Goal: Obtain resource: Download file/media

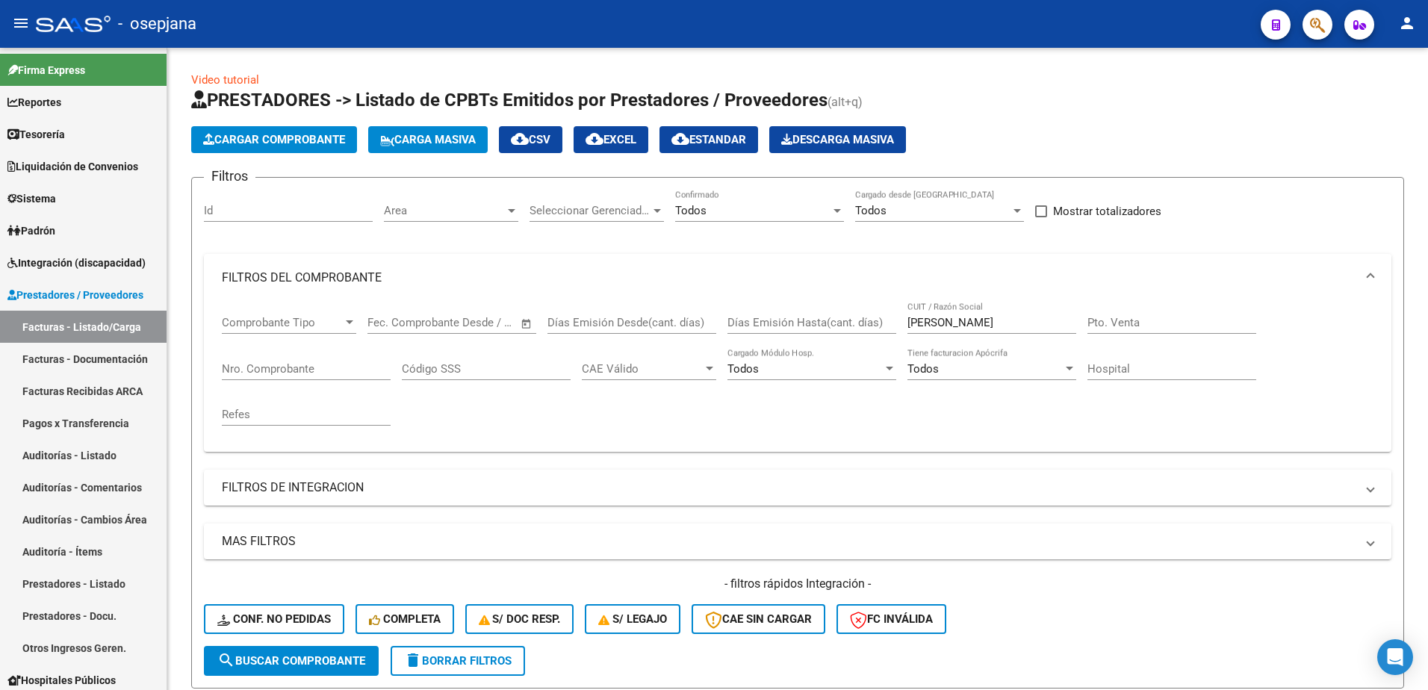
scroll to position [149, 0]
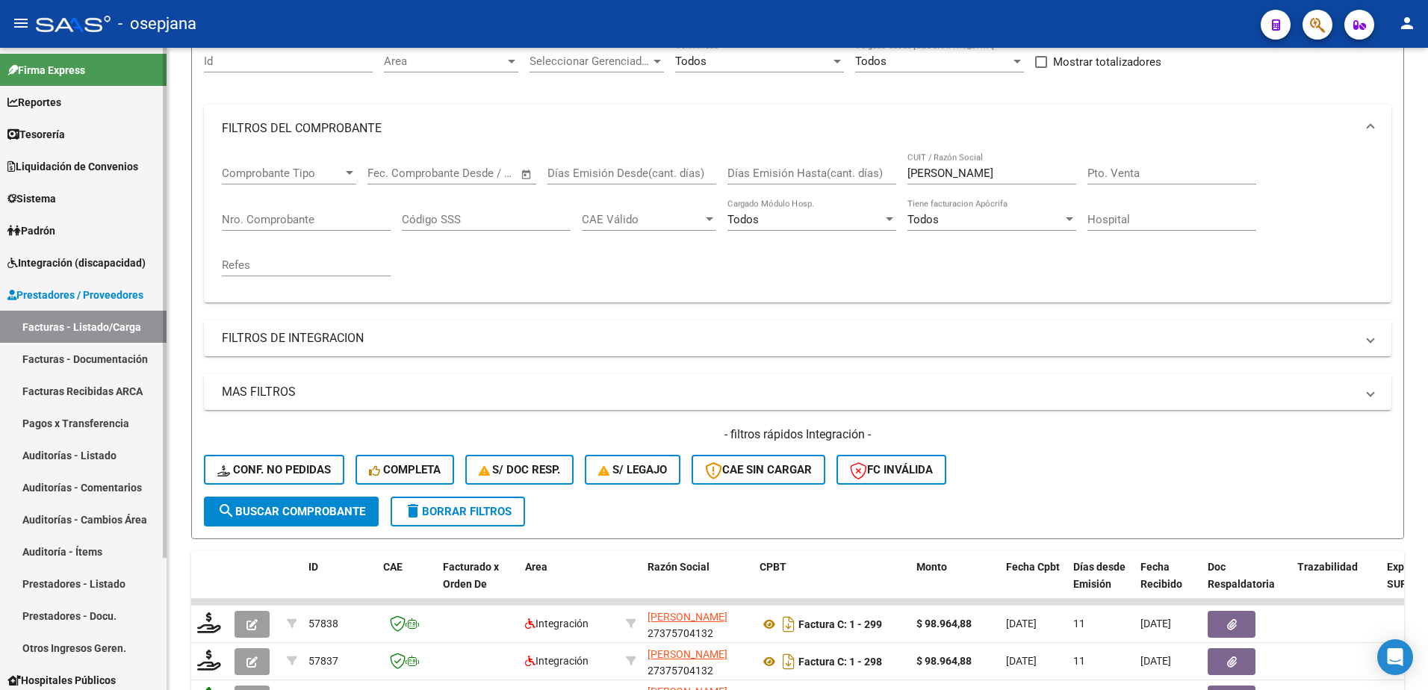
click at [73, 352] on link "Facturas - Documentación" at bounding box center [83, 359] width 167 height 32
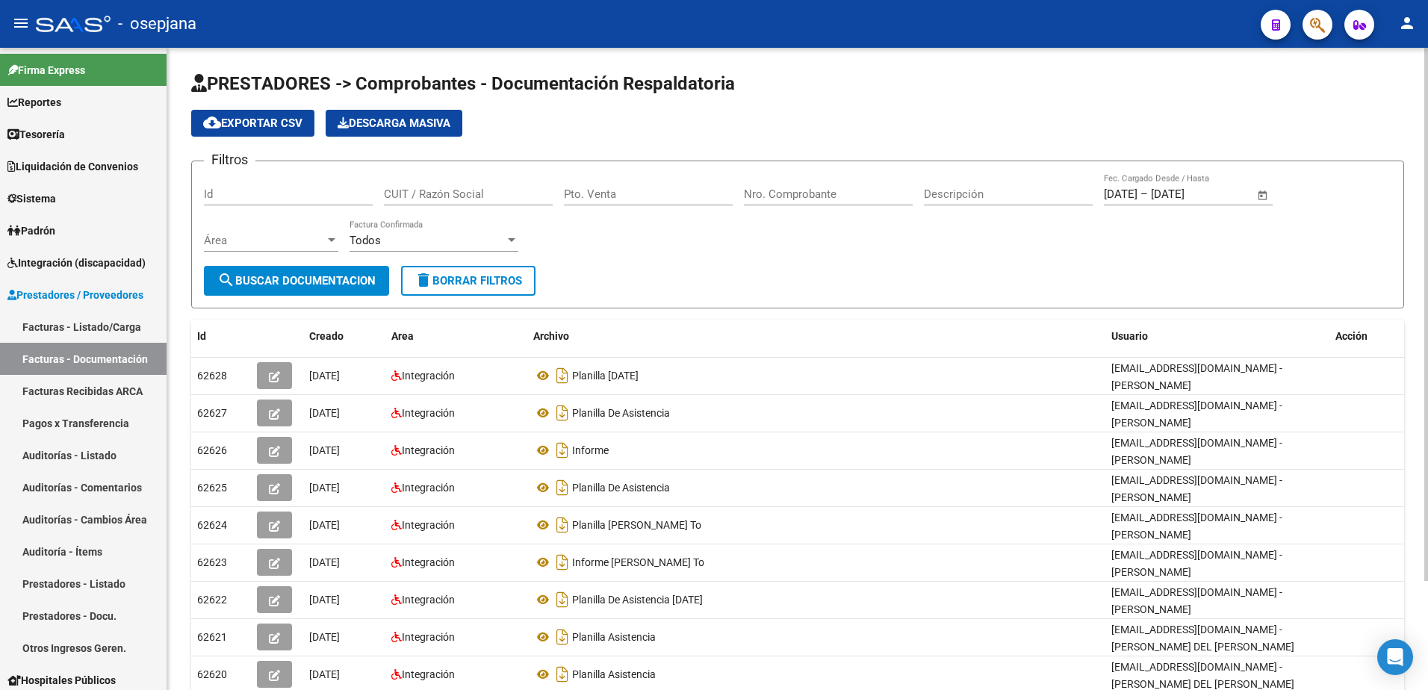
click at [499, 283] on span "delete Borrar Filtros" at bounding box center [468, 280] width 108 height 13
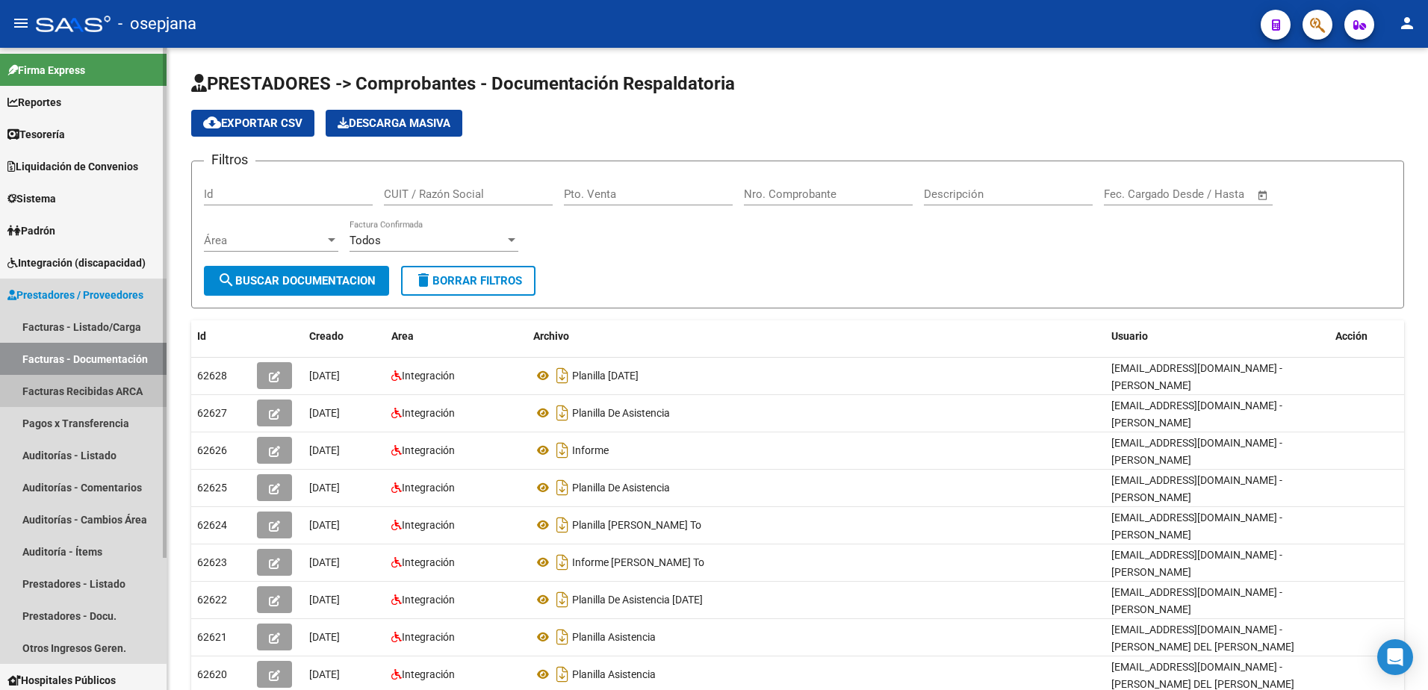
click at [74, 387] on link "Facturas Recibidas ARCA" at bounding box center [83, 391] width 167 height 32
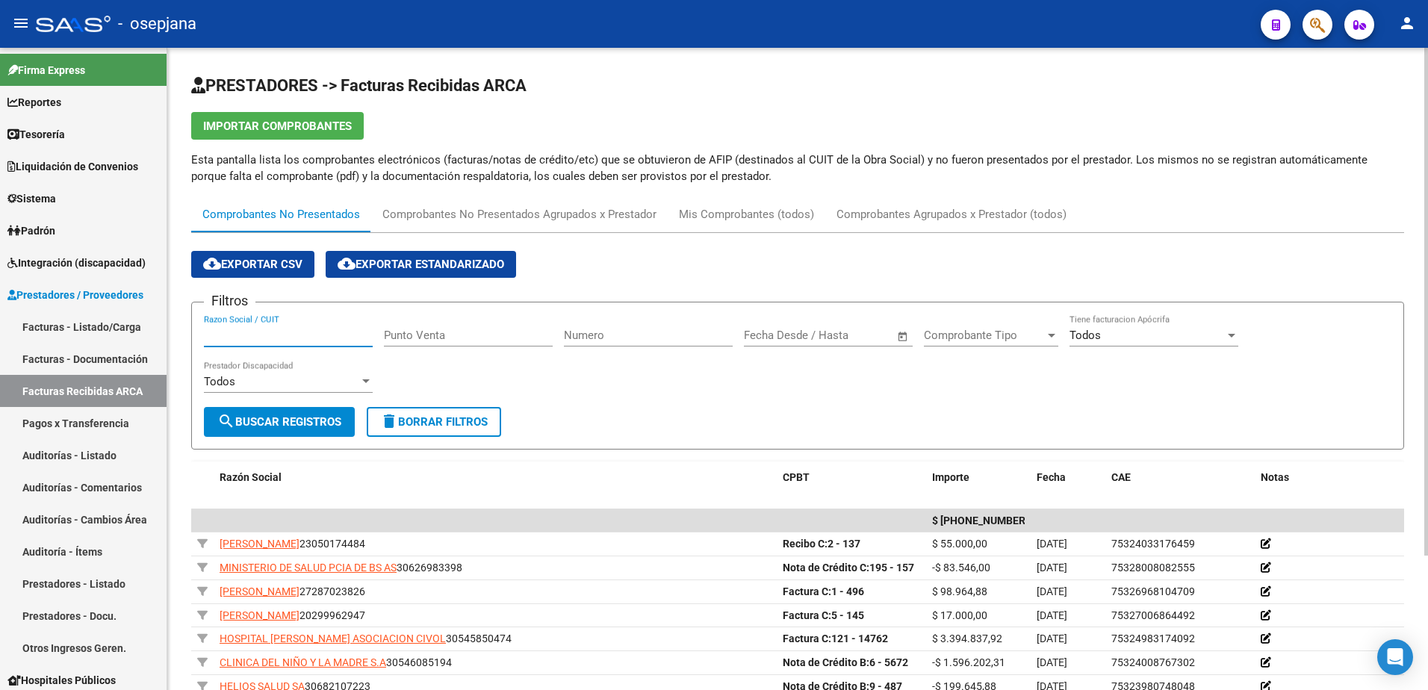
paste input "30684718939"
type input "30684718939"
click at [278, 426] on span "search Buscar Registros" at bounding box center [279, 421] width 124 height 13
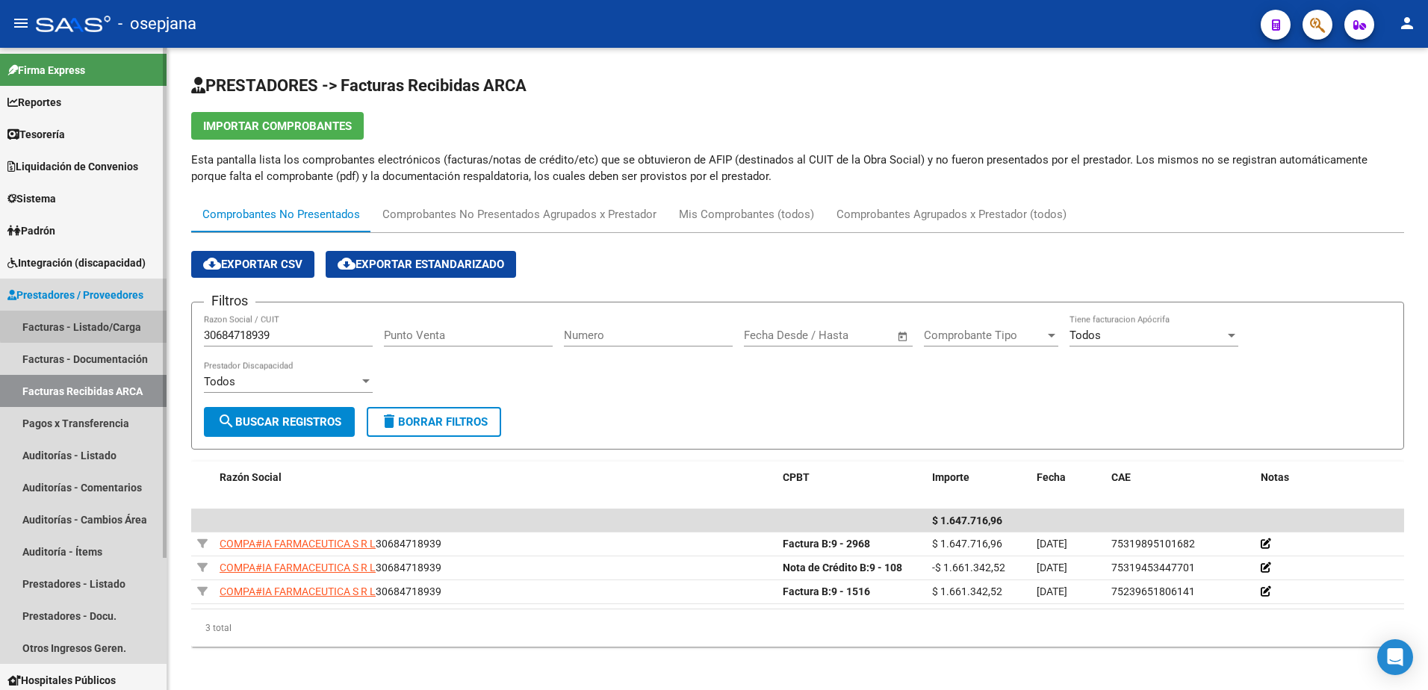
click at [102, 324] on link "Facturas - Listado/Carga" at bounding box center [83, 327] width 167 height 32
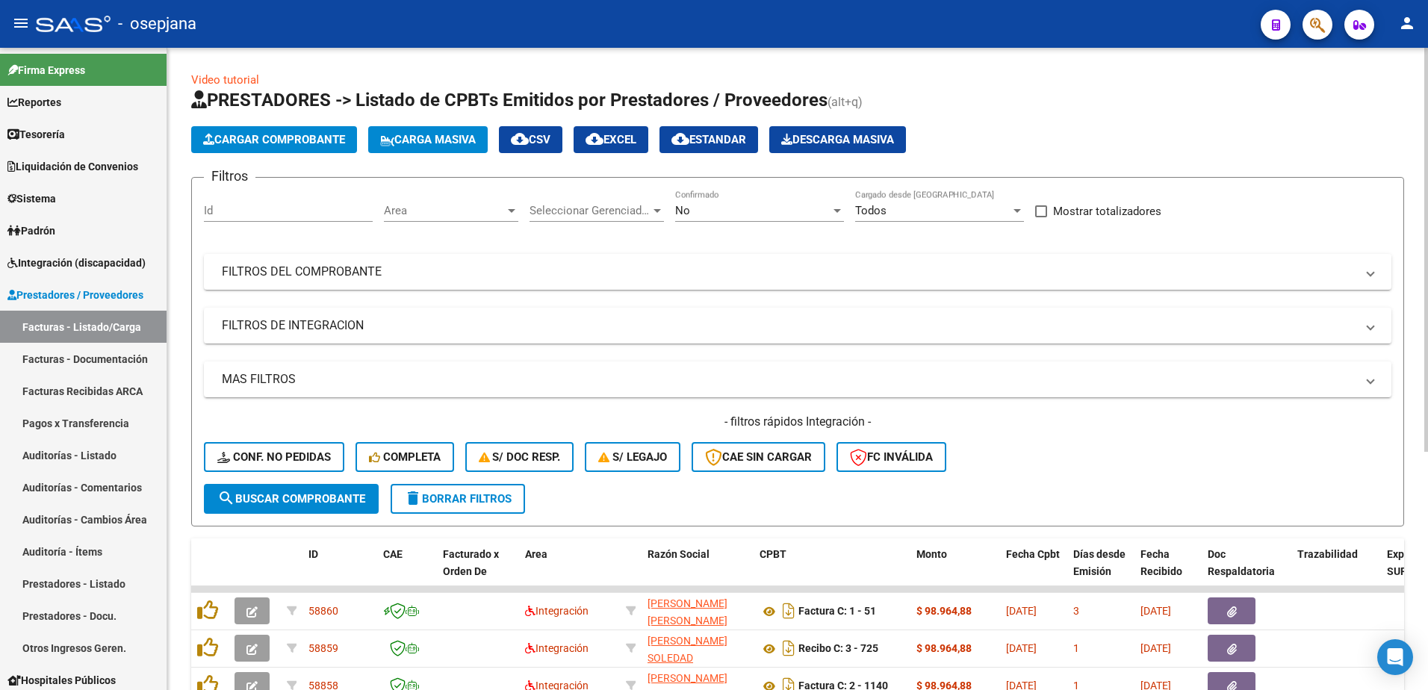
click at [703, 198] on div "No Confirmado" at bounding box center [759, 206] width 169 height 32
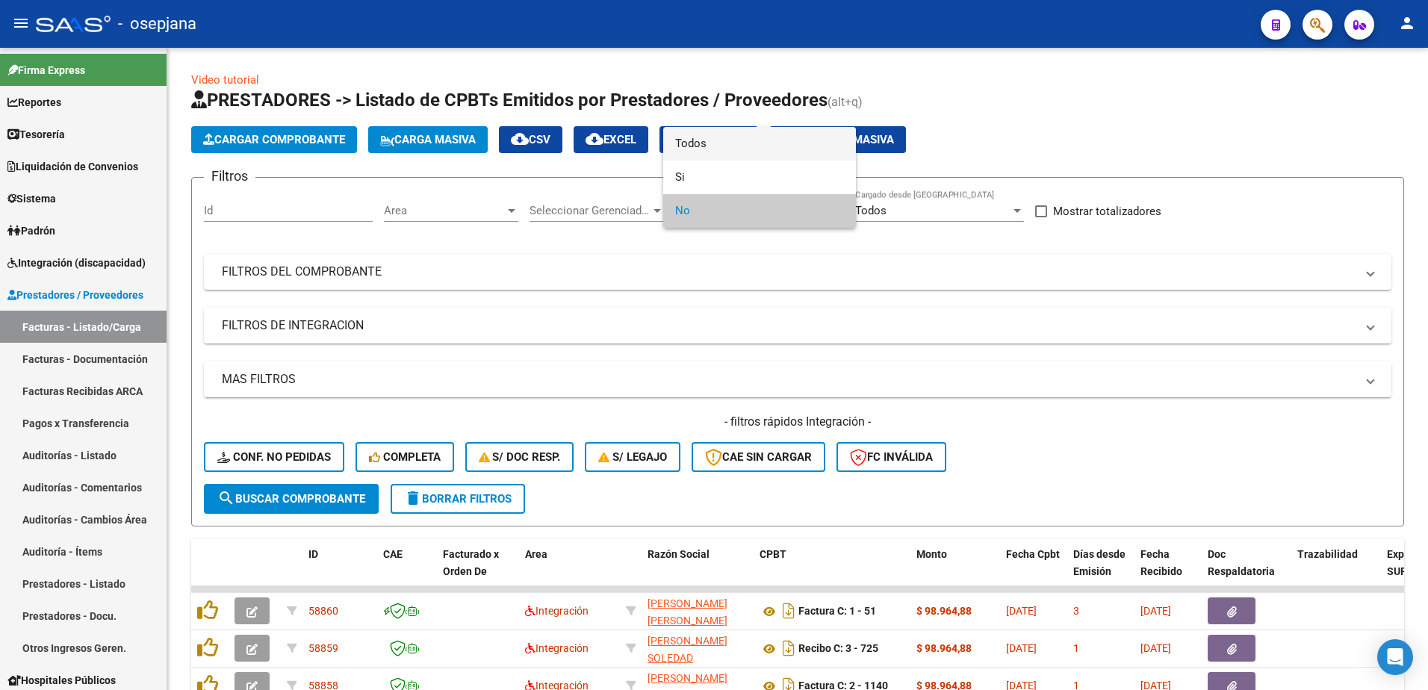
click at [704, 151] on span "Todos" at bounding box center [759, 144] width 169 height 34
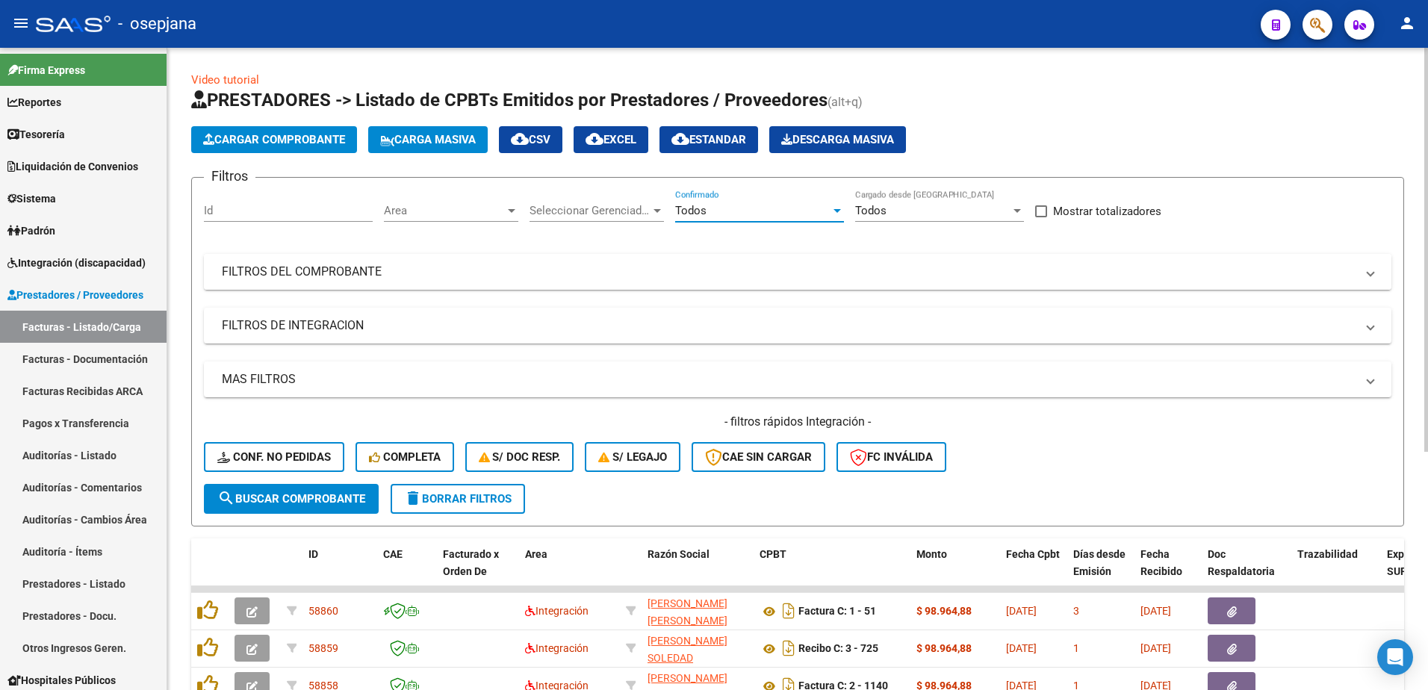
click at [561, 278] on mat-panel-title "FILTROS DEL COMPROBANTE" at bounding box center [789, 272] width 1134 height 16
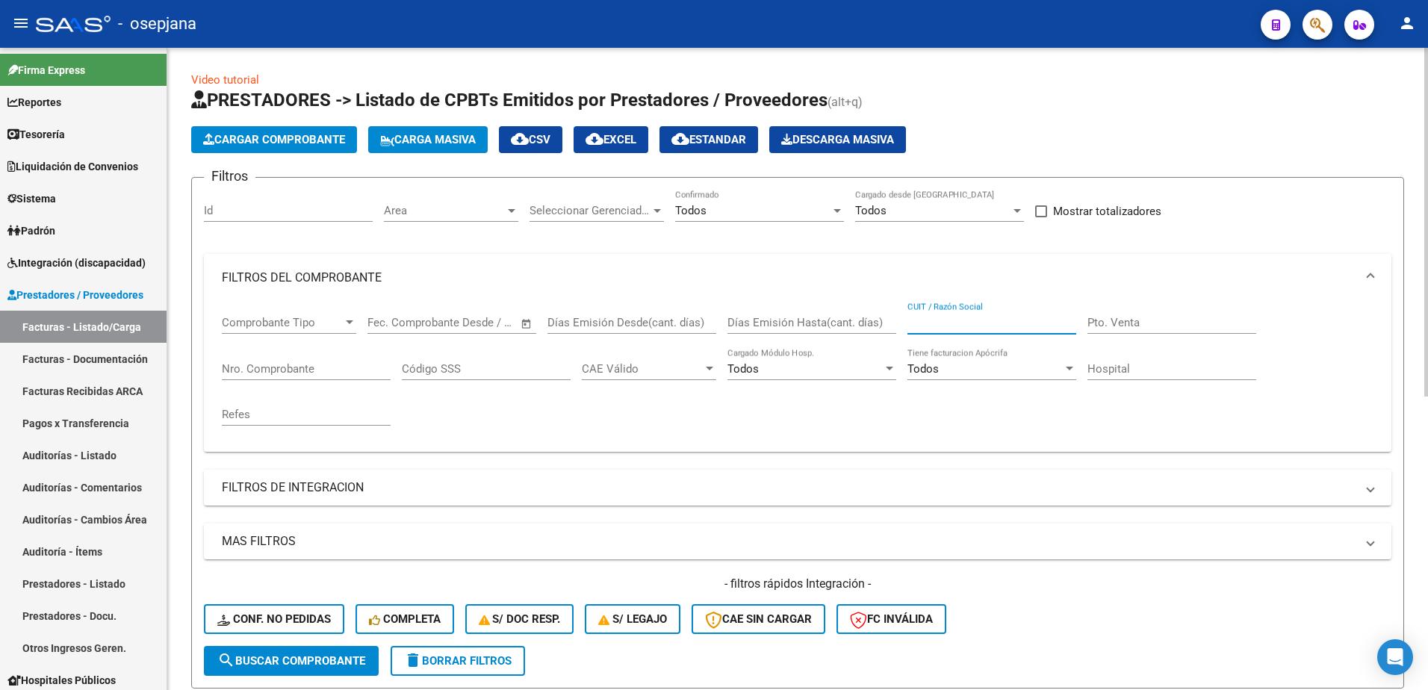
paste input "30684718939"
type input "30684718939"
click at [264, 656] on span "search Buscar Comprobante" at bounding box center [291, 660] width 148 height 13
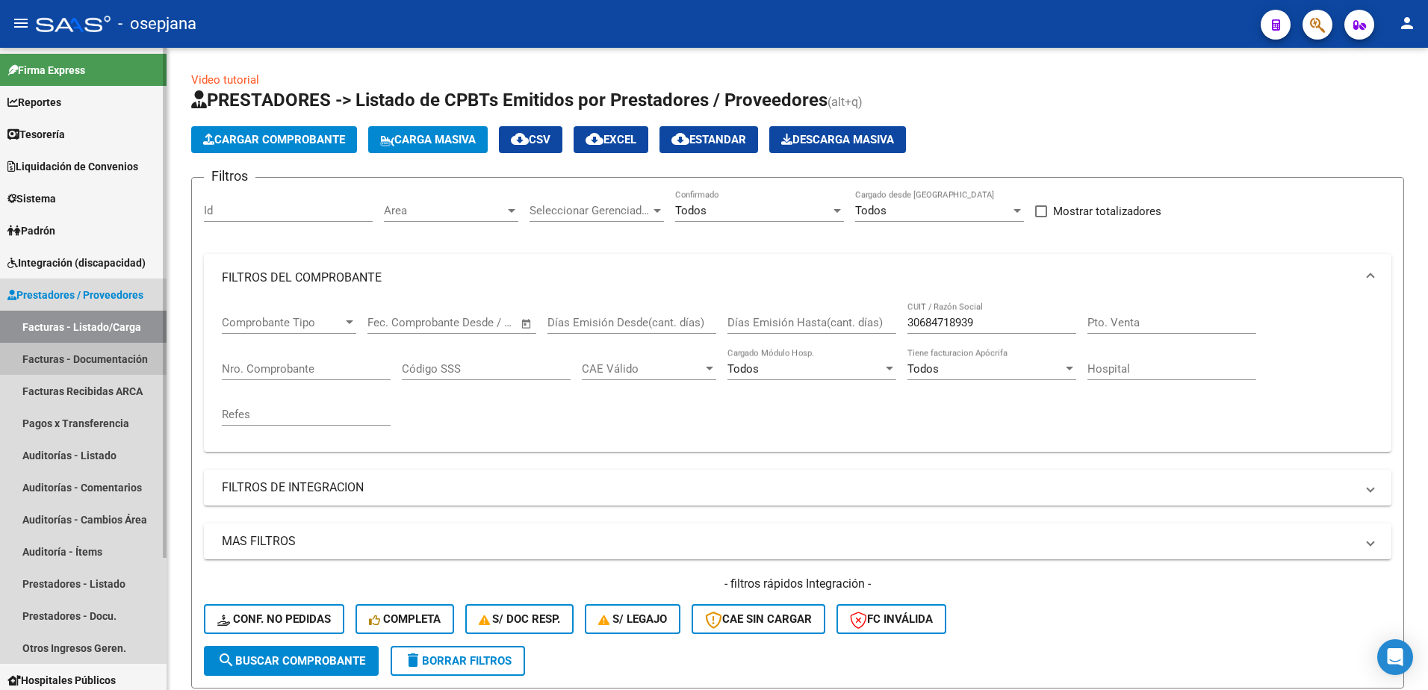
click at [63, 352] on link "Facturas - Documentación" at bounding box center [83, 359] width 167 height 32
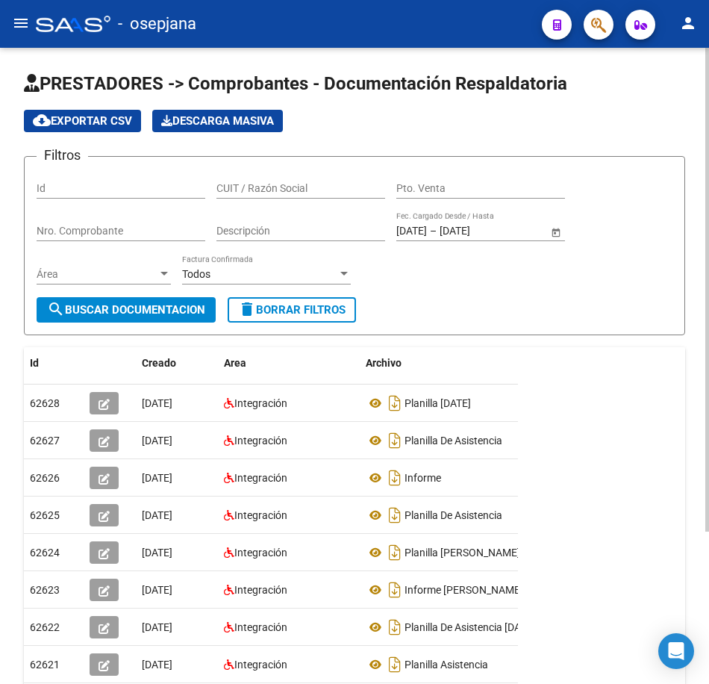
click at [296, 302] on button "delete Borrar Filtros" at bounding box center [292, 309] width 128 height 25
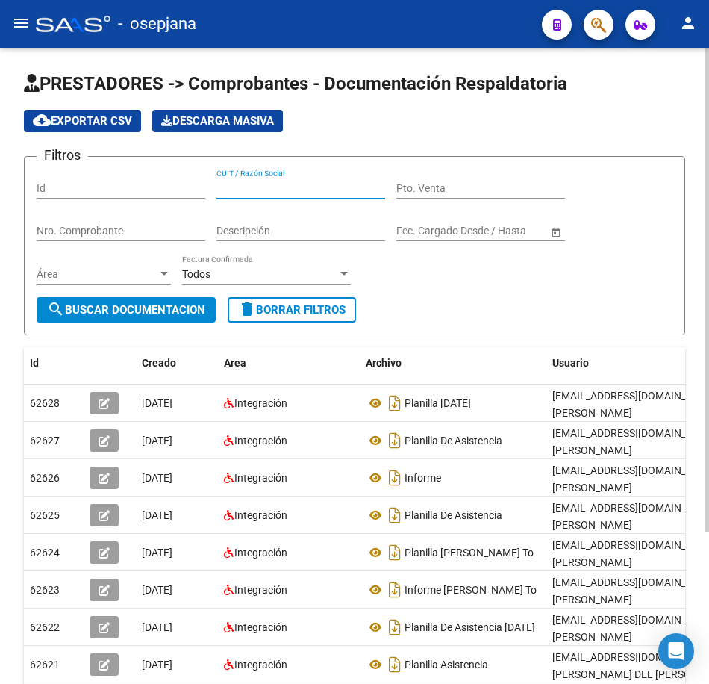
paste input "27315293559"
click at [153, 311] on span "search Buscar Documentacion" at bounding box center [126, 309] width 158 height 13
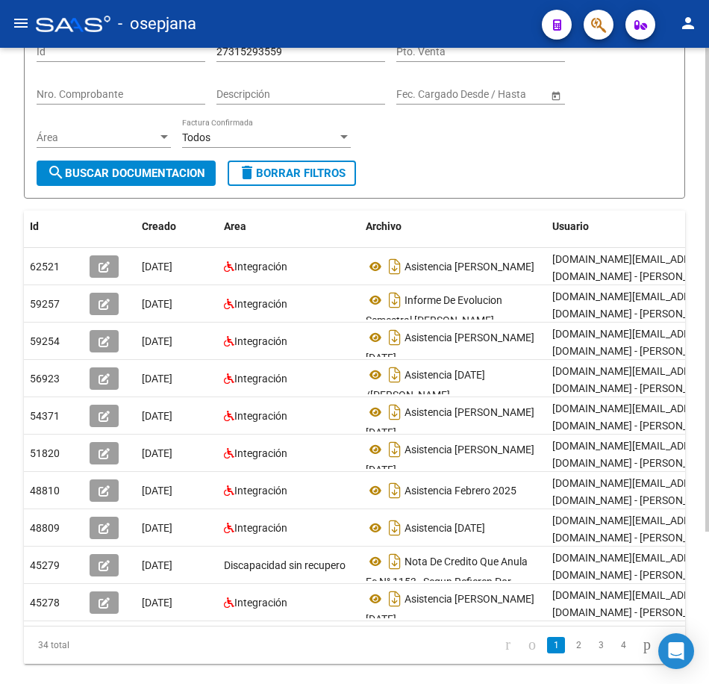
scroll to position [149, 0]
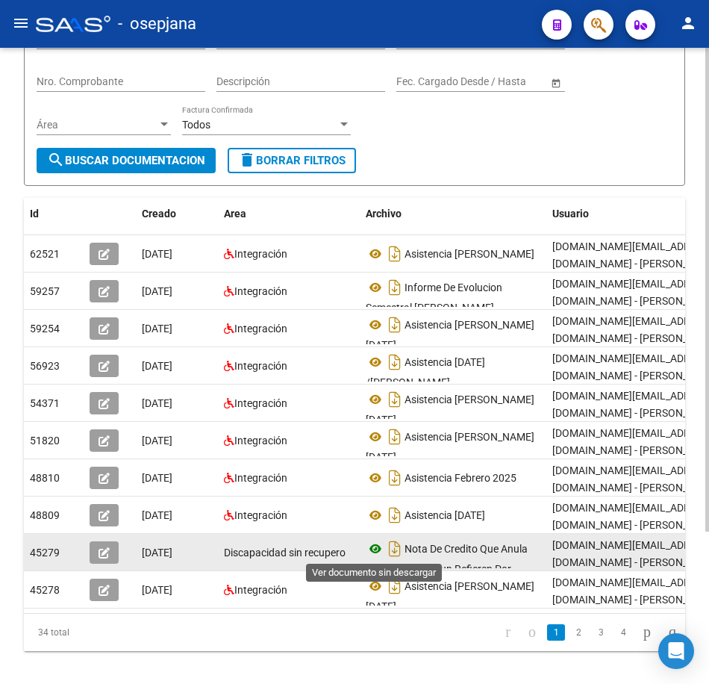
click at [371, 546] on icon at bounding box center [375, 549] width 19 height 18
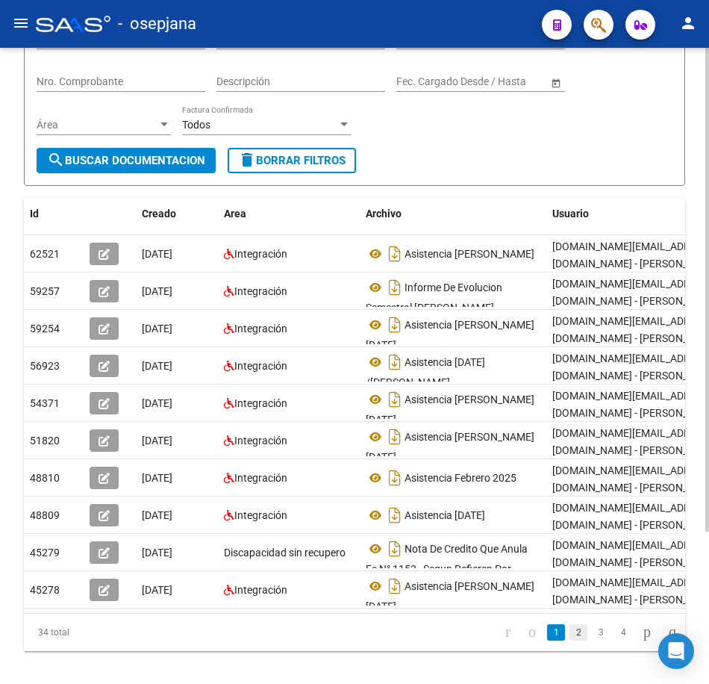
click at [570, 641] on link "2" at bounding box center [579, 632] width 18 height 16
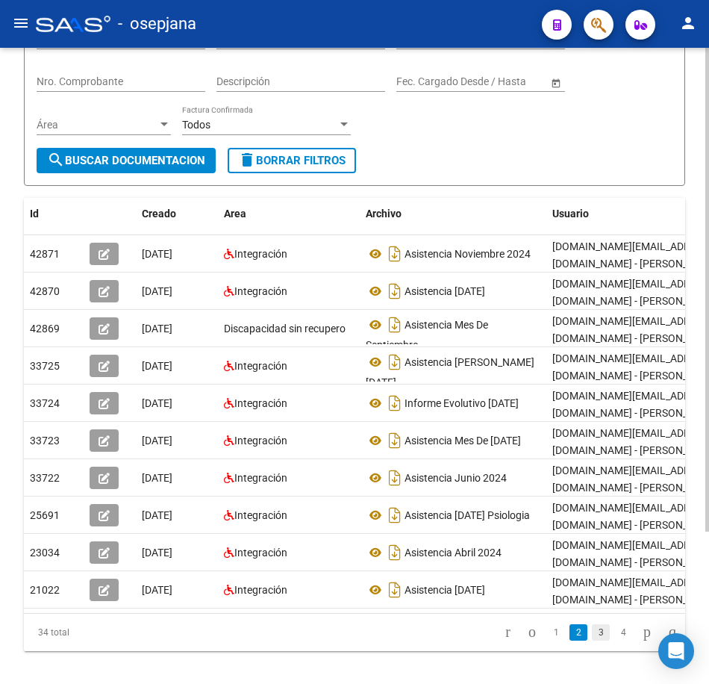
click at [592, 641] on link "3" at bounding box center [601, 632] width 18 height 16
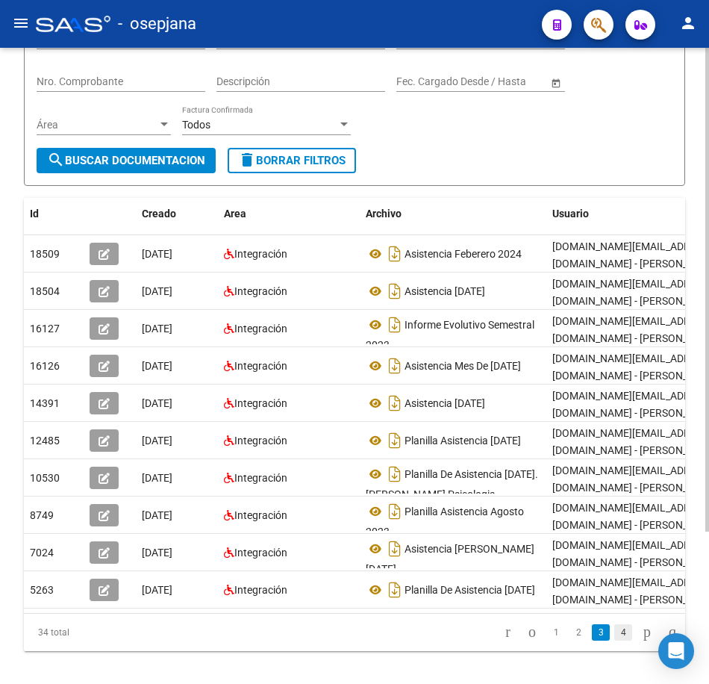
click at [615, 641] on link "4" at bounding box center [624, 632] width 18 height 16
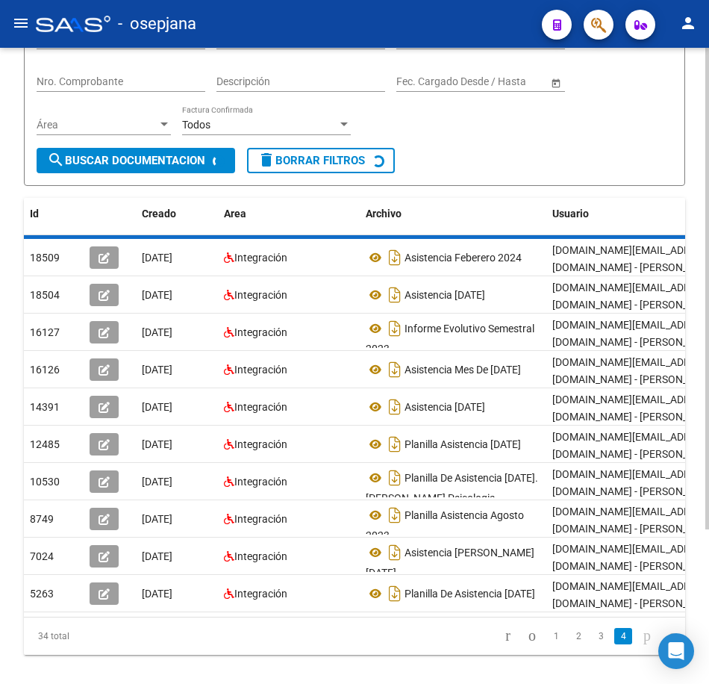
scroll to position [0, 0]
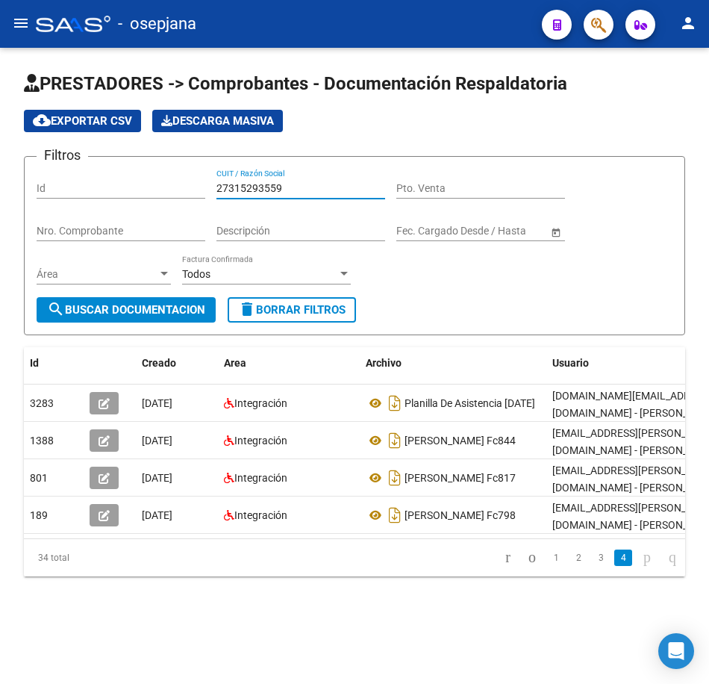
drag, startPoint x: 300, startPoint y: 189, endPoint x: 26, endPoint y: 174, distance: 274.5
click at [26, 174] on form "Filtros Id 27315293559 CUIT / Razón Social Pto. Venta Nro. Comprobante Descripc…" at bounding box center [355, 245] width 662 height 179
paste input "731343"
click at [179, 306] on span "search Buscar Documentacion" at bounding box center [126, 309] width 158 height 13
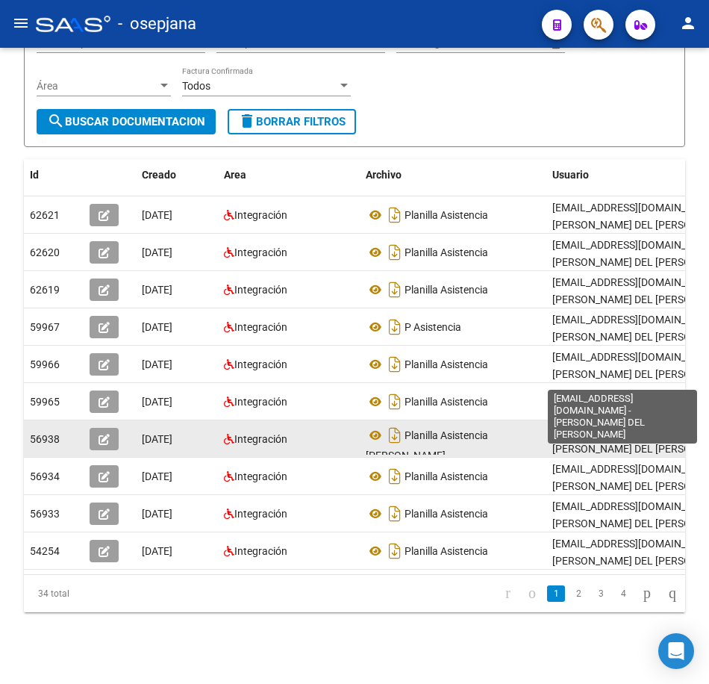
scroll to position [200, 0]
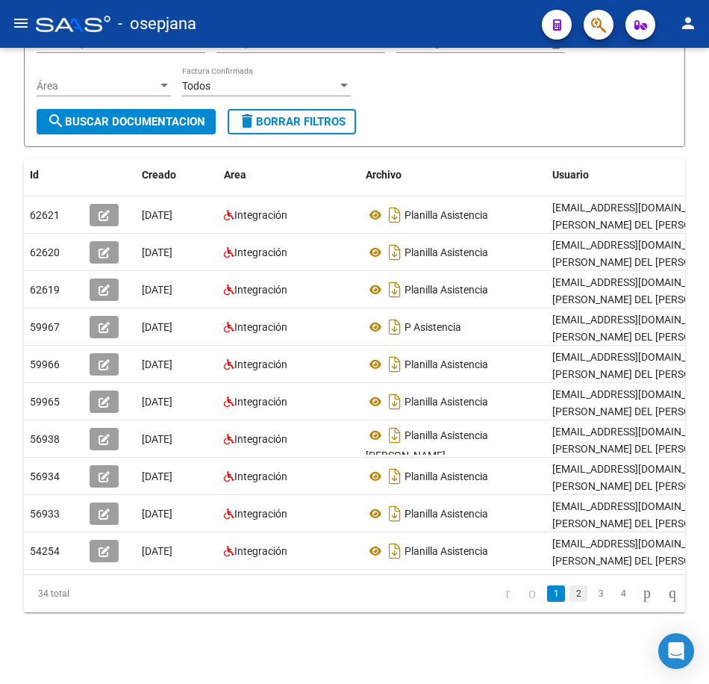
click at [570, 601] on link "2" at bounding box center [579, 594] width 18 height 16
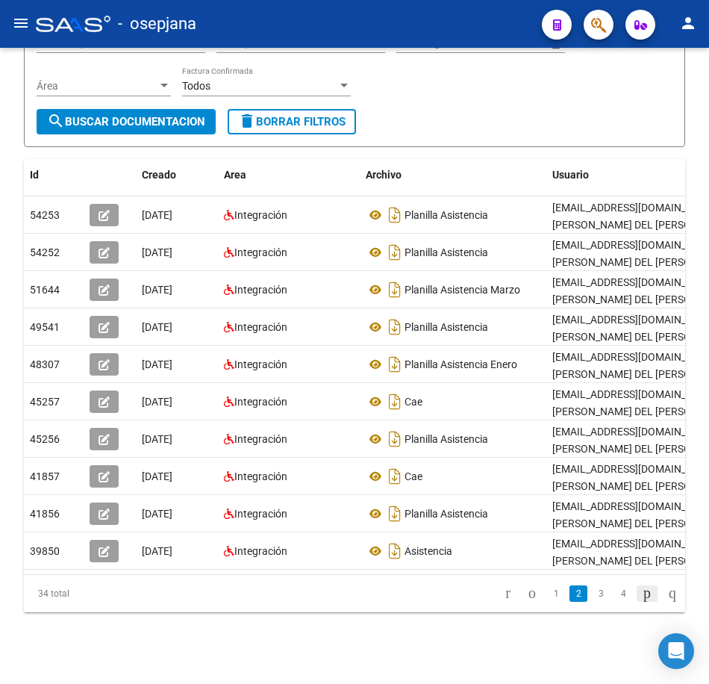
click at [642, 602] on icon "go to next page" at bounding box center [648, 593] width 12 height 18
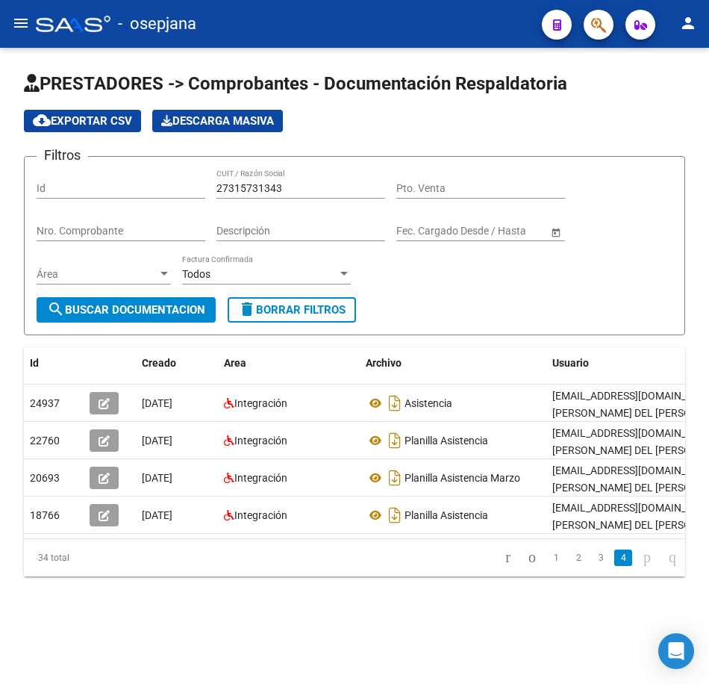
scroll to position [0, 0]
drag, startPoint x: 291, startPoint y: 189, endPoint x: 56, endPoint y: 181, distance: 234.6
click at [56, 181] on div "Filtros Id 27315731343 CUIT / Razón Social Pto. Venta Nro. Comprobante Descripc…" at bounding box center [355, 233] width 636 height 128
paste input "556614"
click at [129, 305] on span "search Buscar Documentacion" at bounding box center [126, 309] width 158 height 13
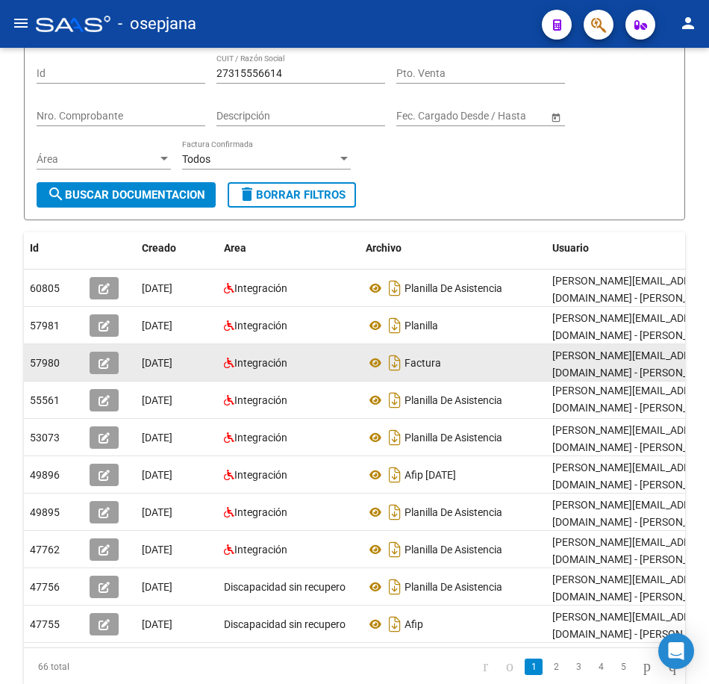
scroll to position [149, 0]
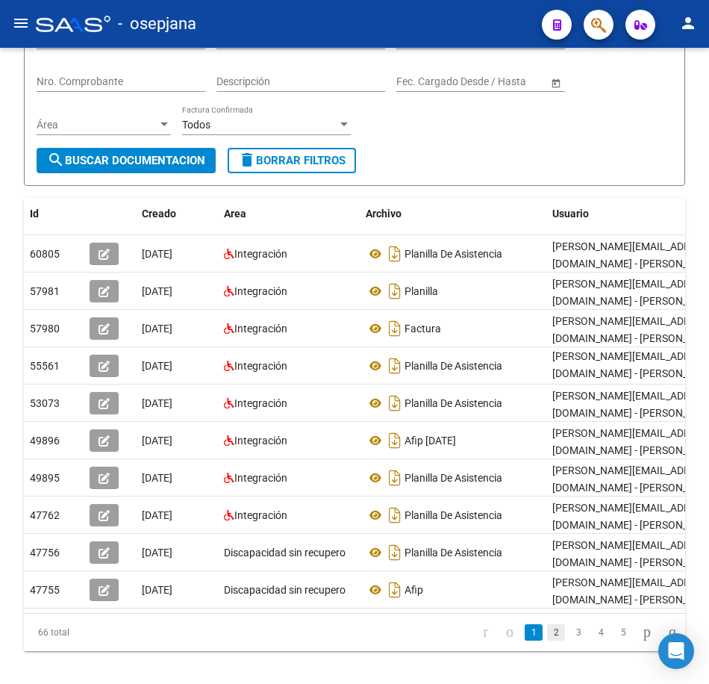
click at [547, 641] on link "2" at bounding box center [556, 632] width 18 height 16
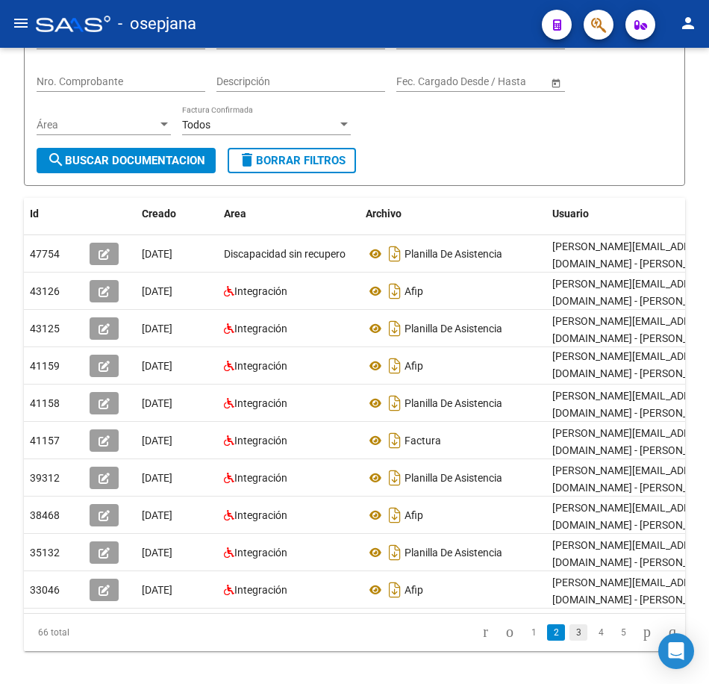
click at [570, 641] on link "3" at bounding box center [579, 632] width 18 height 16
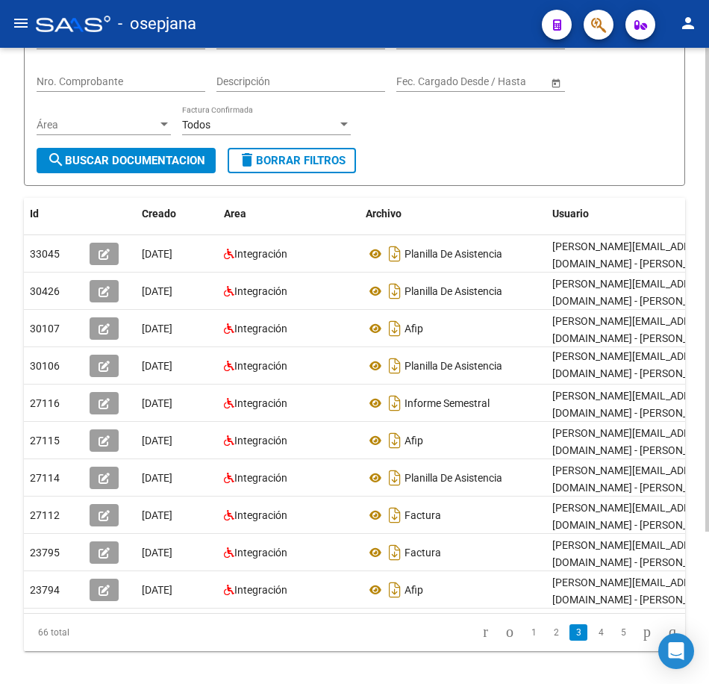
click at [499, 153] on form "Filtros Id 27315556614 CUIT / Razón Social Pto. Venta Nro. Comprobante Descripc…" at bounding box center [355, 96] width 662 height 179
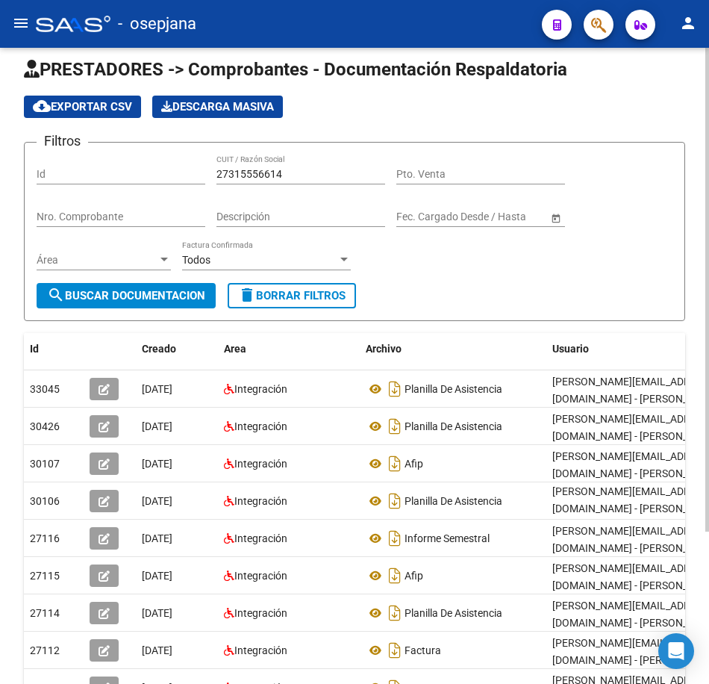
scroll to position [0, 0]
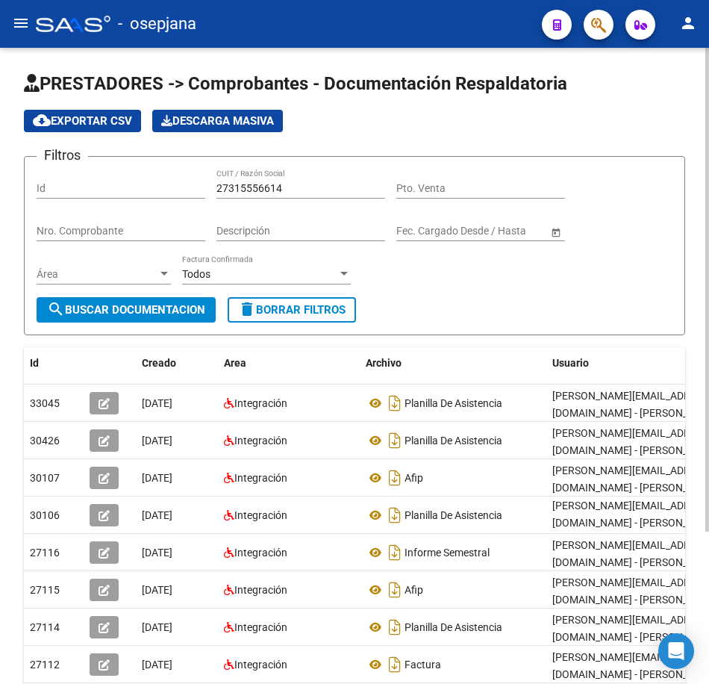
click at [47, 173] on div "Filtros Id 27315556614 CUIT / Razón Social Pto. Venta Nro. Comprobante Descripc…" at bounding box center [355, 233] width 636 height 128
paste input "20111337"
click at [147, 299] on button "search Buscar Documentacion" at bounding box center [126, 309] width 179 height 25
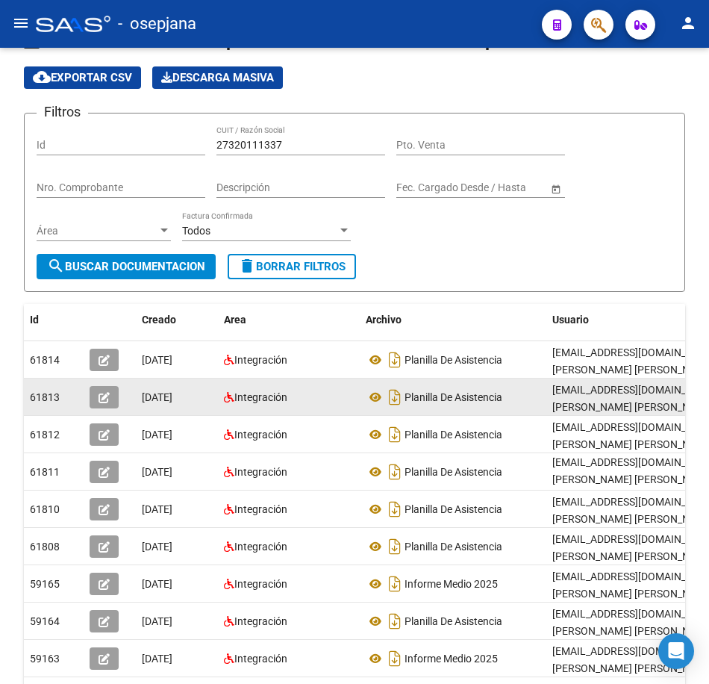
scroll to position [149, 0]
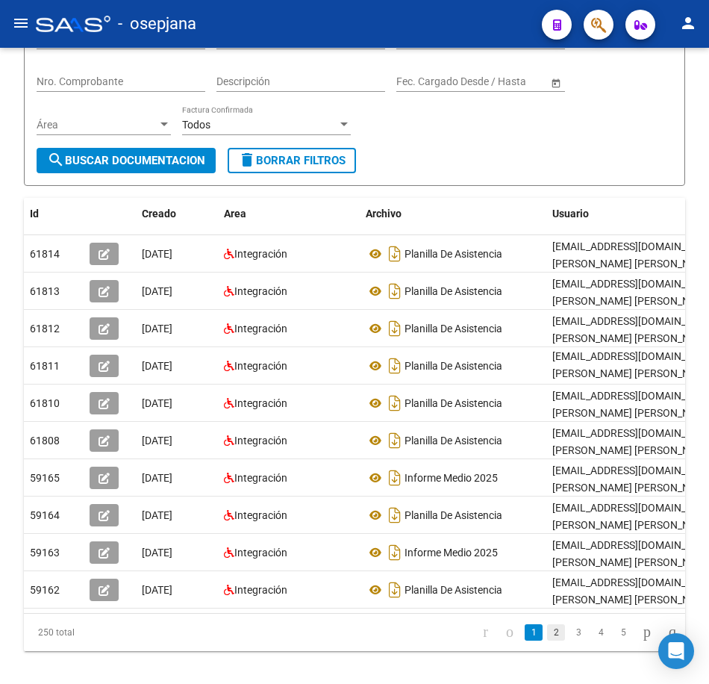
click at [547, 641] on link "2" at bounding box center [556, 632] width 18 height 16
click at [570, 641] on link "3" at bounding box center [579, 632] width 18 height 16
click at [592, 641] on link "4" at bounding box center [601, 632] width 18 height 16
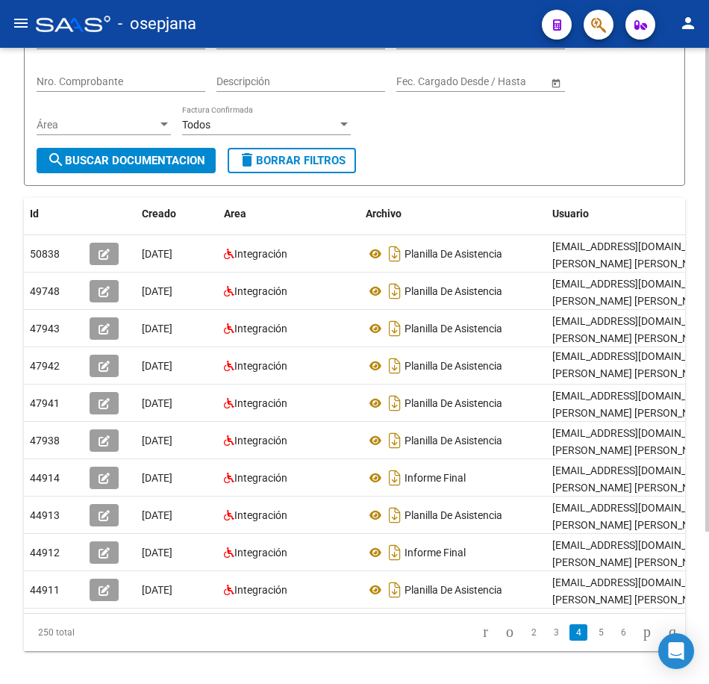
click at [494, 155] on form "Filtros Id 27320111337 CUIT / Razón Social Pto. Venta Nro. Comprobante Descripc…" at bounding box center [355, 96] width 662 height 179
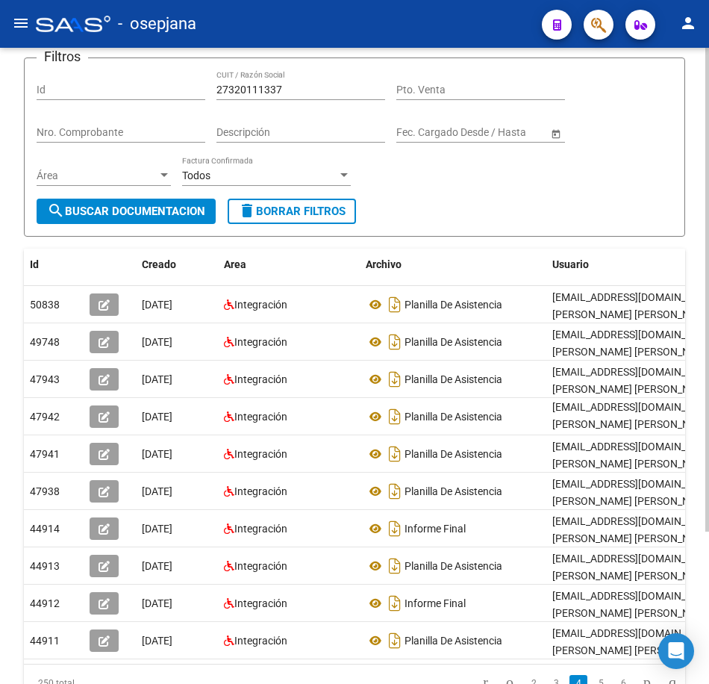
scroll to position [75, 0]
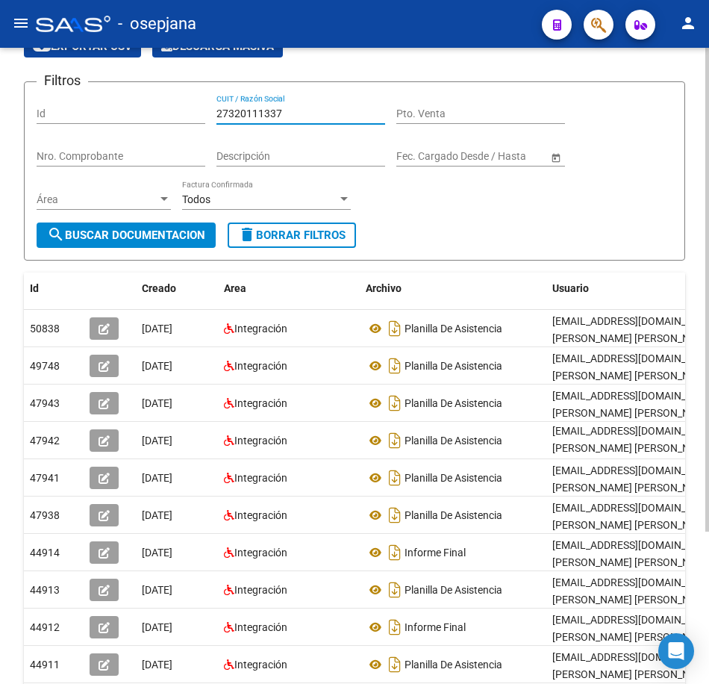
drag, startPoint x: 282, startPoint y: 113, endPoint x: 114, endPoint y: 106, distance: 168.2
click at [114, 106] on div "Filtros Id 27320111337 CUIT / Razón Social Pto. Venta Nro. Comprobante Descripc…" at bounding box center [355, 158] width 636 height 128
paste input "16417529"
click at [149, 235] on span "search Buscar Documentacion" at bounding box center [126, 235] width 158 height 13
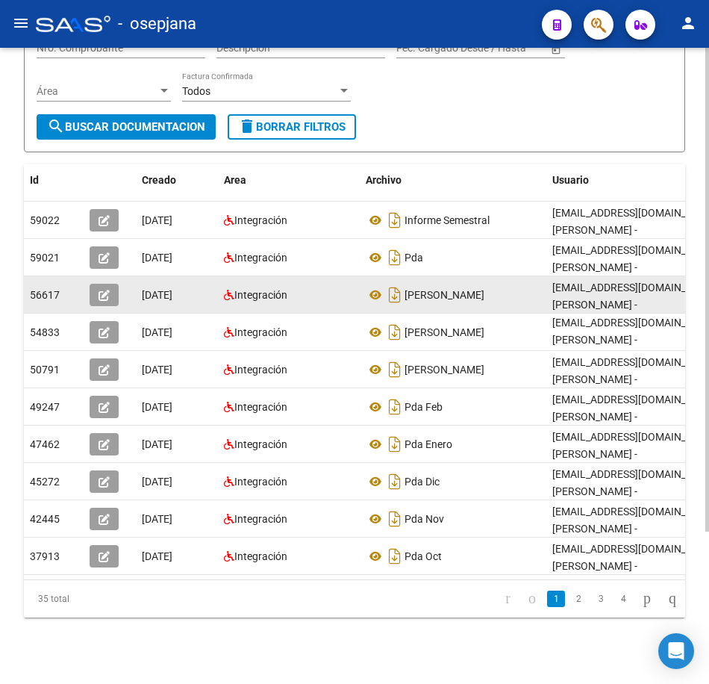
scroll to position [200, 0]
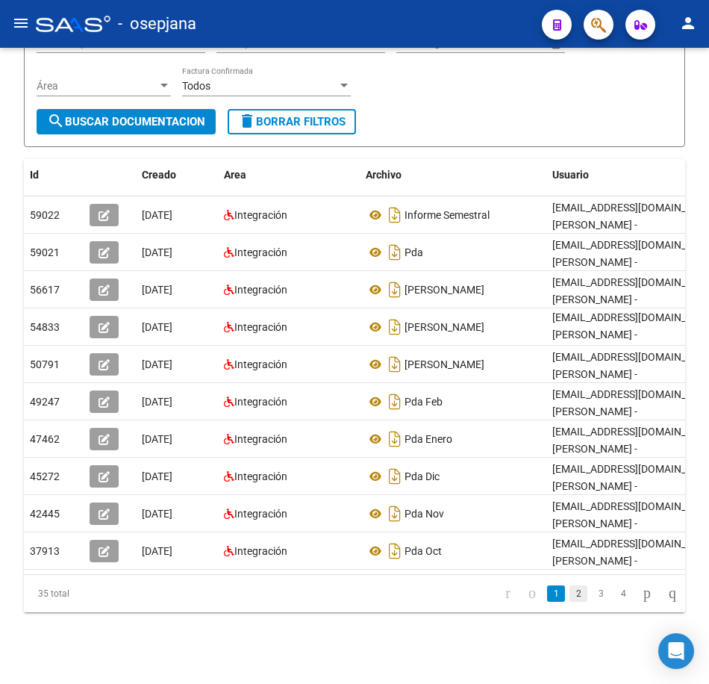
click at [570, 594] on link "2" at bounding box center [579, 594] width 18 height 16
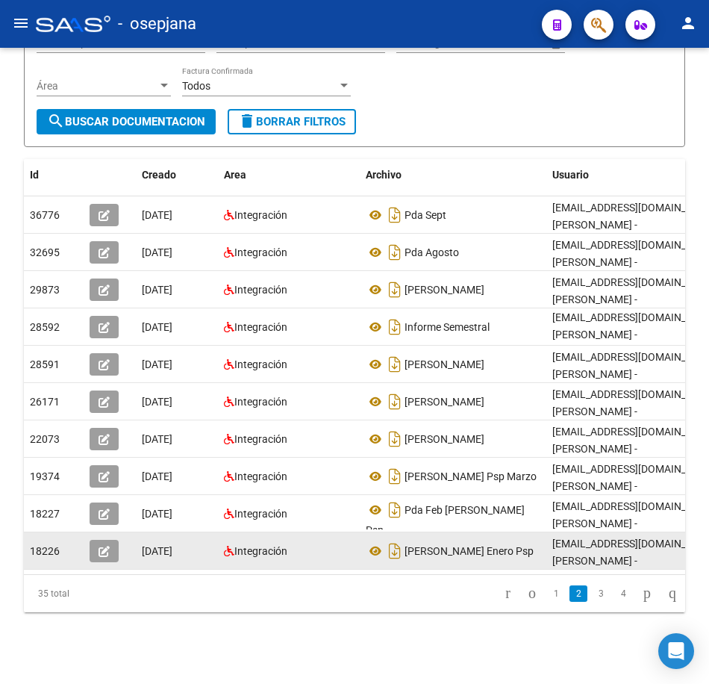
drag, startPoint x: 589, startPoint y: 597, endPoint x: 589, endPoint y: 547, distance: 50.0
click at [592, 597] on link "3" at bounding box center [601, 594] width 18 height 16
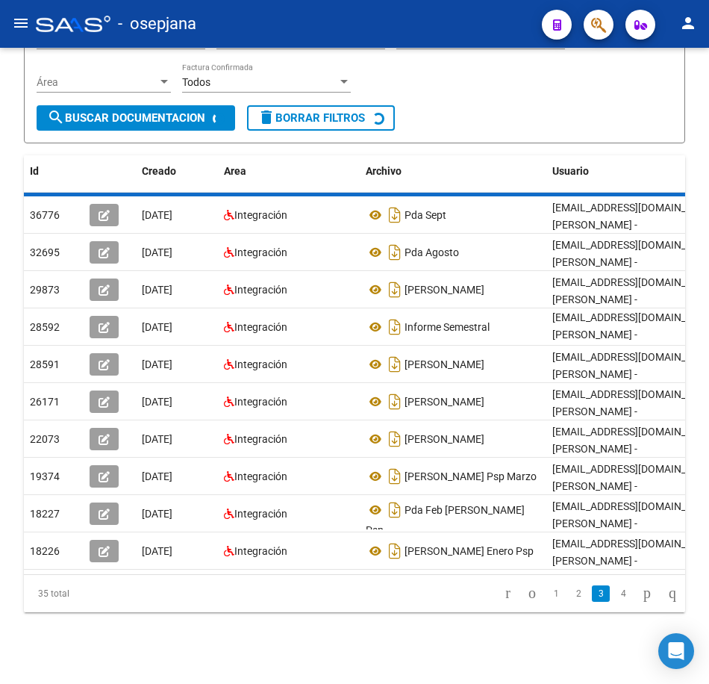
click at [476, 86] on div "Filtros Id 27316417529 CUIT / Razón Social Pto. Venta Nro. Comprobante Descripc…" at bounding box center [355, 41] width 636 height 128
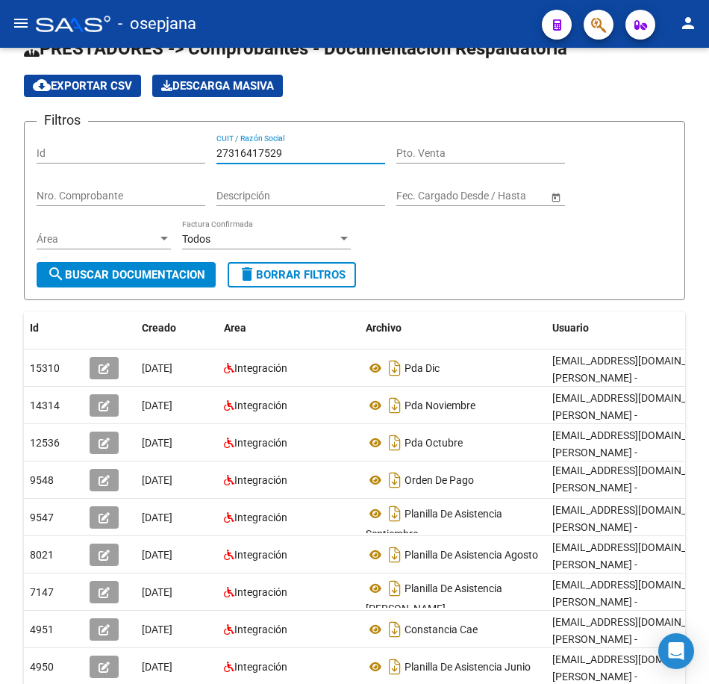
scroll to position [0, 0]
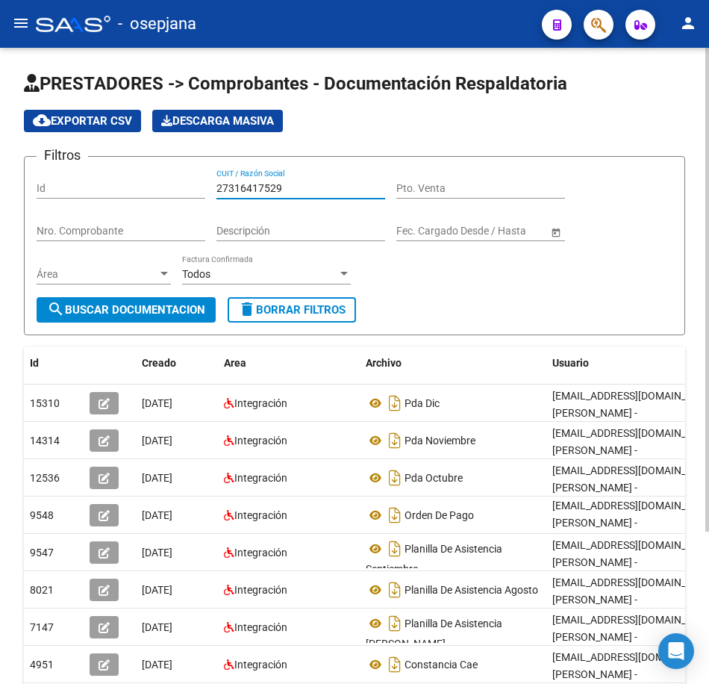
drag, startPoint x: 294, startPoint y: 60, endPoint x: 142, endPoint y: 55, distance: 151.7
click at [143, 55] on div "PRESTADORES -> Comprobantes - Documentación Respaldatoria cloud_download Export…" at bounding box center [354, 460] width 709 height 825
paste input "2251068"
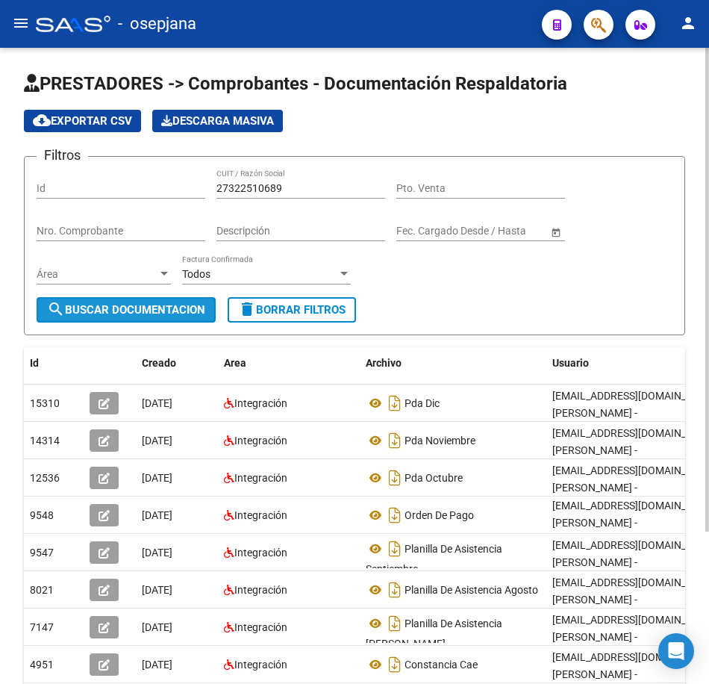
click at [156, 305] on span "search Buscar Documentacion" at bounding box center [126, 309] width 158 height 13
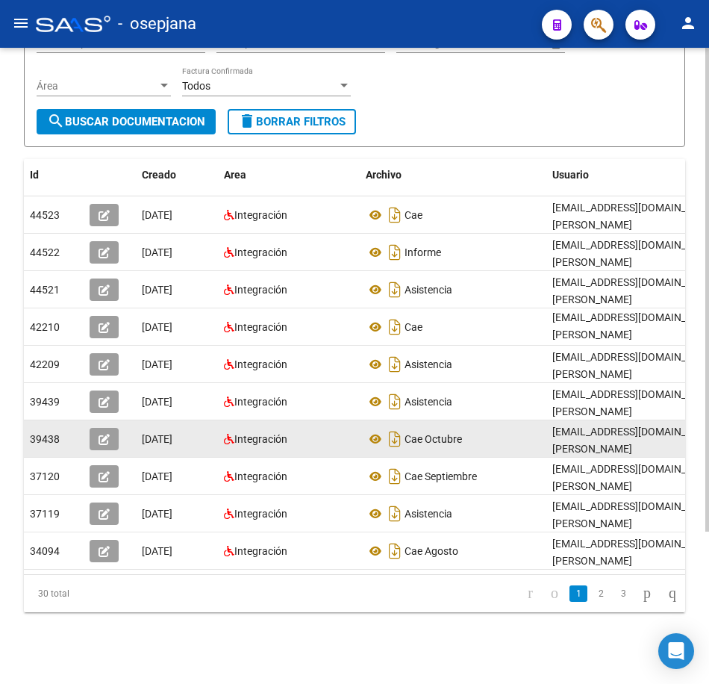
scroll to position [200, 0]
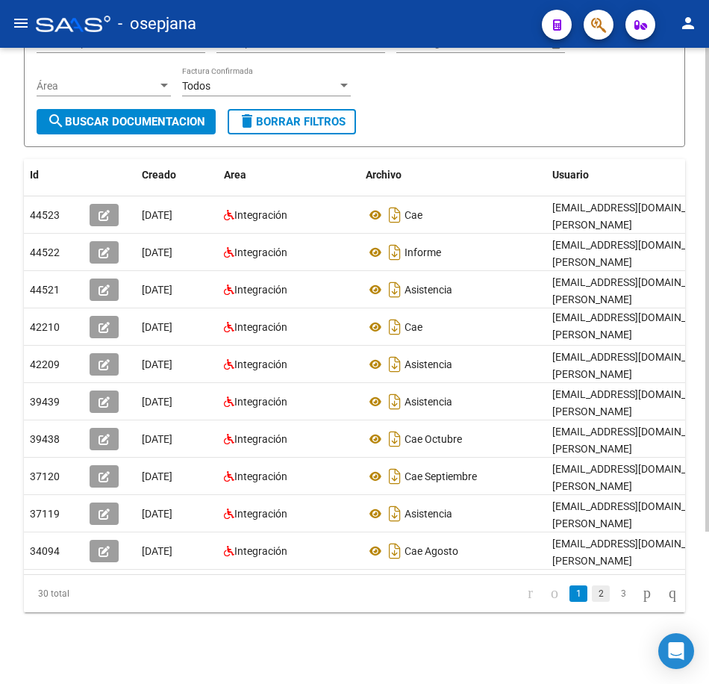
click at [592, 594] on link "2" at bounding box center [601, 594] width 18 height 16
click at [615, 596] on link "3" at bounding box center [624, 594] width 18 height 16
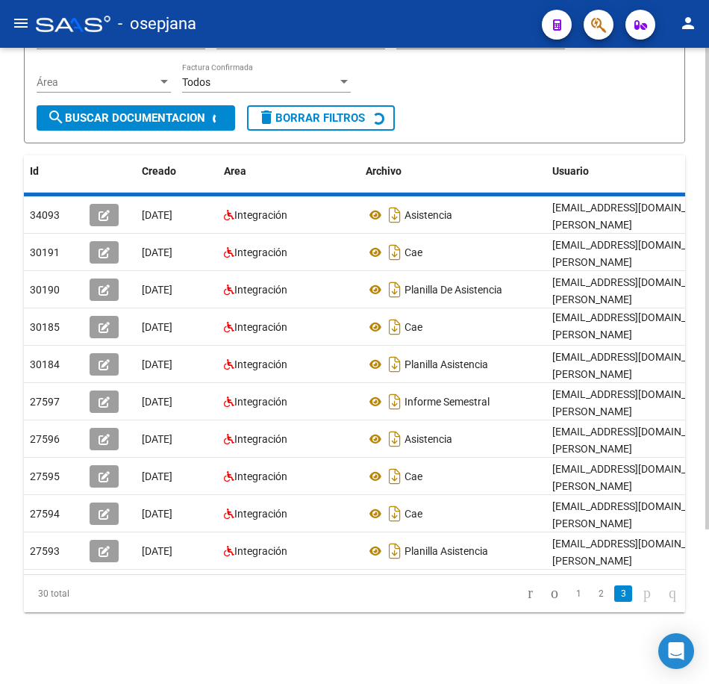
click at [462, 100] on form "Filtros Id 27322510689 CUIT / Razón Social Pto. Venta Nro. Comprobante Descripc…" at bounding box center [355, 53] width 662 height 179
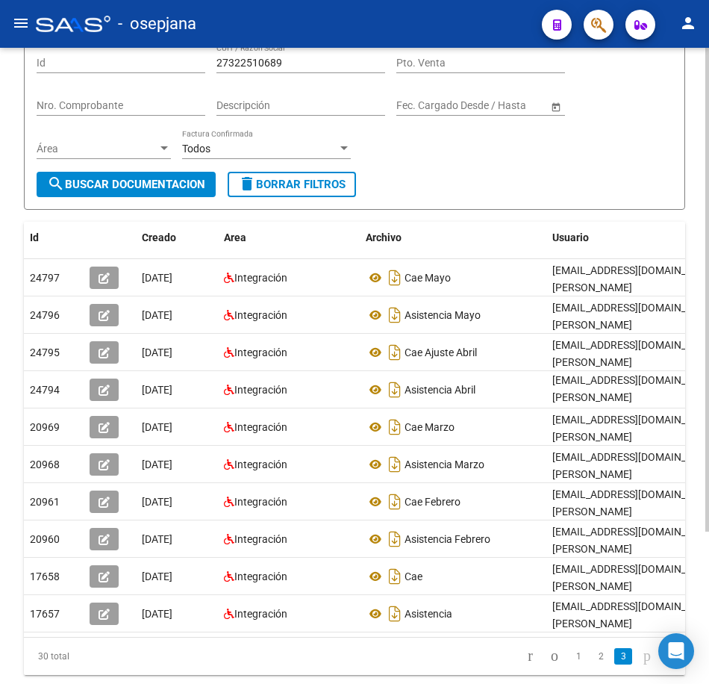
scroll to position [51, 0]
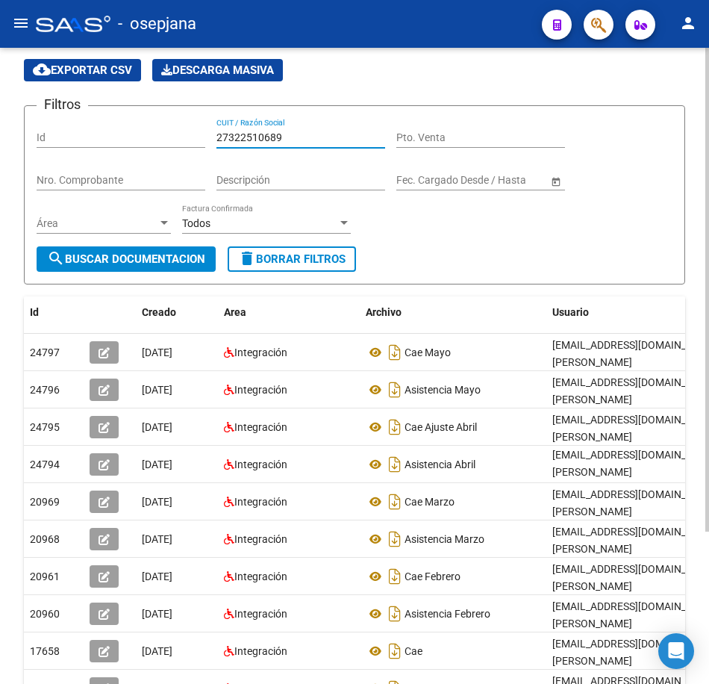
drag, startPoint x: 303, startPoint y: 138, endPoint x: 117, endPoint y: 140, distance: 186.0
click at [137, 139] on div "Filtros Id 27322510689 CUIT / Razón Social Pto. Venta Nro. Comprobante Descripc…" at bounding box center [355, 182] width 636 height 128
paste input "0053434"
click at [159, 248] on button "search Buscar Documentacion" at bounding box center [126, 258] width 179 height 25
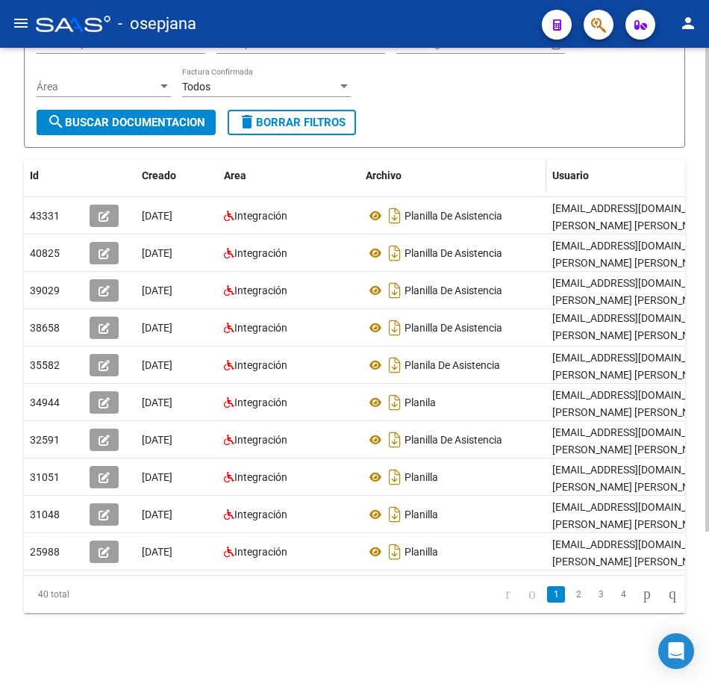
scroll to position [200, 0]
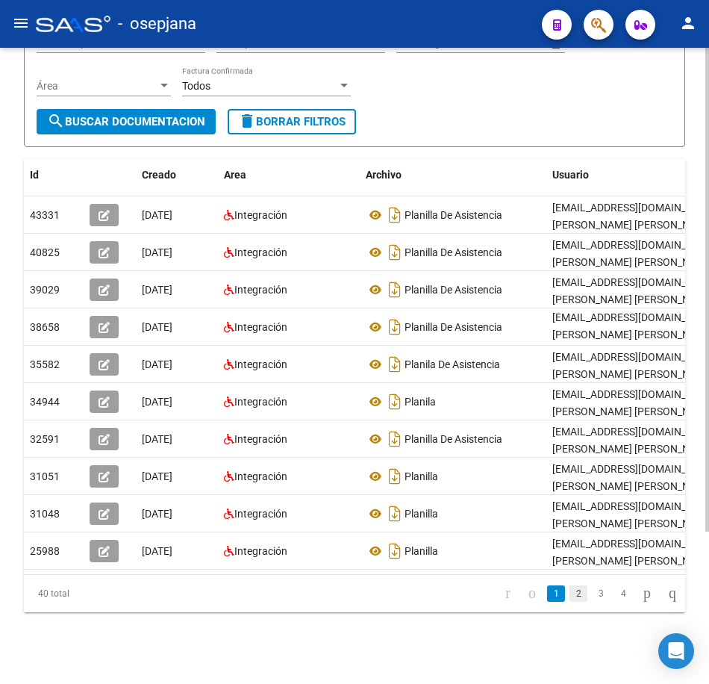
click at [570, 599] on link "2" at bounding box center [579, 594] width 18 height 16
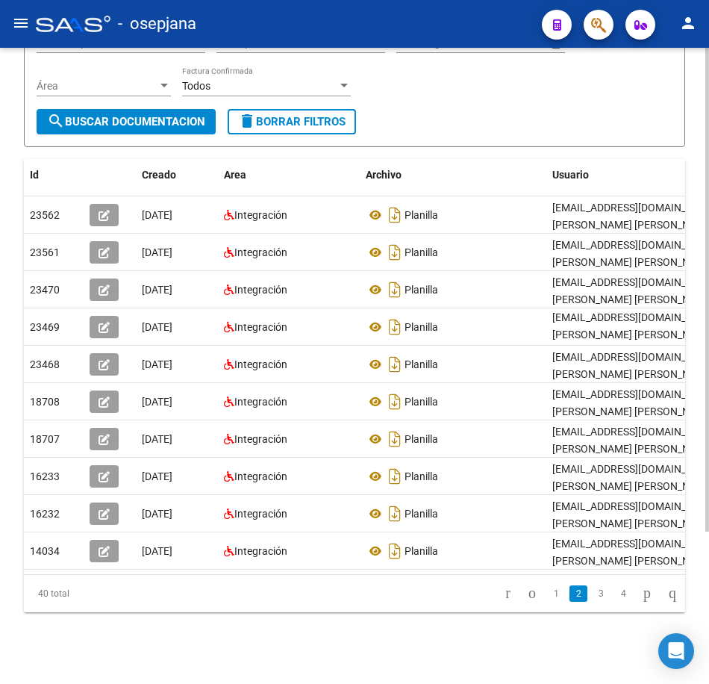
click at [592, 601] on link "3" at bounding box center [601, 594] width 18 height 16
click at [615, 602] on link "4" at bounding box center [624, 594] width 18 height 16
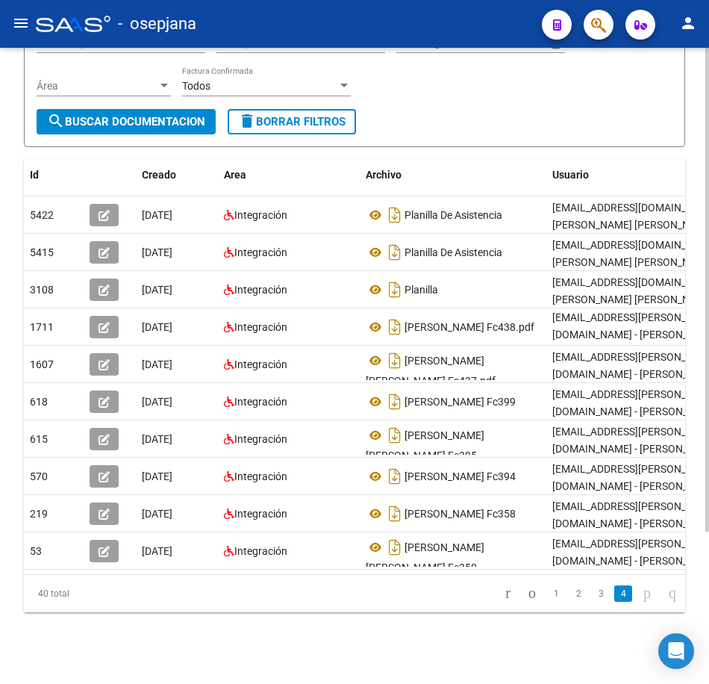
click at [544, 116] on form "Filtros Id 27320053434 CUIT / Razón Social Pto. Venta Nro. Comprobante Descripc…" at bounding box center [355, 57] width 662 height 179
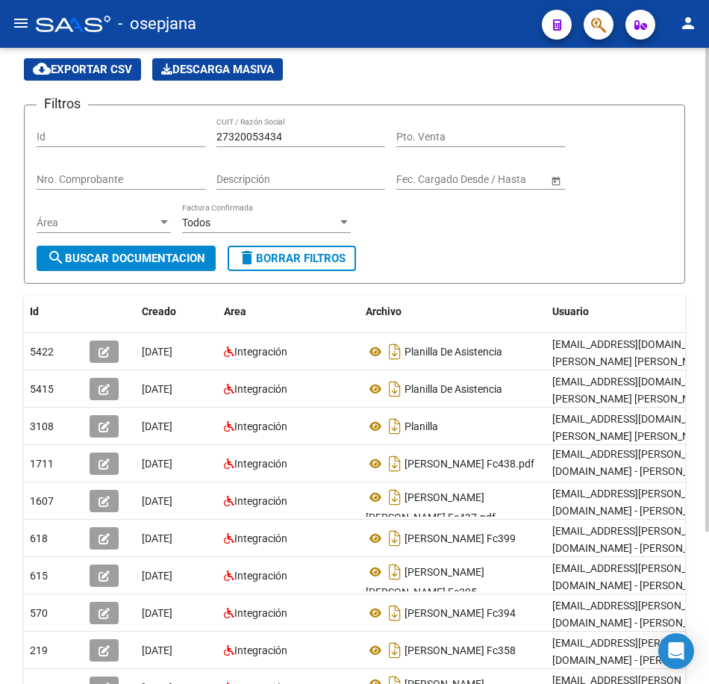
scroll to position [51, 0]
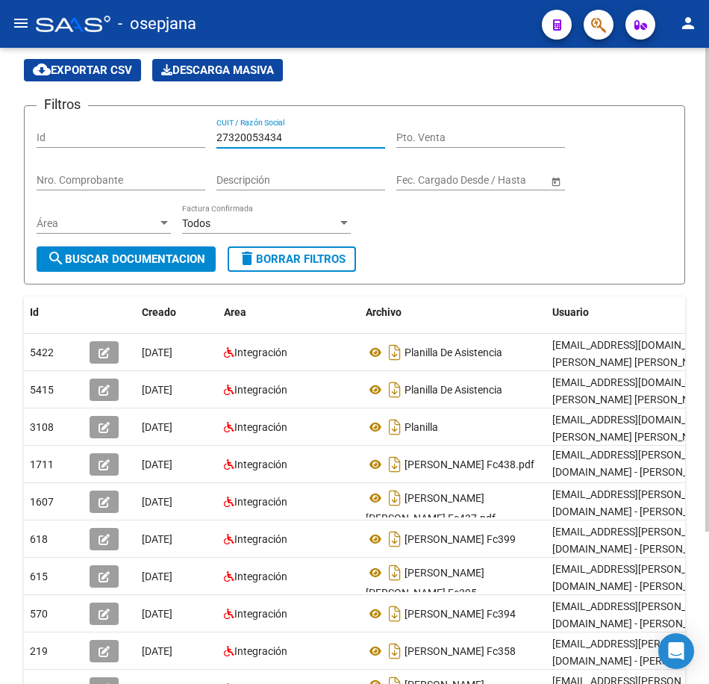
drag, startPoint x: 295, startPoint y: 133, endPoint x: 157, endPoint y: 140, distance: 138.4
click at [124, 112] on form "Filtros Id 27320053434 CUIT / Razón Social Pto. Venta Nro. Comprobante Descripc…" at bounding box center [355, 194] width 662 height 179
paste input "2676196"
click at [155, 261] on span "search Buscar Documentacion" at bounding box center [126, 258] width 158 height 13
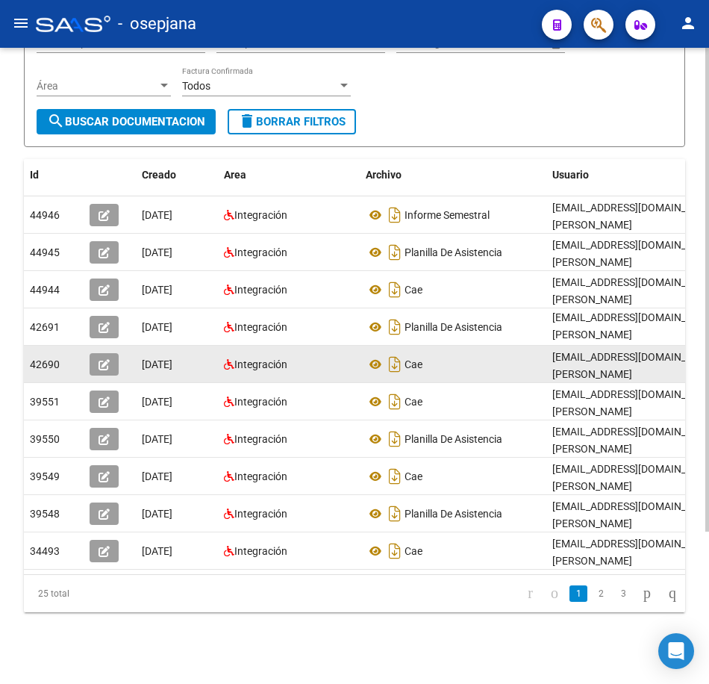
scroll to position [200, 0]
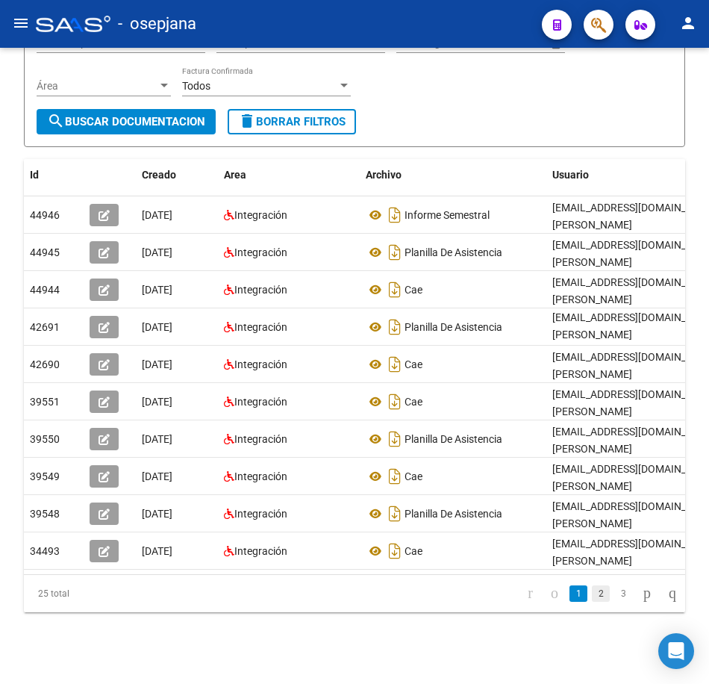
click at [592, 596] on link "2" at bounding box center [601, 594] width 18 height 16
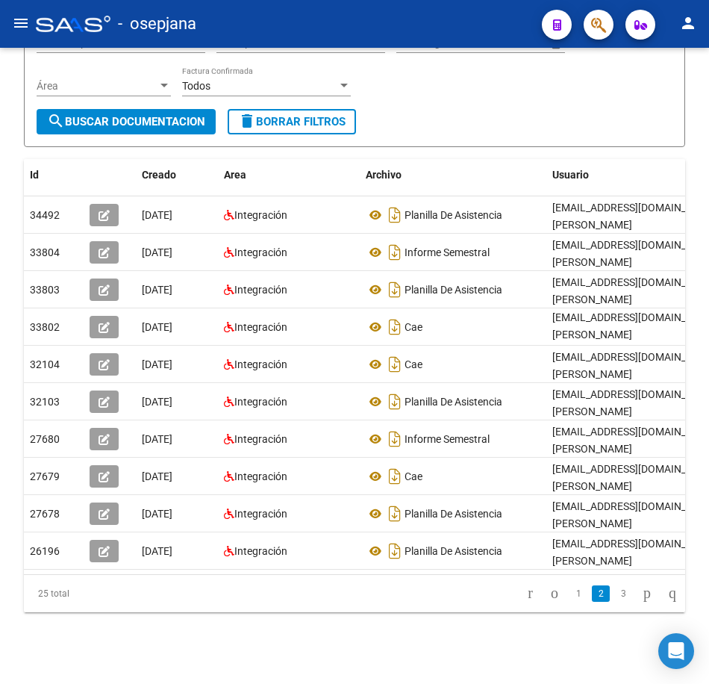
click at [612, 603] on li "3" at bounding box center [623, 593] width 22 height 25
click at [615, 597] on link "3" at bounding box center [624, 594] width 18 height 16
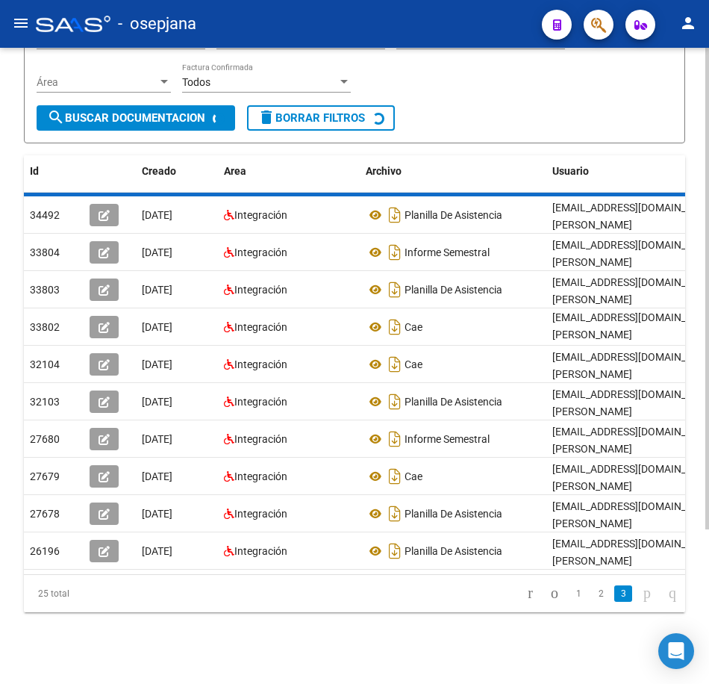
scroll to position [13, 0]
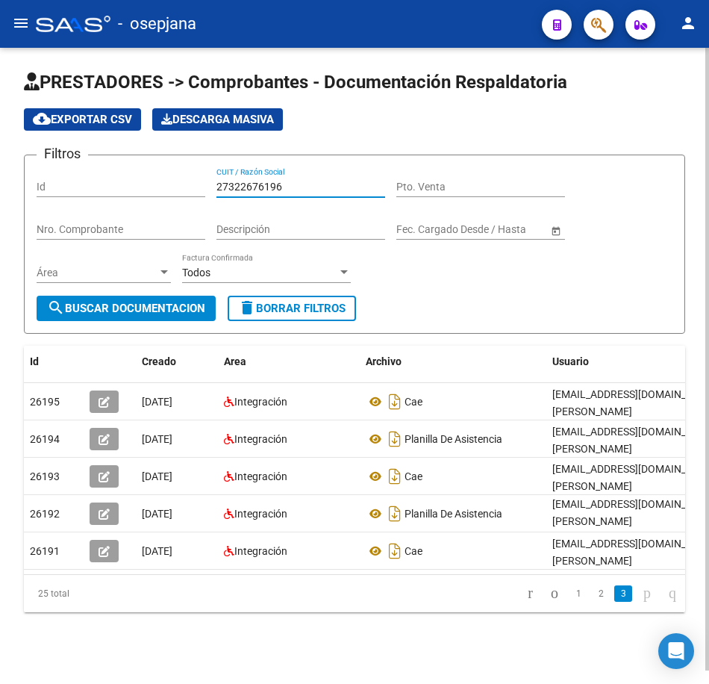
drag, startPoint x: 197, startPoint y: 173, endPoint x: 143, endPoint y: 169, distance: 54.0
click at [143, 169] on div "Filtros Id 27322676196 CUIT / Razón Social Pto. Venta Nro. Comprobante Descripc…" at bounding box center [355, 231] width 636 height 128
paste input "4828384"
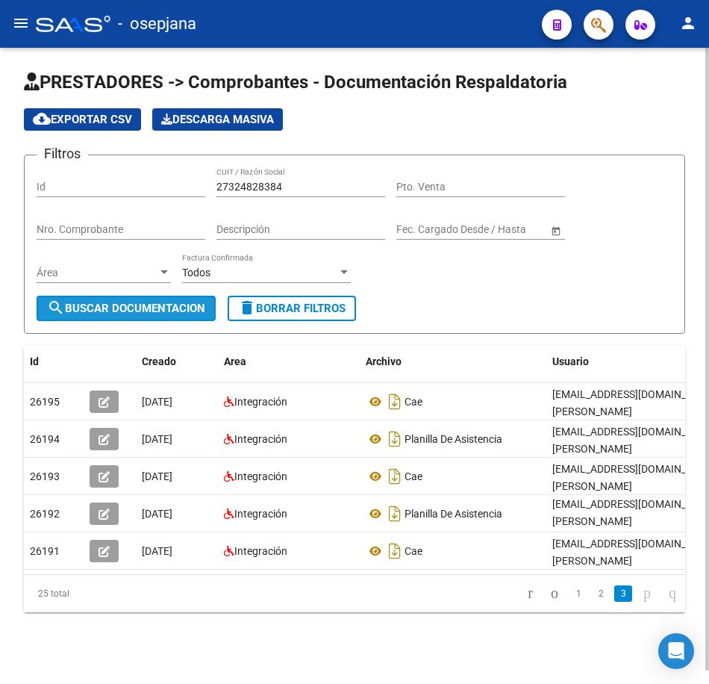
click at [102, 302] on span "search Buscar Documentacion" at bounding box center [126, 308] width 158 height 13
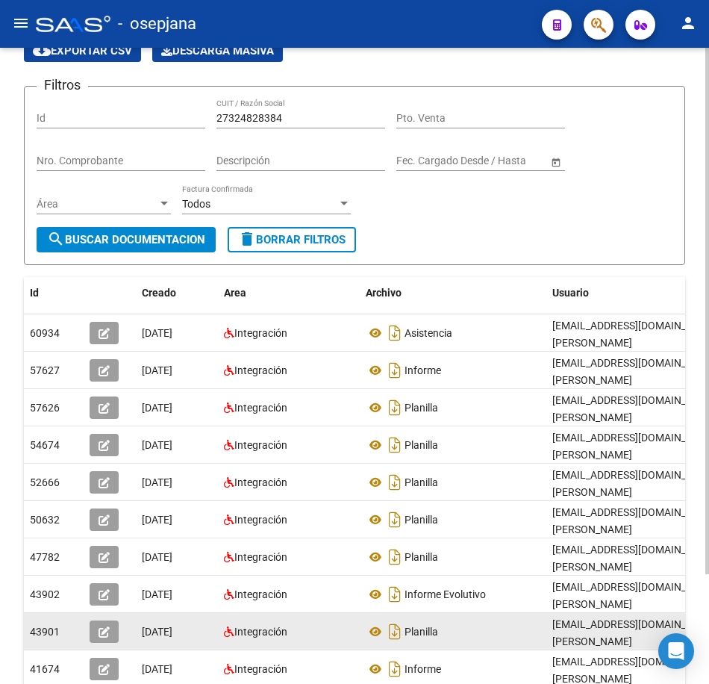
scroll to position [88, 0]
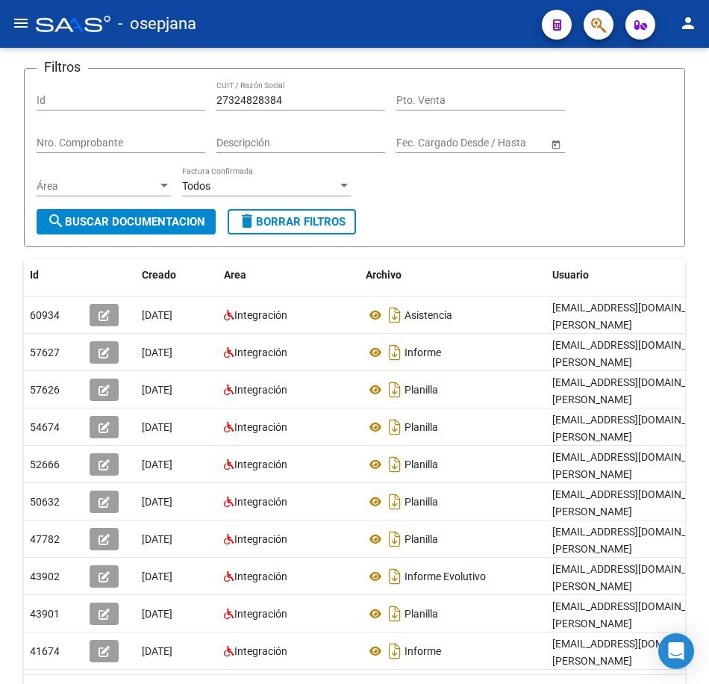
click at [570, 686] on link "2" at bounding box center [579, 694] width 18 height 16
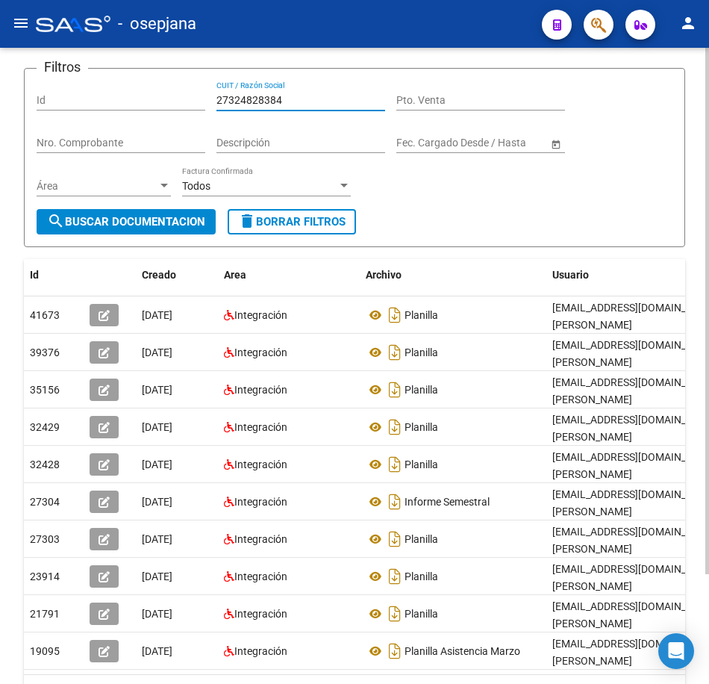
drag, startPoint x: 190, startPoint y: 93, endPoint x: 140, endPoint y: 87, distance: 50.3
click at [149, 87] on div "Filtros Id 27324828384 CUIT / Razón Social Pto. Venta Nro. Comprobante Descripc…" at bounding box center [355, 145] width 636 height 128
paste input "608857"
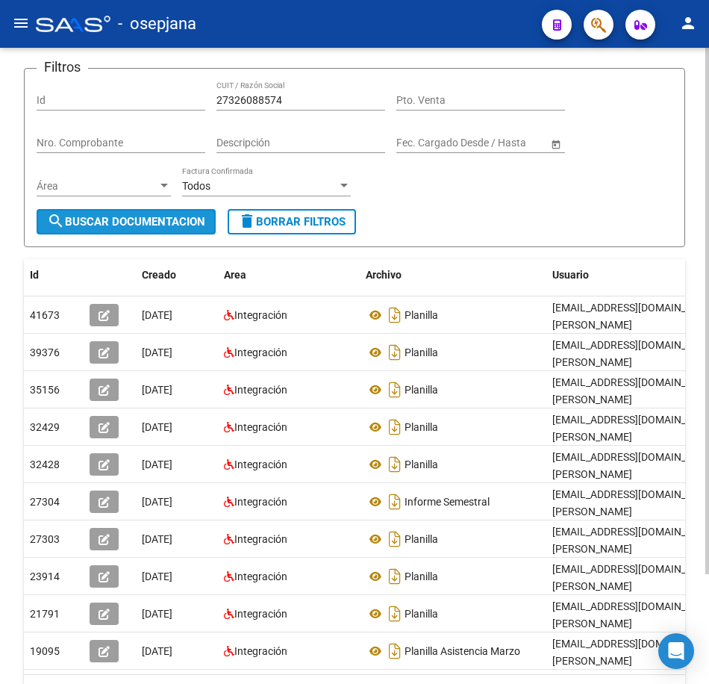
click at [146, 217] on span "search Buscar Documentacion" at bounding box center [126, 221] width 158 height 13
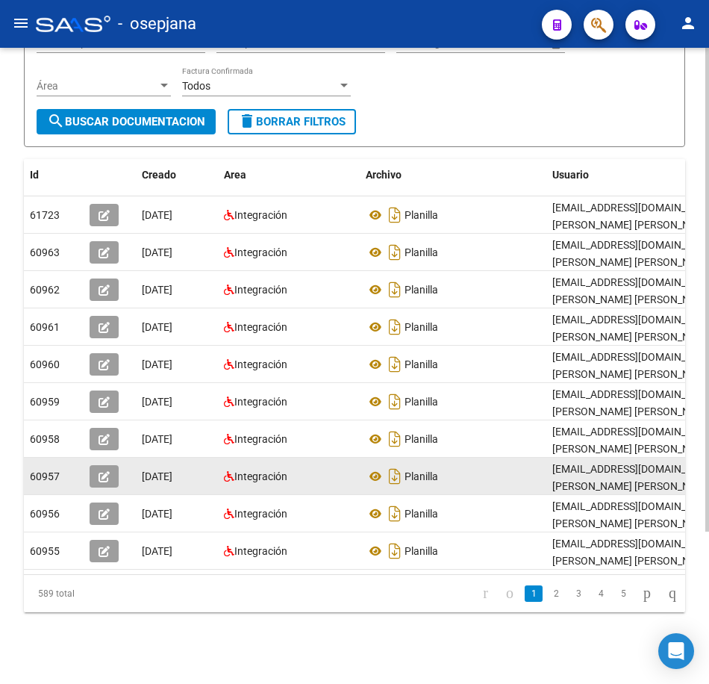
scroll to position [200, 0]
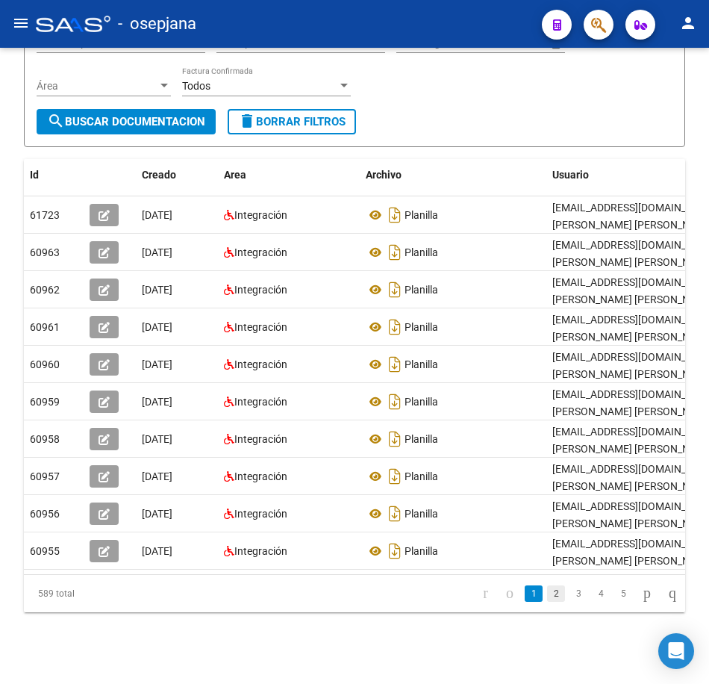
click at [547, 593] on link "2" at bounding box center [556, 594] width 18 height 16
click at [642, 600] on icon "go to next page" at bounding box center [648, 593] width 12 height 18
click at [420, 95] on div "Filtros Id 27326088574 CUIT / Razón Social Pto. Venta Nro. Comprobante Descripc…" at bounding box center [355, 45] width 636 height 128
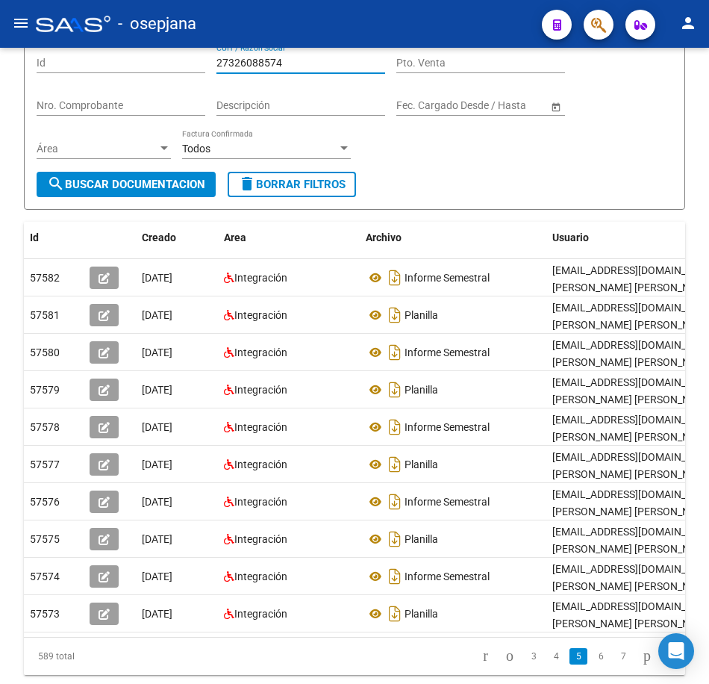
scroll to position [84, 0]
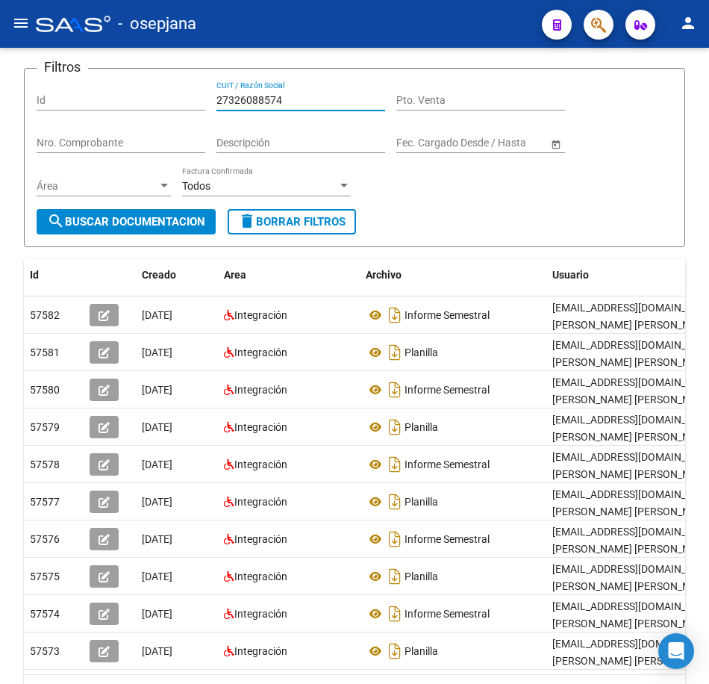
drag, startPoint x: 293, startPoint y: 63, endPoint x: 112, endPoint y: 60, distance: 180.8
click at [117, 60] on app-list-header "PRESTADORES -> Comprobantes - Documentación Respaldatoria cloud_download Export…" at bounding box center [355, 116] width 662 height 264
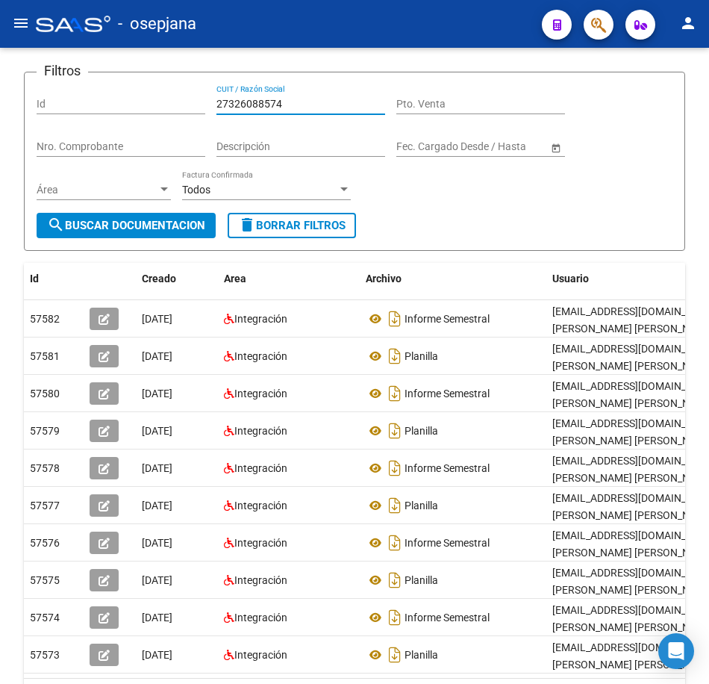
paste input "4317223"
click at [172, 223] on span "search Buscar Documentacion" at bounding box center [126, 225] width 158 height 13
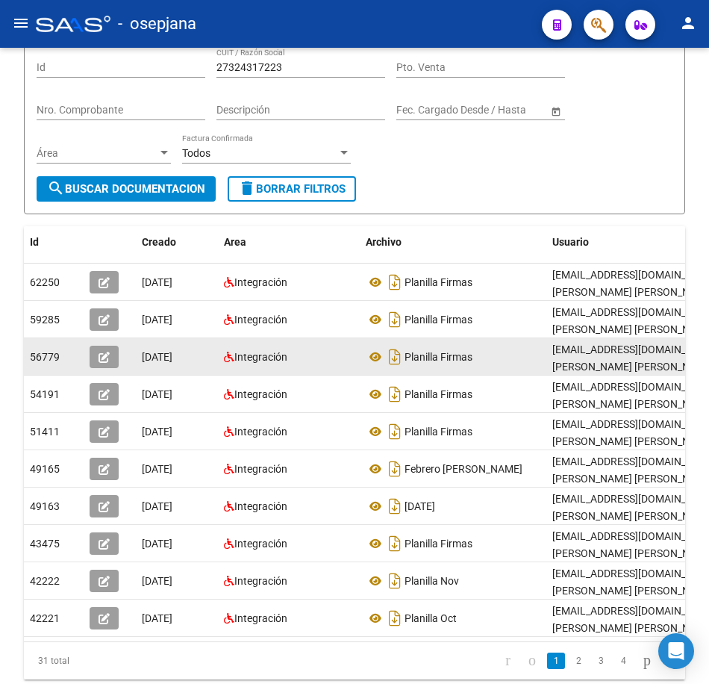
scroll to position [159, 0]
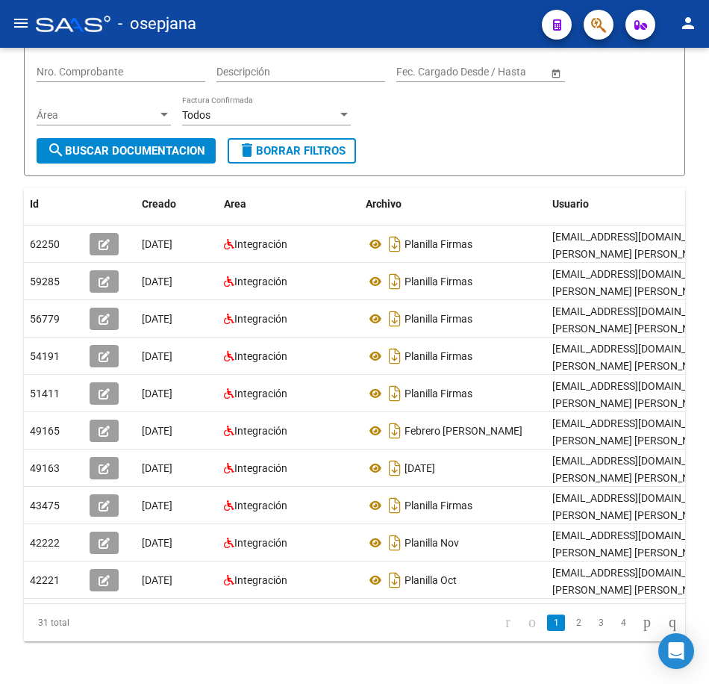
click at [570, 631] on link "2" at bounding box center [579, 623] width 18 height 16
click at [400, 119] on div "Filtros Id 27324317223 CUIT / Razón Social Pto. Venta Nro. Comprobante Descripc…" at bounding box center [355, 74] width 636 height 128
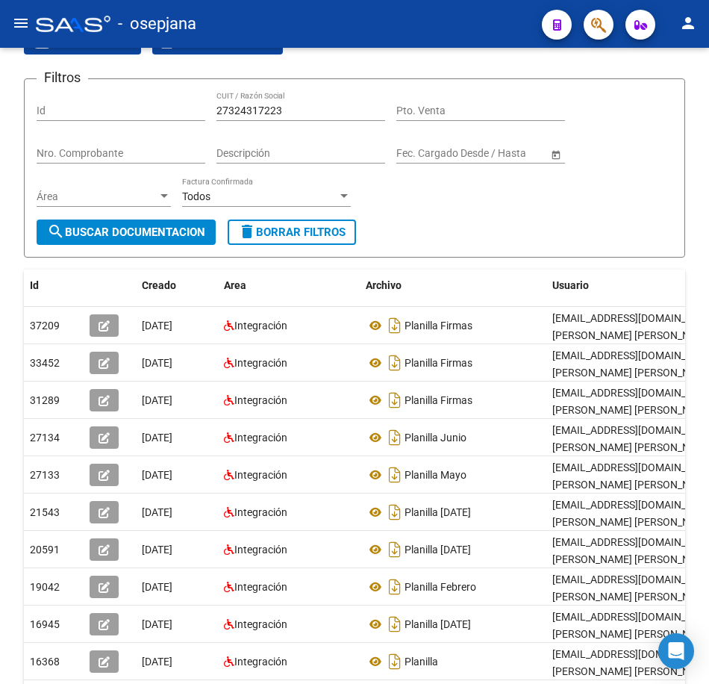
scroll to position [51, 0]
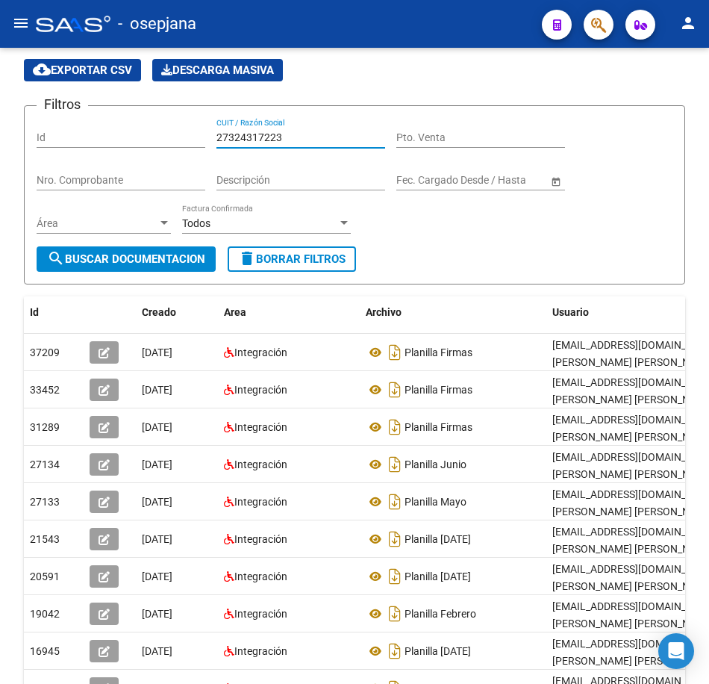
drag, startPoint x: 287, startPoint y: 135, endPoint x: 87, endPoint y: 116, distance: 200.3
click at [91, 116] on form "Filtros Id 27324317223 CUIT / Razón Social Pto. Venta Nro. Comprobante Descripc…" at bounding box center [355, 194] width 662 height 179
paste input "5539262"
click at [140, 250] on button "search Buscar Documentacion" at bounding box center [126, 258] width 179 height 25
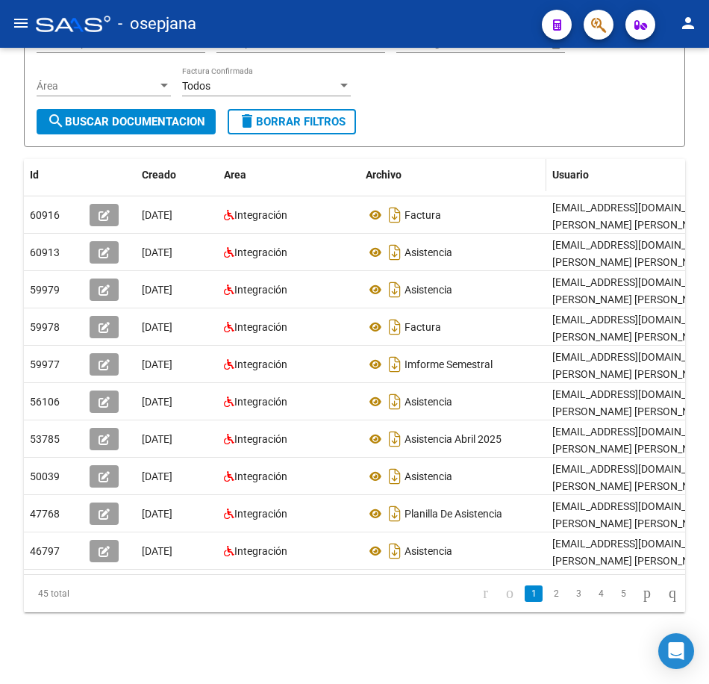
scroll to position [200, 0]
click at [547, 593] on link "2" at bounding box center [556, 594] width 18 height 16
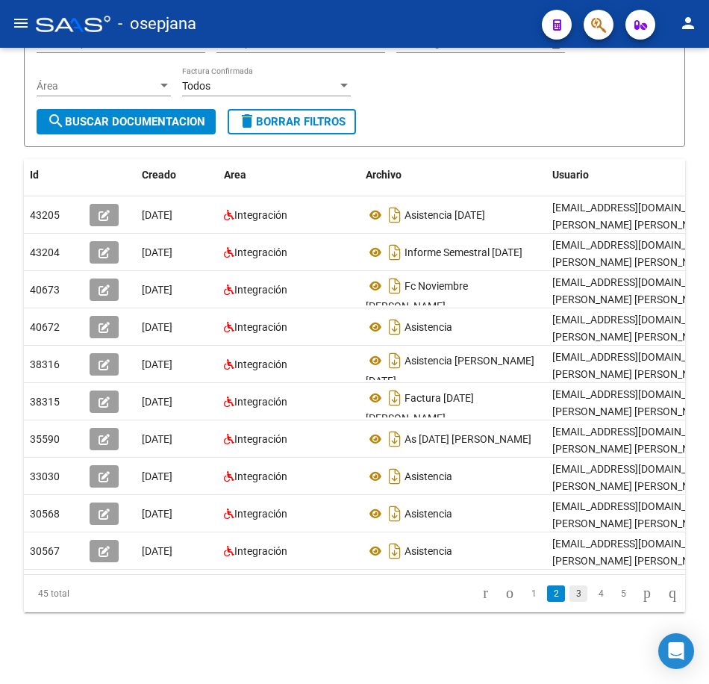
click at [570, 594] on link "3" at bounding box center [579, 594] width 18 height 16
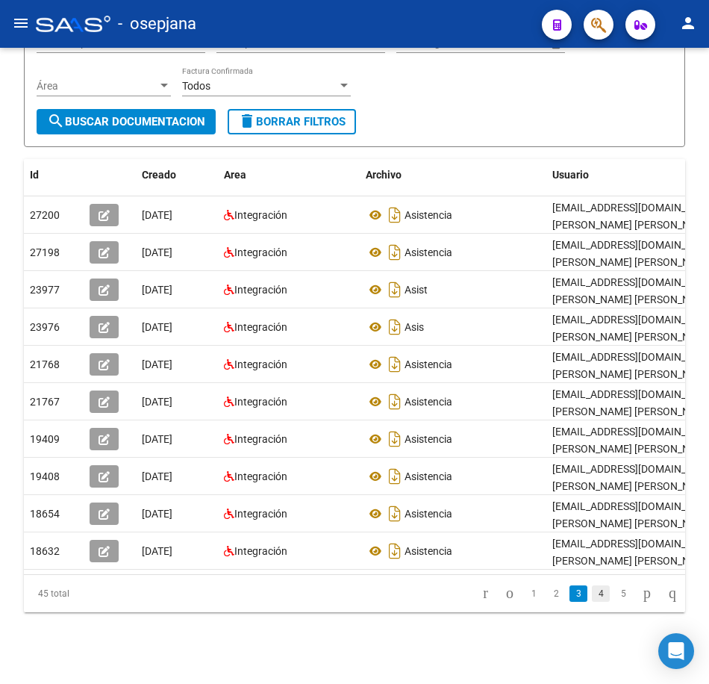
click at [592, 594] on link "4" at bounding box center [601, 594] width 18 height 16
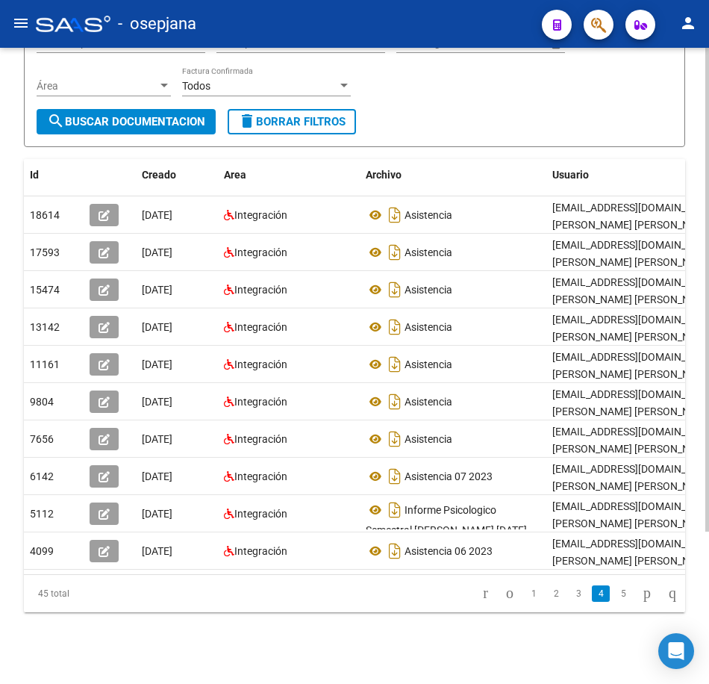
click at [448, 84] on div "Filtros Id 27325539262 CUIT / Razón Social Pto. Venta Nro. Comprobante Descripc…" at bounding box center [355, 45] width 636 height 128
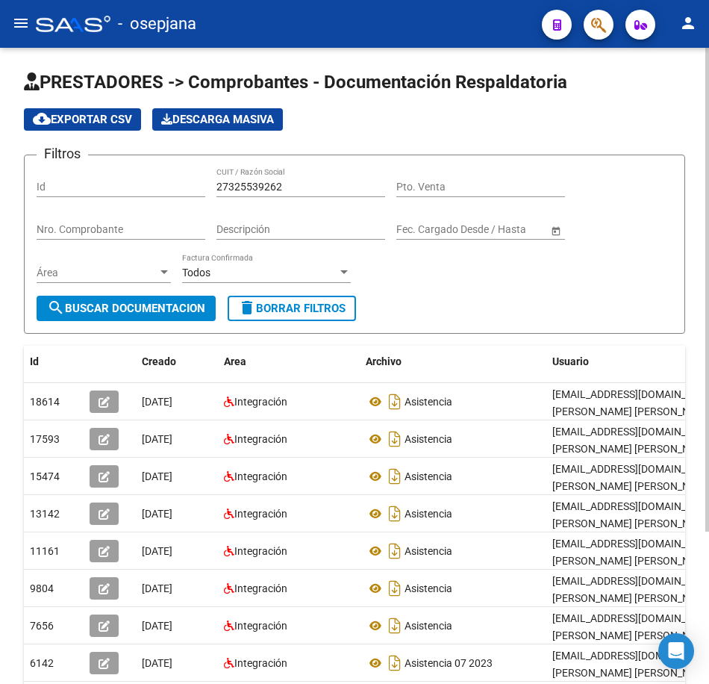
scroll to position [0, 0]
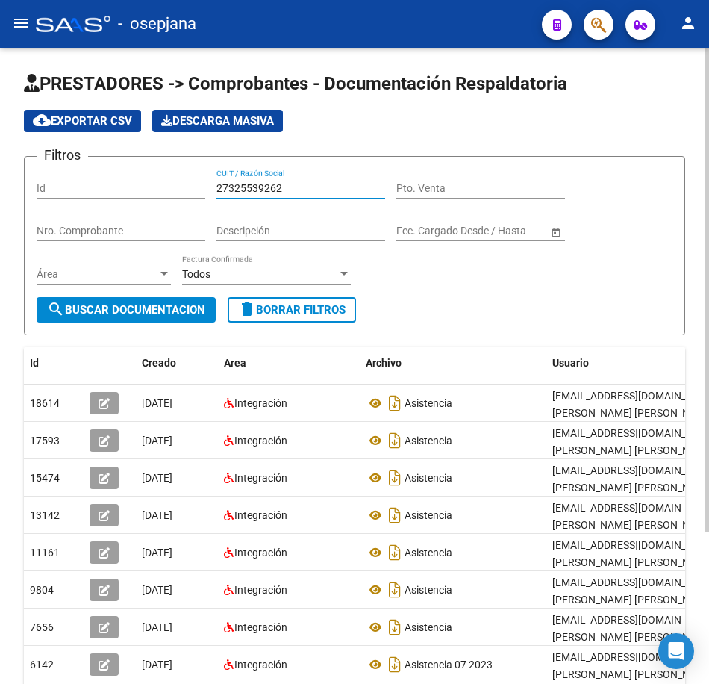
drag, startPoint x: 291, startPoint y: 184, endPoint x: 92, endPoint y: 169, distance: 199.3
click at [108, 175] on div "Filtros Id 27325539262 CUIT / Razón Social Pto. Venta Nro. Comprobante Descripc…" at bounding box center [355, 233] width 636 height 128
paste input "7713529"
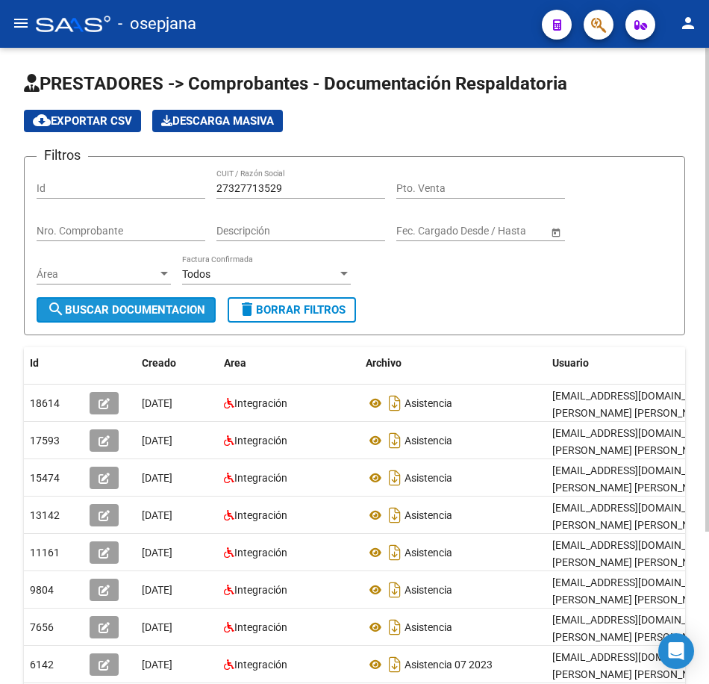
click at [145, 317] on button "search Buscar Documentacion" at bounding box center [126, 309] width 179 height 25
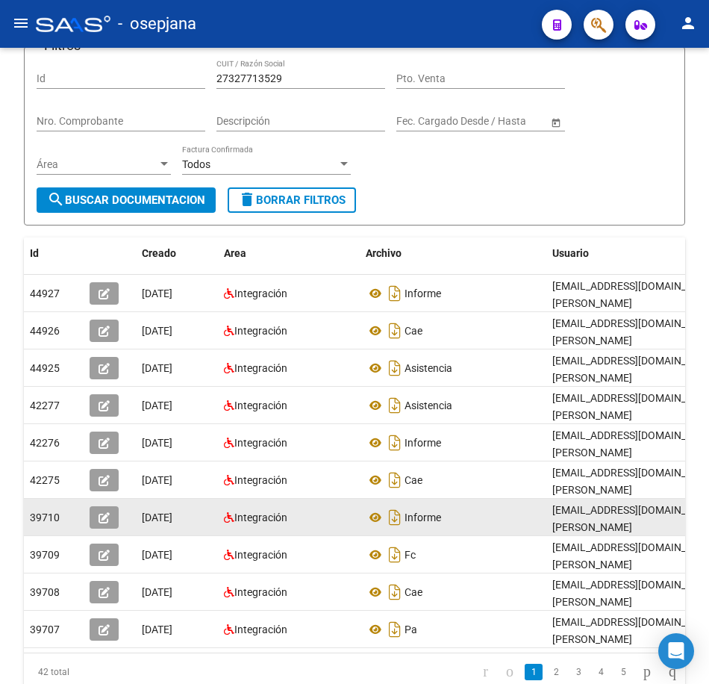
scroll to position [149, 0]
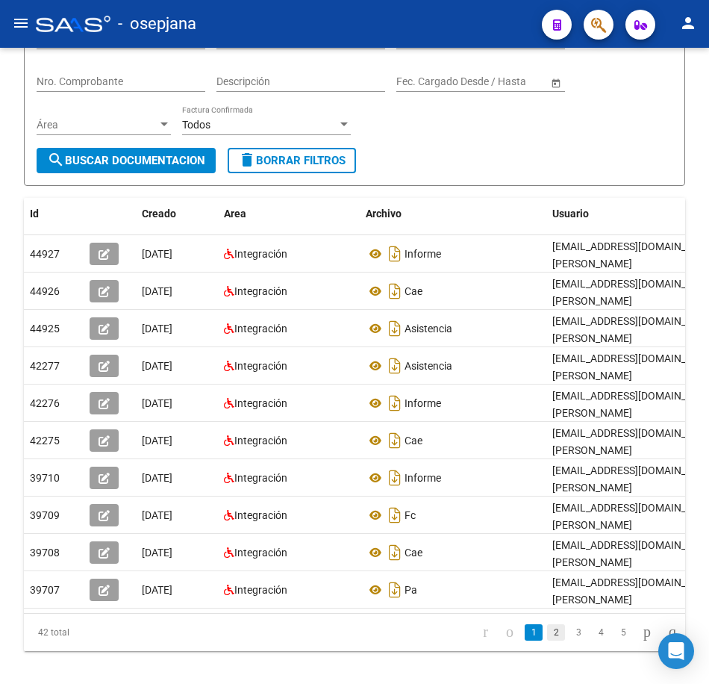
click at [547, 641] on link "2" at bounding box center [556, 632] width 18 height 16
click at [547, 639] on link "2" at bounding box center [556, 632] width 18 height 16
click at [570, 641] on link "3" at bounding box center [579, 632] width 18 height 16
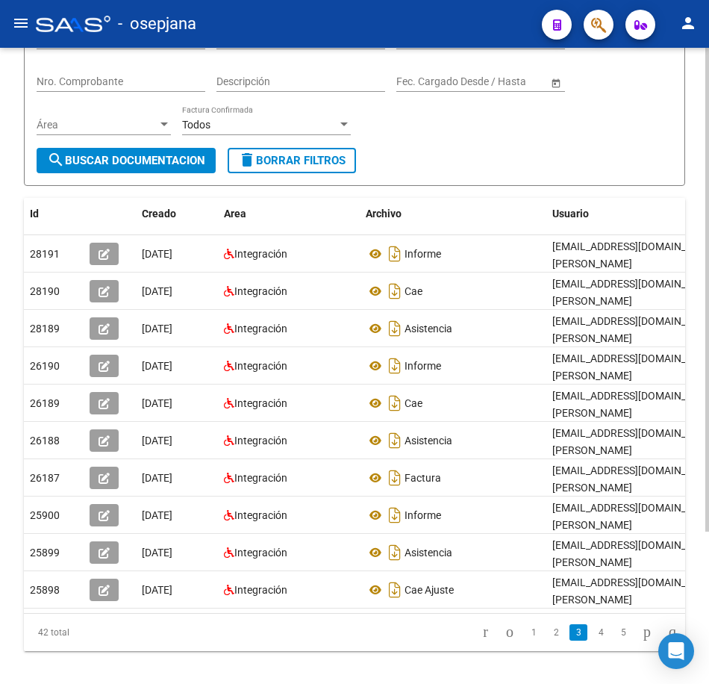
click at [476, 134] on div "Filtros Id 27327713529 CUIT / Razón Social Pto. Venta Nro. Comprobante Descripc…" at bounding box center [355, 83] width 636 height 128
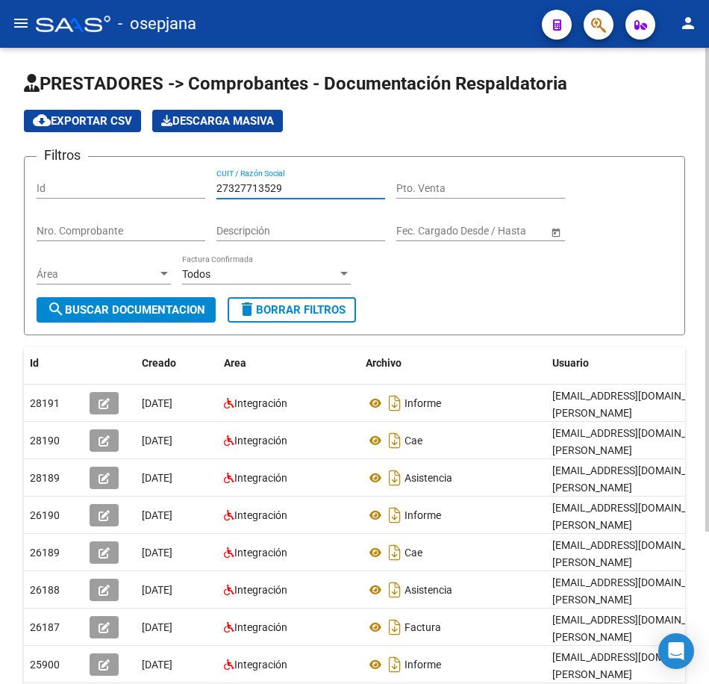
drag, startPoint x: 309, startPoint y: 186, endPoint x: 66, endPoint y: 176, distance: 242.9
click at [74, 176] on div "Filtros Id 27327713529 CUIT / Razón Social Pto. Venta Nro. Comprobante Descripc…" at bounding box center [355, 233] width 636 height 128
paste input "609136"
click at [125, 317] on span "search Buscar Documentacion" at bounding box center [126, 309] width 158 height 13
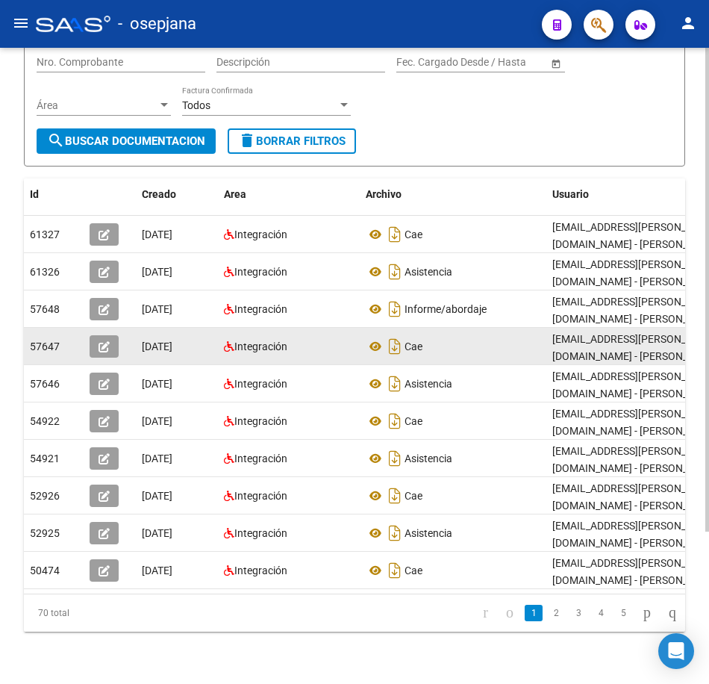
scroll to position [200, 0]
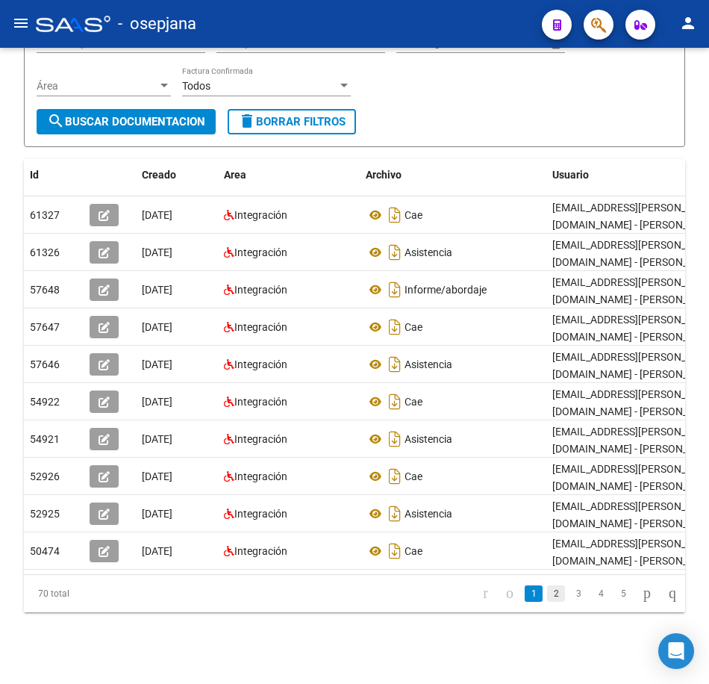
click at [547, 594] on link "2" at bounding box center [556, 594] width 18 height 16
click at [570, 597] on link "3" at bounding box center [579, 594] width 18 height 16
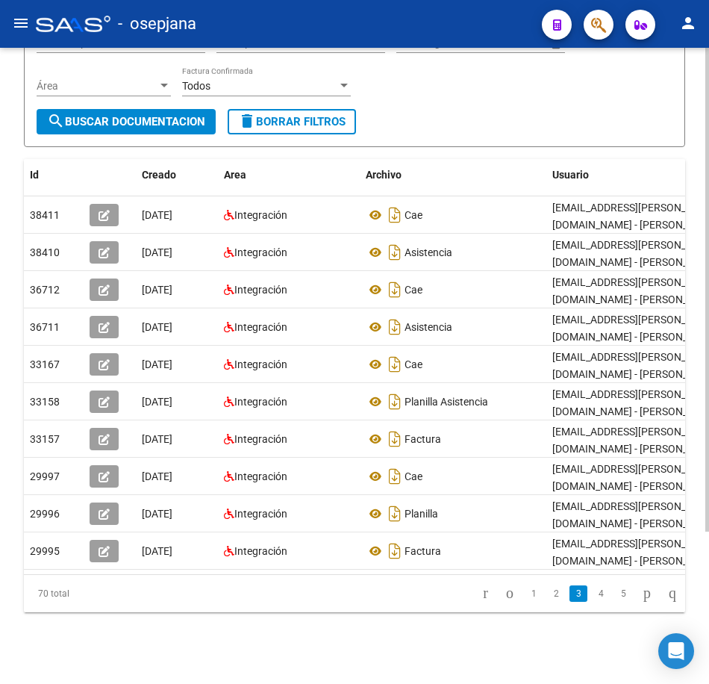
click at [499, 96] on div "Filtros Id 27327609136 CUIT / Razón Social Pto. Venta Nro. Comprobante Descripc…" at bounding box center [355, 45] width 636 height 128
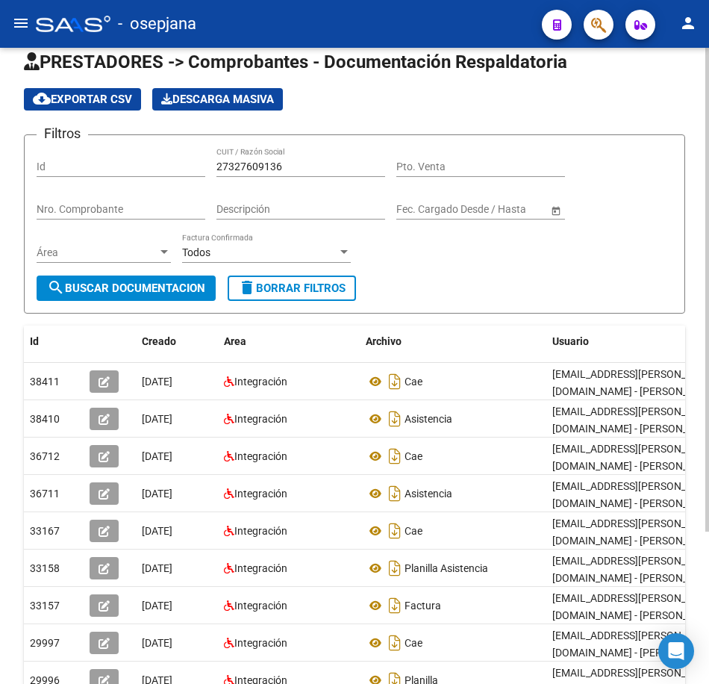
scroll to position [0, 0]
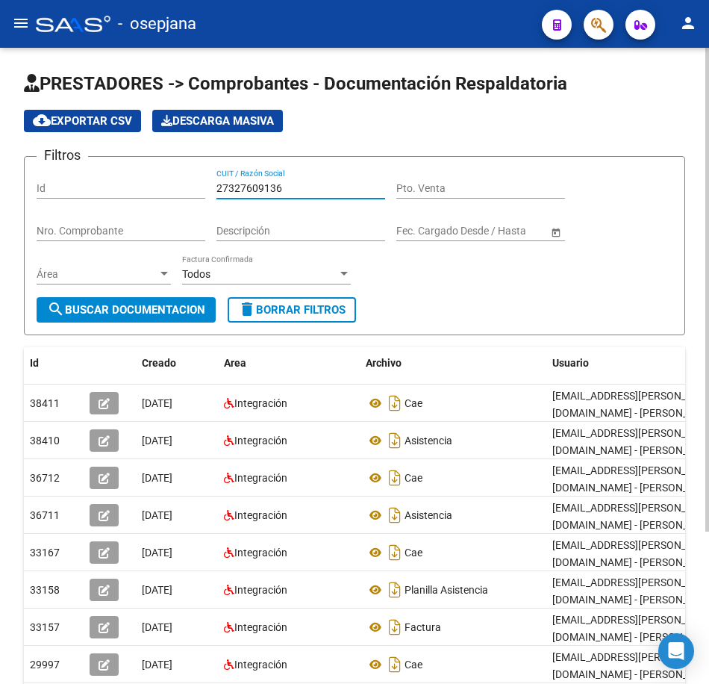
drag, startPoint x: 299, startPoint y: 185, endPoint x: 101, endPoint y: 173, distance: 198.3
click at [109, 173] on div "Filtros Id 27327609136 CUIT / Razón Social Pto. Venta Nro. Comprobante Descripc…" at bounding box center [355, 233] width 636 height 128
paste input "8481419"
type input "27328481419"
click at [140, 301] on button "search Buscar Documentacion" at bounding box center [126, 309] width 179 height 25
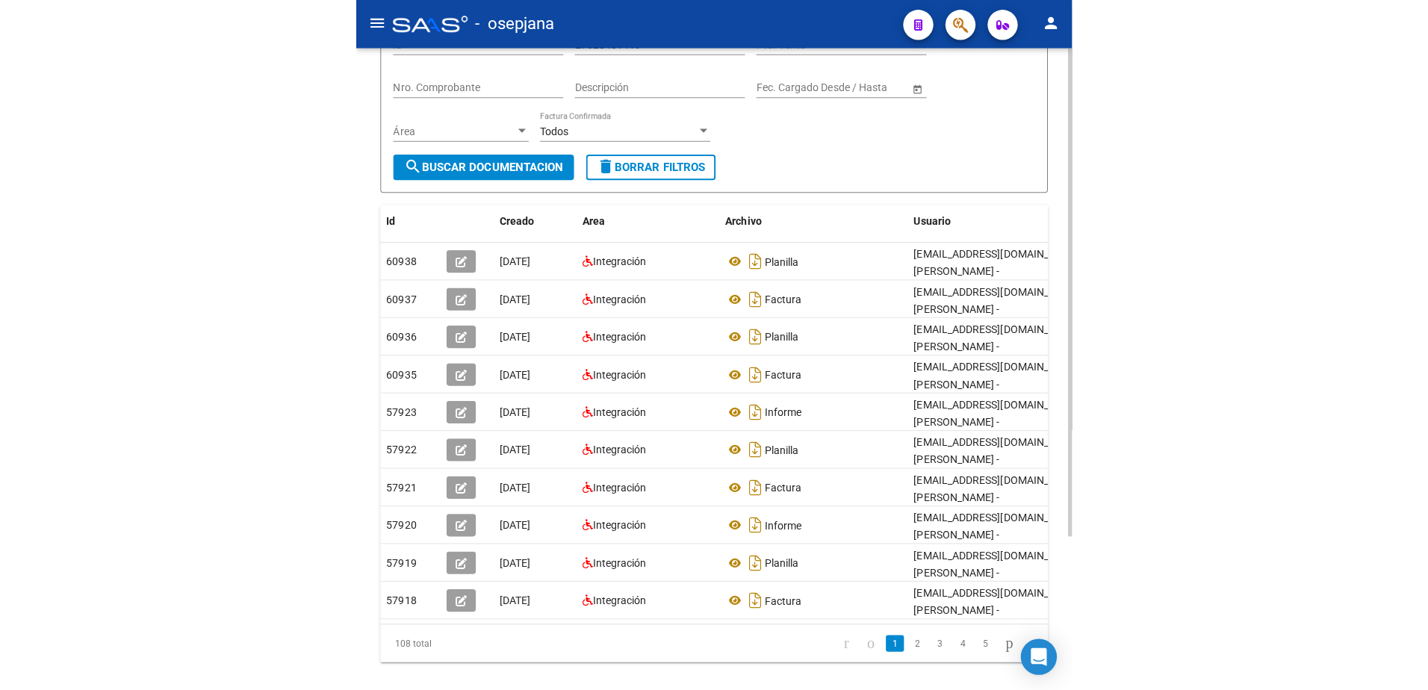
scroll to position [200, 0]
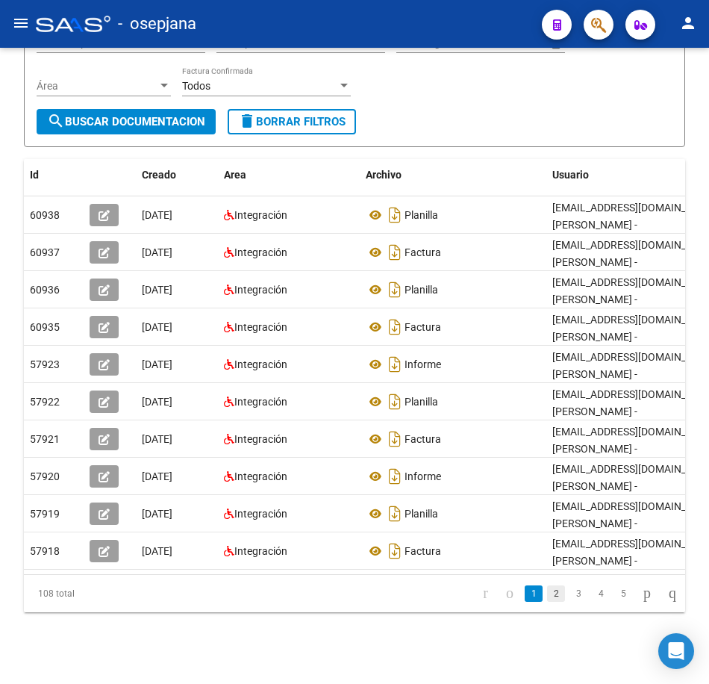
click at [547, 595] on link "2" at bounding box center [556, 594] width 18 height 16
click at [570, 595] on link "3" at bounding box center [579, 594] width 18 height 16
click at [547, 593] on link "2" at bounding box center [556, 594] width 18 height 16
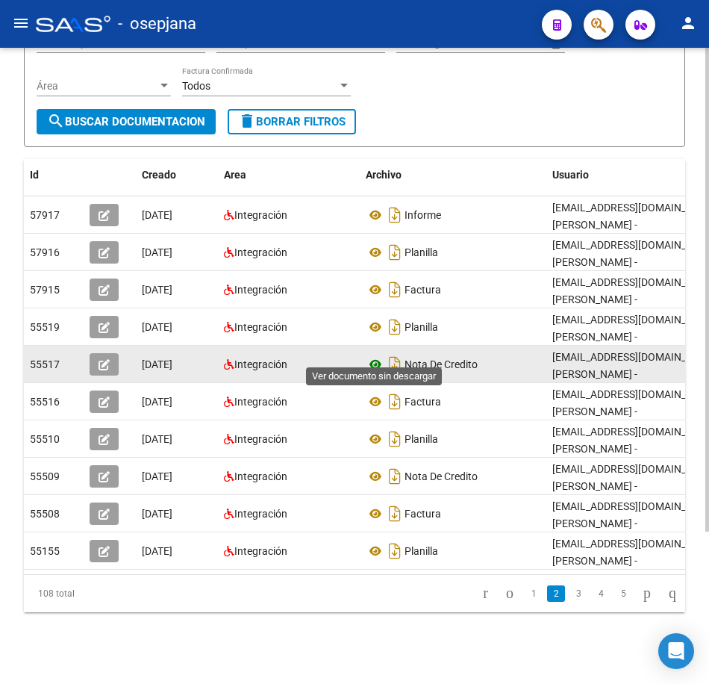
click at [370, 355] on icon at bounding box center [375, 364] width 19 height 18
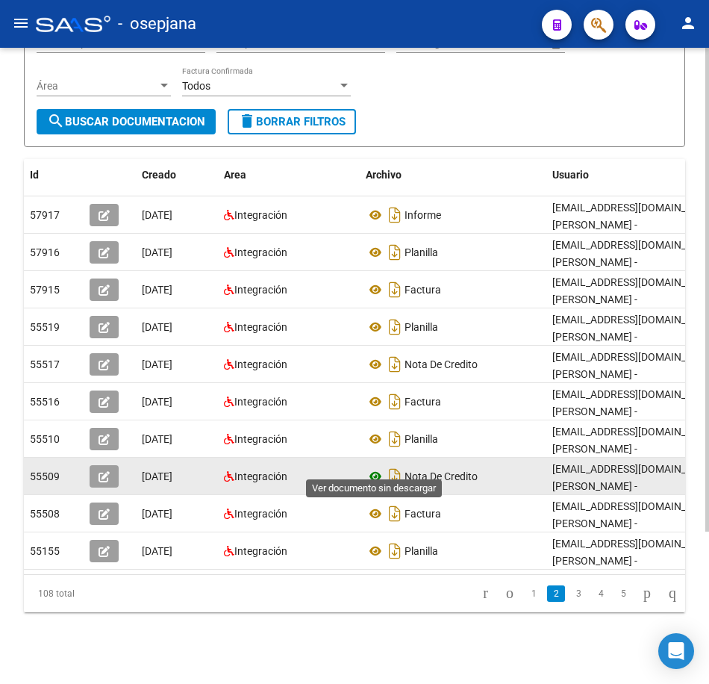
click at [376, 468] on icon at bounding box center [375, 477] width 19 height 18
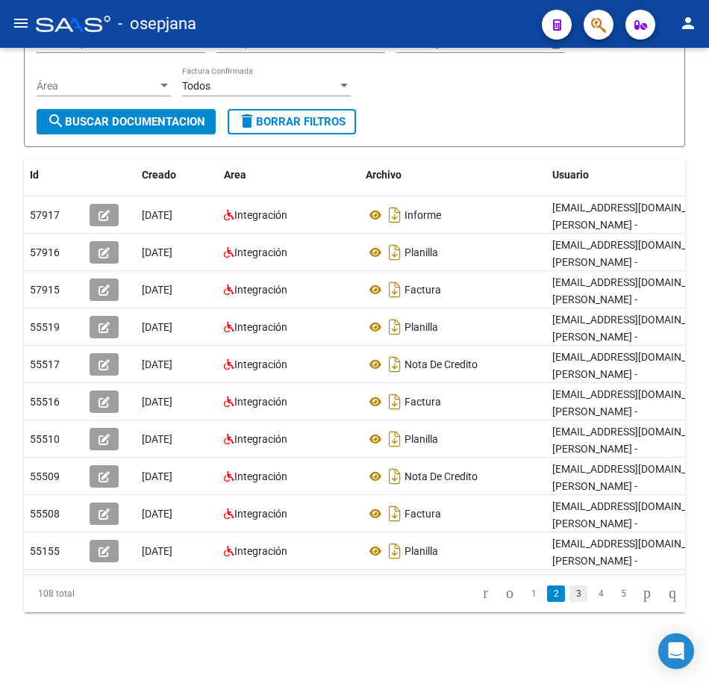
click at [570, 596] on link "3" at bounding box center [579, 594] width 18 height 16
click at [592, 594] on link "4" at bounding box center [601, 594] width 18 height 16
click at [592, 594] on link "5" at bounding box center [601, 594] width 18 height 16
click at [592, 595] on link "6" at bounding box center [601, 594] width 18 height 16
click at [592, 595] on link "7" at bounding box center [601, 594] width 18 height 16
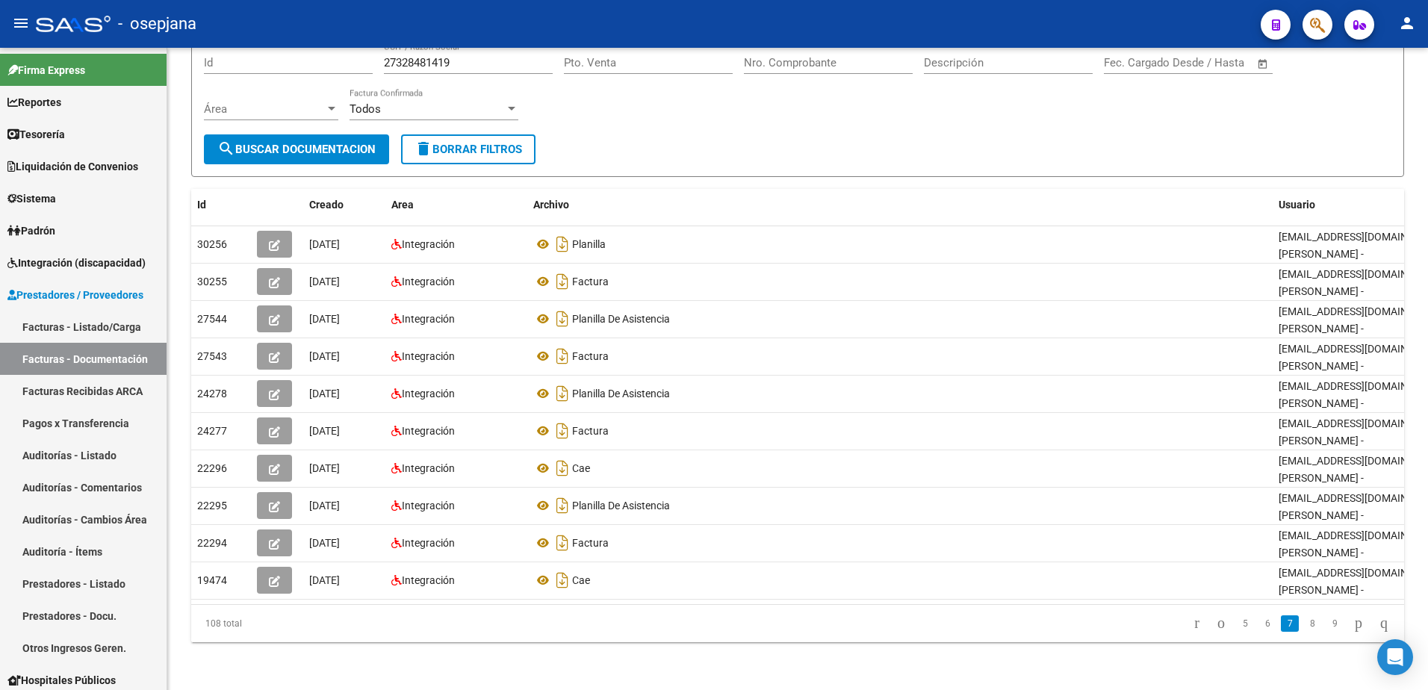
scroll to position [131, 0]
drag, startPoint x: 473, startPoint y: 63, endPoint x: 336, endPoint y: 68, distance: 137.5
click at [336, 68] on div "Filtros Id 27328481419 CUIT / Razón Social Pto. Venta Nro. Comprobante Descripc…" at bounding box center [797, 88] width 1187 height 93
click at [122, 333] on link "Facturas - Listado/Carga" at bounding box center [83, 327] width 167 height 32
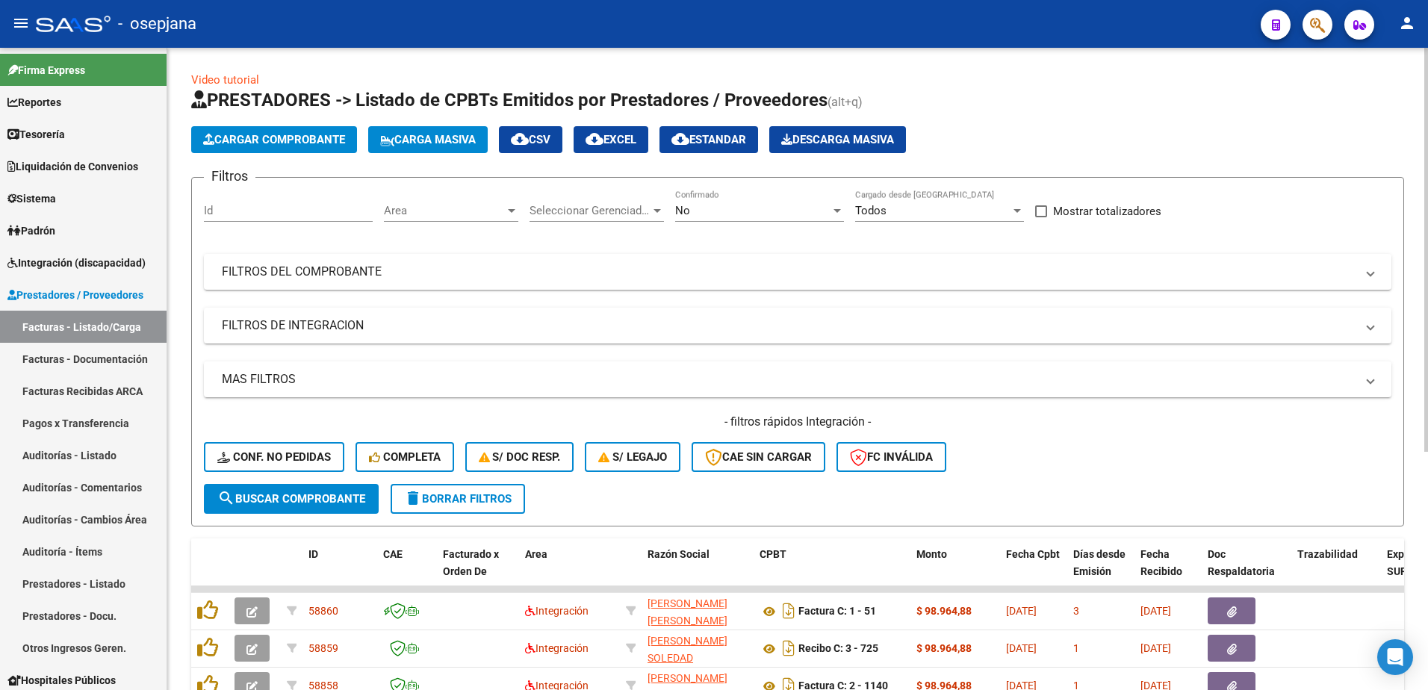
click at [774, 206] on div "No" at bounding box center [752, 210] width 155 height 13
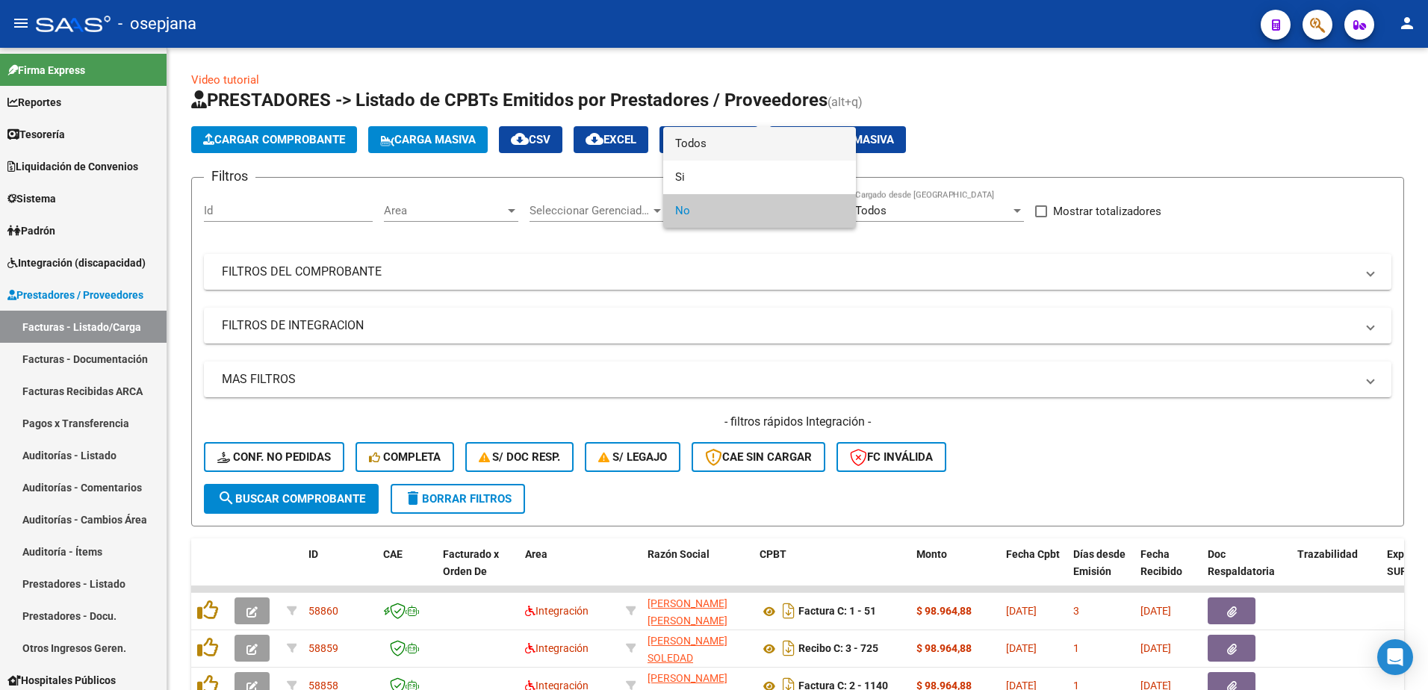
click at [738, 140] on span "Todos" at bounding box center [759, 144] width 169 height 34
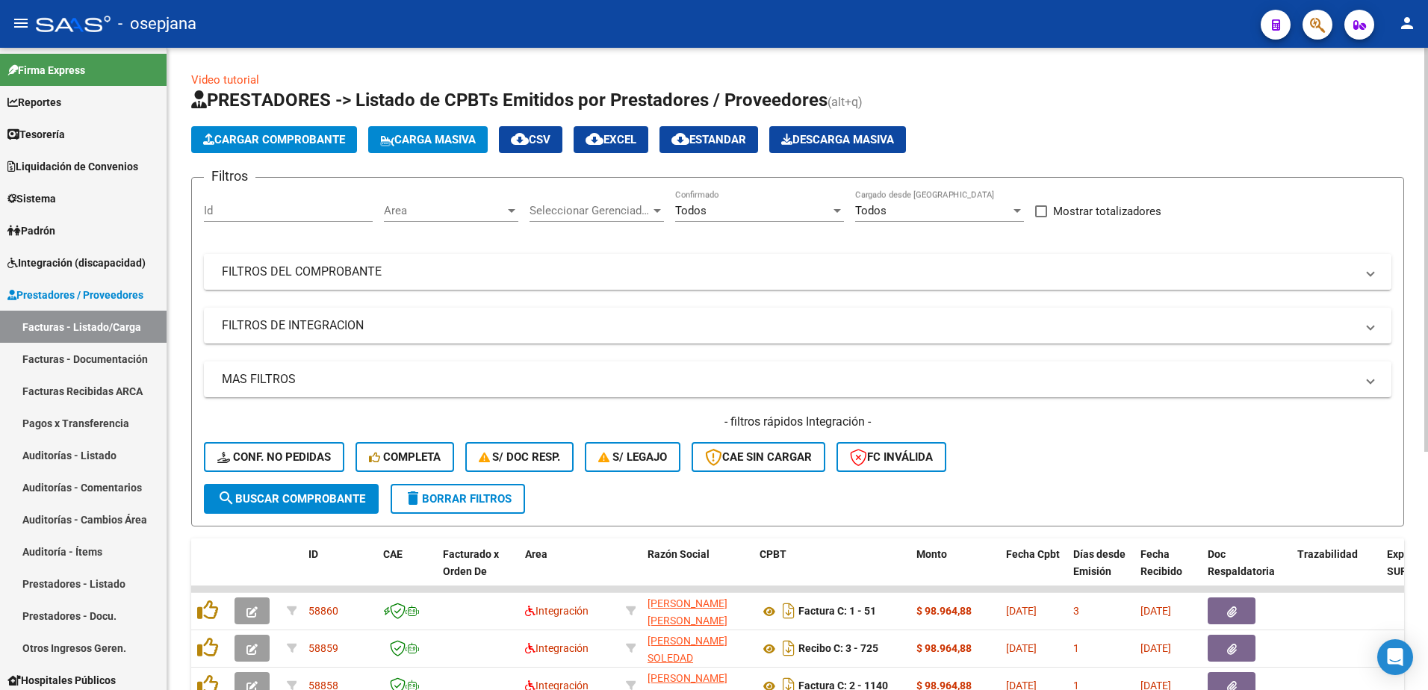
click at [639, 267] on mat-panel-title "FILTROS DEL COMPROBANTE" at bounding box center [789, 272] width 1134 height 16
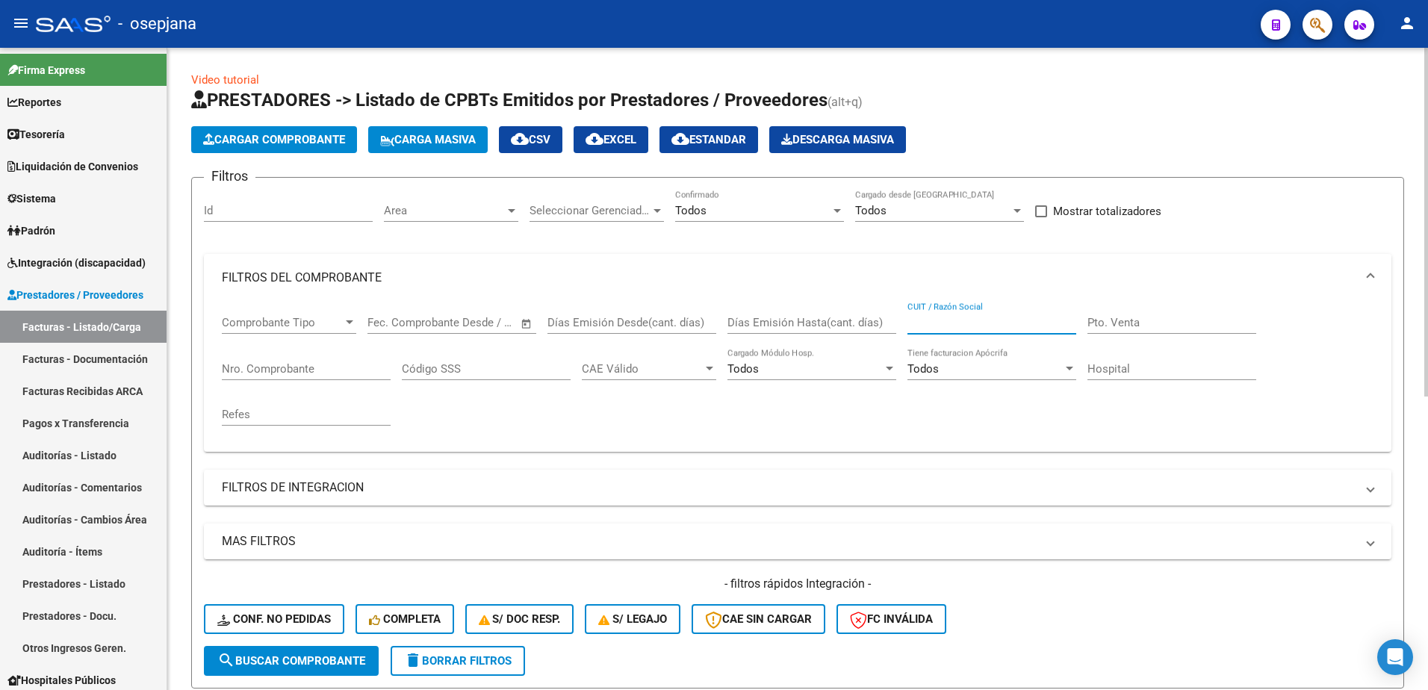
paste input "27328481419"
type input "27328481419"
click at [299, 661] on span "search Buscar Comprobante" at bounding box center [291, 660] width 148 height 13
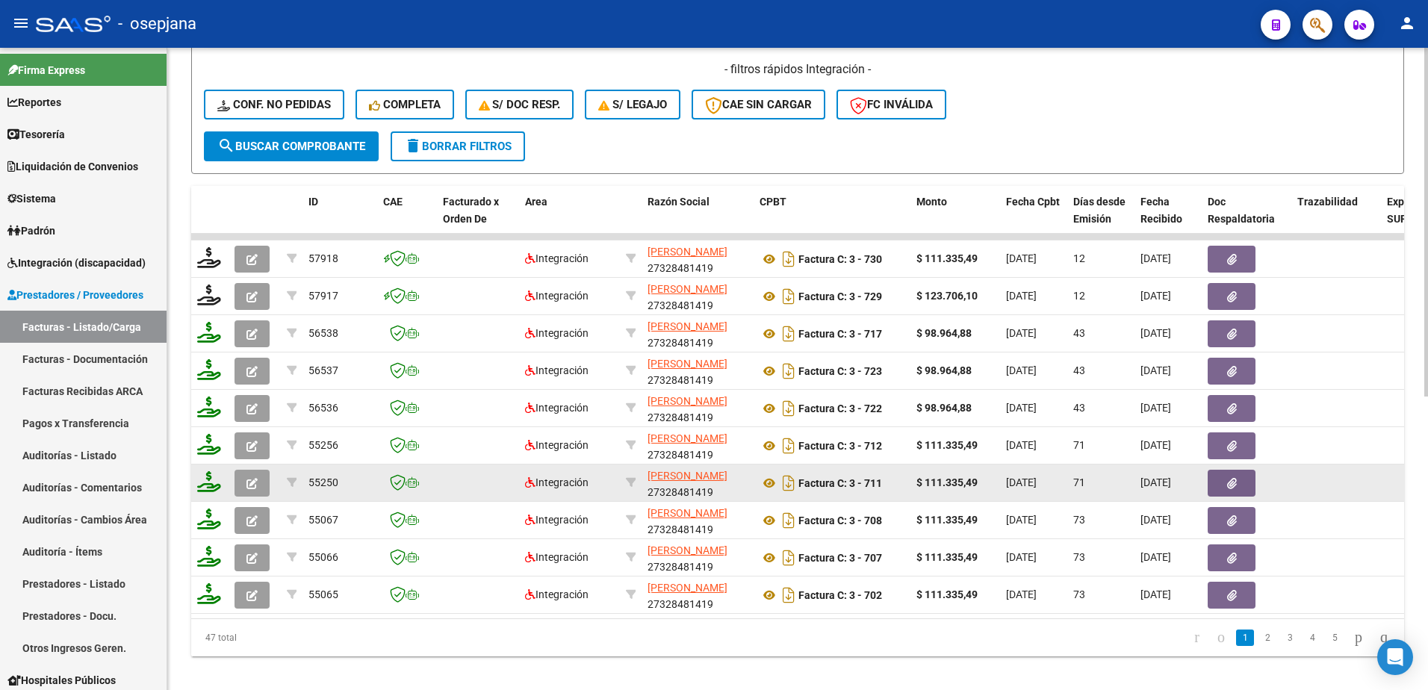
scroll to position [523, 0]
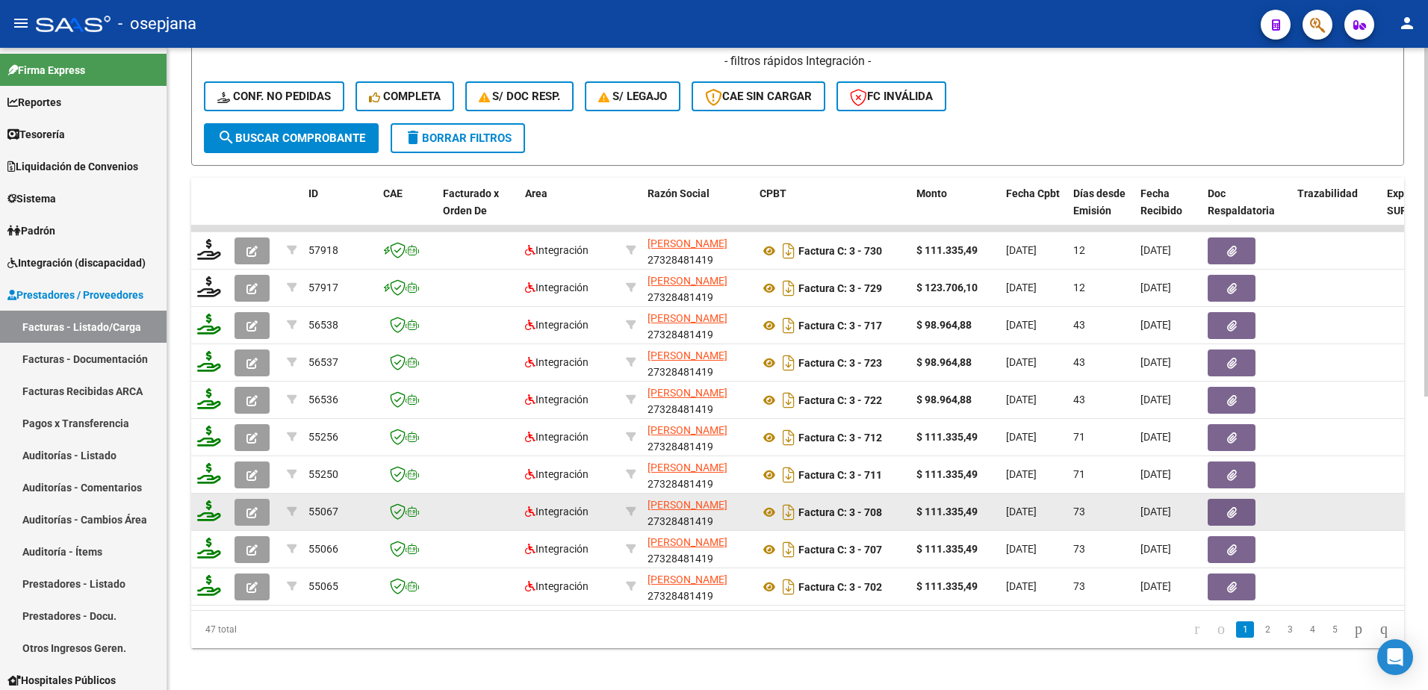
click at [252, 517] on icon "button" at bounding box center [251, 512] width 11 height 11
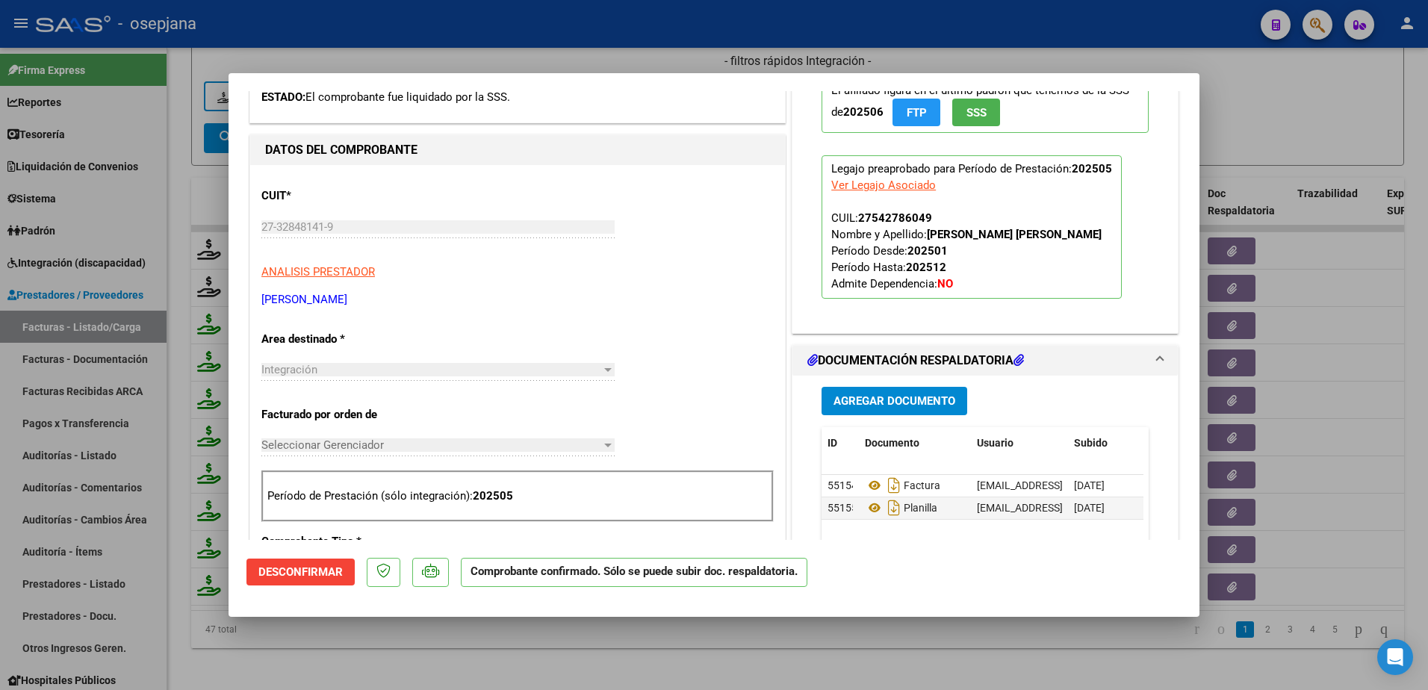
scroll to position [299, 0]
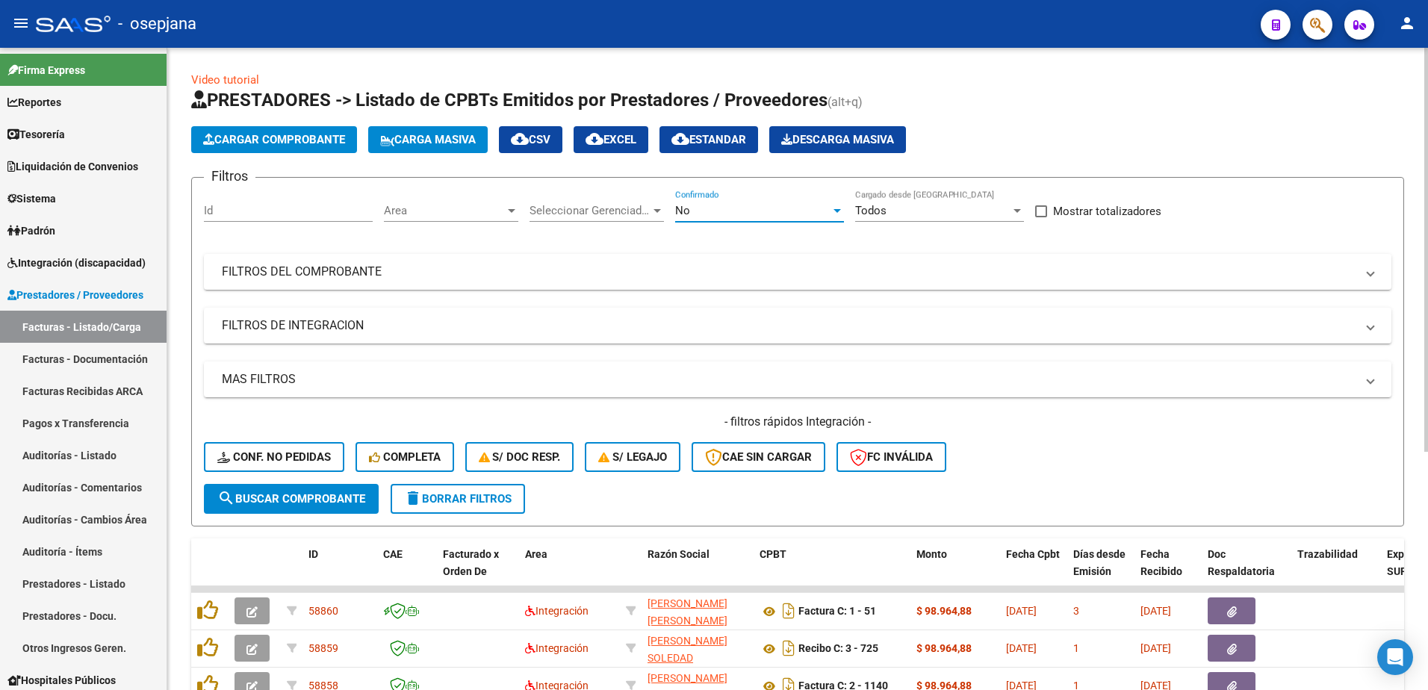
click at [780, 205] on div "No" at bounding box center [752, 210] width 155 height 13
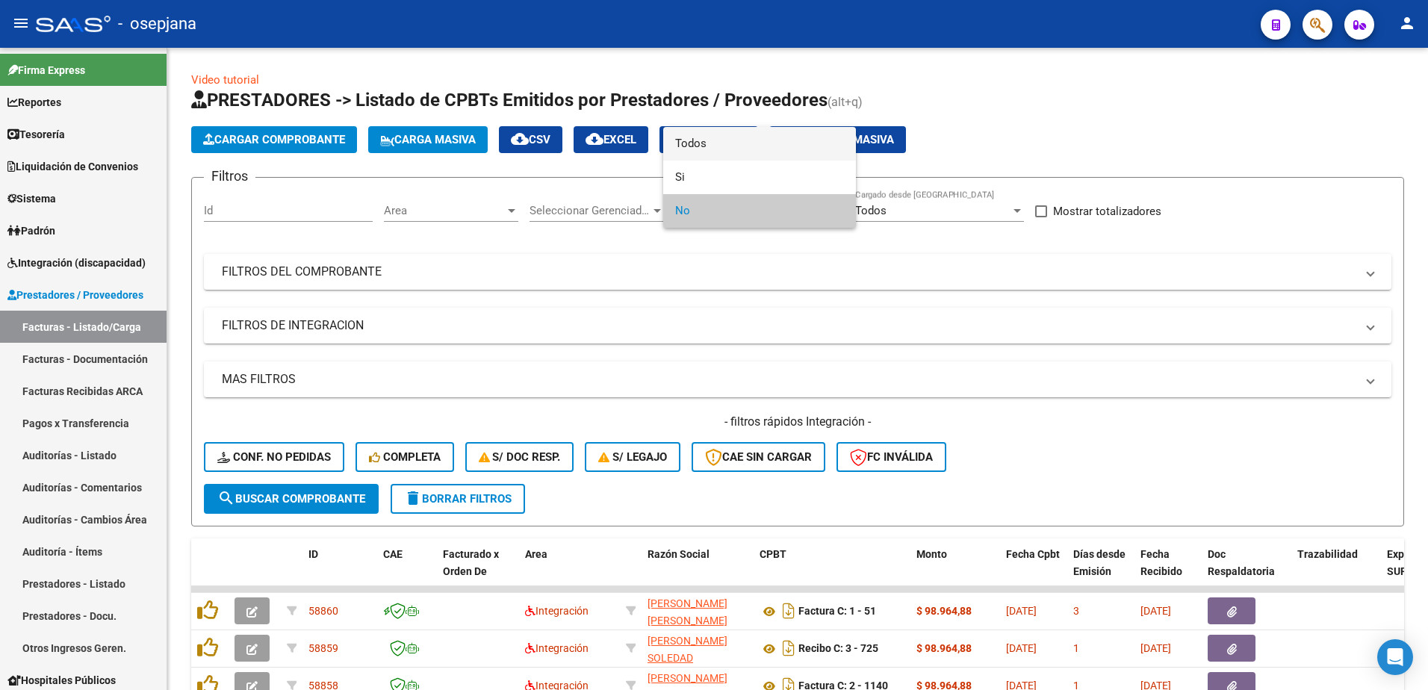
click at [684, 138] on span "Todos" at bounding box center [759, 144] width 169 height 34
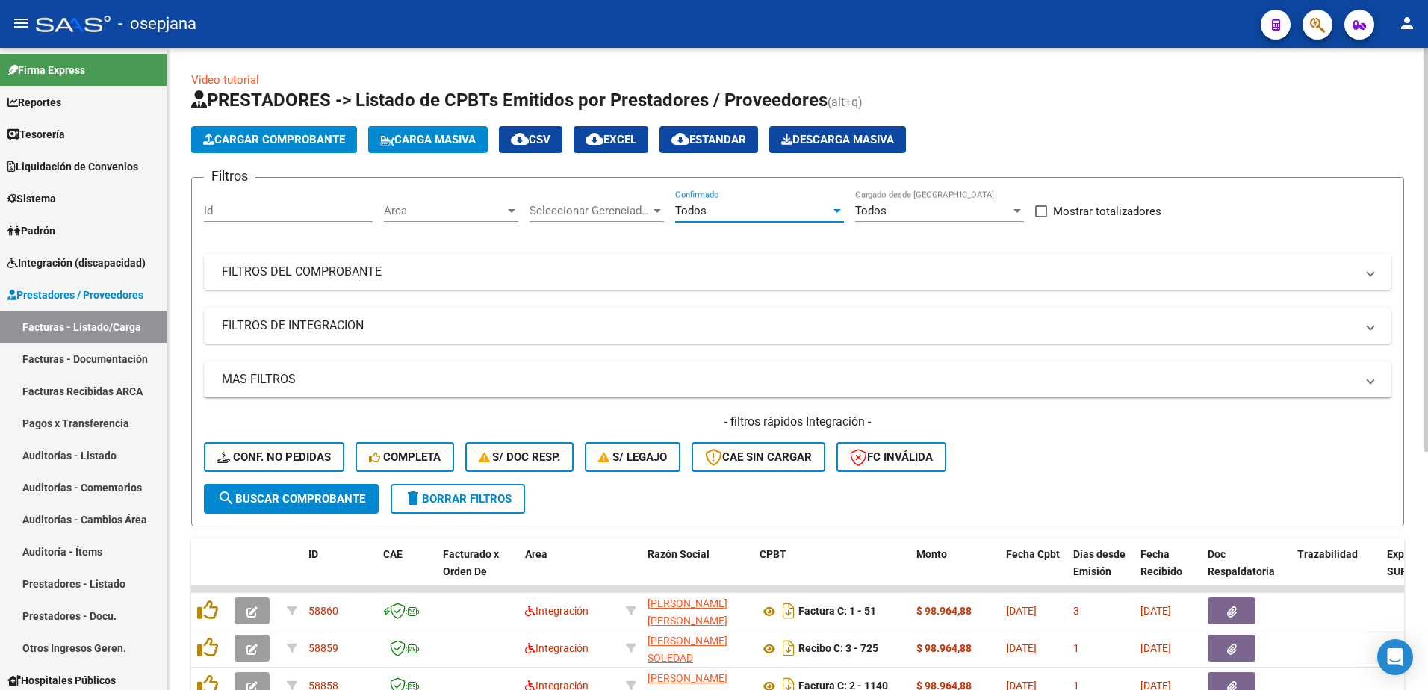
click at [577, 277] on mat-panel-title "FILTROS DEL COMPROBANTE" at bounding box center [789, 272] width 1134 height 16
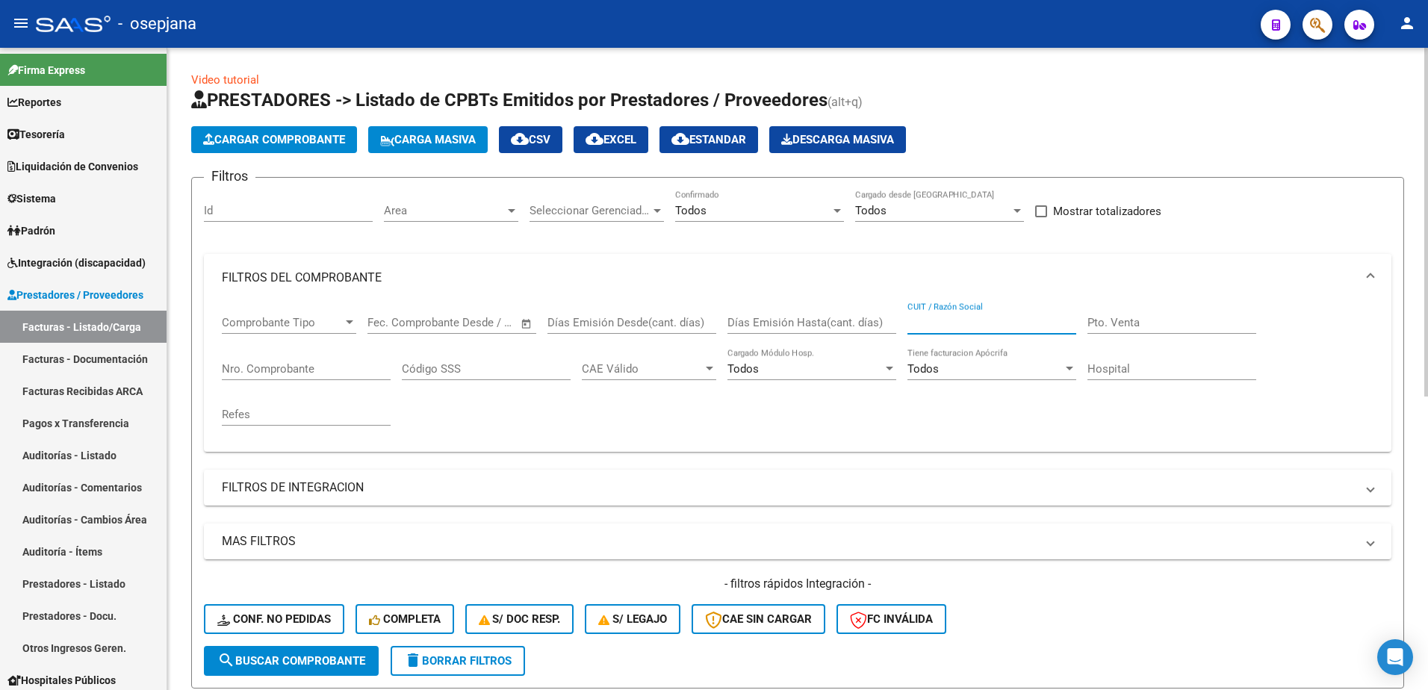
paste input "27328481419"
type input "27328481419"
click at [282, 661] on span "search Buscar Comprobante" at bounding box center [291, 660] width 148 height 13
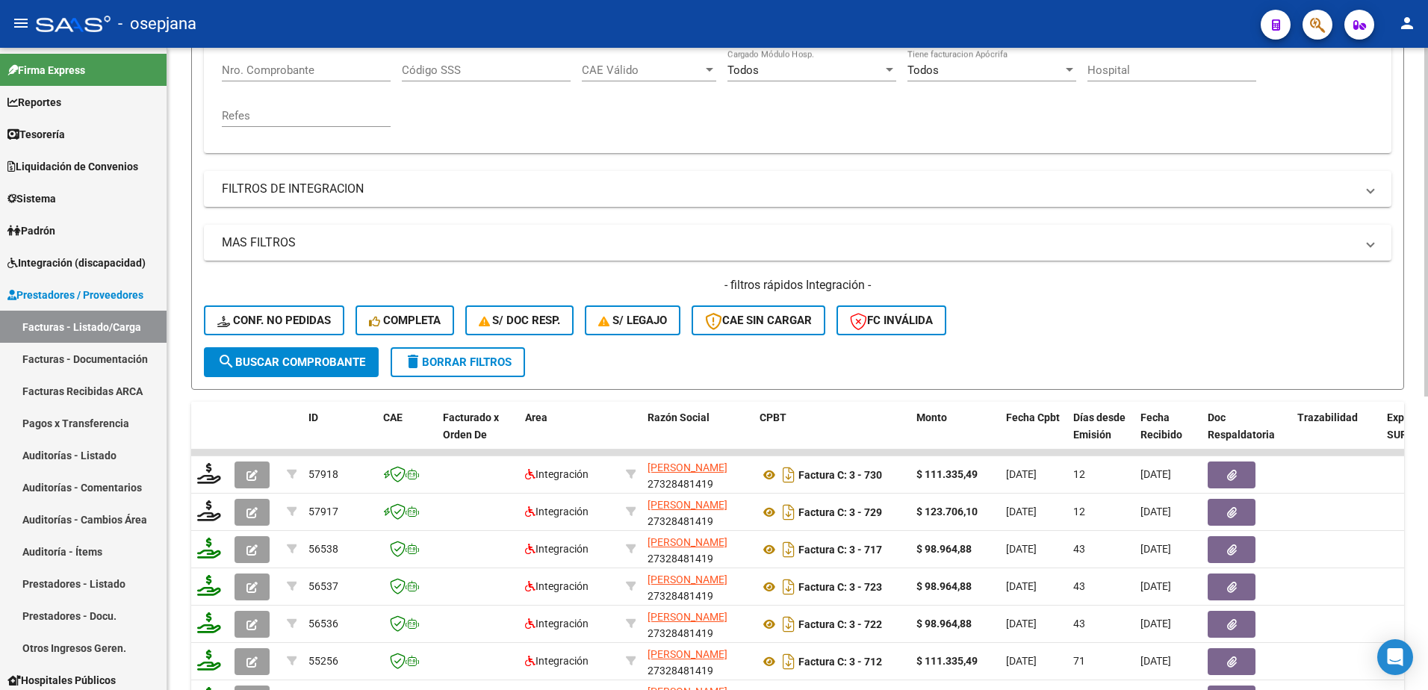
scroll to position [373, 0]
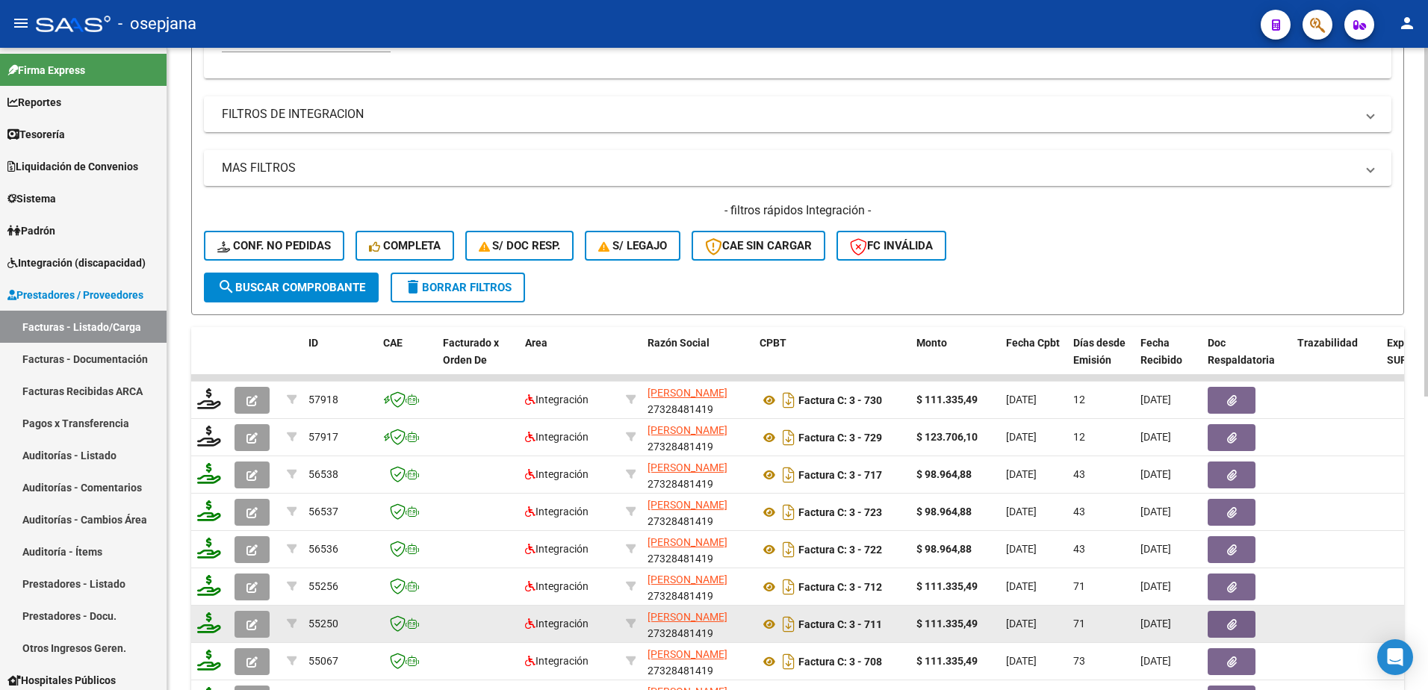
click at [256, 624] on icon "button" at bounding box center [251, 624] width 11 height 11
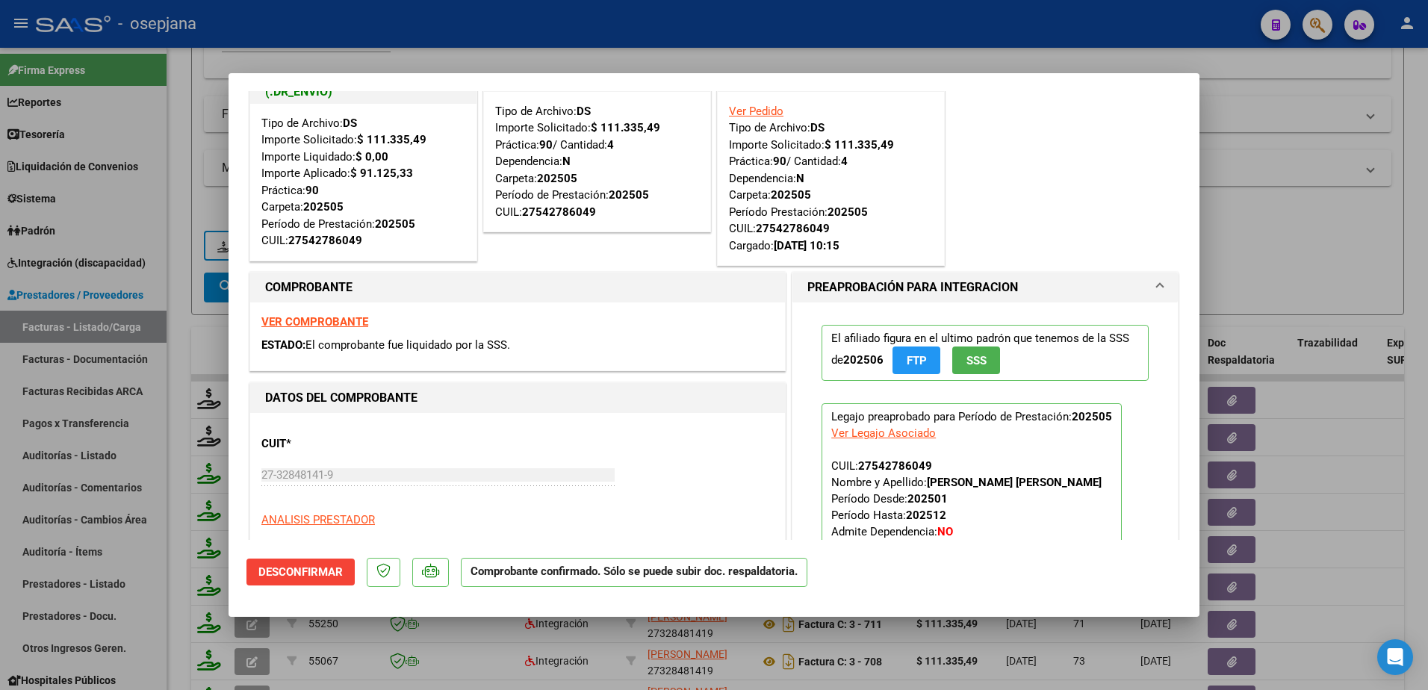
scroll to position [0, 0]
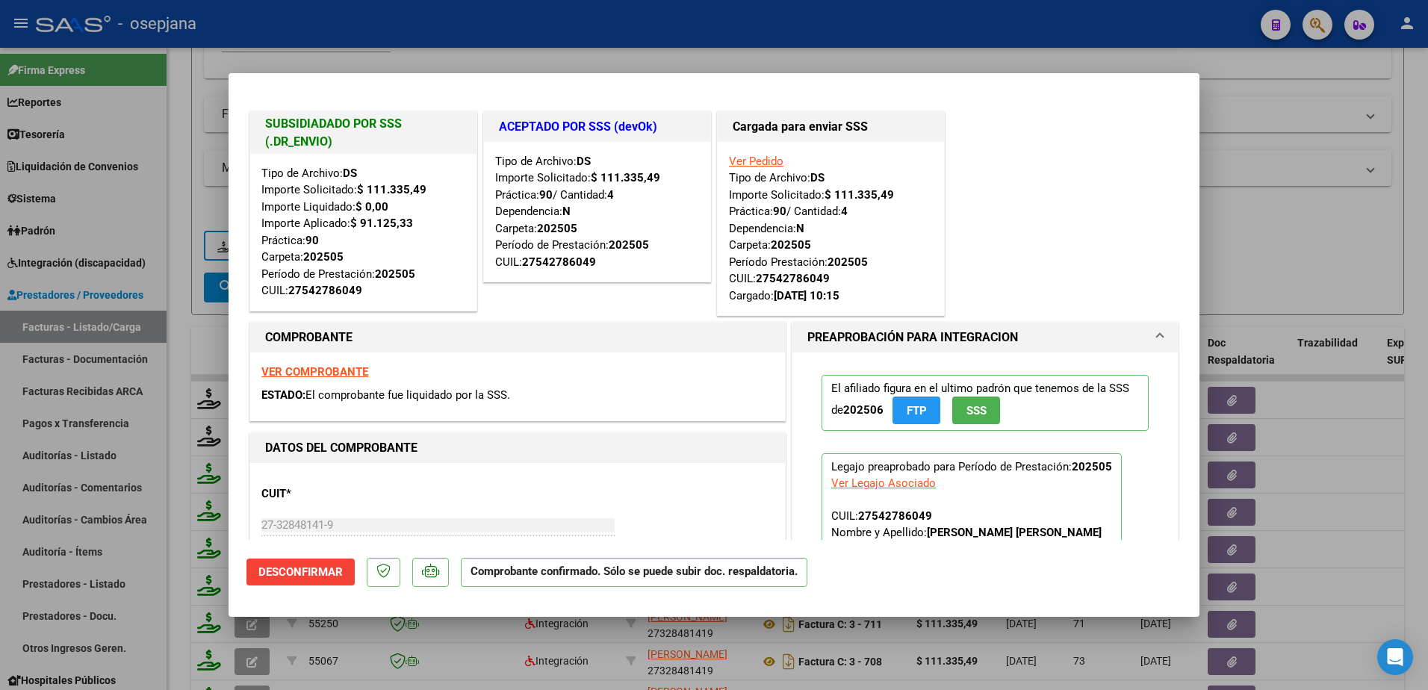
type input "$ 0,00"
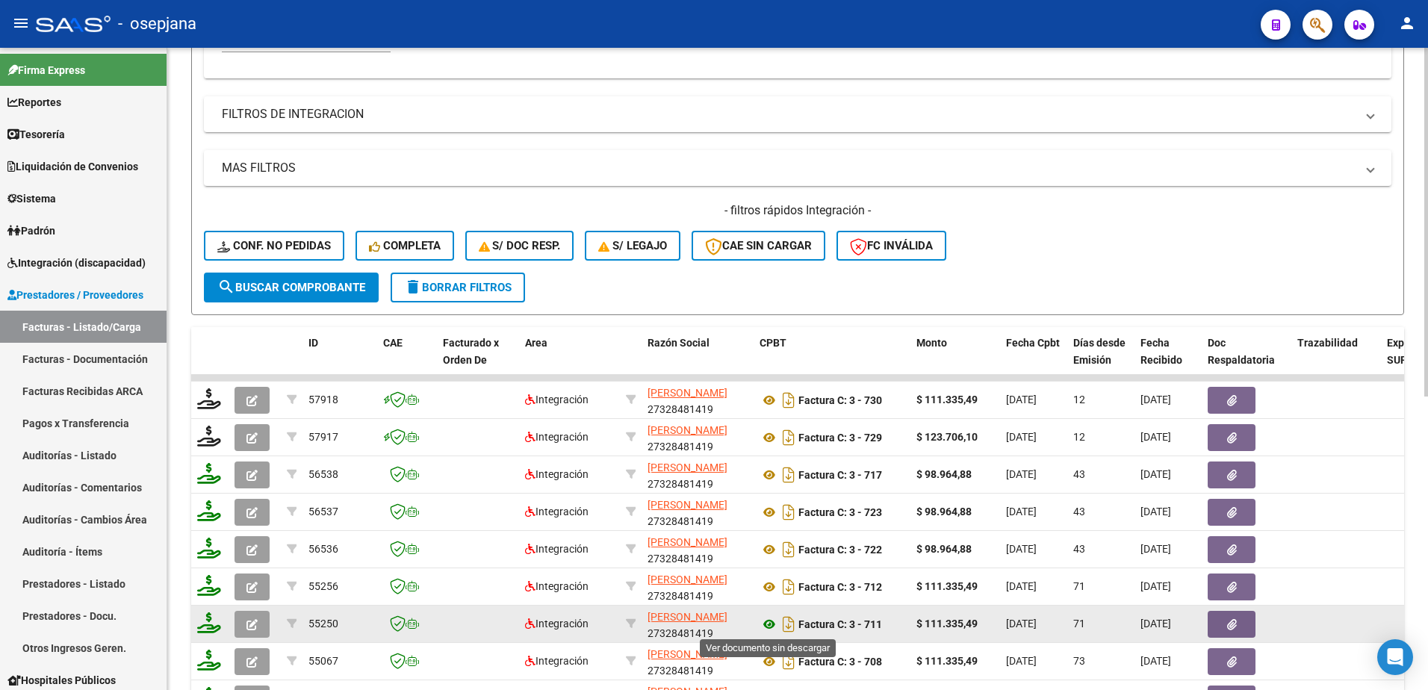
click at [770, 623] on icon at bounding box center [769, 624] width 19 height 18
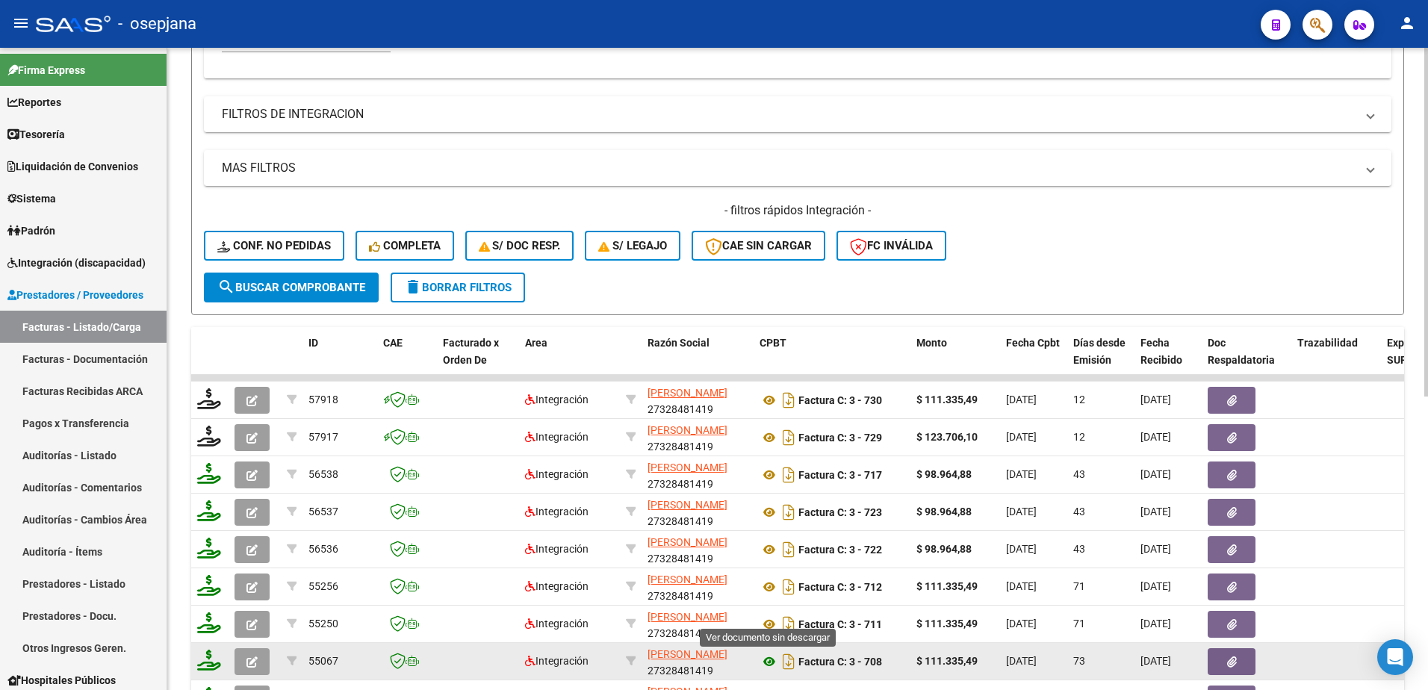
click at [773, 659] on icon at bounding box center [769, 662] width 19 height 18
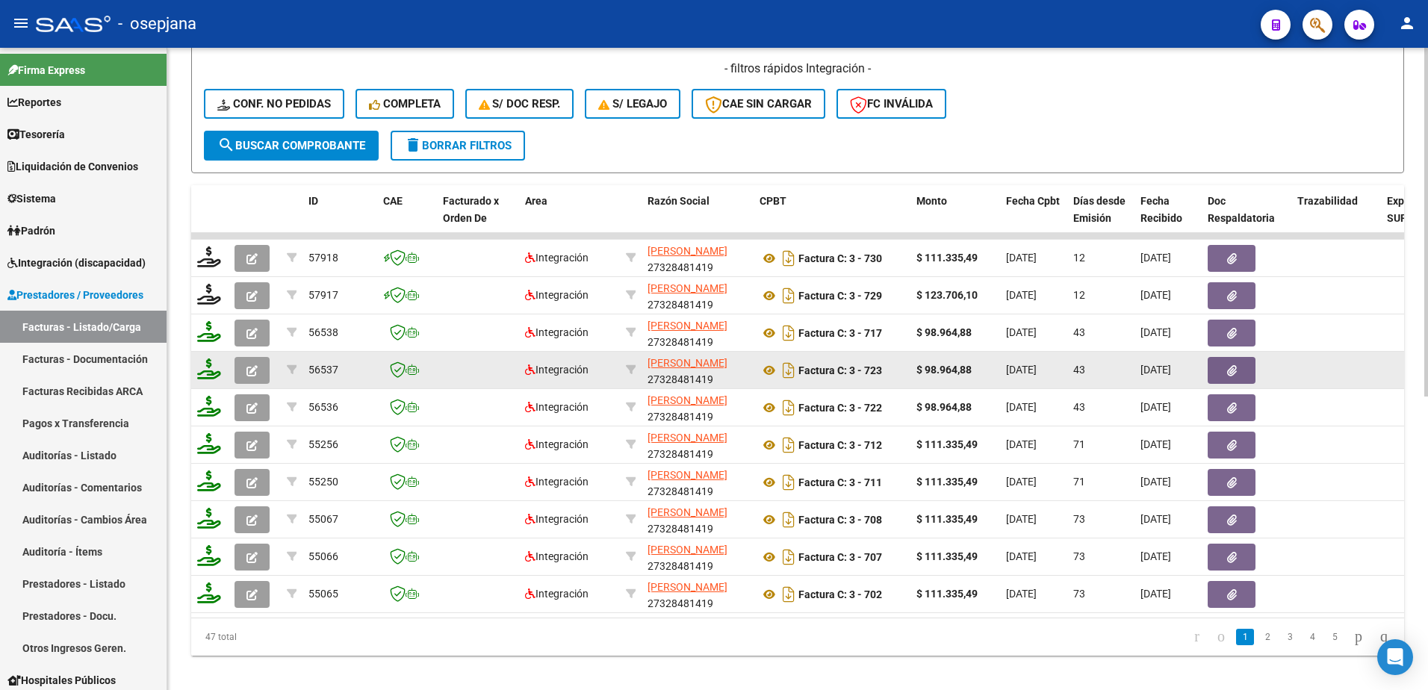
scroll to position [523, 0]
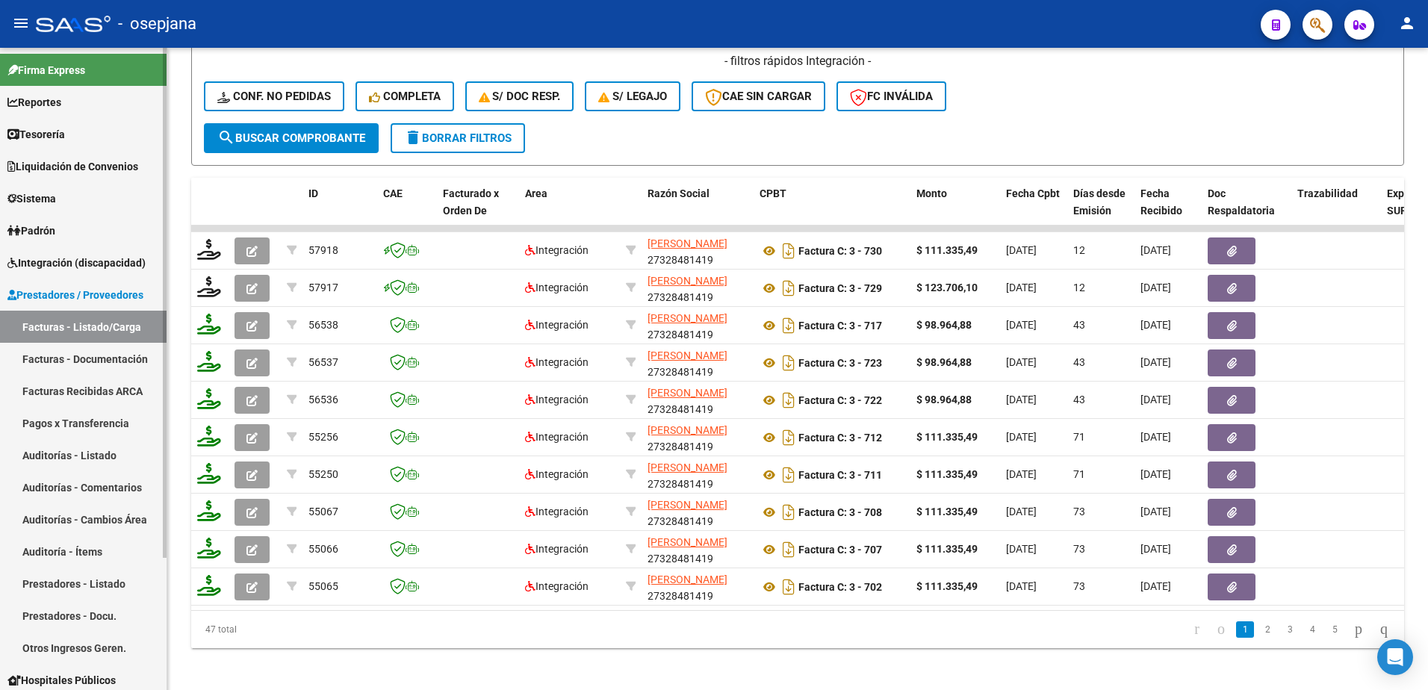
click at [84, 355] on link "Facturas - Documentación" at bounding box center [83, 359] width 167 height 32
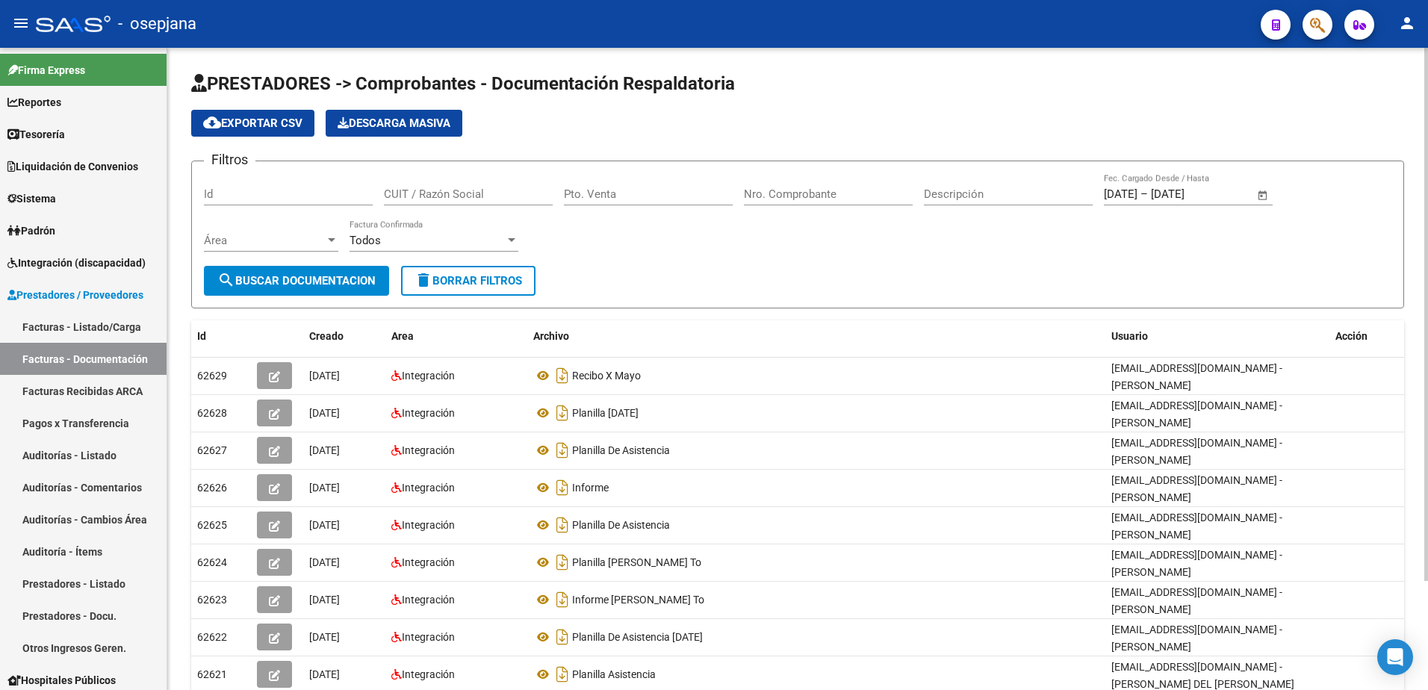
click at [480, 290] on button "delete Borrar Filtros" at bounding box center [468, 281] width 134 height 30
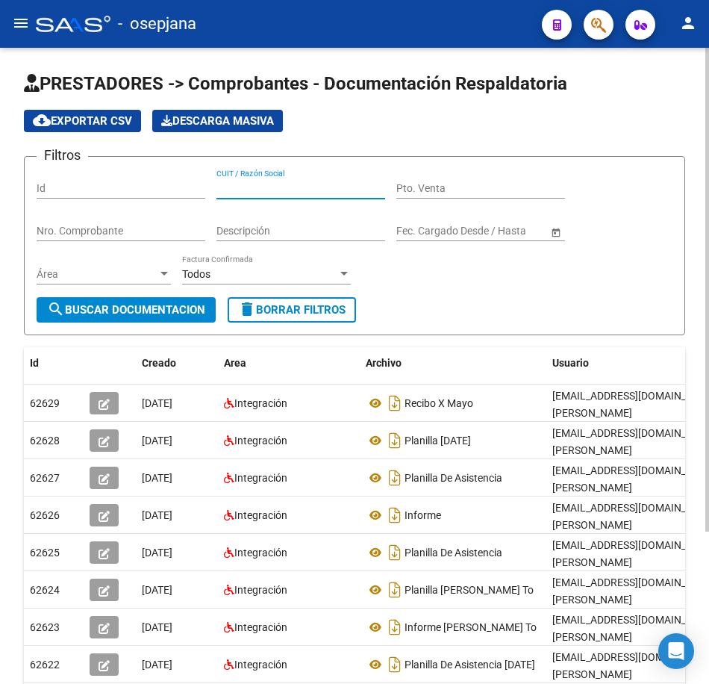
paste input "27328708308"
click at [175, 314] on span "search Buscar Documentacion" at bounding box center [126, 309] width 158 height 13
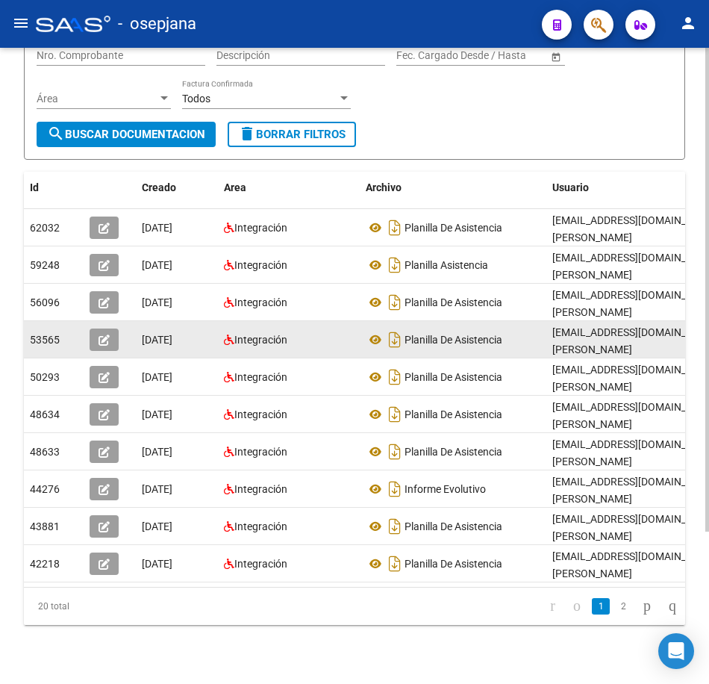
scroll to position [200, 0]
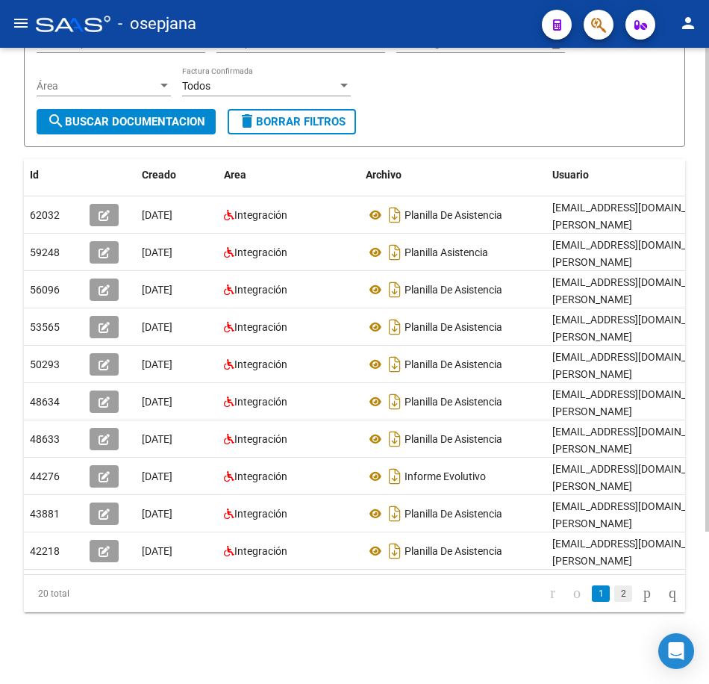
click at [615, 595] on link "2" at bounding box center [624, 594] width 18 height 16
click at [589, 104] on form "Filtros Id 27328708308 CUIT / Razón Social Pto. Venta Nro. Comprobante Descripc…" at bounding box center [355, 57] width 662 height 179
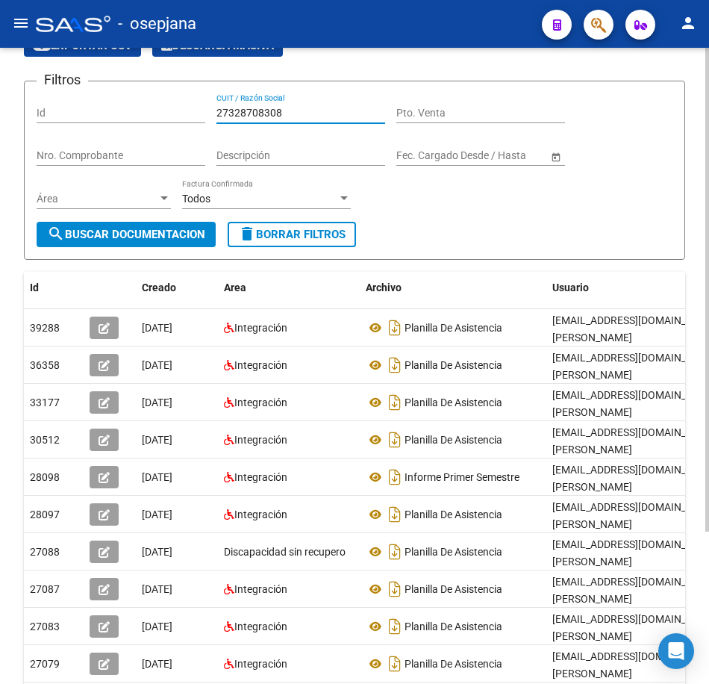
drag, startPoint x: 308, startPoint y: 63, endPoint x: 44, endPoint y: 53, distance: 264.6
click at [44, 53] on app-list-header "PRESTADORES -> Comprobantes - Documentación Respaldatoria cloud_download Export…" at bounding box center [355, 128] width 662 height 264
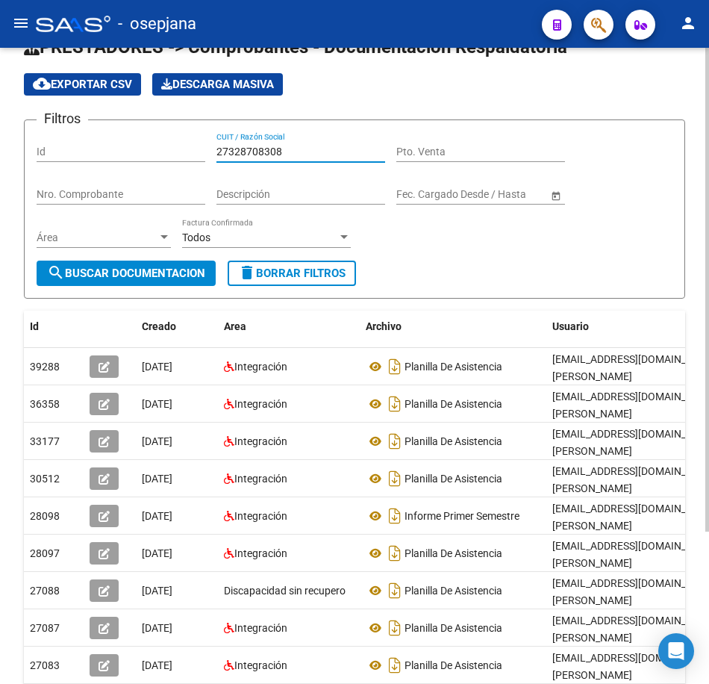
paste input "30267696"
click at [167, 276] on span "search Buscar Documentacion" at bounding box center [126, 273] width 158 height 13
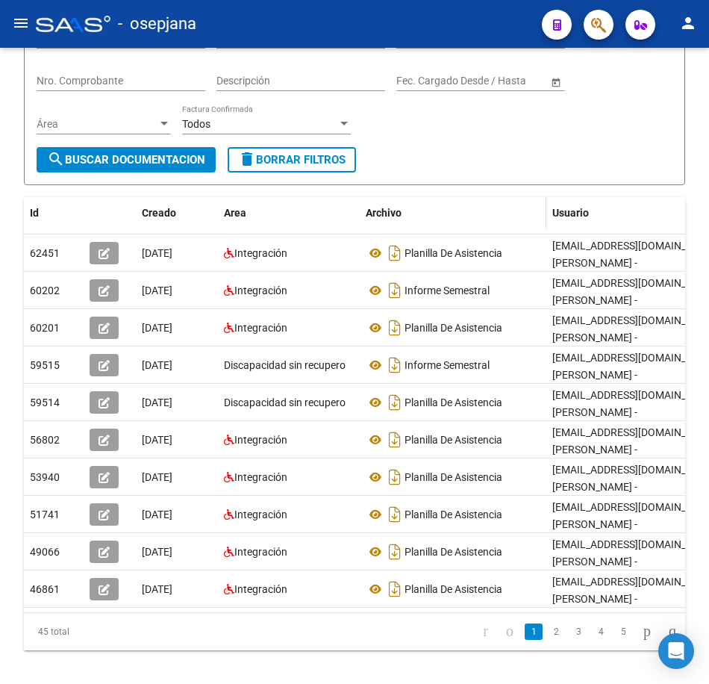
scroll to position [186, 0]
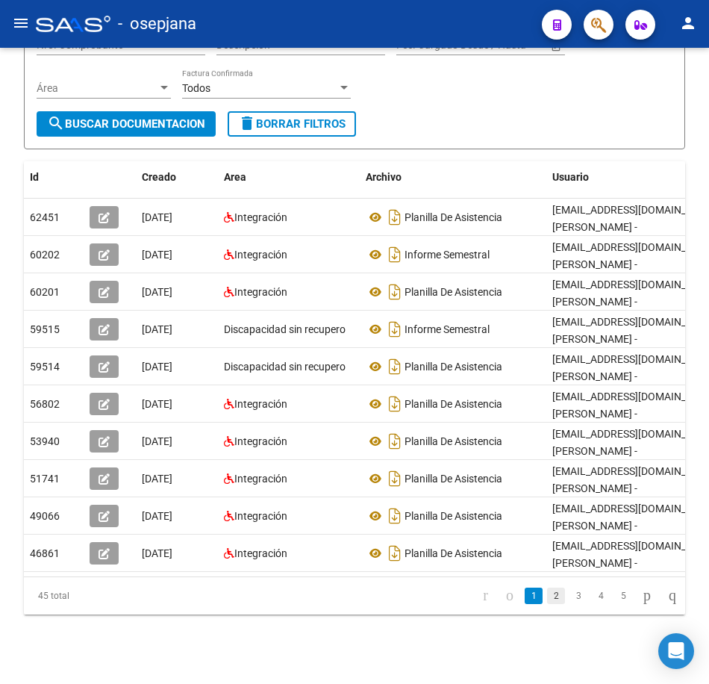
click at [547, 604] on link "2" at bounding box center [556, 596] width 18 height 16
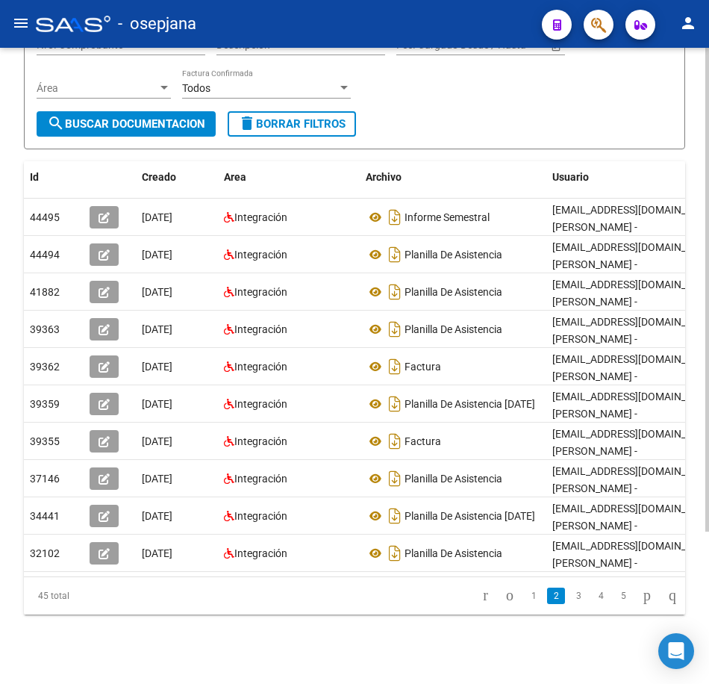
click at [473, 132] on form "Filtros Id 27330267696 CUIT / Razón Social Pto. Venta Nro. Comprobante Descripc…" at bounding box center [355, 59] width 662 height 179
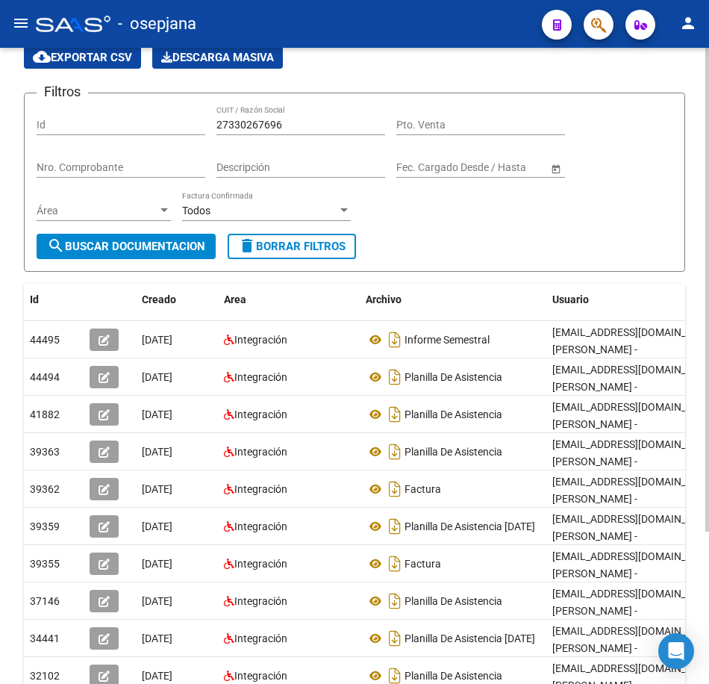
scroll to position [111, 0]
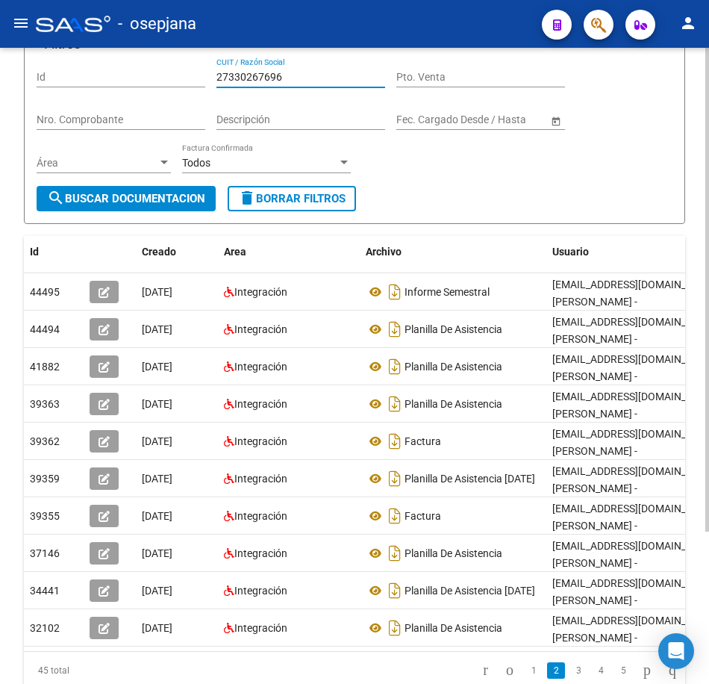
drag, startPoint x: 298, startPoint y: 78, endPoint x: 66, endPoint y: 74, distance: 232.3
click at [60, 73] on div "Filtros Id 27330267696 CUIT / Razón Social Pto. Venta Nro. Comprobante Descripc…" at bounding box center [355, 122] width 636 height 128
paste input "368808"
click at [158, 205] on span "search Buscar Documentacion" at bounding box center [126, 198] width 158 height 13
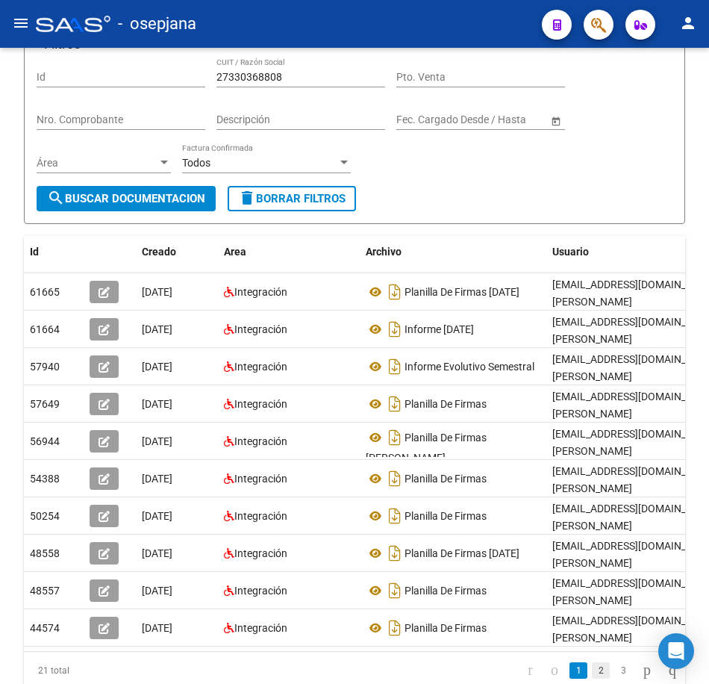
click at [592, 679] on link "2" at bounding box center [601, 670] width 18 height 16
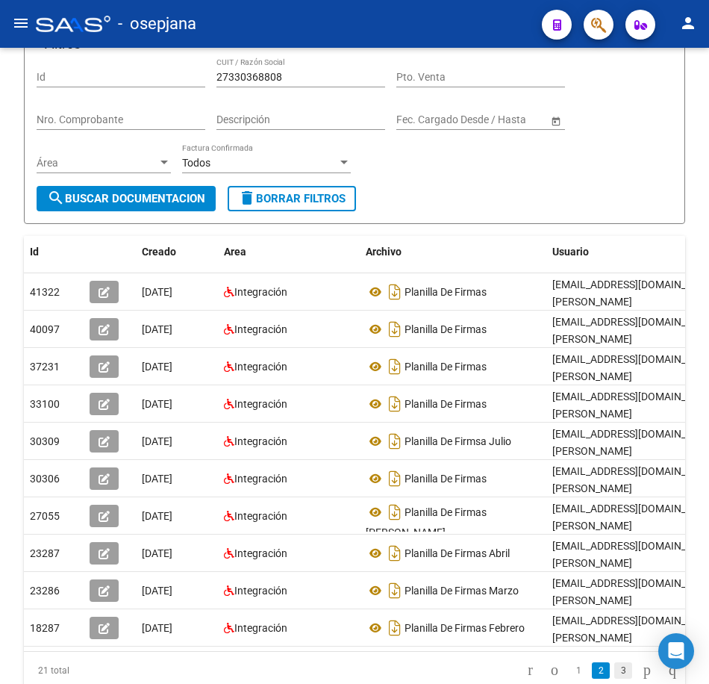
click at [615, 679] on link "3" at bounding box center [624, 670] width 18 height 16
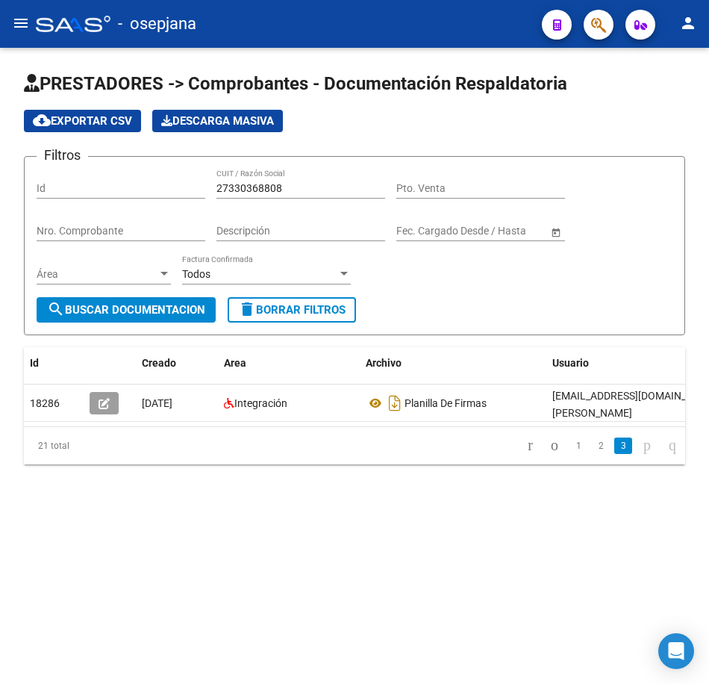
scroll to position [0, 0]
drag, startPoint x: 303, startPoint y: 193, endPoint x: 131, endPoint y: 188, distance: 172.6
click at [140, 188] on div "Filtros Id 27330368808 CUIT / Razón Social Pto. Venta Nro. Comprobante Descripc…" at bounding box center [355, 233] width 636 height 128
paste input "267696"
click at [161, 312] on span "search Buscar Documentacion" at bounding box center [126, 309] width 158 height 13
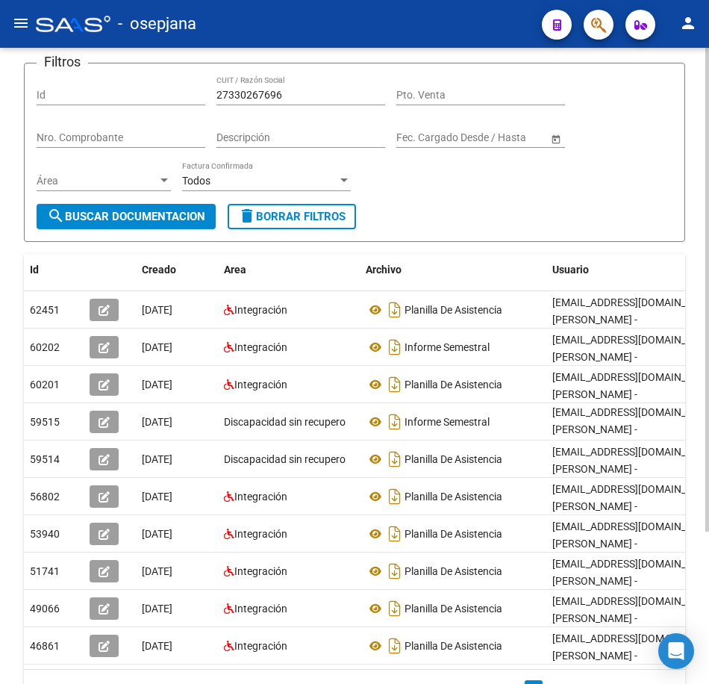
scroll to position [138, 0]
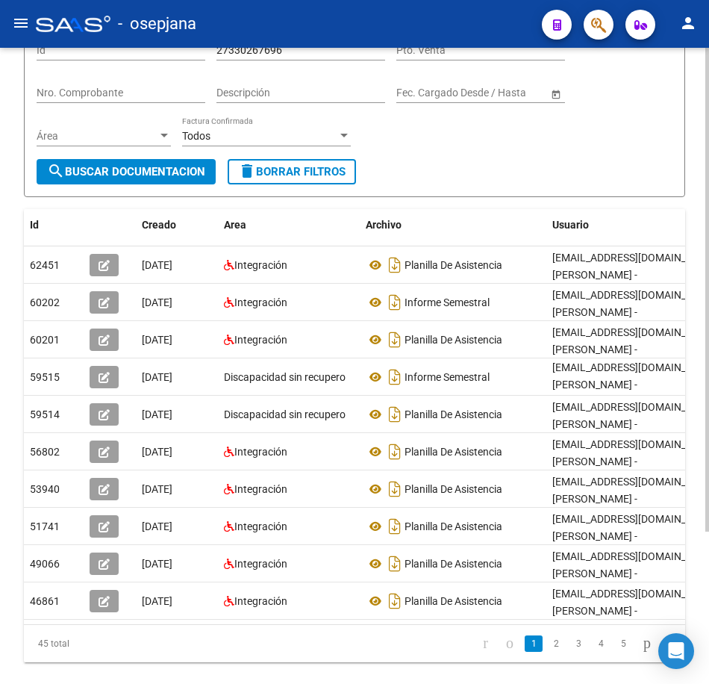
click at [705, 556] on div "PRESTADORES -> Comprobantes - Documentación Respaldatoria cloud_download Export…" at bounding box center [356, 322] width 713 height 825
click at [547, 652] on link "2" at bounding box center [556, 644] width 18 height 16
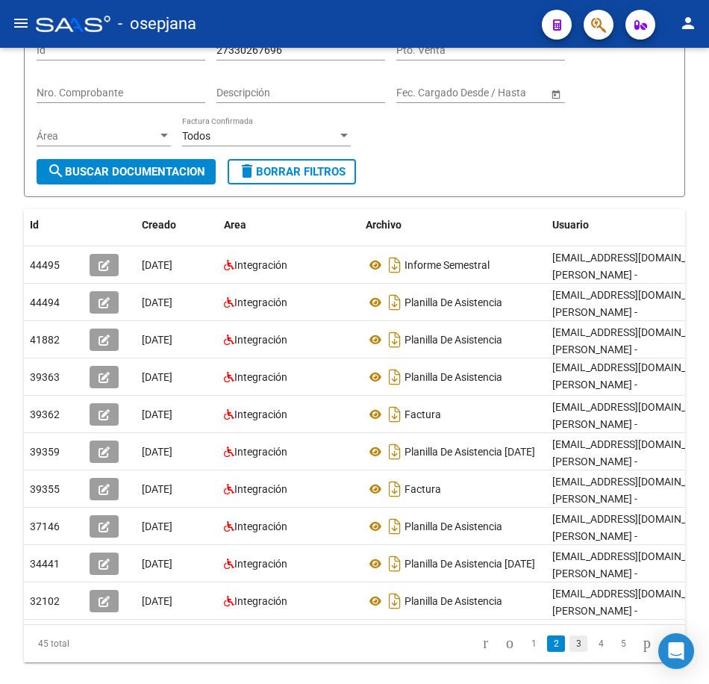
click at [570, 652] on link "3" at bounding box center [579, 644] width 18 height 16
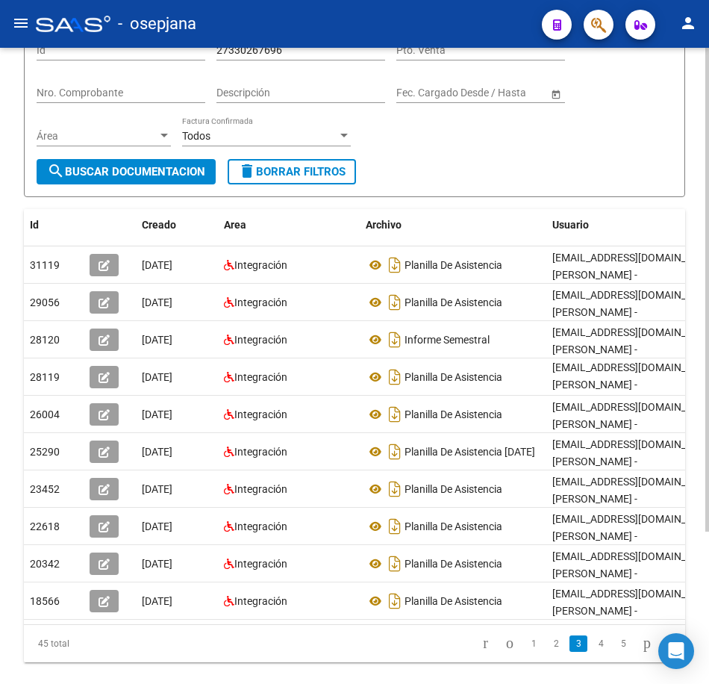
drag, startPoint x: 578, startPoint y: 167, endPoint x: 569, endPoint y: 182, distance: 18.1
click at [578, 167] on form "Filtros Id 27330267696 CUIT / Razón Social Pto. Venta Nro. Comprobante Descripc…" at bounding box center [355, 107] width 662 height 179
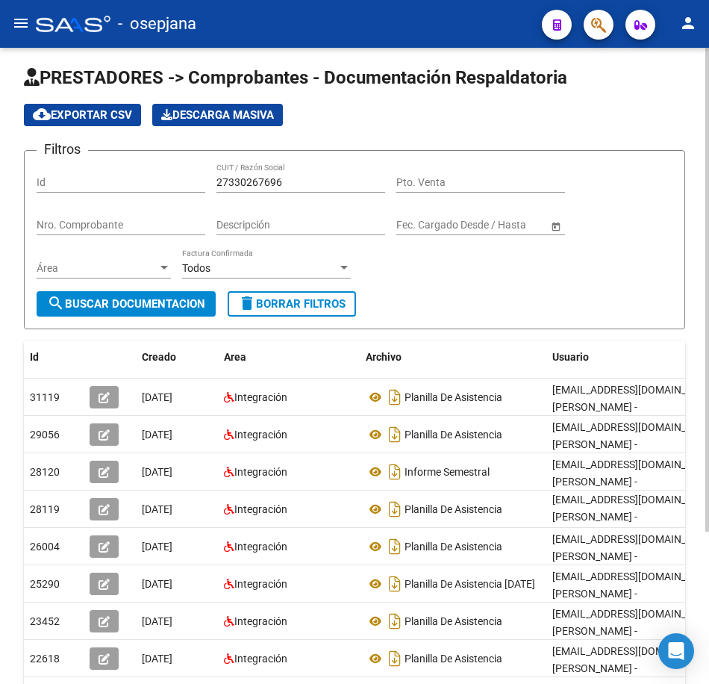
scroll to position [0, 0]
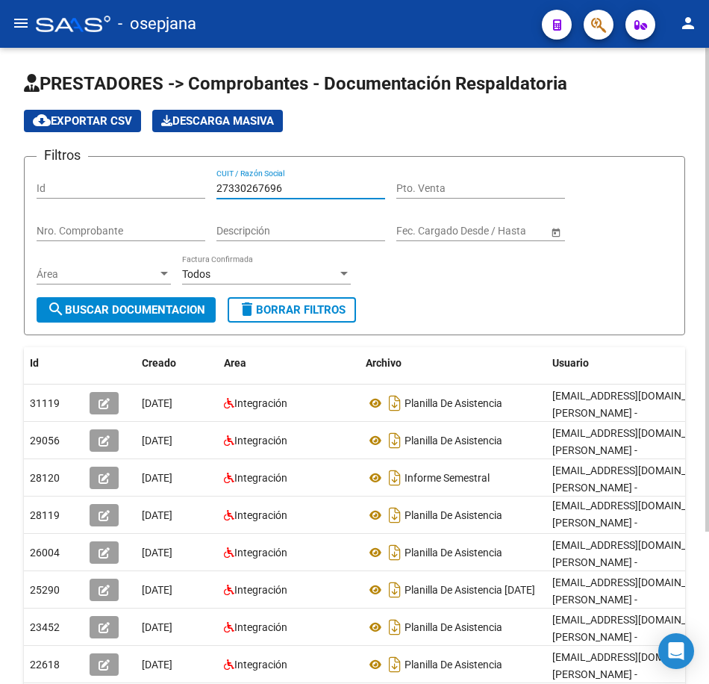
drag, startPoint x: 300, startPoint y: 185, endPoint x: 127, endPoint y: 179, distance: 173.4
click at [130, 178] on div "Filtros Id 27330267696 CUIT / Razón Social Pto. Venta Nro. Comprobante Descripc…" at bounding box center [355, 233] width 636 height 128
paste input "29453222"
click at [159, 311] on span "search Buscar Documentacion" at bounding box center [126, 309] width 158 height 13
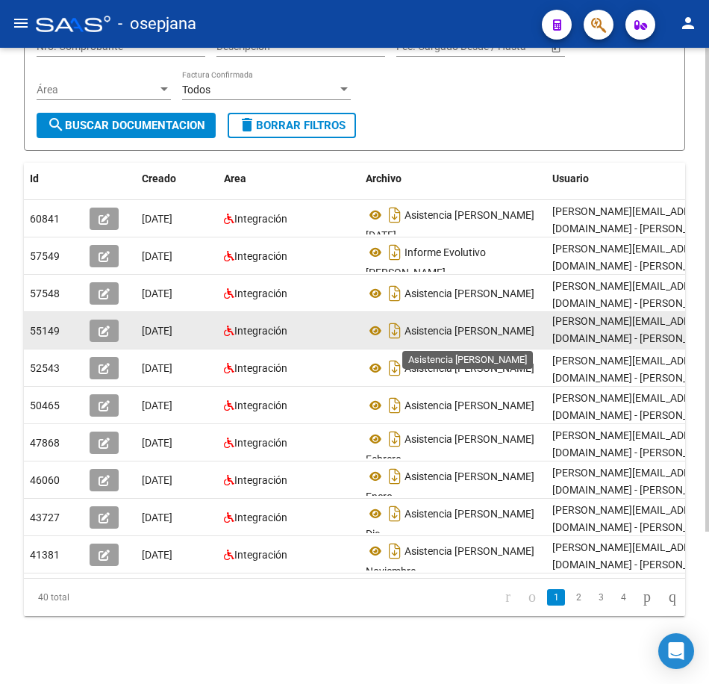
scroll to position [200, 0]
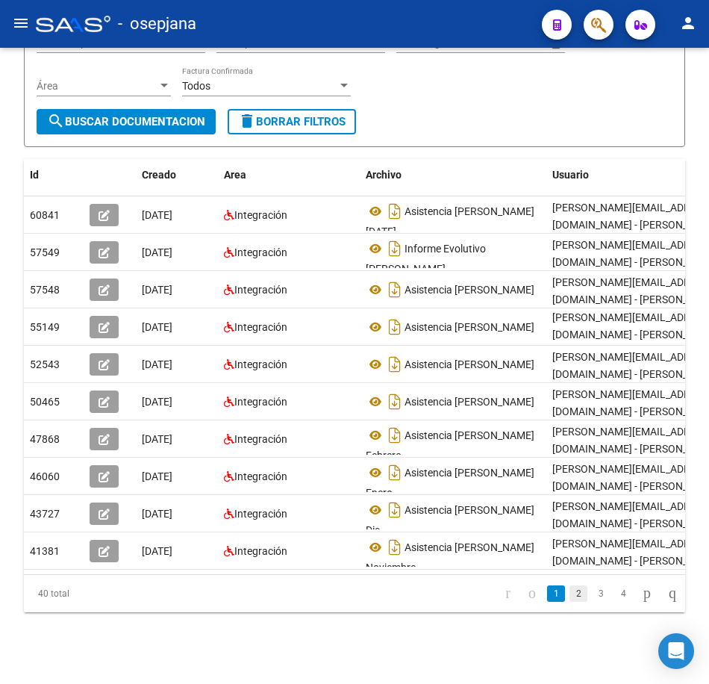
click at [570, 597] on link "2" at bounding box center [579, 594] width 18 height 16
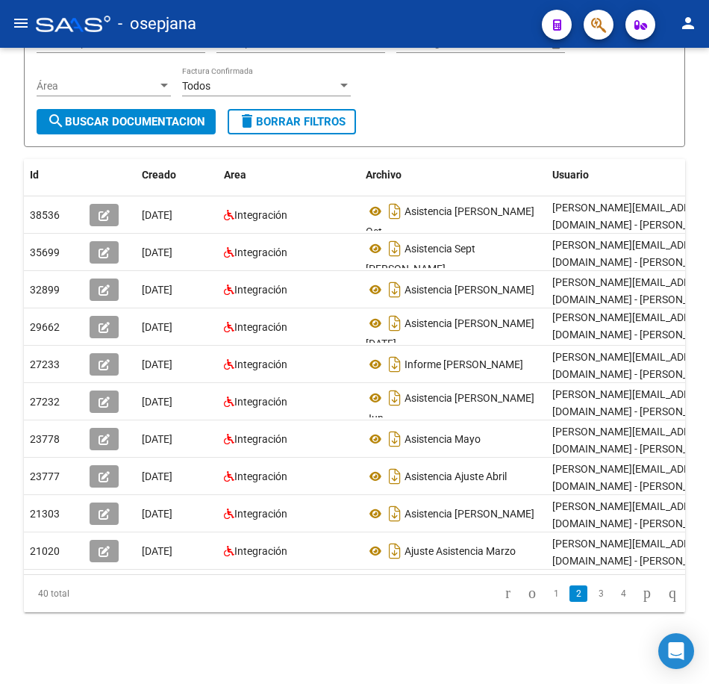
click at [590, 600] on li "3" at bounding box center [601, 593] width 22 height 25
click at [592, 596] on link "3" at bounding box center [601, 594] width 18 height 16
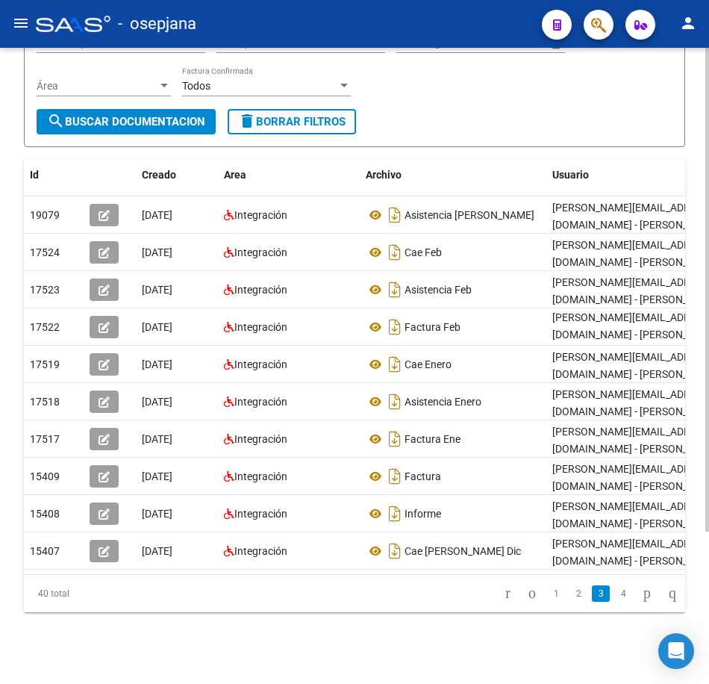
click at [563, 132] on form "Filtros Id 27329453222 CUIT / Razón Social Pto. Venta Nro. Comprobante Descripc…" at bounding box center [355, 57] width 662 height 179
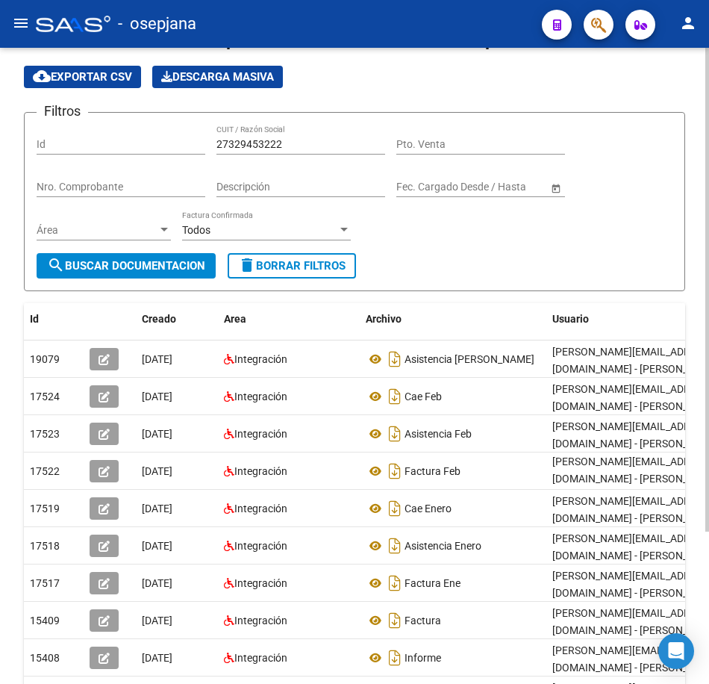
scroll to position [0, 0]
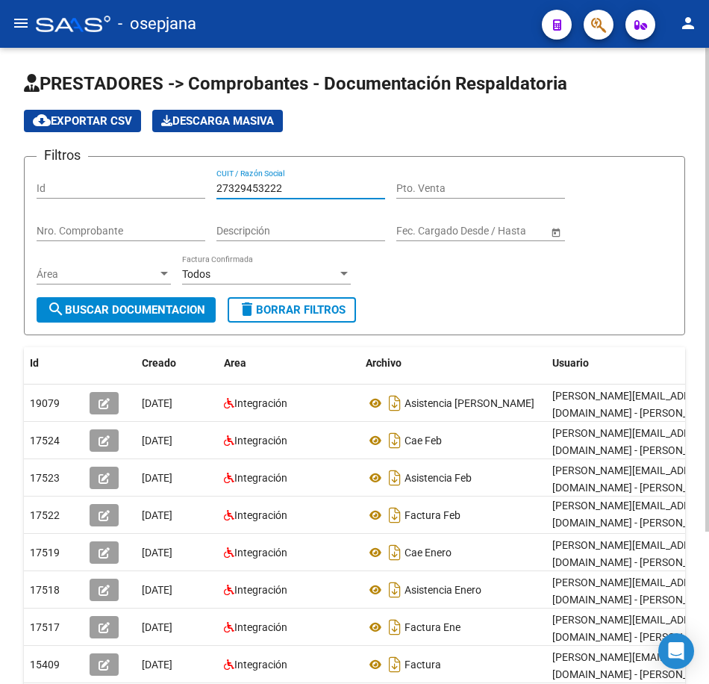
drag, startPoint x: 303, startPoint y: 192, endPoint x: 69, endPoint y: 187, distance: 233.8
click at [82, 187] on div "Filtros Id 27329453222 CUIT / Razón Social Pto. Venta Nro. Comprobante Descripc…" at bounding box center [355, 233] width 636 height 128
paste input "696117"
click at [112, 309] on span "search Buscar Documentacion" at bounding box center [126, 309] width 158 height 13
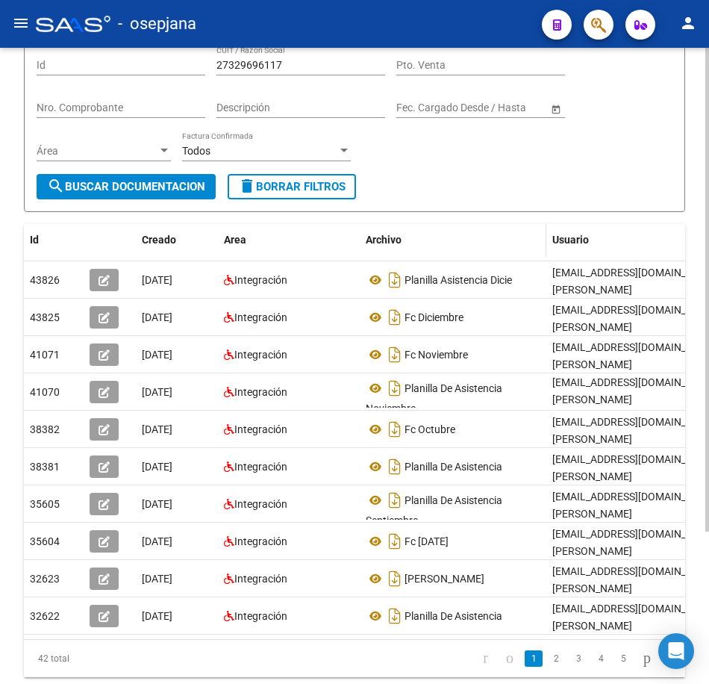
scroll to position [149, 0]
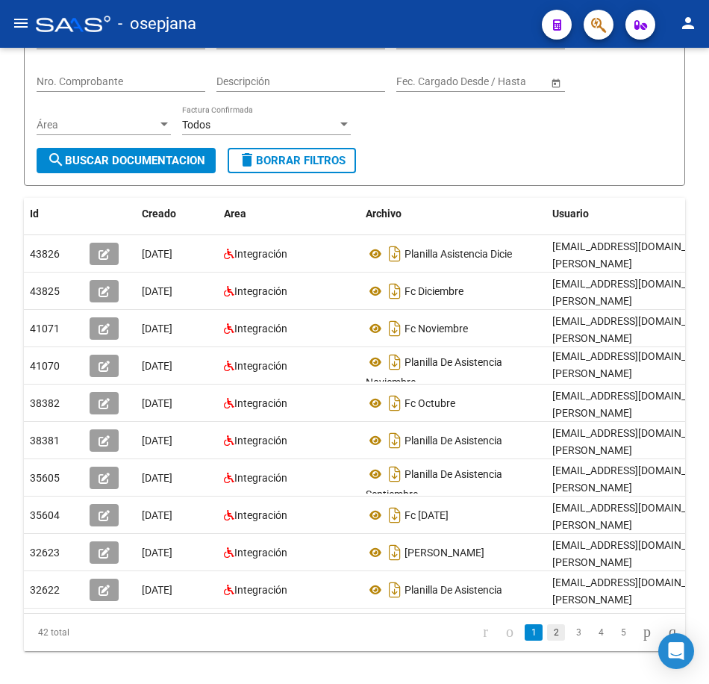
click at [547, 641] on link "2" at bounding box center [556, 632] width 18 height 16
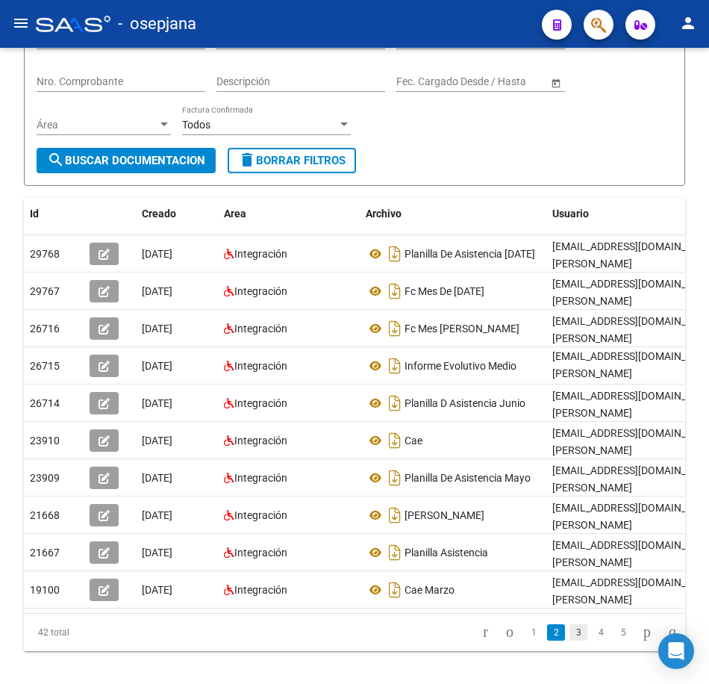
click at [570, 641] on link "3" at bounding box center [579, 632] width 18 height 16
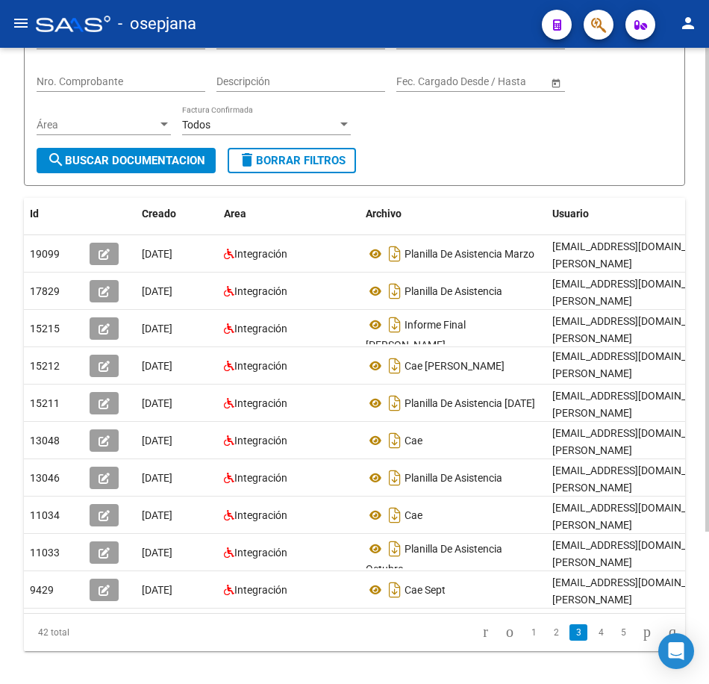
drag, startPoint x: 509, startPoint y: 164, endPoint x: 494, endPoint y: 153, distance: 18.2
click at [509, 163] on form "Filtros Id 27329696117 CUIT / Razón Social Pto. Venta Nro. Comprobante Descripc…" at bounding box center [355, 96] width 662 height 179
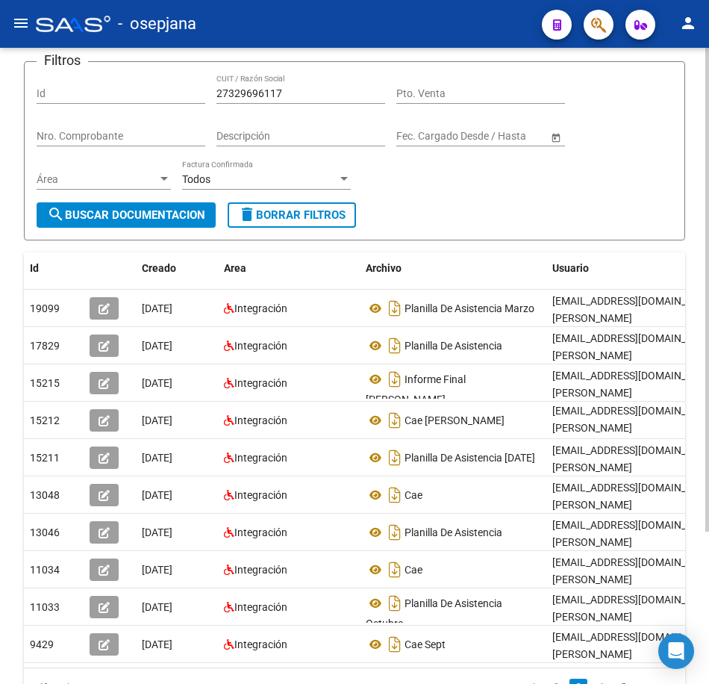
scroll to position [0, 0]
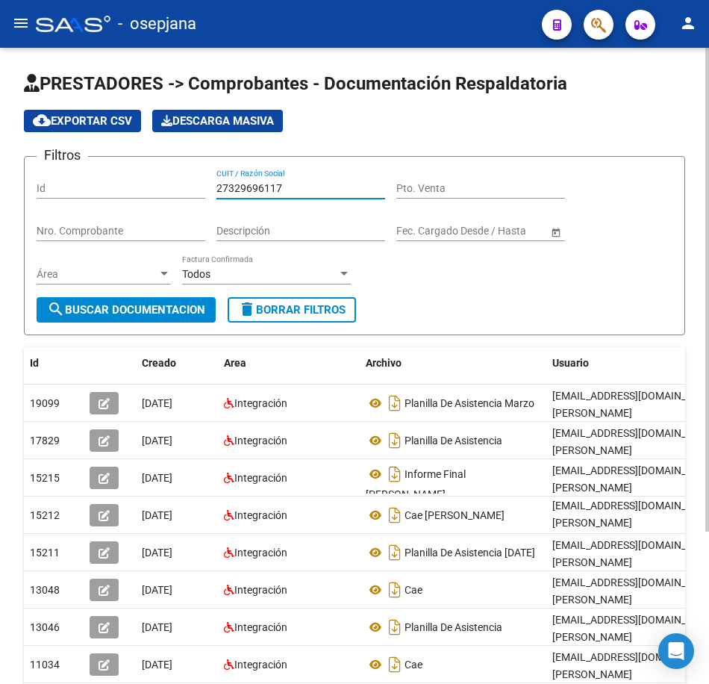
drag, startPoint x: 295, startPoint y: 186, endPoint x: 49, endPoint y: 159, distance: 247.9
click at [49, 169] on div "Filtros Id 27329696117 CUIT / Razón Social Pto. Venta Nro. Comprobante Descripc…" at bounding box center [355, 233] width 636 height 128
paste input "30866735"
click at [153, 308] on span "search Buscar Documentacion" at bounding box center [126, 309] width 158 height 13
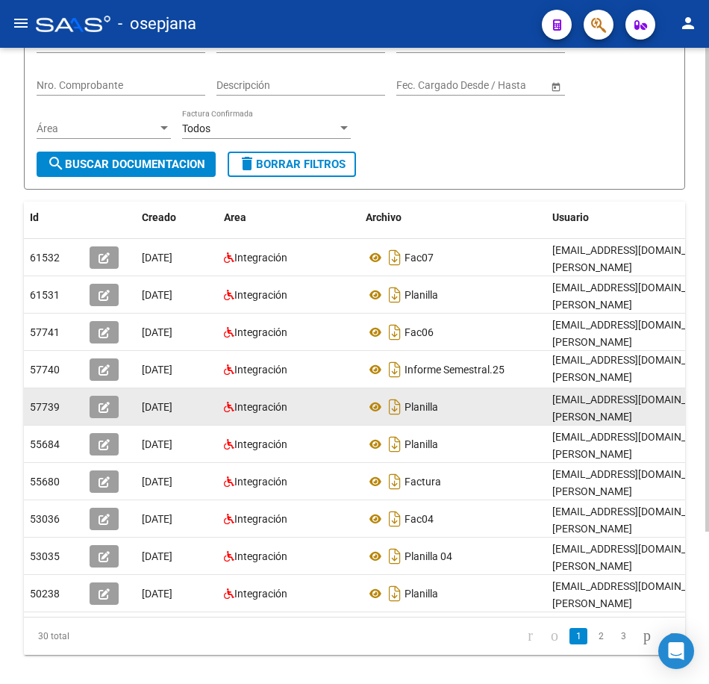
scroll to position [149, 0]
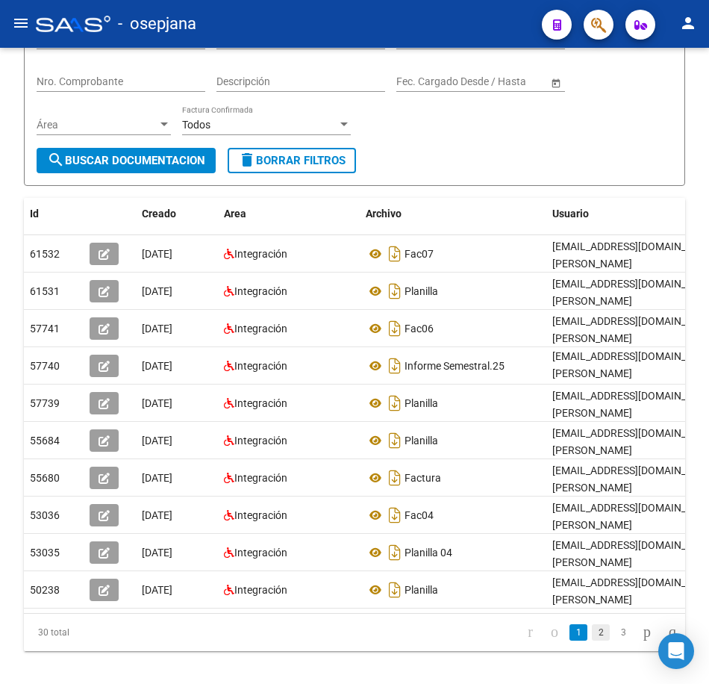
click at [592, 641] on link "2" at bounding box center [601, 632] width 18 height 16
click at [615, 641] on link "3" at bounding box center [624, 632] width 18 height 16
click at [468, 145] on div "Filtros Id 27330866735 CUIT / Razón Social Pto. Venta Nro. Comprobante Descripc…" at bounding box center [355, 83] width 636 height 128
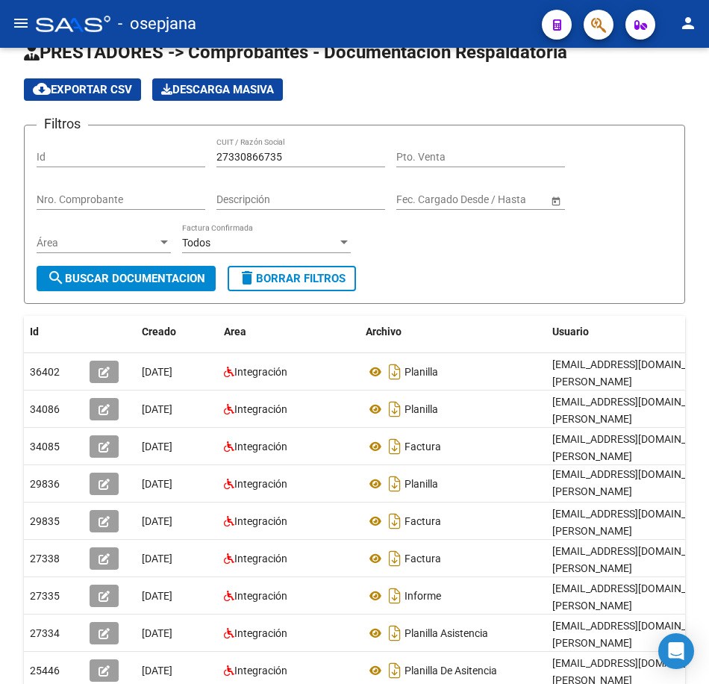
scroll to position [0, 0]
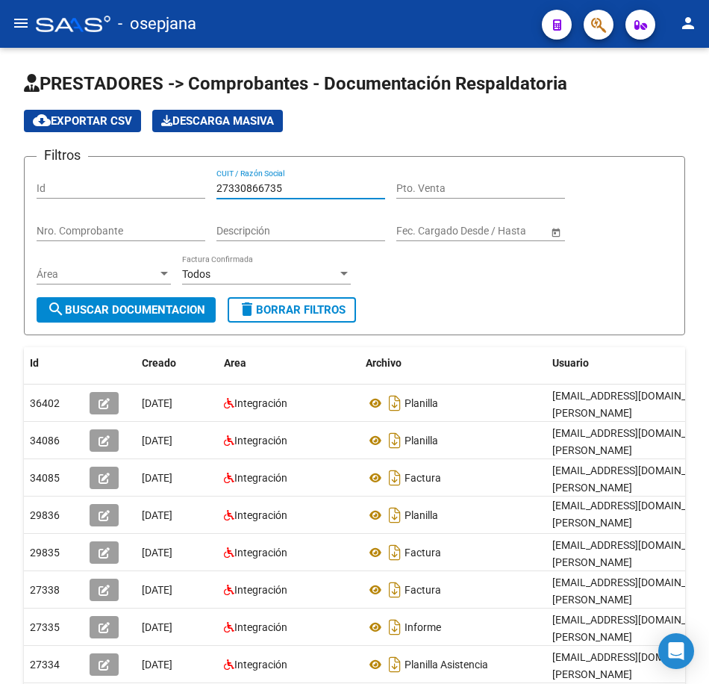
drag, startPoint x: 300, startPoint y: 184, endPoint x: 107, endPoint y: 169, distance: 194.0
click at [108, 169] on div "Filtros Id 27330866735 CUIT / Razón Social Pto. Venta Nro. Comprobante Descripc…" at bounding box center [355, 233] width 636 height 128
paste input "8586766"
click at [134, 306] on span "search Buscar Documentacion" at bounding box center [126, 309] width 158 height 13
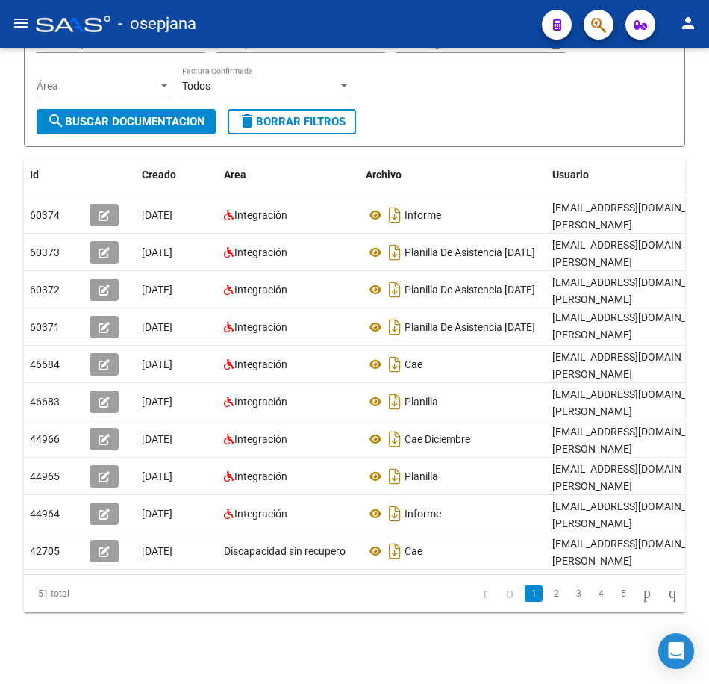
scroll to position [200, 0]
click at [547, 598] on link "2" at bounding box center [556, 594] width 18 height 16
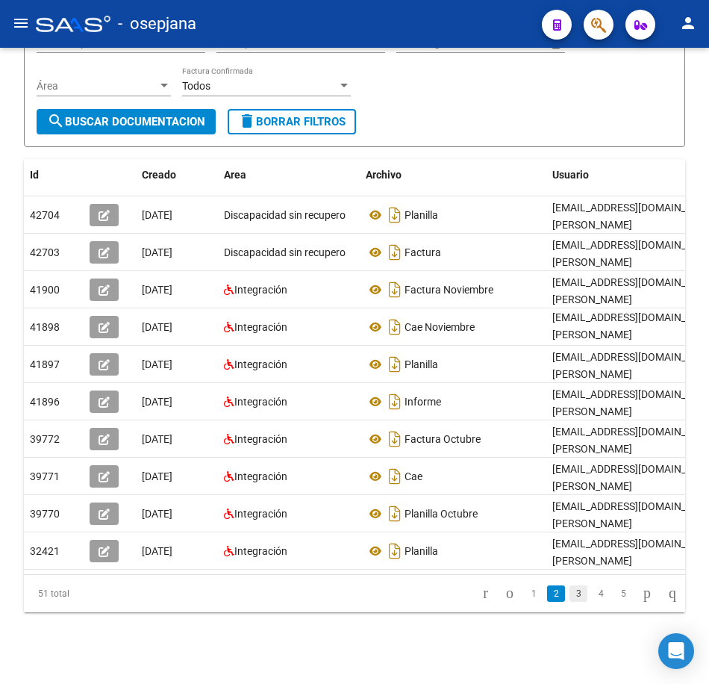
click at [570, 598] on link "3" at bounding box center [579, 594] width 18 height 16
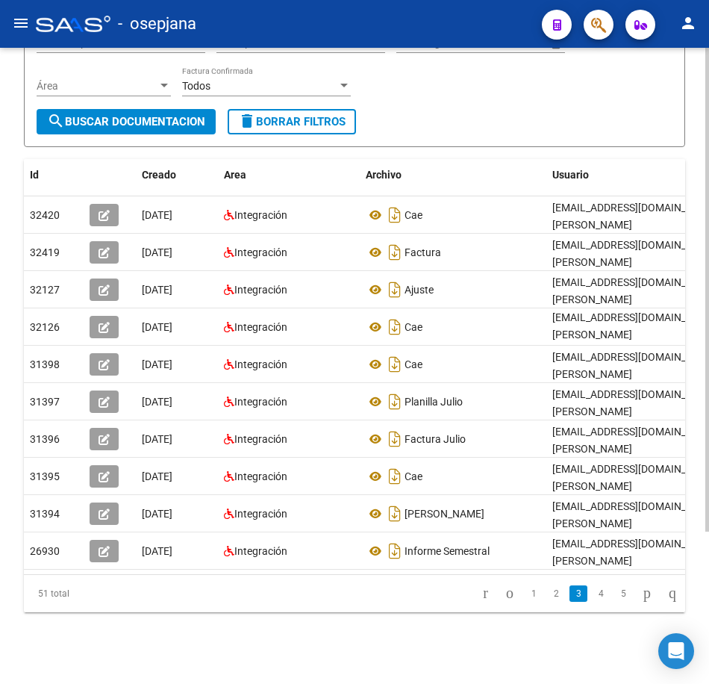
drag, startPoint x: 539, startPoint y: 108, endPoint x: 542, endPoint y: 125, distance: 18.2
click at [539, 108] on form "Filtros Id 27338586766 CUIT / Razón Social Pto. Venta Nro. Comprobante Descripc…" at bounding box center [355, 57] width 662 height 179
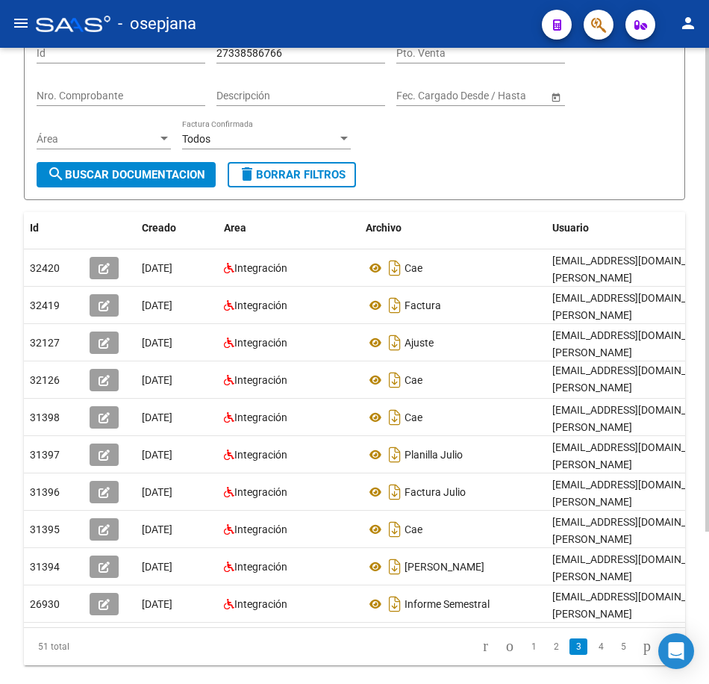
scroll to position [0, 0]
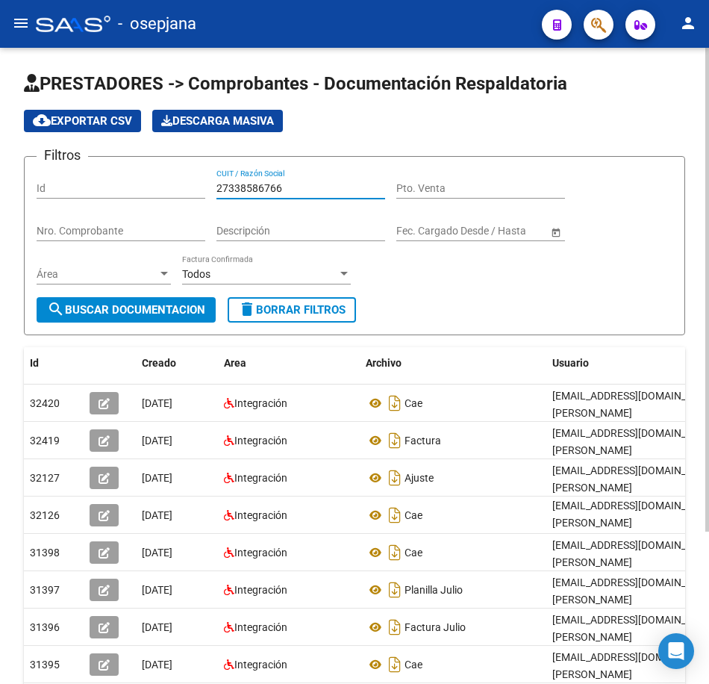
drag, startPoint x: 291, startPoint y: 185, endPoint x: 133, endPoint y: 167, distance: 158.7
click at [134, 167] on form "Filtros Id 27338586766 CUIT / Razón Social Pto. Venta Nro. Comprobante Descripc…" at bounding box center [355, 245] width 662 height 179
paste input "443744"
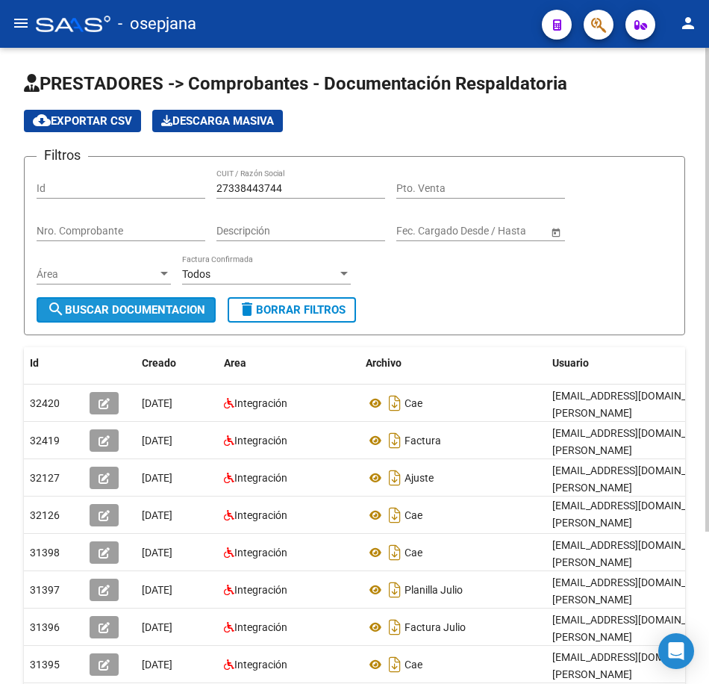
click at [154, 314] on span "search Buscar Documentacion" at bounding box center [126, 309] width 158 height 13
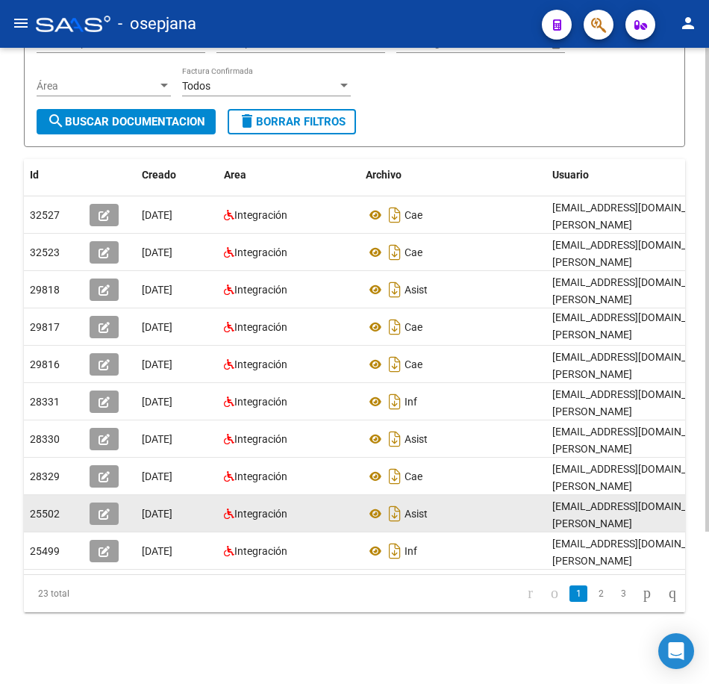
scroll to position [200, 0]
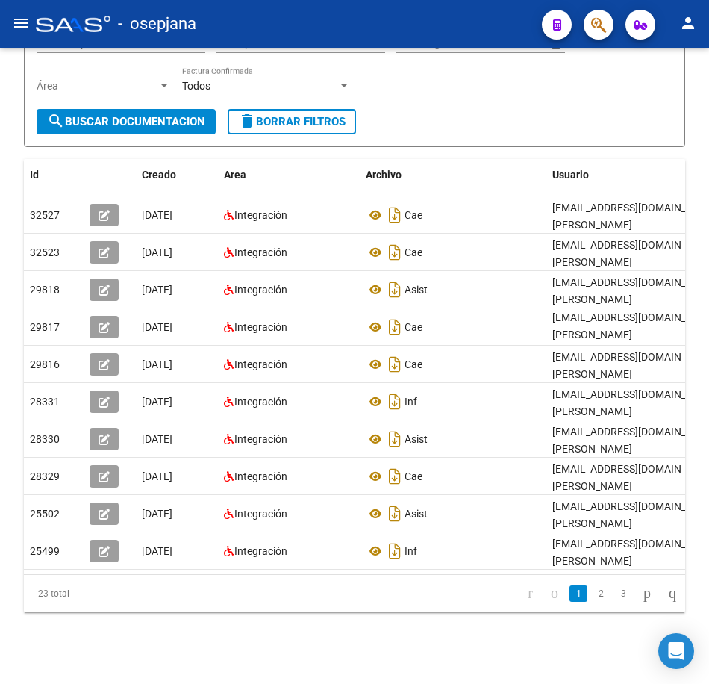
drag, startPoint x: 582, startPoint y: 596, endPoint x: 609, endPoint y: 598, distance: 27.0
click at [592, 596] on link "2" at bounding box center [601, 594] width 18 height 16
click at [615, 600] on link "3" at bounding box center [624, 594] width 18 height 16
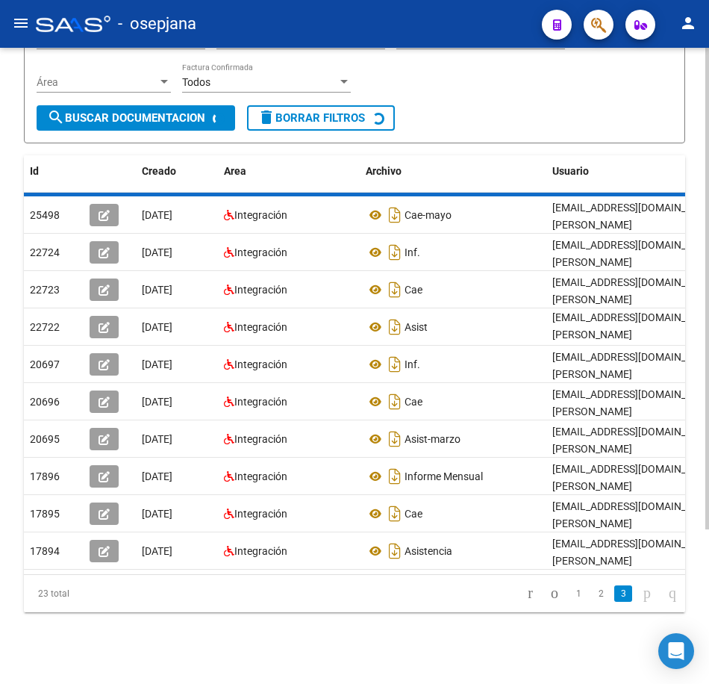
scroll to position [0, 0]
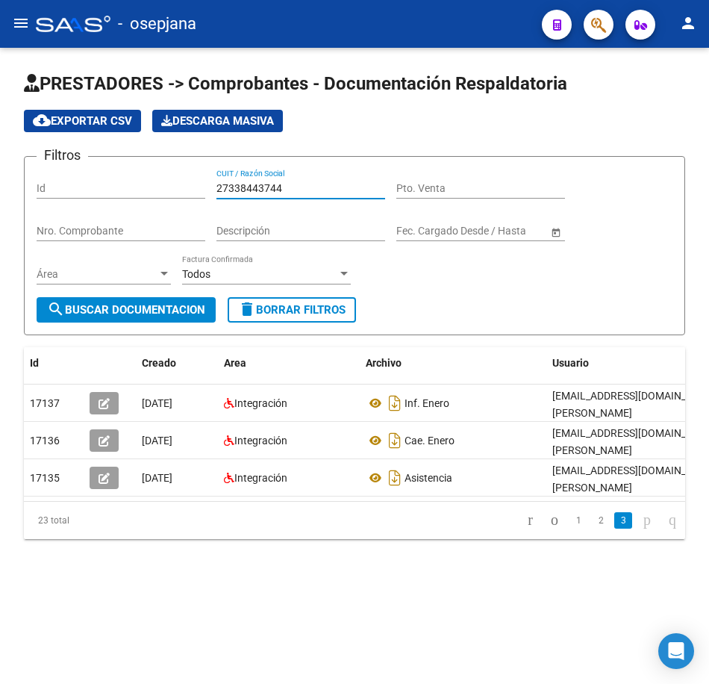
drag, startPoint x: 286, startPoint y: 188, endPoint x: 119, endPoint y: 193, distance: 167.4
click at [112, 173] on div "Filtros Id 27338443744 CUIT / Razón Social Pto. Venta Nro. Comprobante Descripc…" at bounding box center [355, 233] width 636 height 128
paste input "3417990"
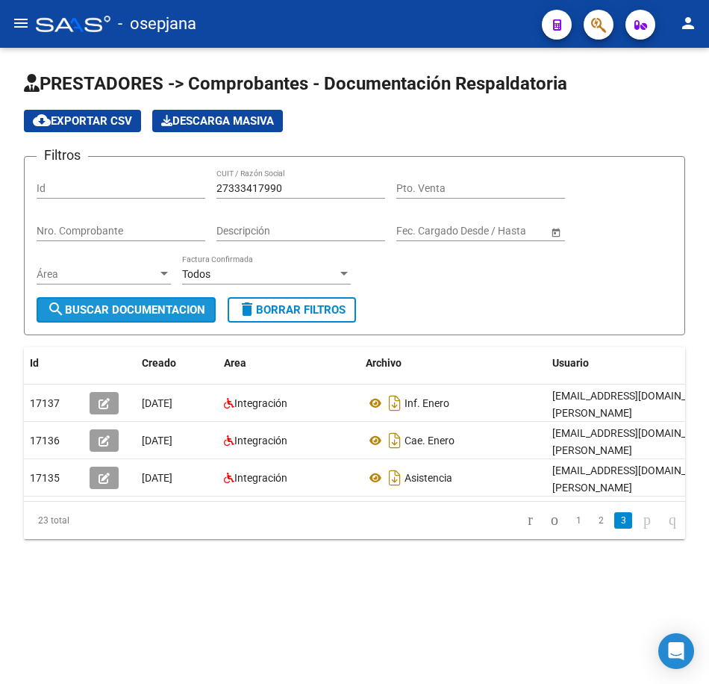
click at [139, 302] on button "search Buscar Documentacion" at bounding box center [126, 309] width 179 height 25
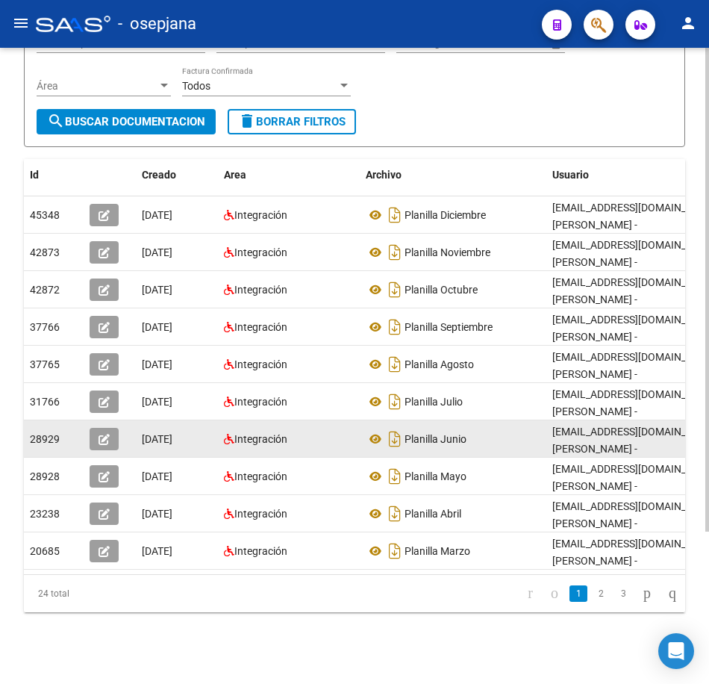
scroll to position [200, 0]
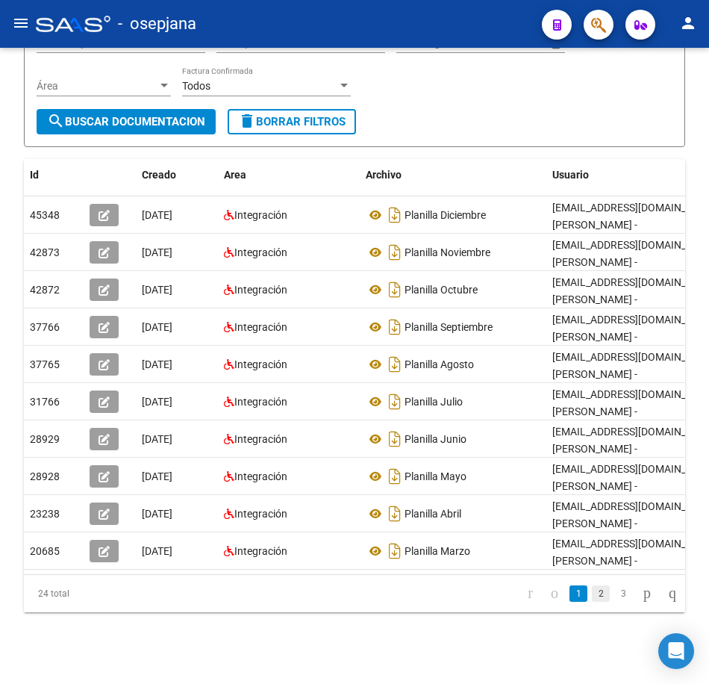
click at [592, 594] on link "2" at bounding box center [601, 594] width 18 height 16
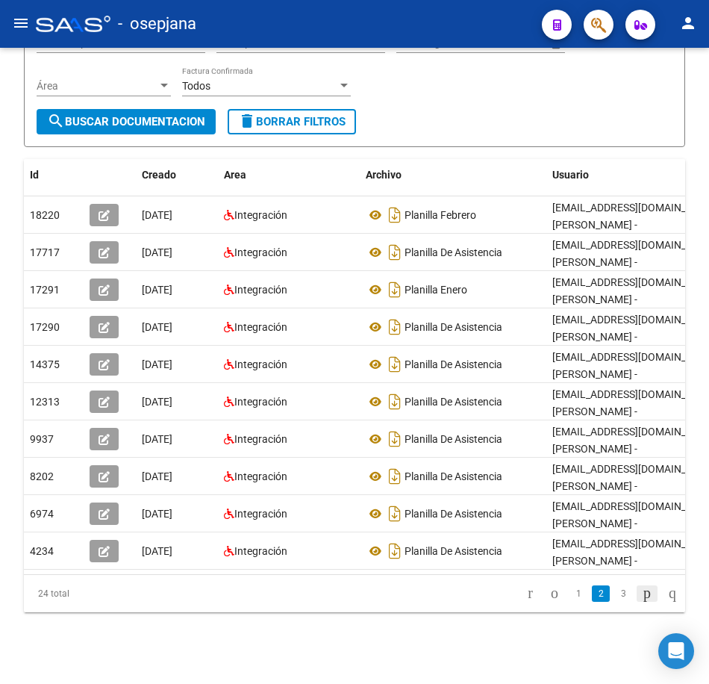
click at [637, 591] on link "go to next page" at bounding box center [647, 594] width 21 height 16
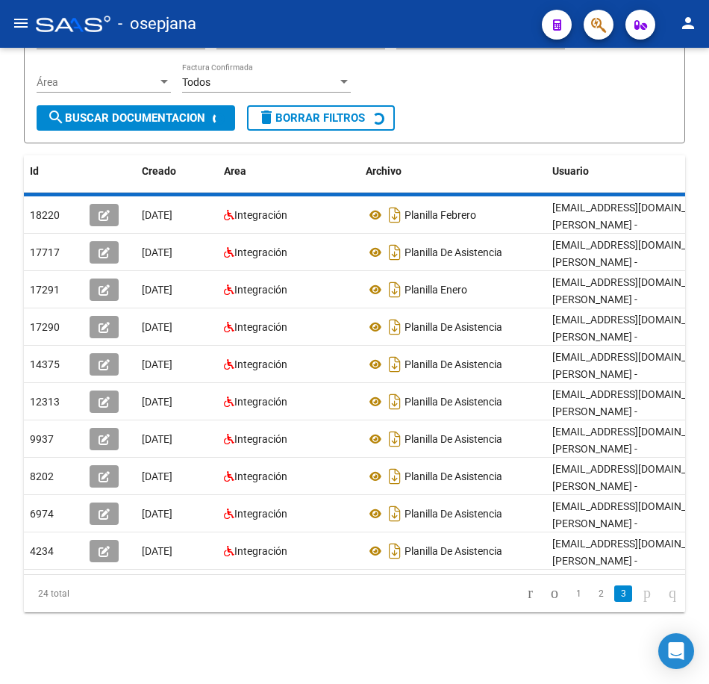
scroll to position [0, 0]
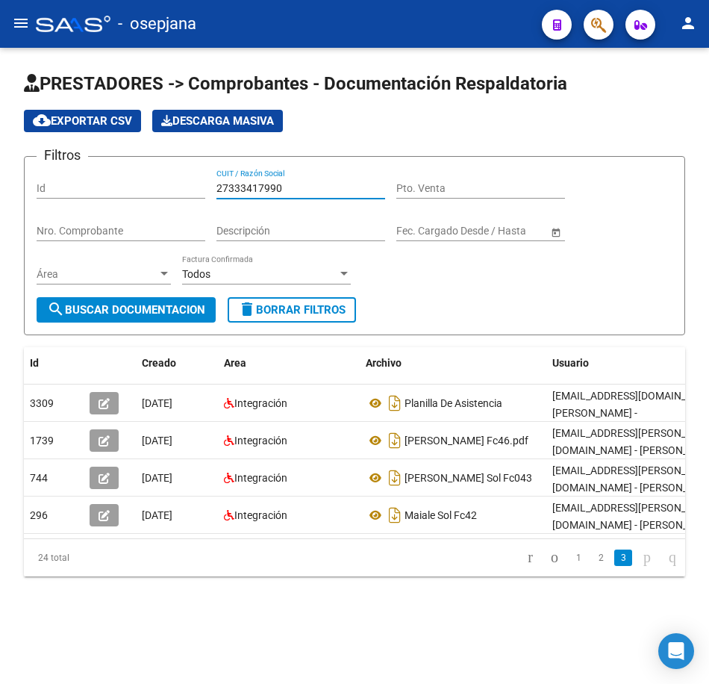
drag, startPoint x: 296, startPoint y: 187, endPoint x: 170, endPoint y: 210, distance: 128.3
click at [105, 166] on form "Filtros Id 27333417990 CUIT / Razón Social Pto. Venta Nro. Comprobante Descripc…" at bounding box center [355, 245] width 662 height 179
paste input "6436783"
click at [178, 308] on span "search Buscar Documentacion" at bounding box center [126, 309] width 158 height 13
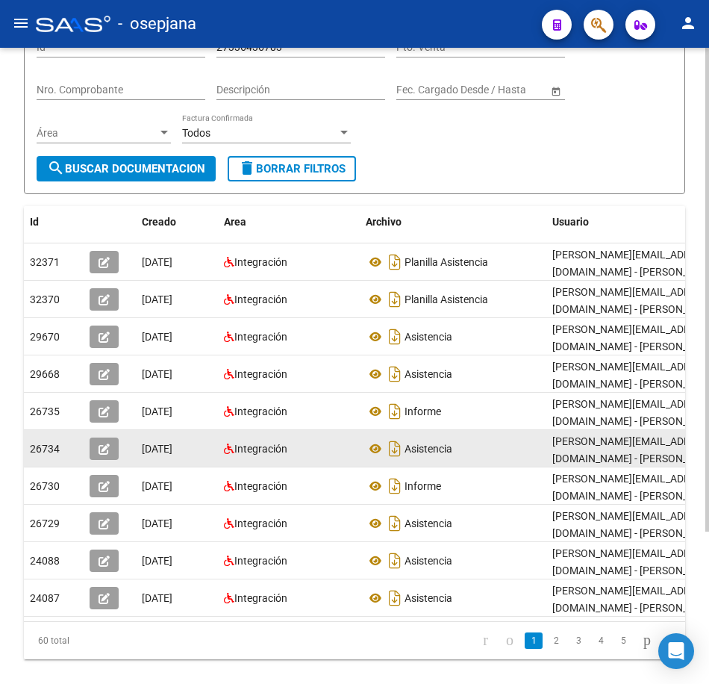
scroll to position [149, 0]
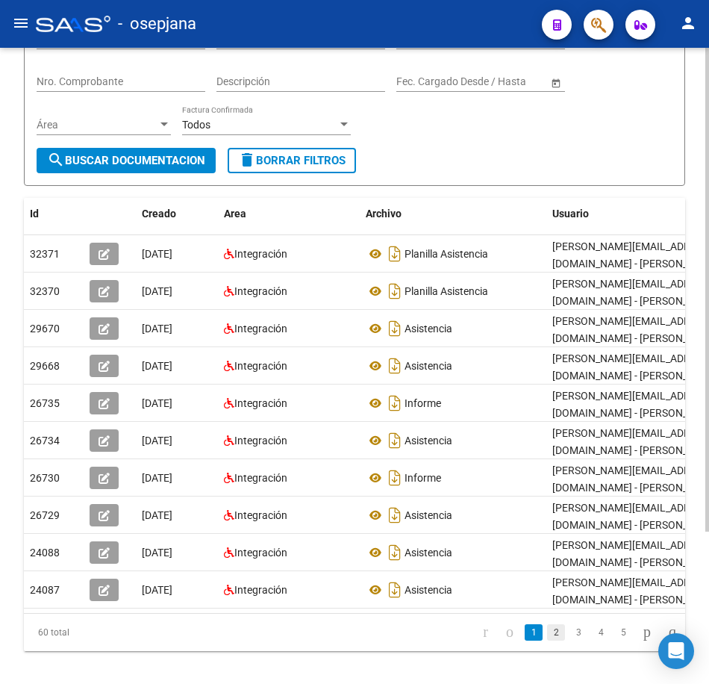
click at [547, 641] on link "2" at bounding box center [556, 632] width 18 height 16
click at [570, 641] on link "3" at bounding box center [579, 632] width 18 height 16
click at [509, 118] on div "Filtros Id 27336436783 CUIT / Razón Social Pto. Venta Nro. Comprobante Descripc…" at bounding box center [355, 83] width 636 height 128
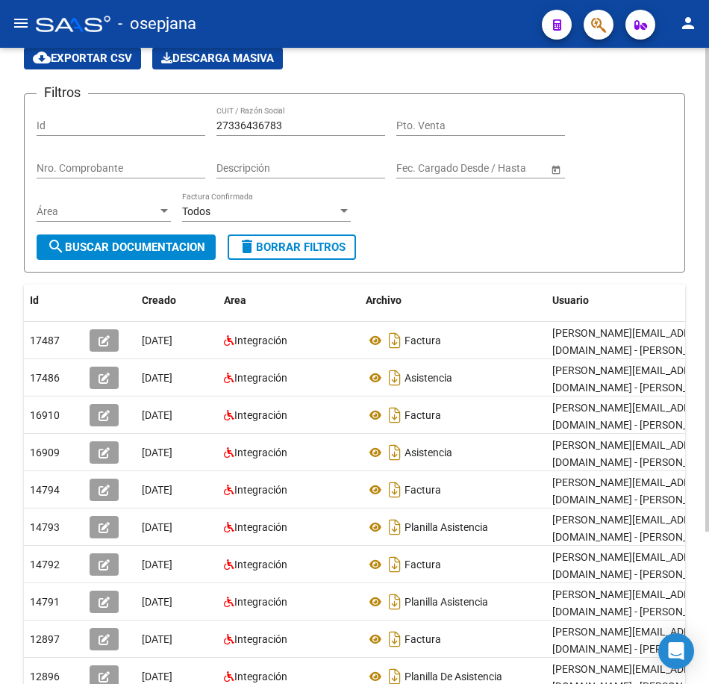
scroll to position [0, 0]
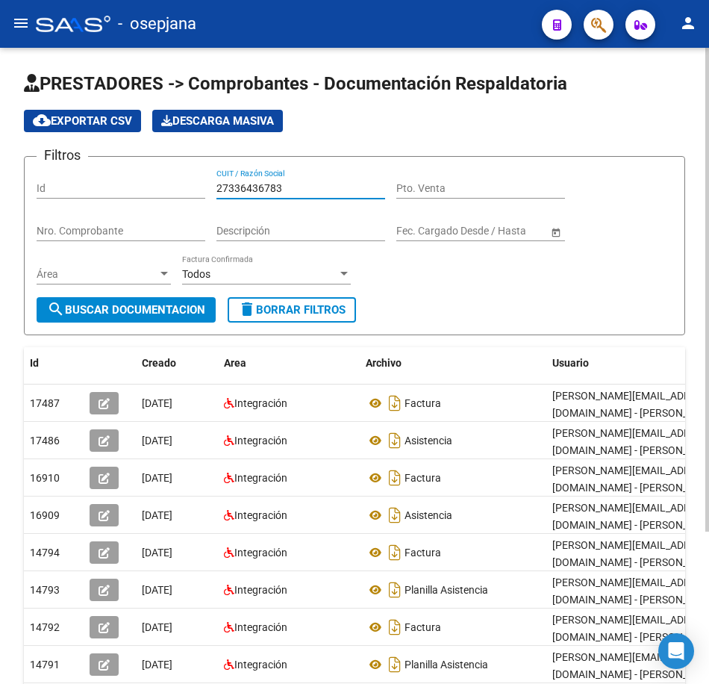
drag, startPoint x: 17, startPoint y: 145, endPoint x: 33, endPoint y: 164, distance: 25.0
click at [7, 146] on div "PRESTADORES -> Comprobantes - Documentación Respaldatoria cloud_download Export…" at bounding box center [354, 460] width 709 height 825
paste input "1007361"
click at [189, 317] on span "search Buscar Documentacion" at bounding box center [126, 309] width 158 height 13
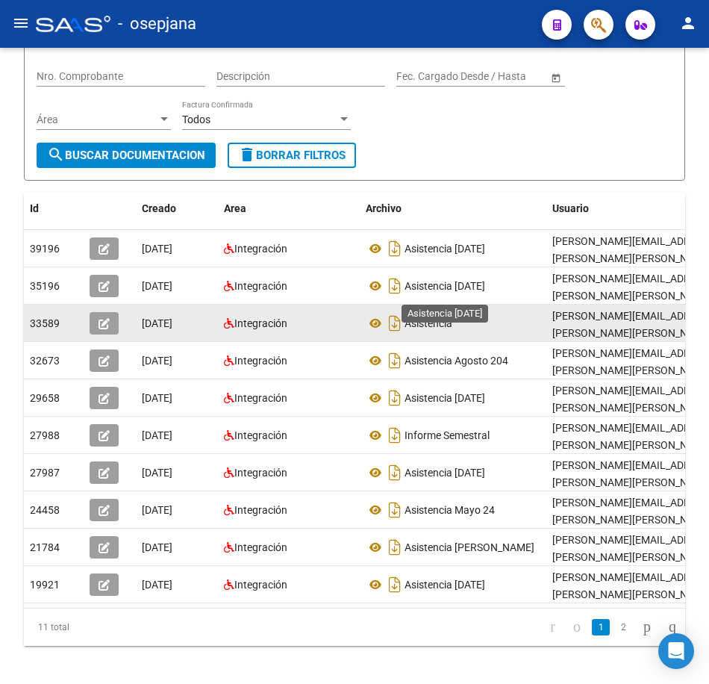
scroll to position [200, 0]
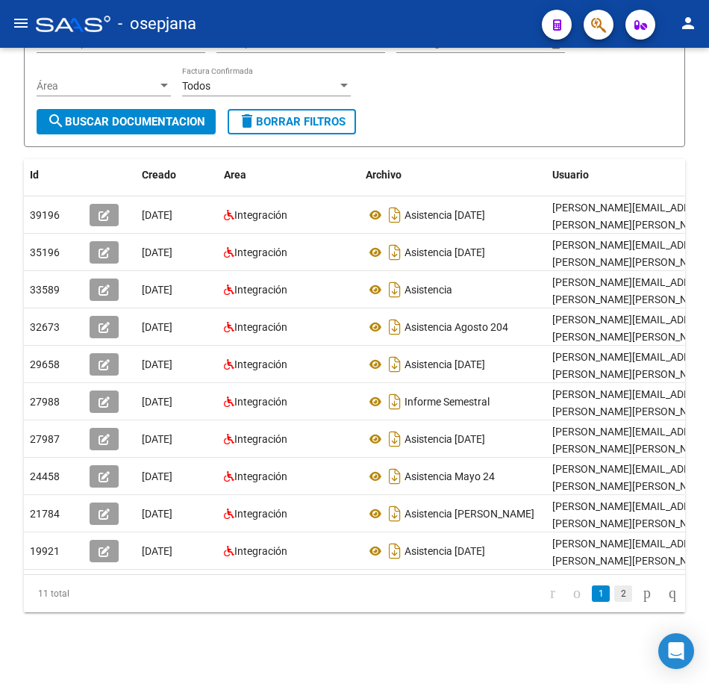
click at [615, 597] on link "2" at bounding box center [624, 594] width 18 height 16
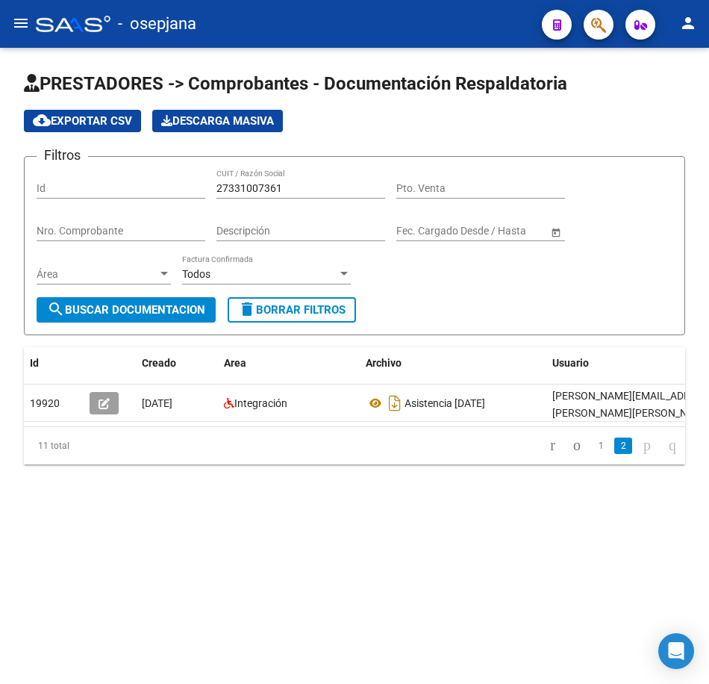
scroll to position [0, 0]
drag, startPoint x: 298, startPoint y: 186, endPoint x: 95, endPoint y: 176, distance: 203.4
click at [95, 176] on div "Filtros Id 27331007361 CUIT / Razón Social Pto. Venta Nro. Comprobante Descripc…" at bounding box center [355, 233] width 636 height 128
paste input "469281"
click at [148, 305] on span "search Buscar Documentacion" at bounding box center [126, 309] width 158 height 13
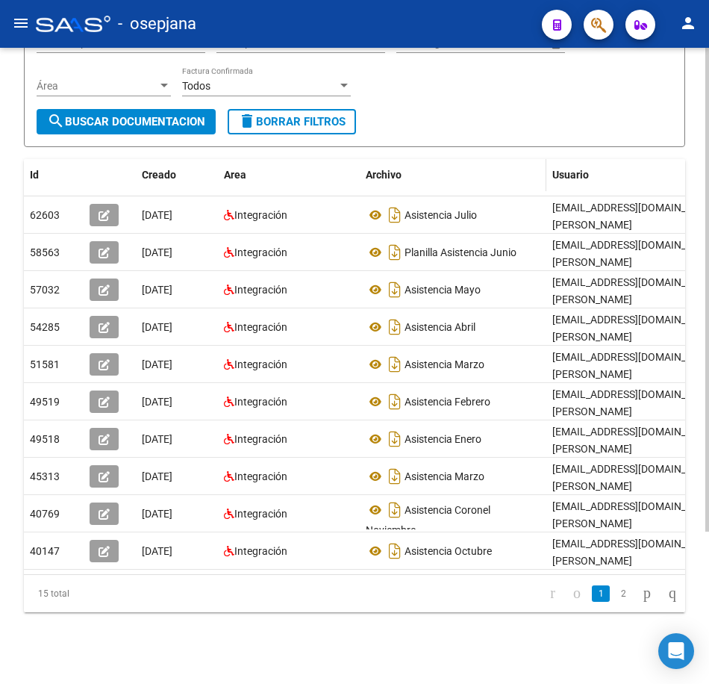
scroll to position [200, 0]
click at [615, 594] on link "2" at bounding box center [624, 594] width 18 height 16
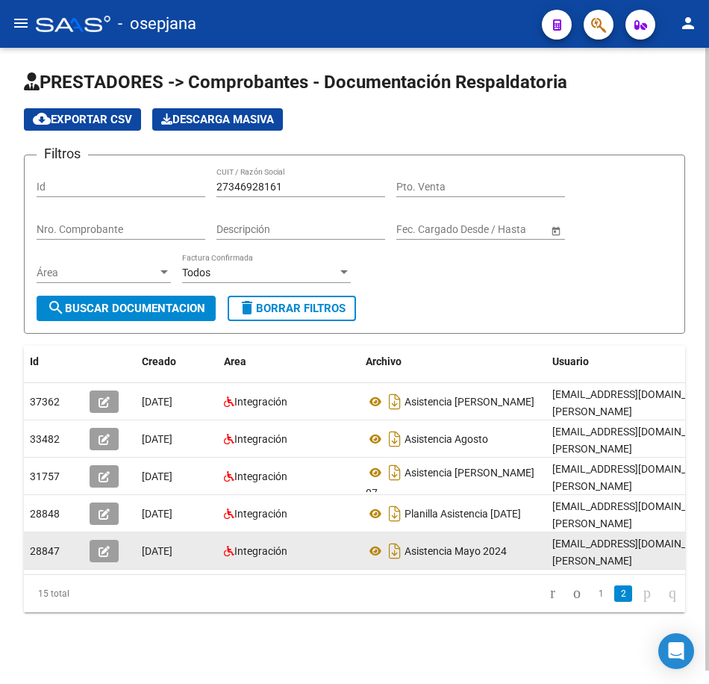
scroll to position [13, 0]
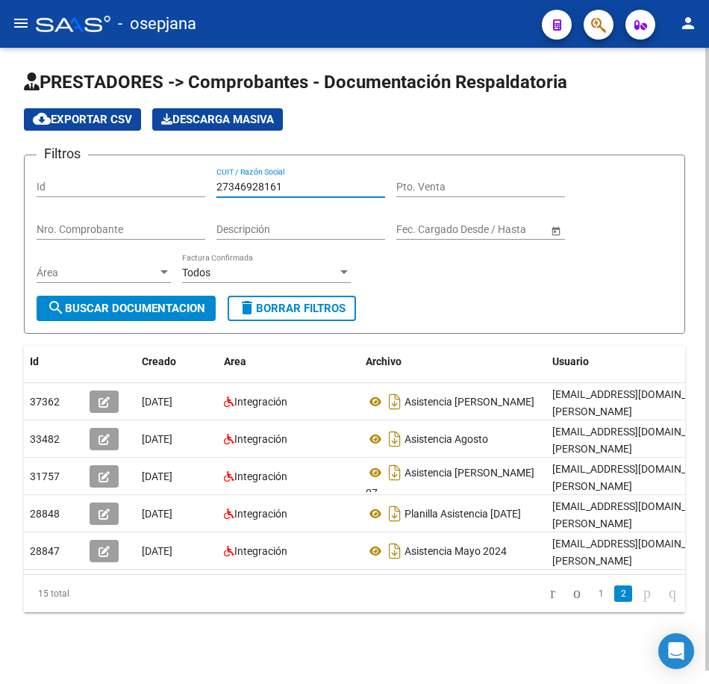
drag, startPoint x: 289, startPoint y: 171, endPoint x: 60, endPoint y: 155, distance: 229.8
click at [60, 167] on div "Filtros Id 27346928161 CUIT / Razón Social Pto. Venta Nro. Comprobante Descripc…" at bounding box center [355, 231] width 636 height 128
paste input "0014079"
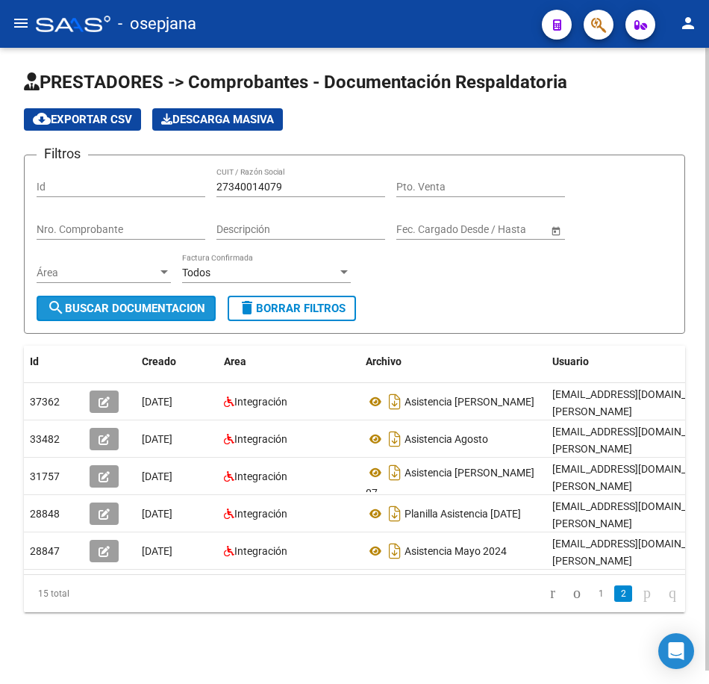
click at [131, 302] on span "search Buscar Documentacion" at bounding box center [126, 308] width 158 height 13
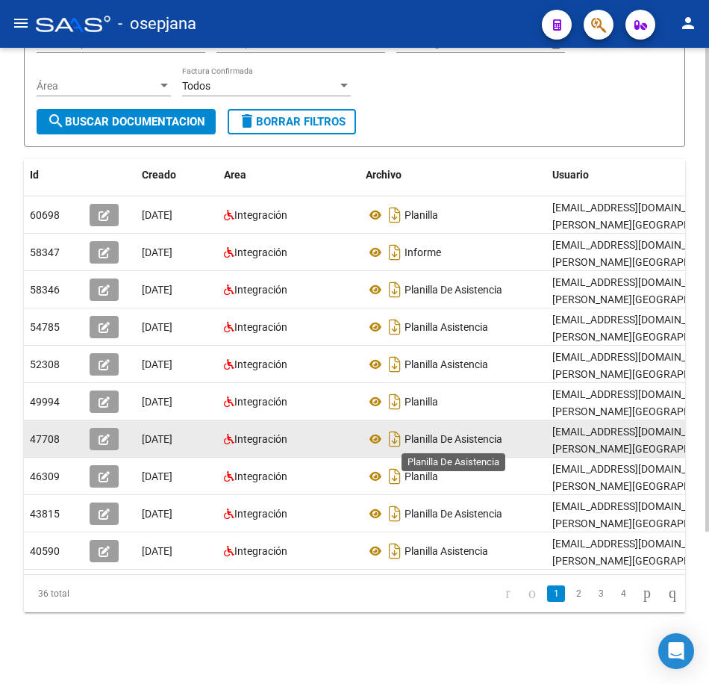
scroll to position [200, 0]
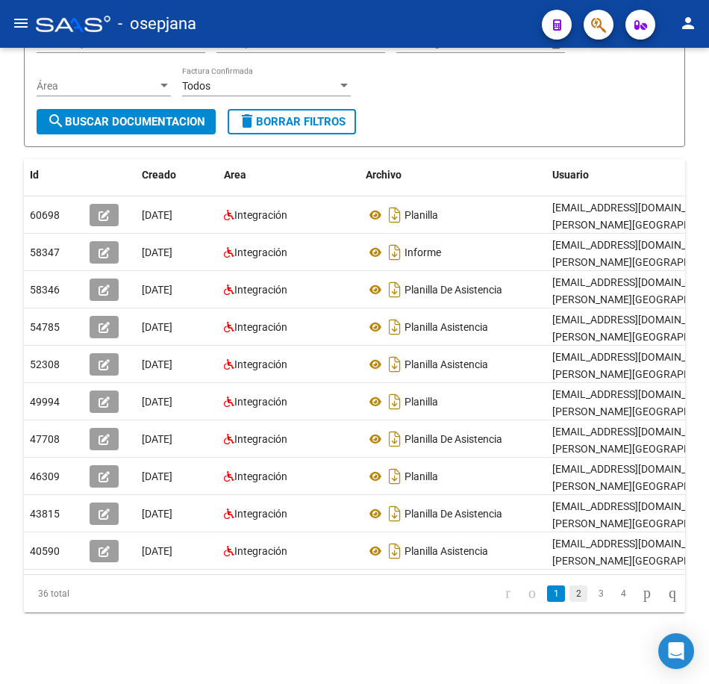
click at [570, 600] on link "2" at bounding box center [579, 594] width 18 height 16
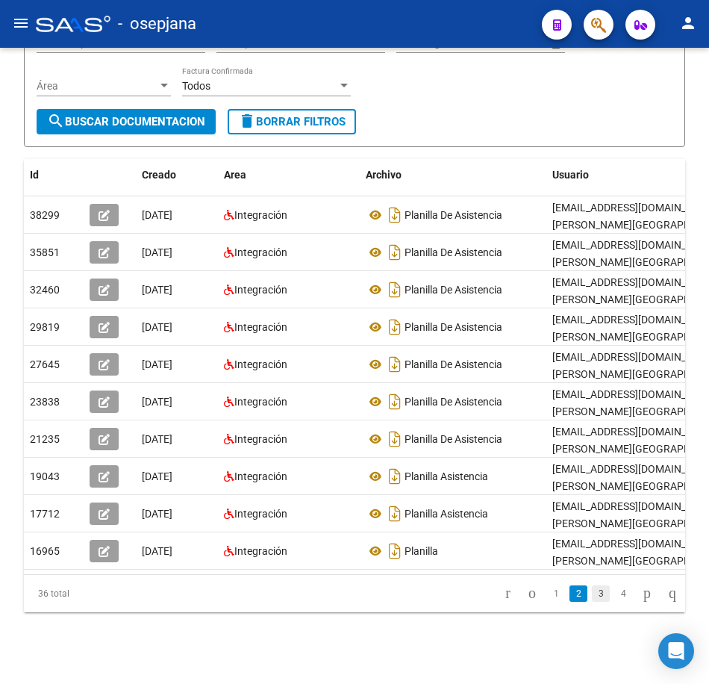
click at [594, 598] on link "3" at bounding box center [601, 594] width 18 height 16
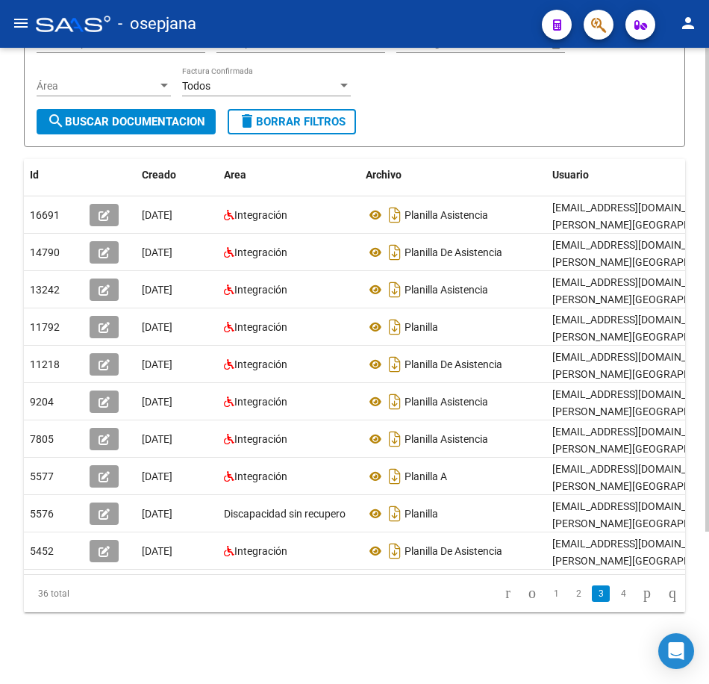
click at [482, 108] on form "Filtros Id 27340014079 CUIT / Razón Social Pto. Venta Nro. Comprobante Descripc…" at bounding box center [355, 57] width 662 height 179
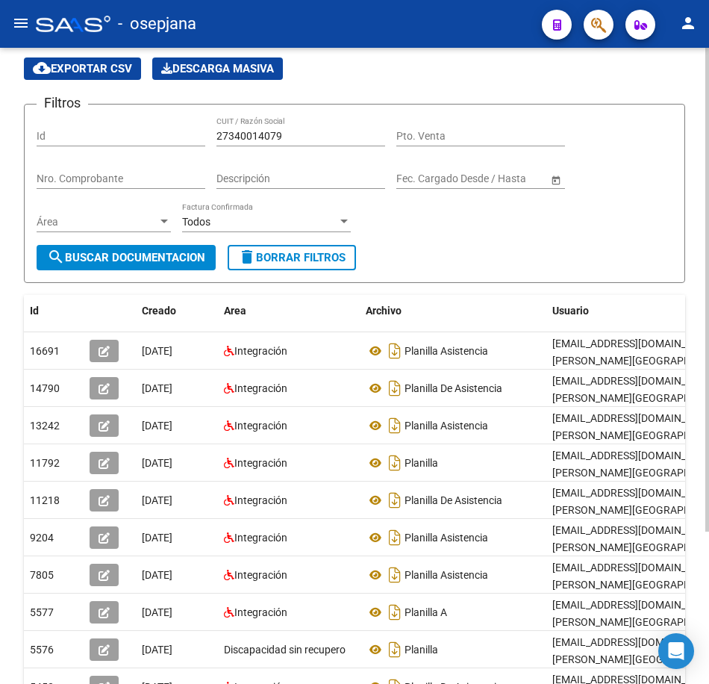
scroll to position [51, 0]
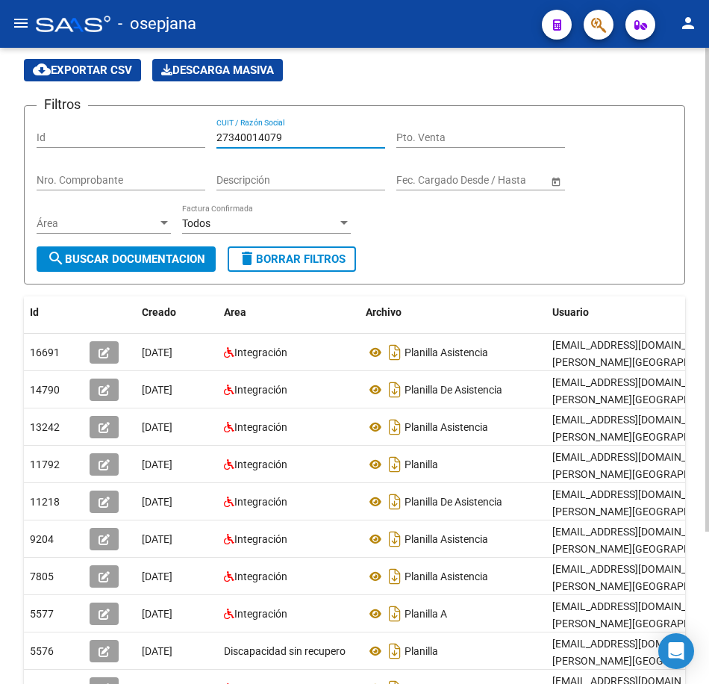
drag, startPoint x: 292, startPoint y: 140, endPoint x: 151, endPoint y: 125, distance: 142.0
click at [151, 125] on div "Filtros Id 27340014079 CUIT / Razón Social Pto. Venta Nro. Comprobante Descripc…" at bounding box center [355, 182] width 636 height 128
paste input "39322967"
click at [144, 255] on span "search Buscar Documentacion" at bounding box center [126, 258] width 158 height 13
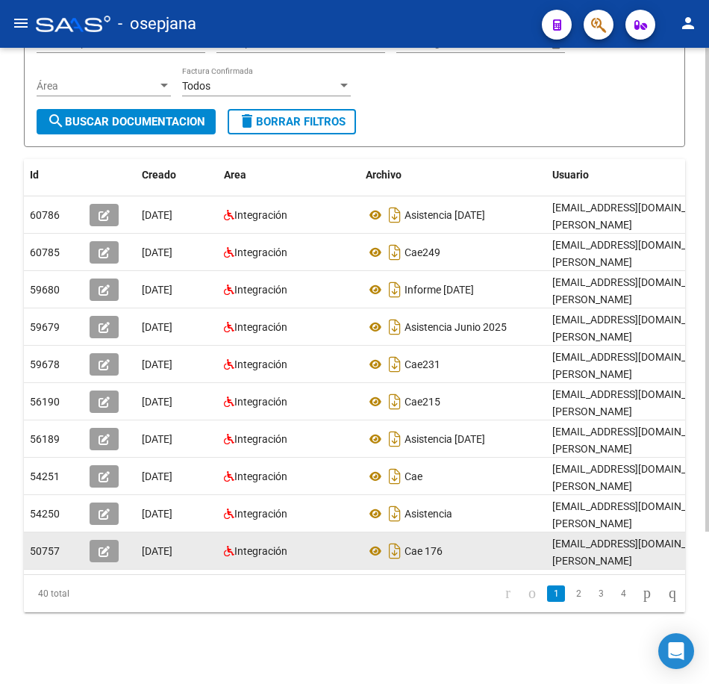
scroll to position [200, 0]
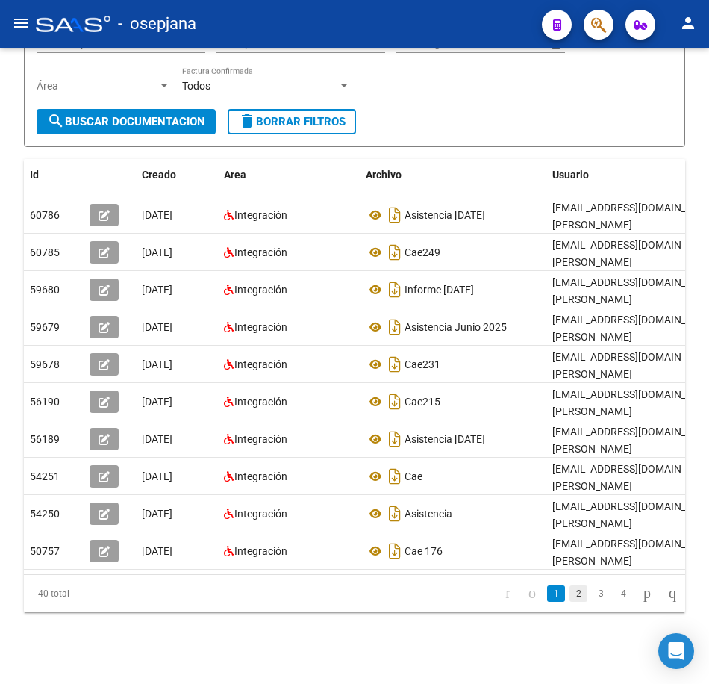
click at [570, 596] on link "2" at bounding box center [579, 594] width 18 height 16
click at [593, 598] on link "3" at bounding box center [601, 594] width 18 height 16
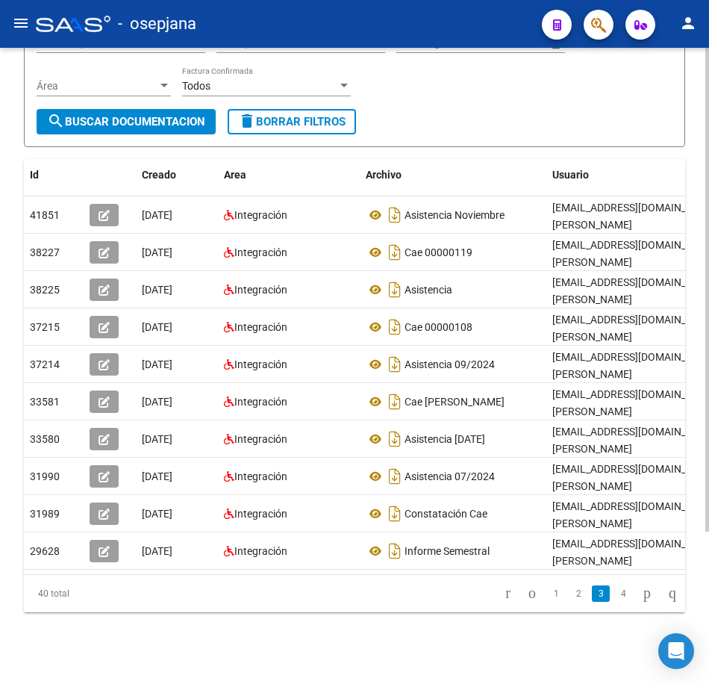
click at [505, 108] on form "Filtros Id 27339322967 CUIT / Razón Social Pto. Venta Nro. Comprobante Descripc…" at bounding box center [355, 57] width 662 height 179
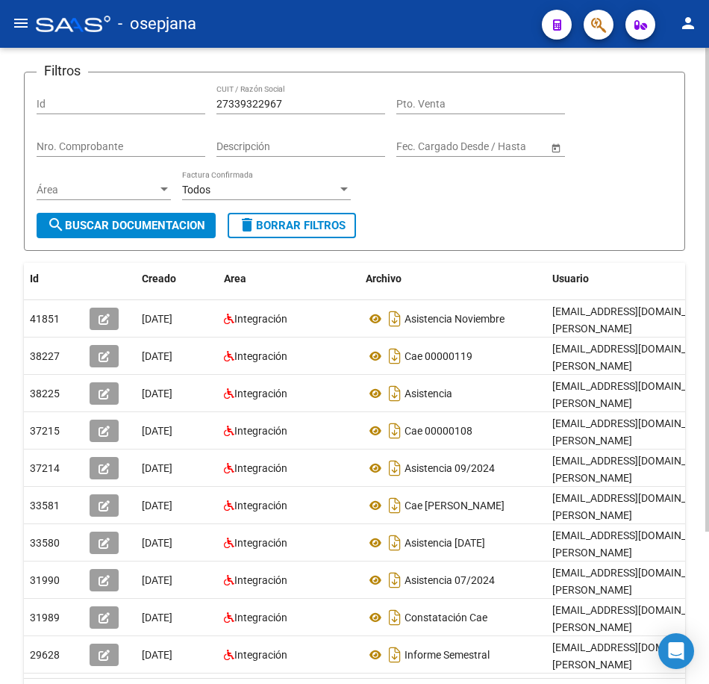
scroll to position [51, 0]
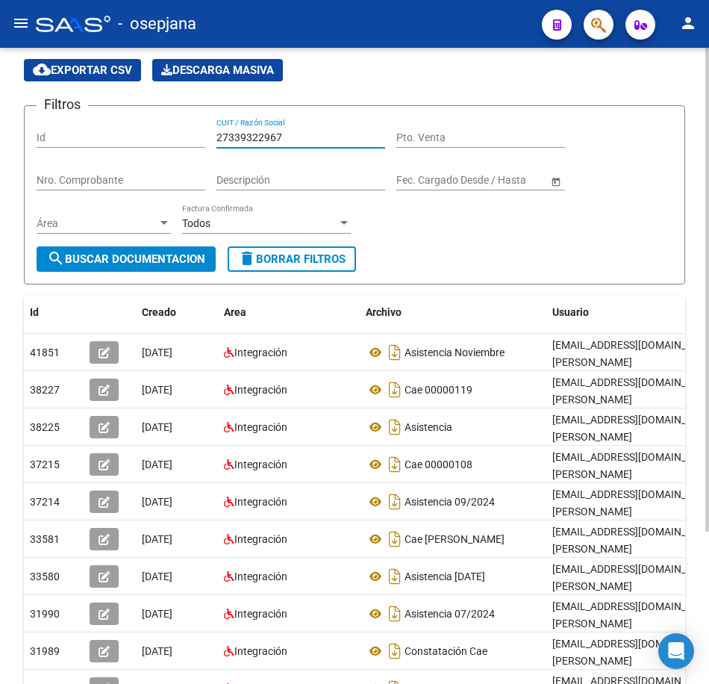
drag, startPoint x: 298, startPoint y: 136, endPoint x: 60, endPoint y: 126, distance: 237.7
click at [60, 126] on div "Filtros Id 27339322967 CUIT / Razón Social Pto. Venta Nro. Comprobante Descripc…" at bounding box center [355, 182] width 636 height 128
paste input "967186"
click at [184, 252] on button "search Buscar Documentacion" at bounding box center [126, 258] width 179 height 25
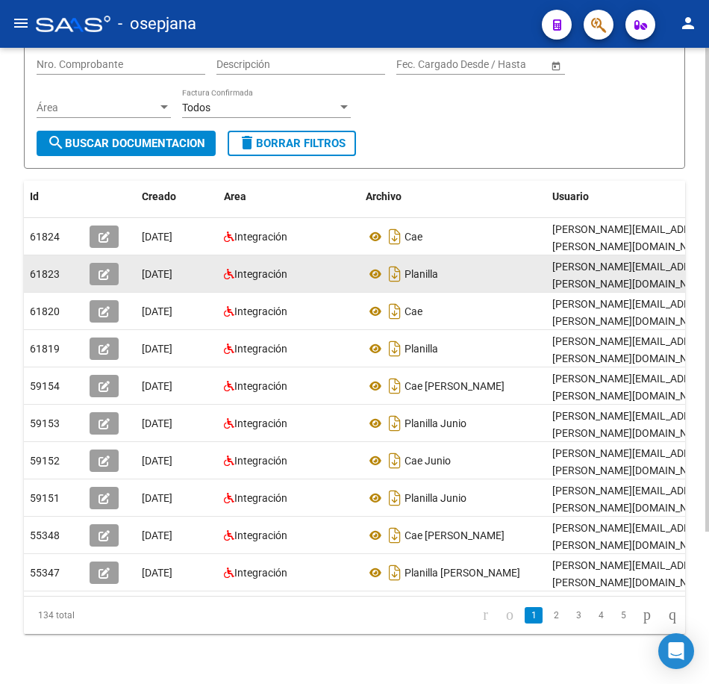
scroll to position [200, 0]
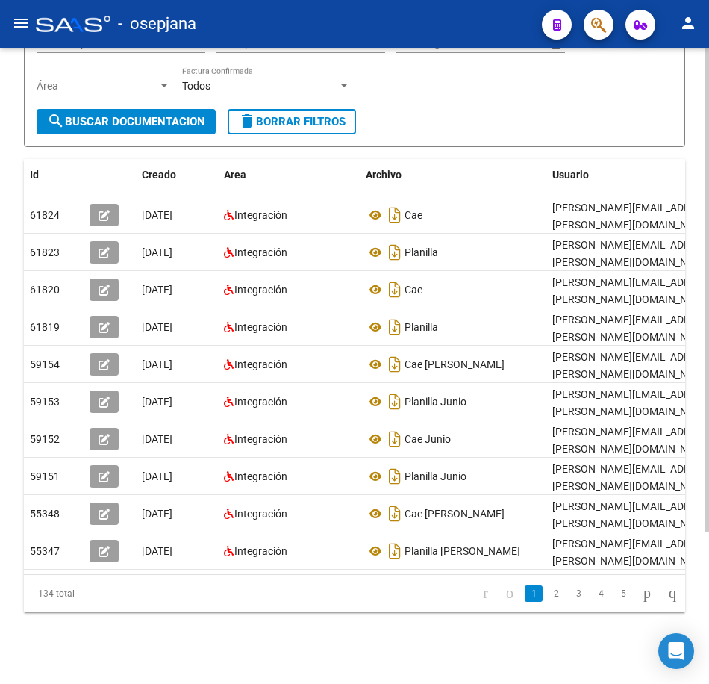
click at [613, 133] on form "Filtros Id 27339967186 CUIT / Razón Social Pto. Venta Nro. Comprobante Descripc…" at bounding box center [355, 57] width 662 height 179
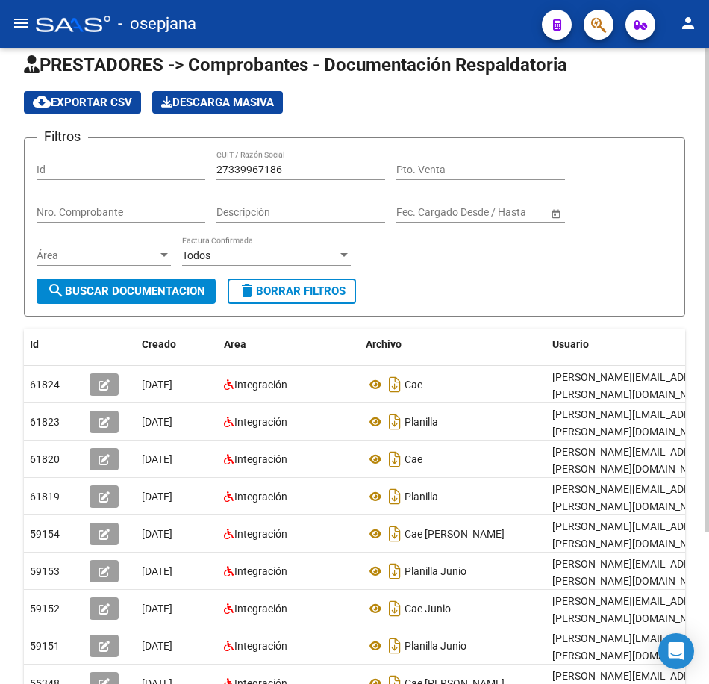
scroll to position [0, 0]
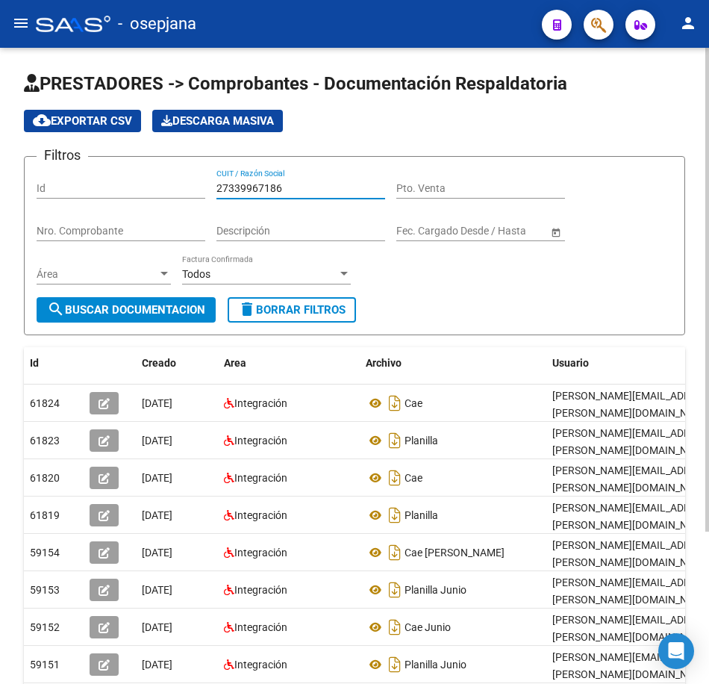
drag, startPoint x: 261, startPoint y: 188, endPoint x: 116, endPoint y: 180, distance: 145.9
click at [116, 180] on div "Filtros Id 27339967186 CUIT / Razón Social Pto. Venta Nro. Comprobante Descripc…" at bounding box center [355, 233] width 636 height 128
paste input "5237869"
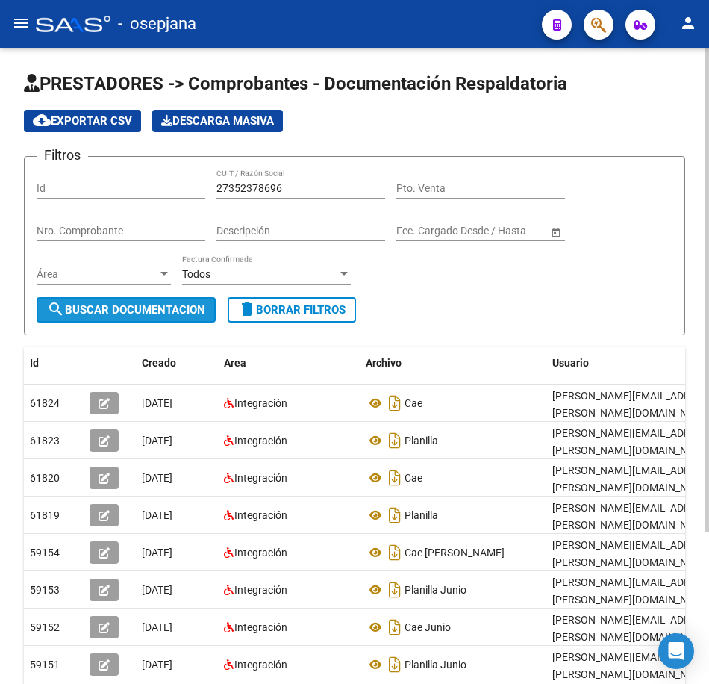
click at [189, 314] on span "search Buscar Documentacion" at bounding box center [126, 309] width 158 height 13
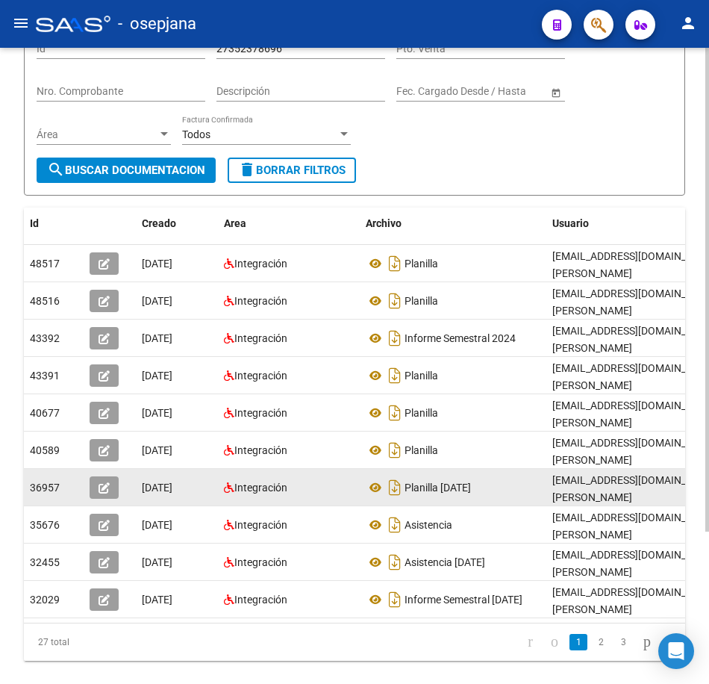
scroll to position [149, 0]
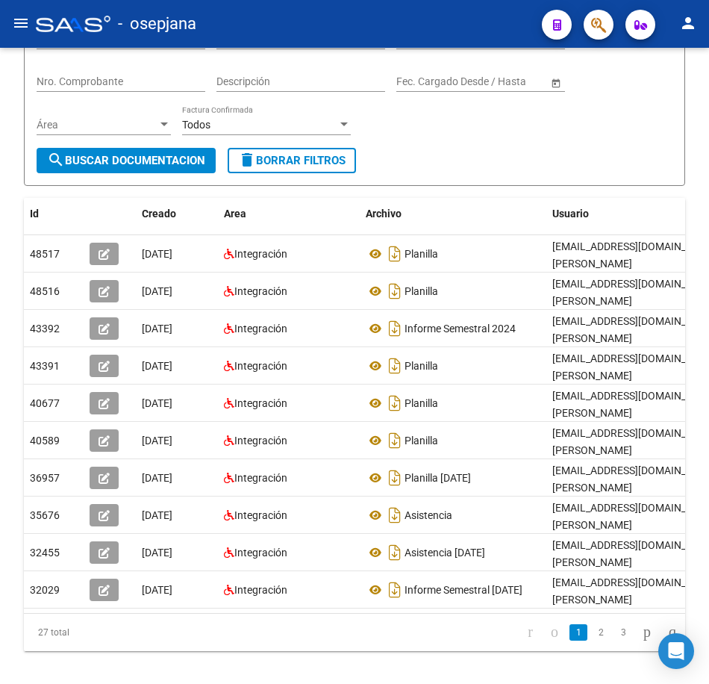
click at [592, 641] on link "2" at bounding box center [601, 632] width 18 height 16
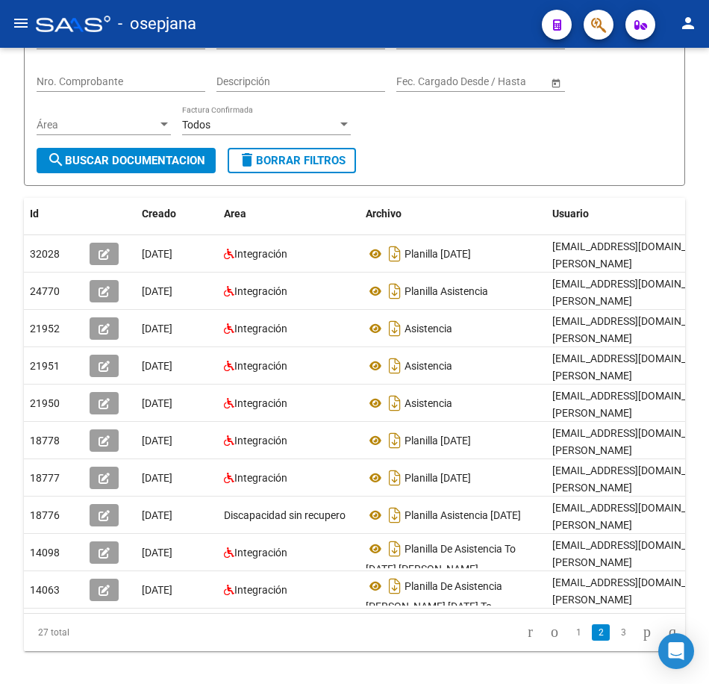
click at [456, 142] on div "Filtros Id 27352378696 CUIT / Razón Social Pto. Venta Nro. Comprobante Descripc…" at bounding box center [355, 83] width 636 height 128
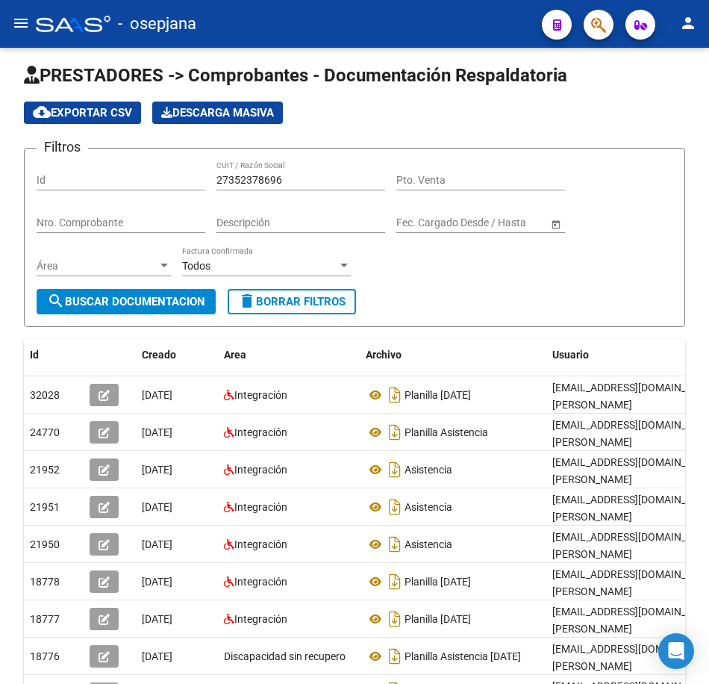
scroll to position [0, 0]
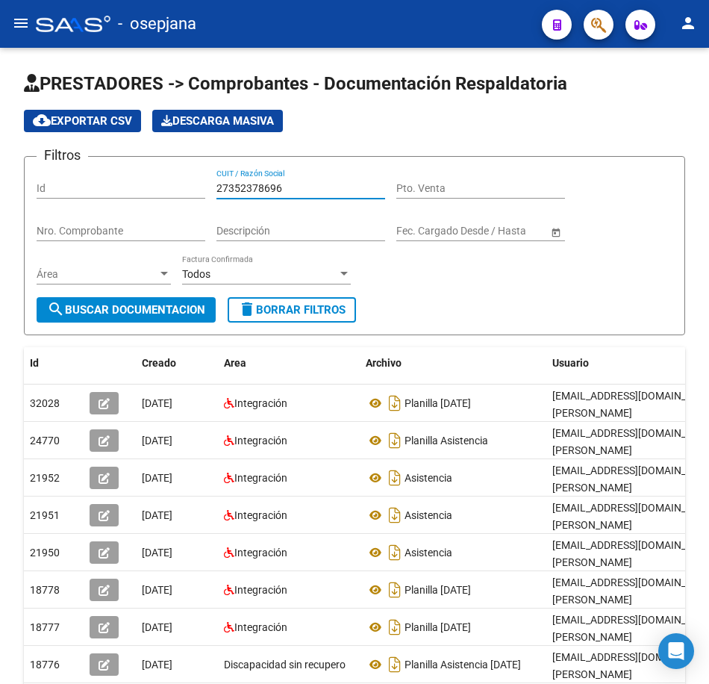
drag, startPoint x: 197, startPoint y: 182, endPoint x: 105, endPoint y: 176, distance: 92.8
click at [105, 176] on div "Filtros Id 27352378696 CUIT / Razón Social Pto. Venta Nro. Comprobante Descripc…" at bounding box center [355, 233] width 636 height 128
paste input "49239391"
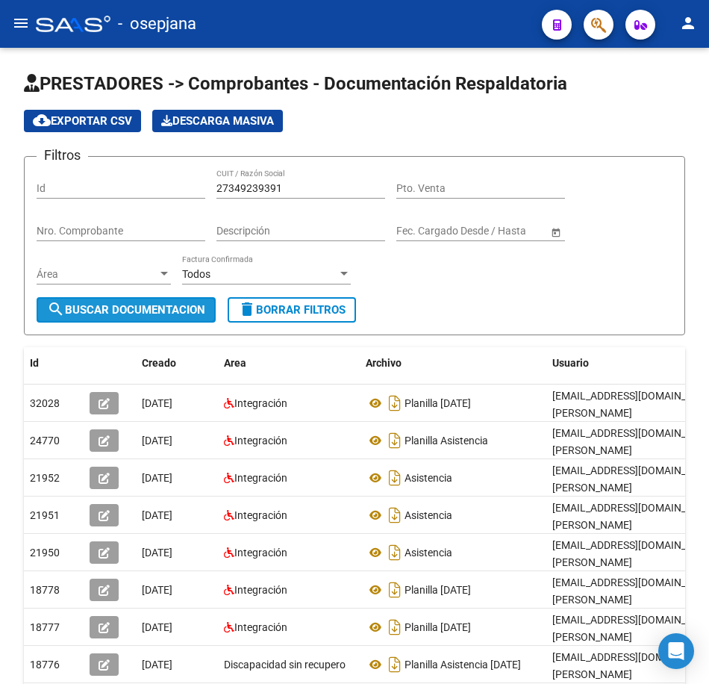
click at [175, 306] on span "search Buscar Documentacion" at bounding box center [126, 309] width 158 height 13
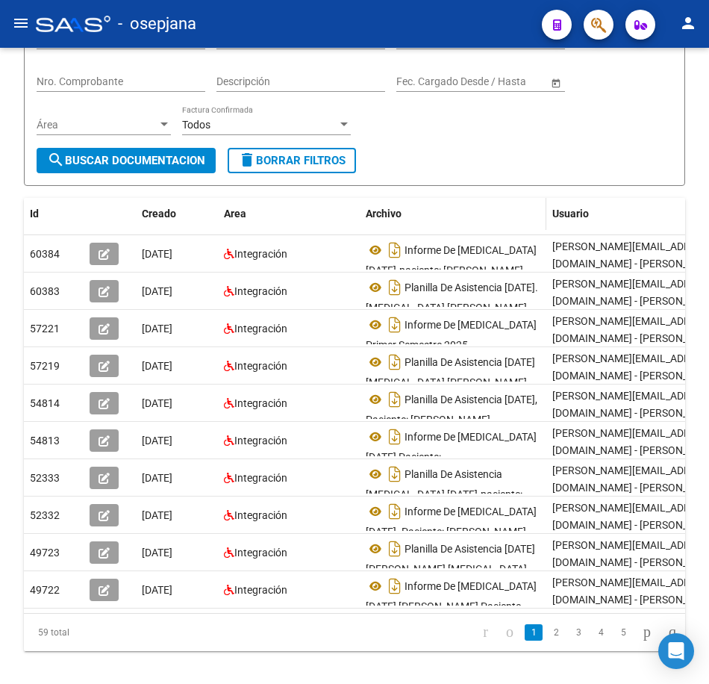
scroll to position [200, 0]
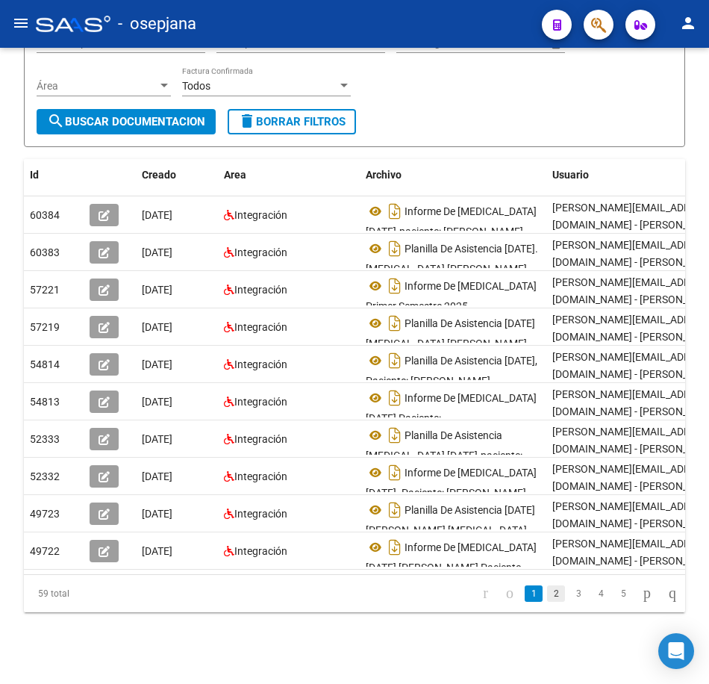
click at [547, 599] on link "2" at bounding box center [556, 594] width 18 height 16
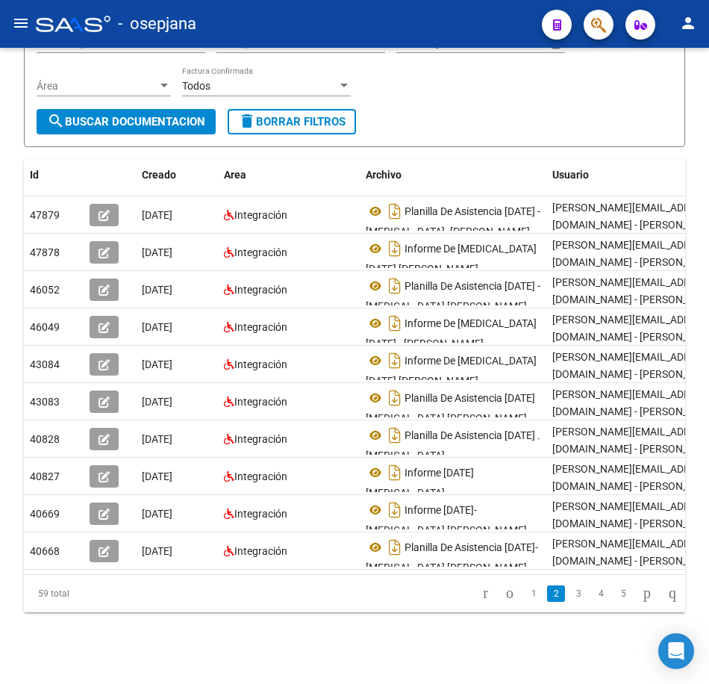
click at [570, 594] on link "3" at bounding box center [579, 594] width 18 height 16
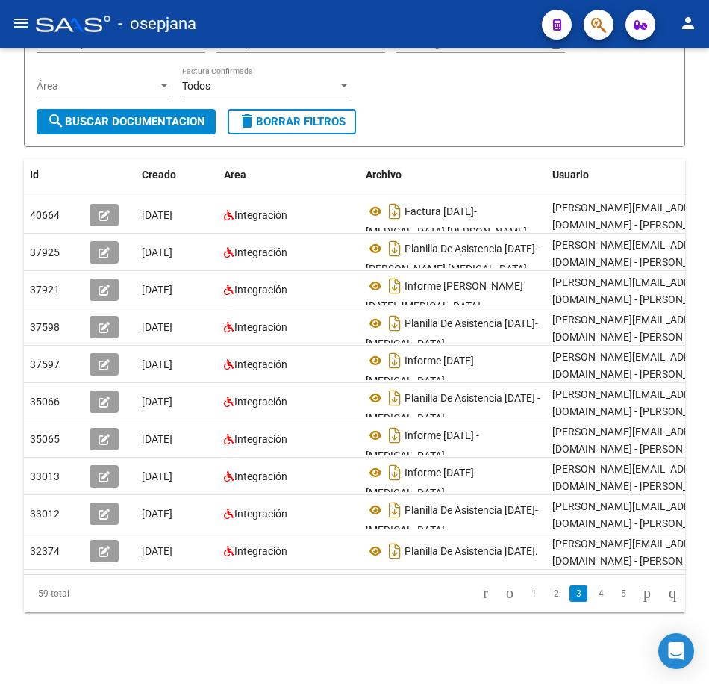
click at [527, 125] on form "Filtros Id 27349239391 CUIT / Razón Social Pto. Venta Nro. Comprobante Descripc…" at bounding box center [355, 57] width 662 height 179
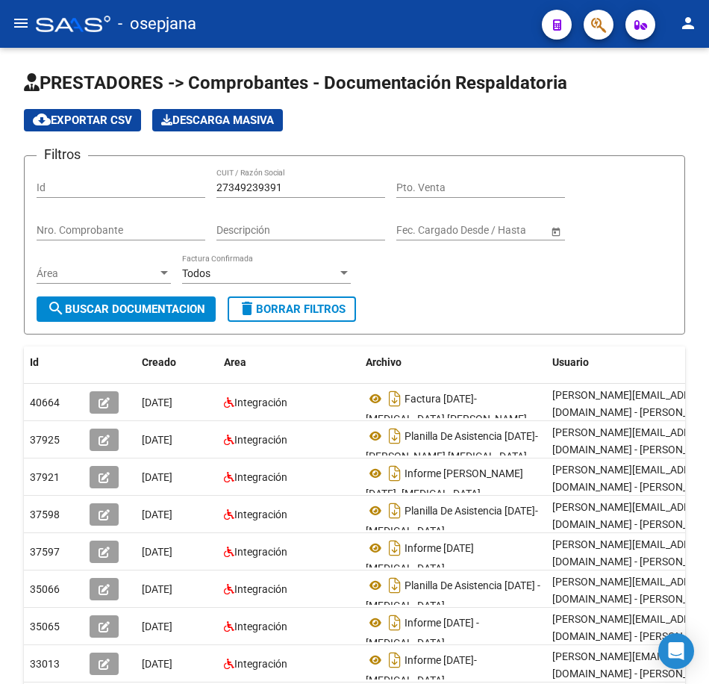
scroll to position [0, 0]
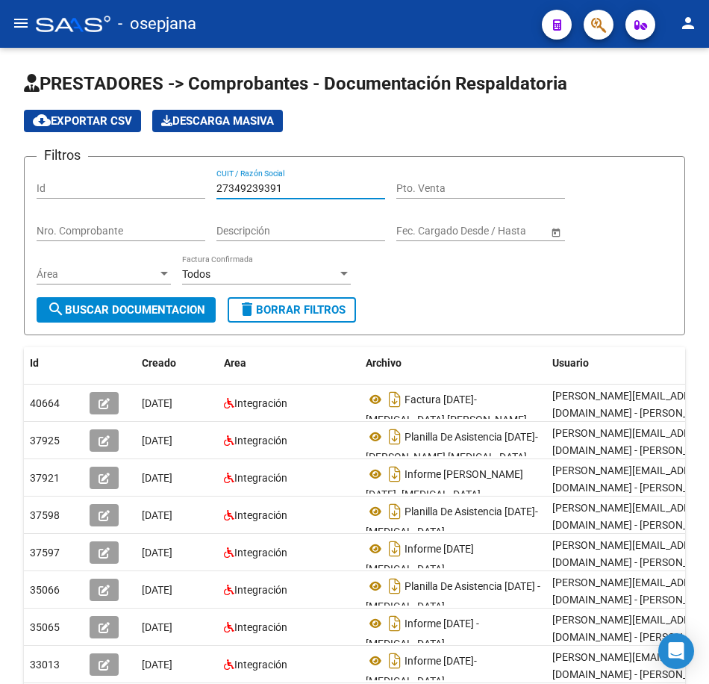
drag, startPoint x: 298, startPoint y: 184, endPoint x: 80, endPoint y: 171, distance: 218.4
click at [80, 171] on div "Filtros Id 27349239391 CUIT / Razón Social Pto. Venta Nro. Comprobante Descripc…" at bounding box center [355, 233] width 636 height 128
paste input "8450706"
click at [186, 306] on span "search Buscar Documentacion" at bounding box center [126, 309] width 158 height 13
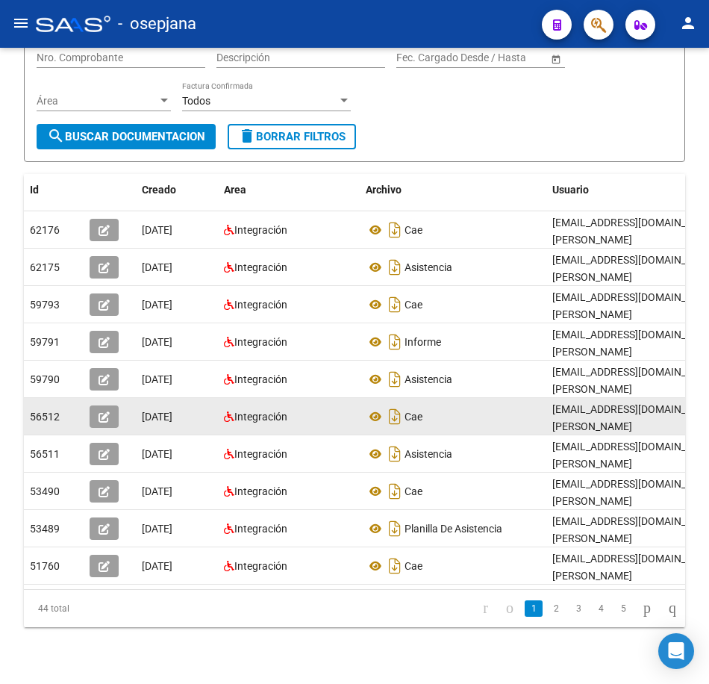
scroll to position [200, 0]
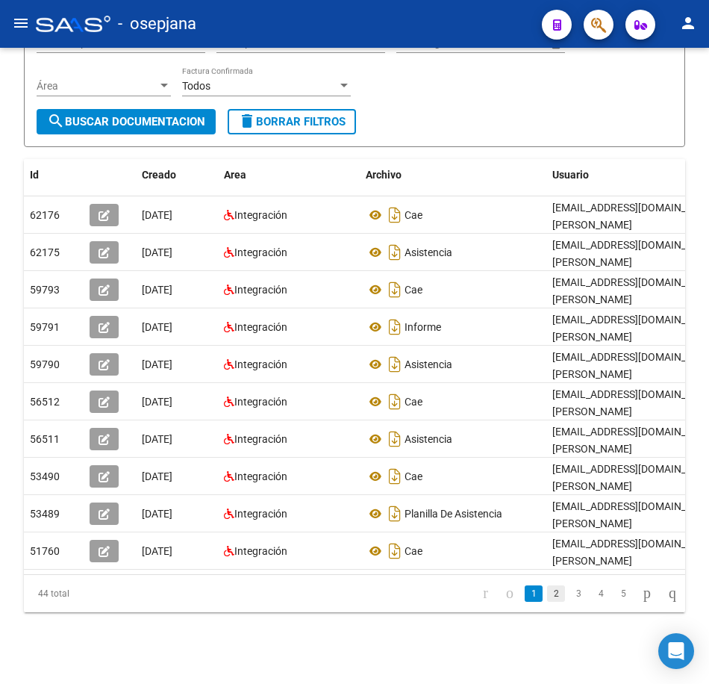
click at [547, 593] on link "2" at bounding box center [556, 594] width 18 height 16
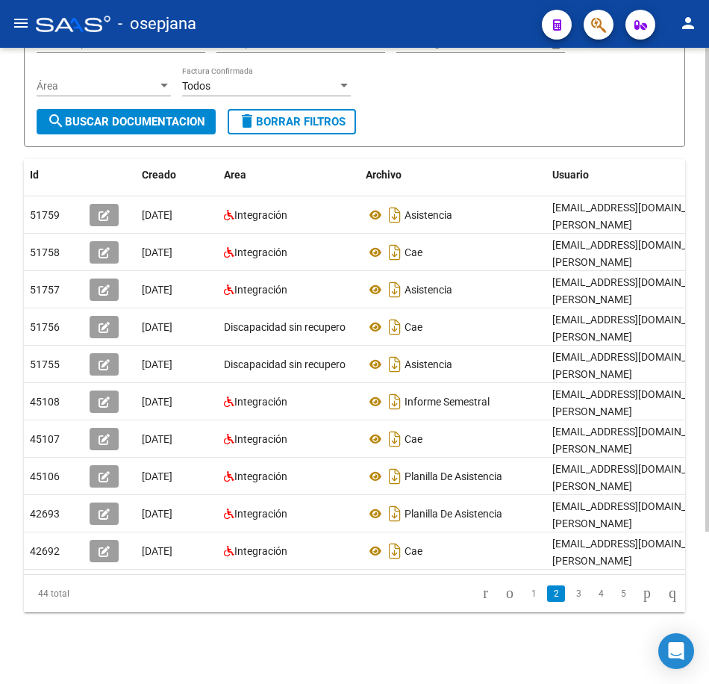
click at [521, 119] on form "Filtros Id 27348450706 CUIT / Razón Social Pto. Venta Nro. Comprobante Descripc…" at bounding box center [355, 57] width 662 height 179
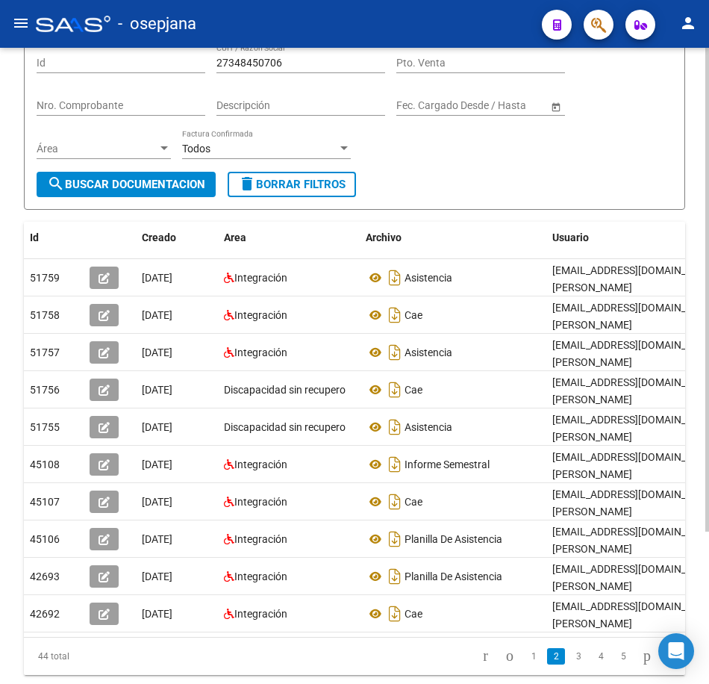
scroll to position [0, 0]
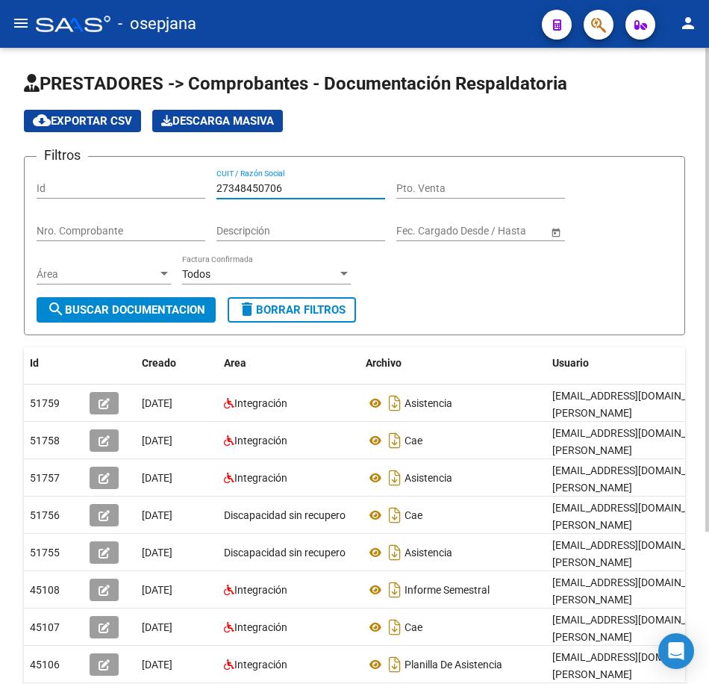
drag, startPoint x: 297, startPoint y: 187, endPoint x: 41, endPoint y: 149, distance: 259.0
click at [58, 169] on div "Filtros Id 27348450706 CUIT / Razón Social Pto. Venta Nro. Comprobante Descripc…" at bounding box center [355, 233] width 636 height 128
paste input "52143907"
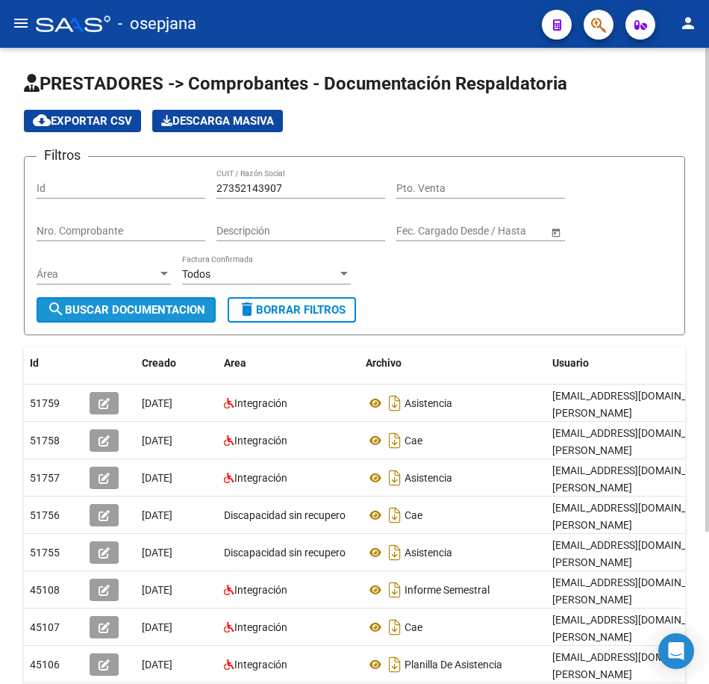
click at [128, 309] on span "search Buscar Documentacion" at bounding box center [126, 309] width 158 height 13
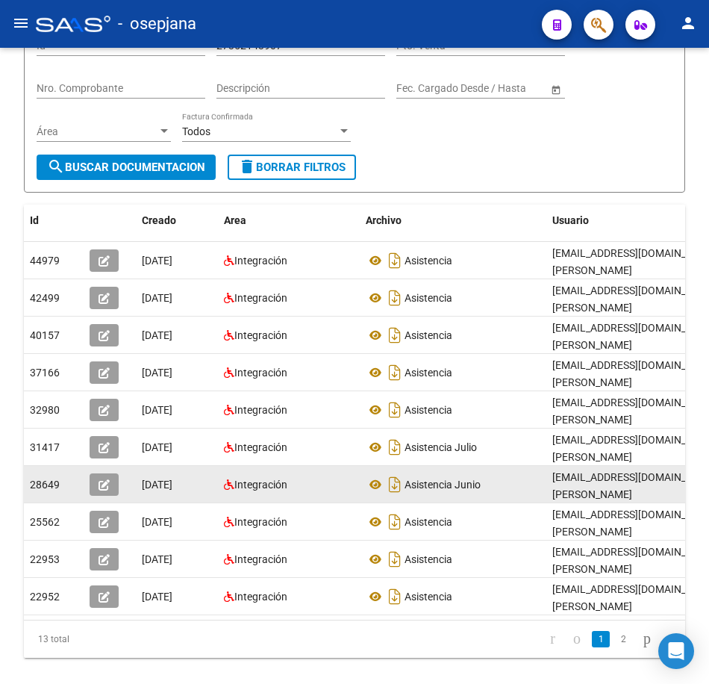
scroll to position [125, 0]
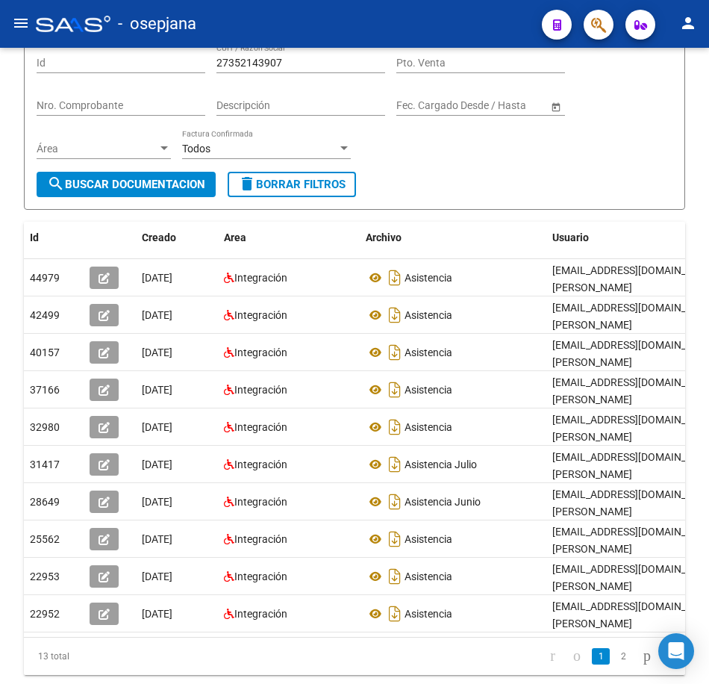
click at [615, 665] on link "2" at bounding box center [624, 656] width 18 height 16
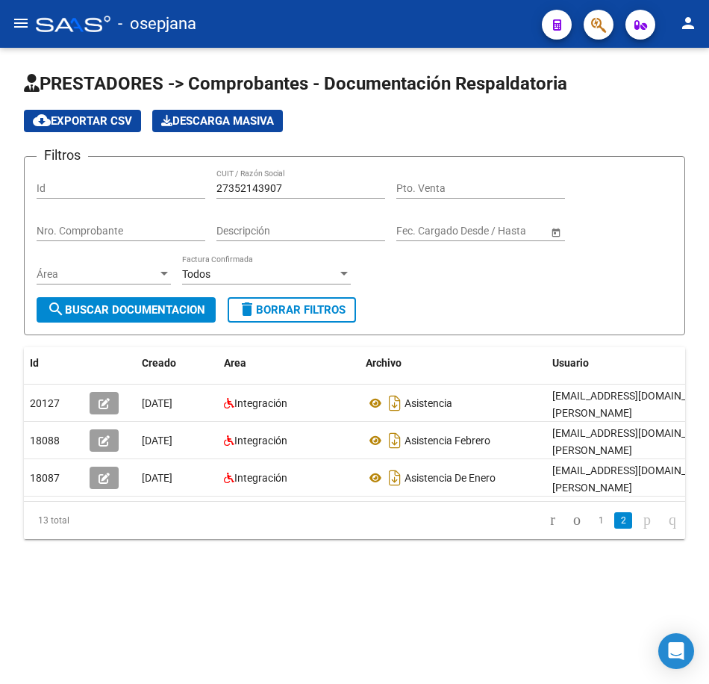
scroll to position [0, 0]
drag, startPoint x: 287, startPoint y: 184, endPoint x: 38, endPoint y: 182, distance: 248.7
click at [38, 182] on div "Filtros Id 27352143907 CUIT / Razón Social Pto. Venta Nro. Comprobante Descripc…" at bounding box center [355, 233] width 636 height 128
paste input "49310401"
click at [145, 306] on span "search Buscar Documentacion" at bounding box center [126, 309] width 158 height 13
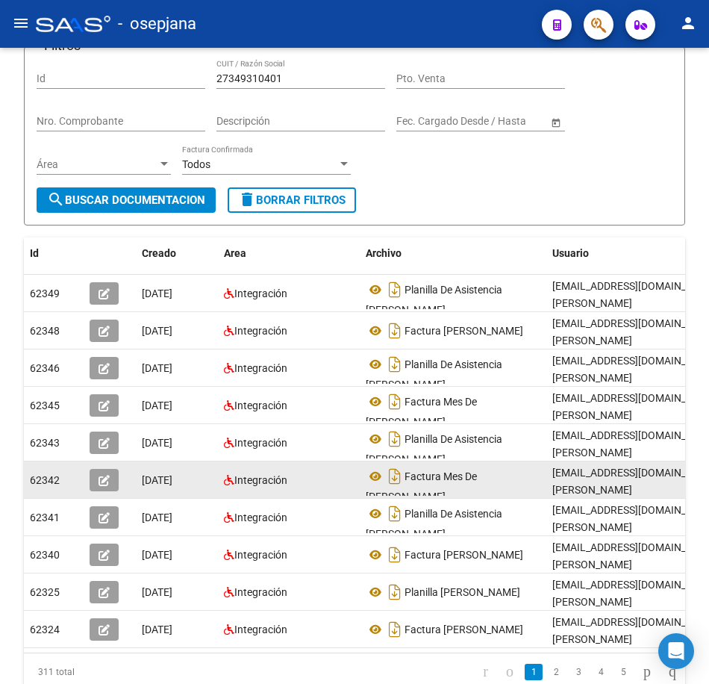
scroll to position [149, 0]
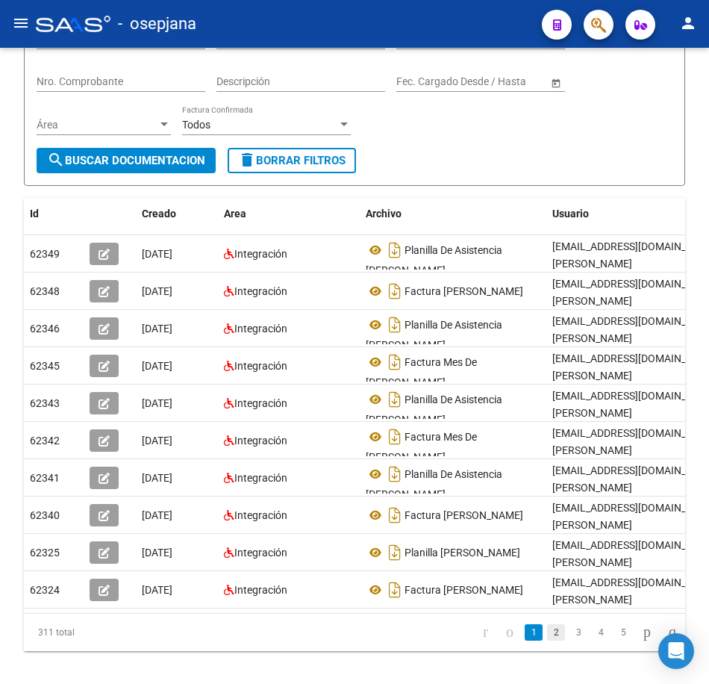
click at [547, 632] on link "2" at bounding box center [556, 632] width 18 height 16
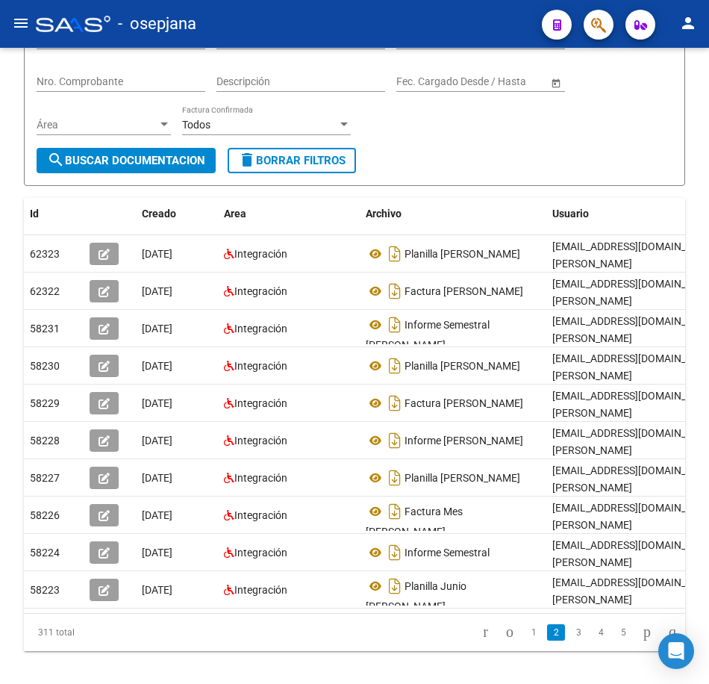
click at [541, 147] on form "Filtros Id 27349310401 CUIT / Razón Social Pto. Venta Nro. Comprobante Descripc…" at bounding box center [355, 96] width 662 height 179
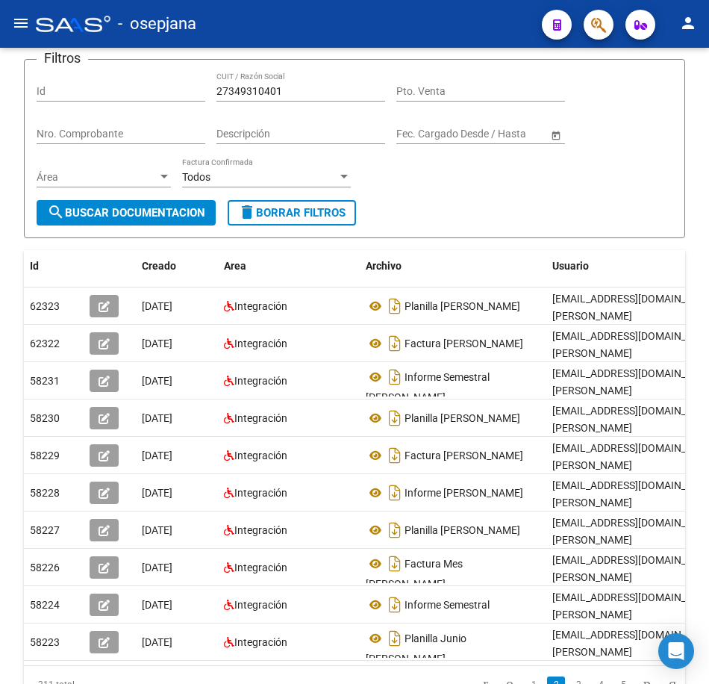
scroll to position [0, 0]
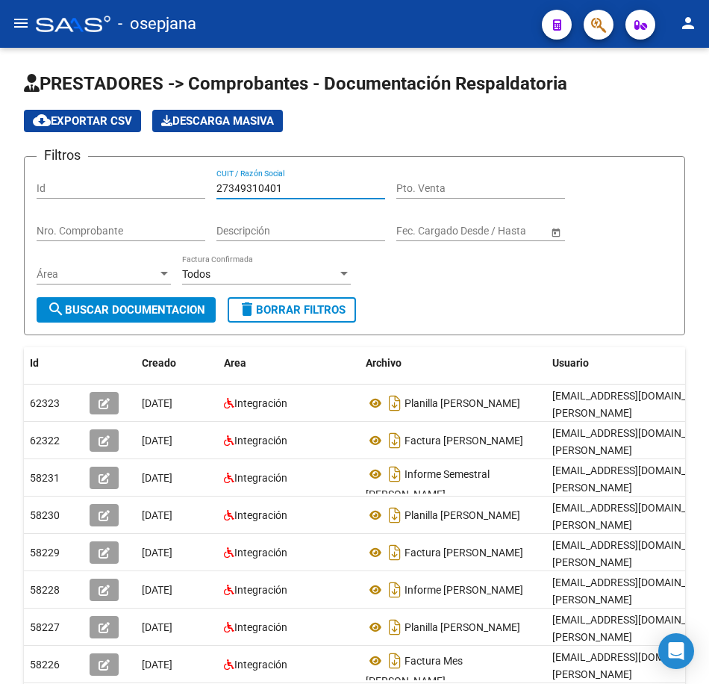
drag, startPoint x: 289, startPoint y: 187, endPoint x: 89, endPoint y: 181, distance: 200.2
click at [84, 167] on form "Filtros Id 27349310401 CUIT / Razón Social Pto. Venta Nro. Comprobante Descripc…" at bounding box center [355, 245] width 662 height 179
paste input "52143907"
click at [141, 312] on span "search Buscar Documentacion" at bounding box center [126, 309] width 158 height 13
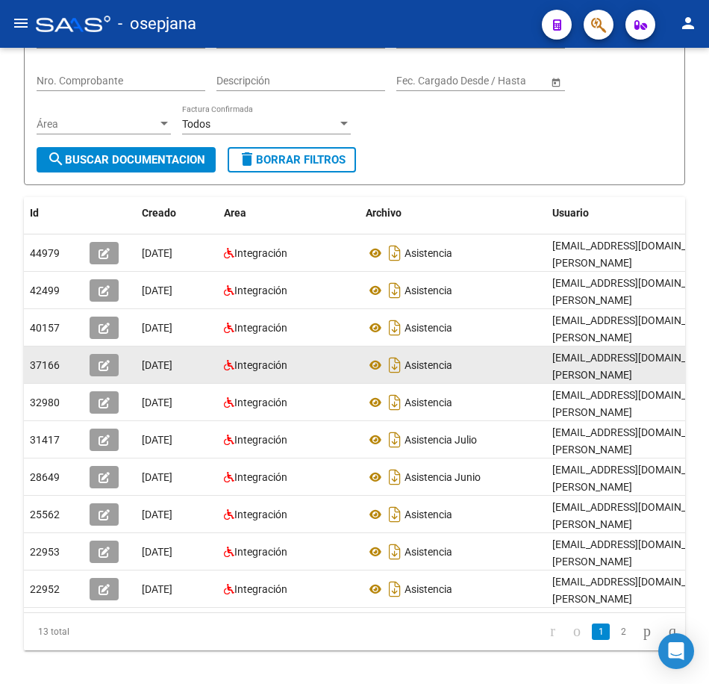
scroll to position [200, 0]
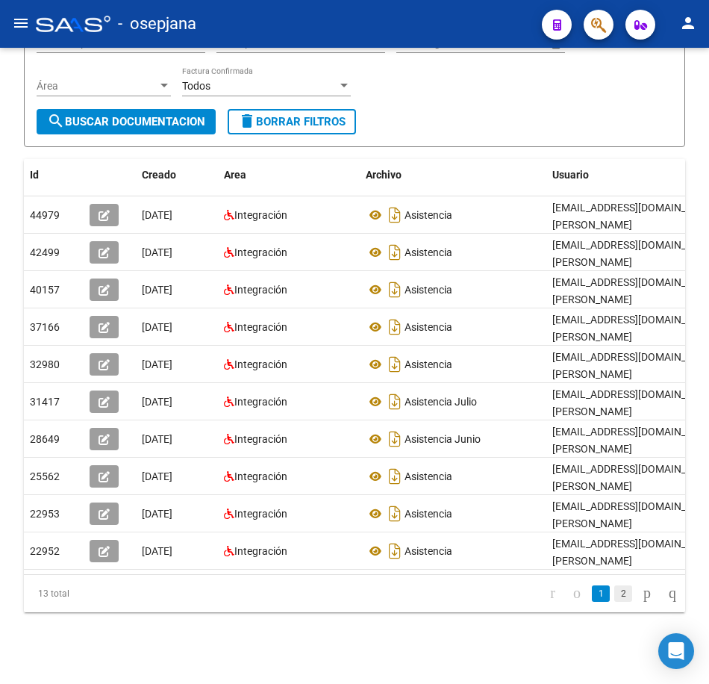
click at [615, 591] on link "2" at bounding box center [624, 594] width 18 height 16
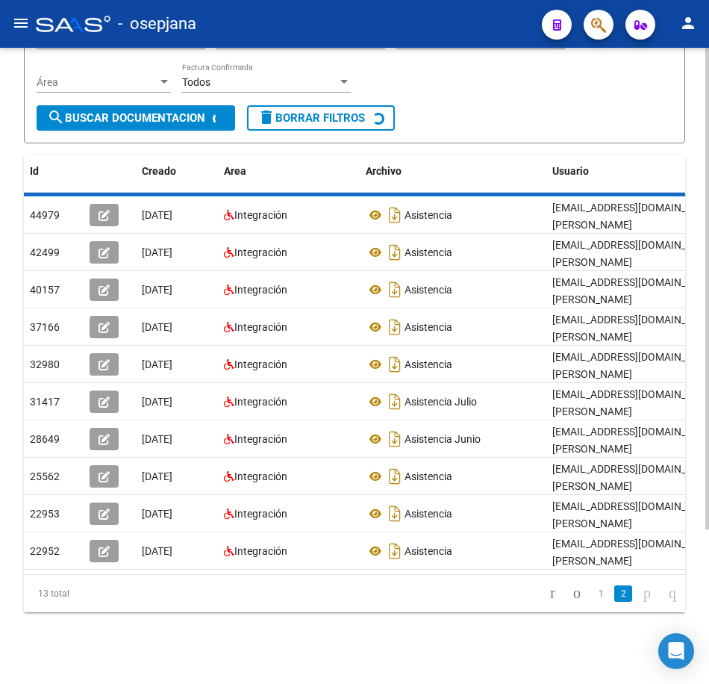
scroll to position [0, 0]
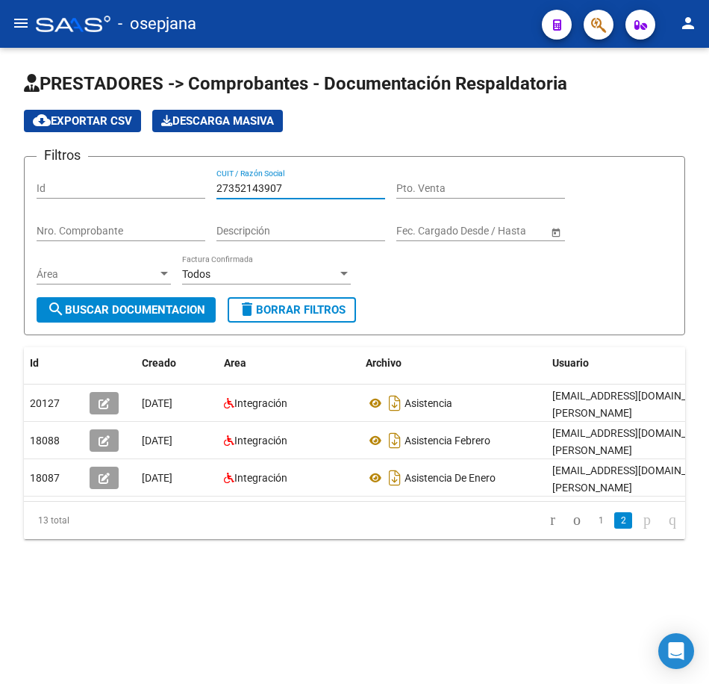
drag, startPoint x: 296, startPoint y: 185, endPoint x: 77, endPoint y: 172, distance: 220.0
click at [73, 178] on div "Filtros Id 27352143907 CUIT / Razón Social Pto. Venta Nro. Comprobante Descripc…" at bounding box center [355, 233] width 636 height 128
paste input "3490589"
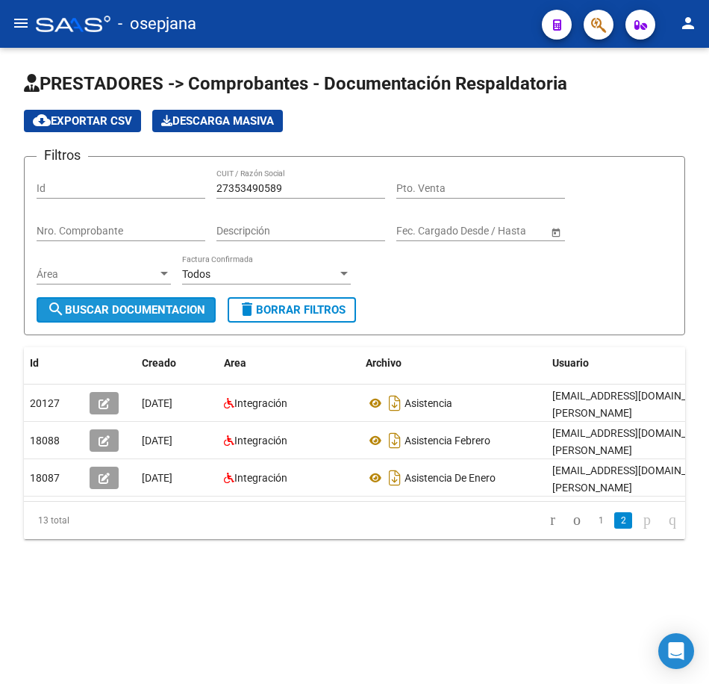
click at [135, 305] on span "search Buscar Documentacion" at bounding box center [126, 309] width 158 height 13
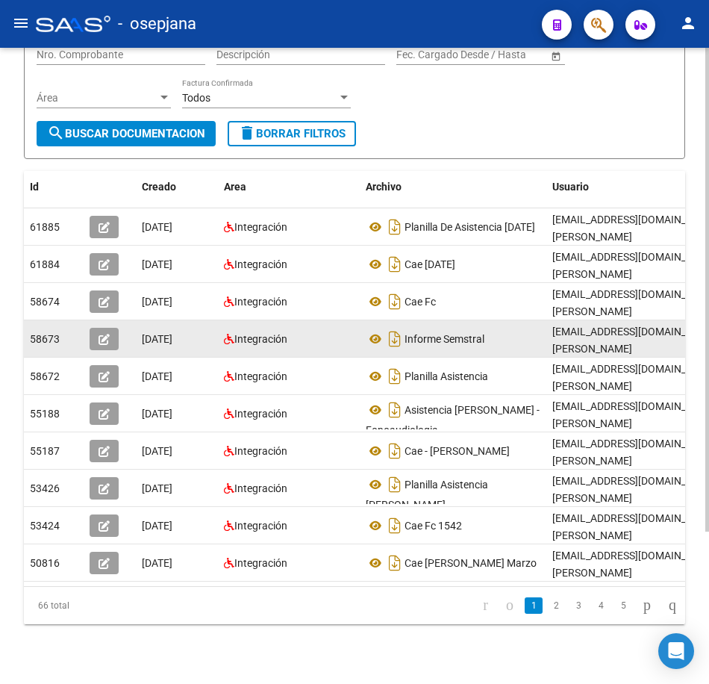
scroll to position [200, 0]
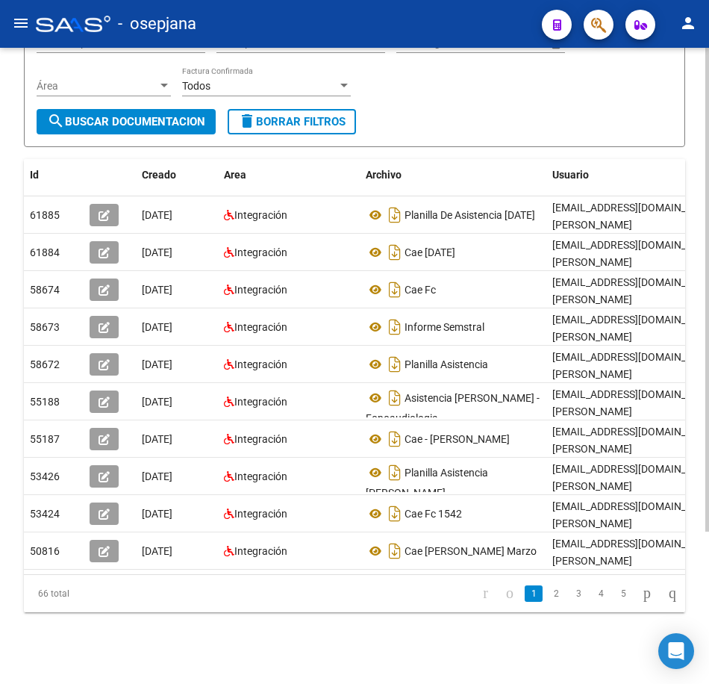
click at [567, 131] on form "Filtros Id 27353490589 CUIT / Razón Social Pto. Venta Nro. Comprobante Descripc…" at bounding box center [355, 57] width 662 height 179
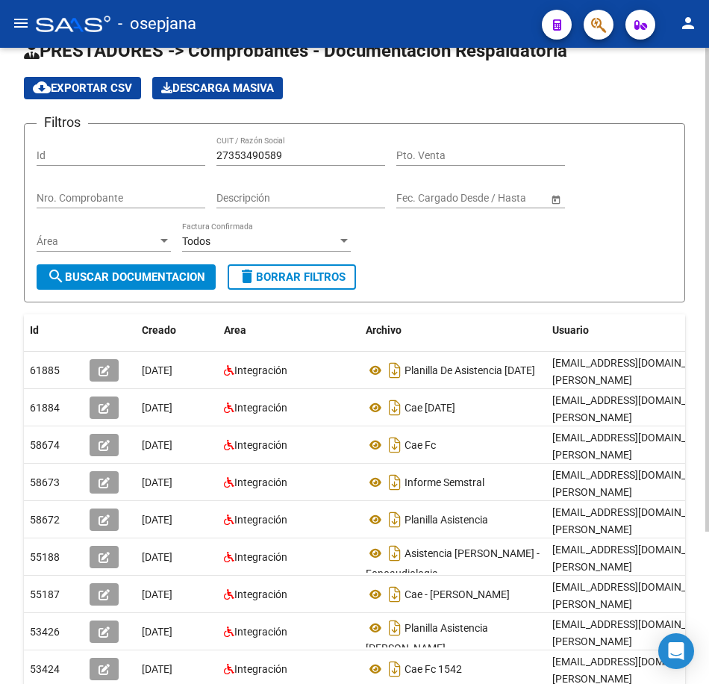
scroll to position [0, 0]
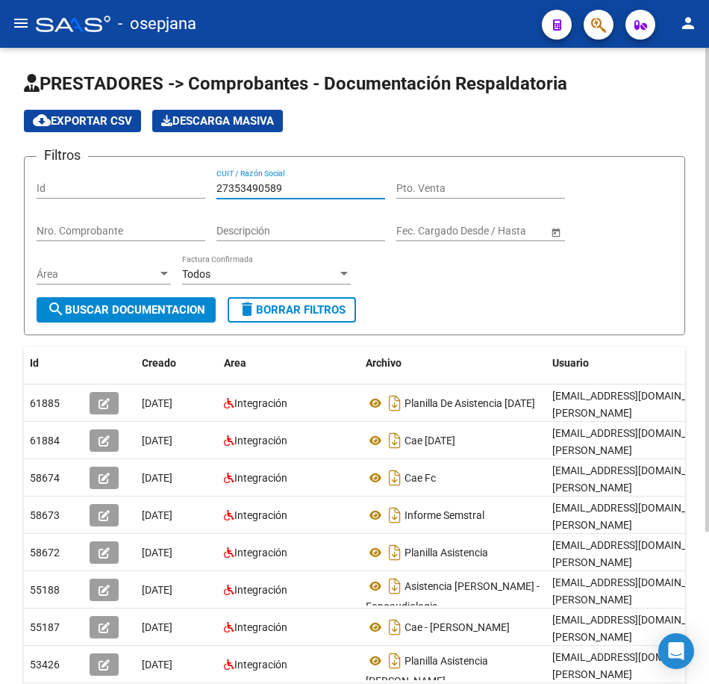
drag, startPoint x: 304, startPoint y: 191, endPoint x: 108, endPoint y: 168, distance: 197.0
click at [109, 168] on form "Filtros Id 27353490589 CUIT / Razón Social Pto. Venta Nro. Comprobante Descripc…" at bounding box center [355, 245] width 662 height 179
paste input "2663293"
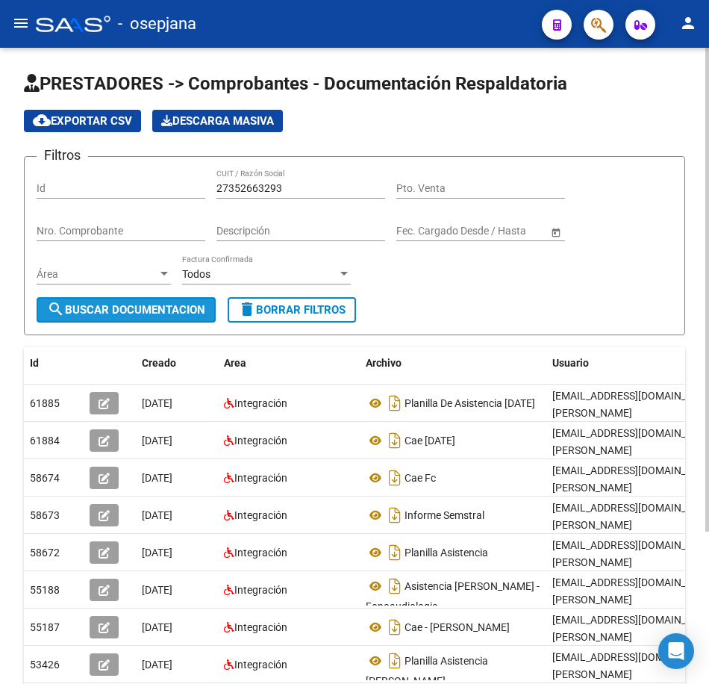
click at [161, 305] on span "search Buscar Documentacion" at bounding box center [126, 309] width 158 height 13
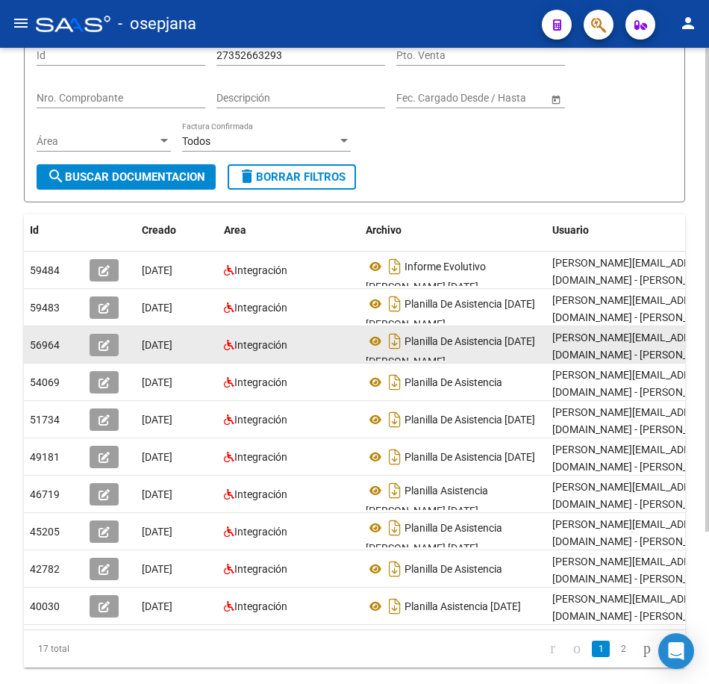
scroll to position [149, 0]
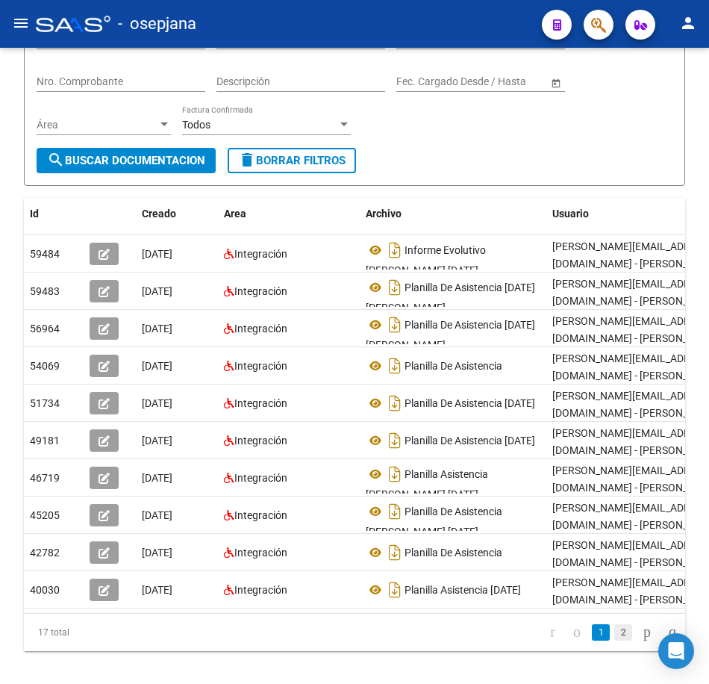
click at [615, 641] on link "2" at bounding box center [624, 632] width 18 height 16
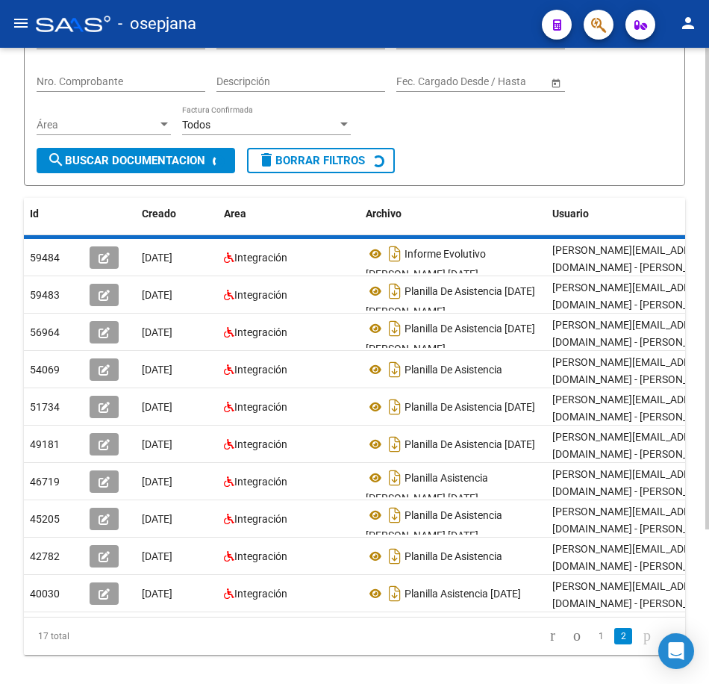
scroll to position [88, 0]
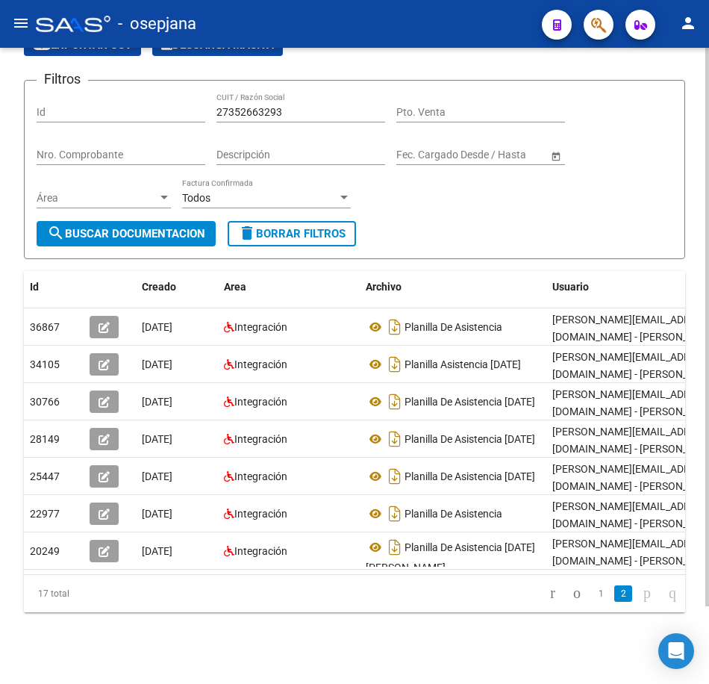
drag, startPoint x: 404, startPoint y: 191, endPoint x: 369, endPoint y: 169, distance: 41.6
click at [405, 191] on div "Filtros Id 27352663293 CUIT / Razón Social Pto. Venta Nro. Comprobante Descripc…" at bounding box center [355, 157] width 636 height 128
drag, startPoint x: 296, startPoint y: 97, endPoint x: 44, endPoint y: 83, distance: 252.1
click at [43, 80] on form "Filtros Id 27352663293 CUIT / Razón Social Pto. Venta Nro. Comprobante Descripc…" at bounding box center [355, 169] width 662 height 179
paste input "3129096"
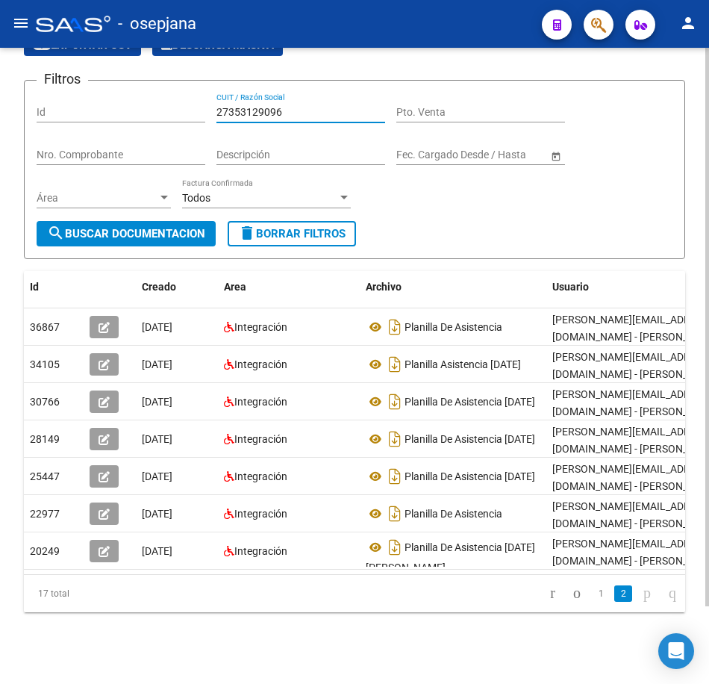
click at [143, 227] on span "search Buscar Documentacion" at bounding box center [126, 233] width 158 height 13
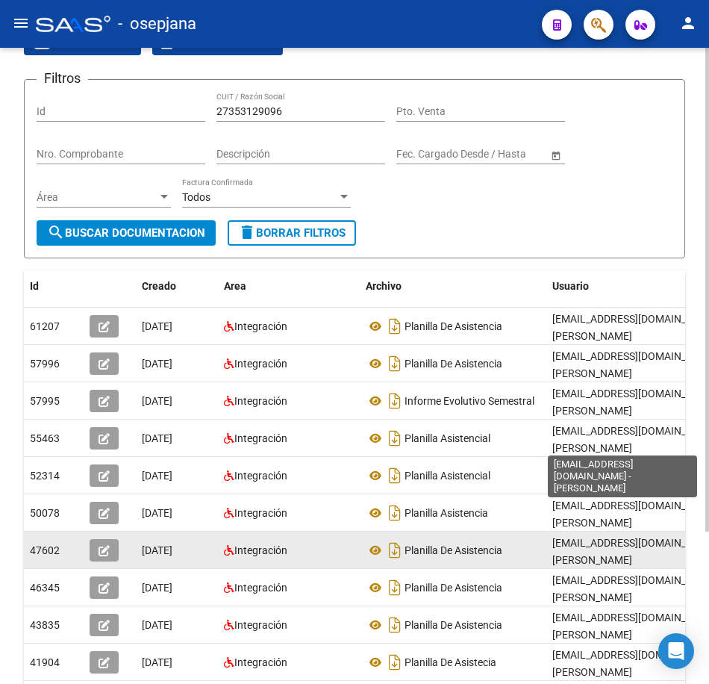
scroll to position [200, 0]
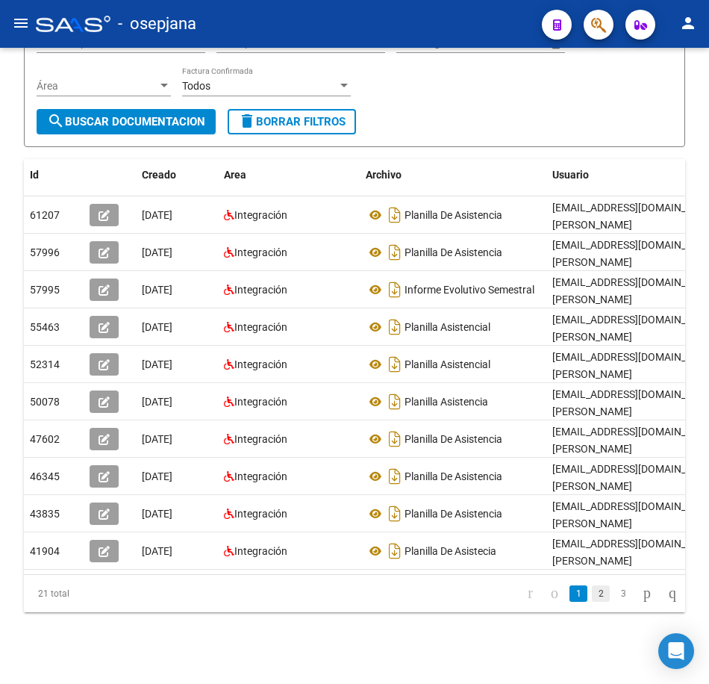
click at [592, 598] on link "2" at bounding box center [601, 594] width 18 height 16
click at [498, 94] on div "Filtros Id 27353129096 CUIT / Razón Social Pto. Venta Nro. Comprobante Descripc…" at bounding box center [355, 45] width 636 height 128
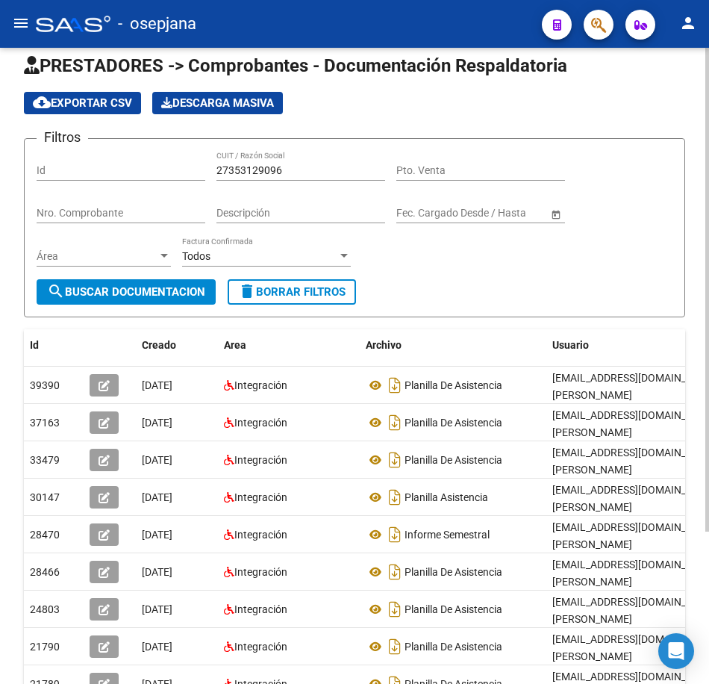
scroll to position [0, 0]
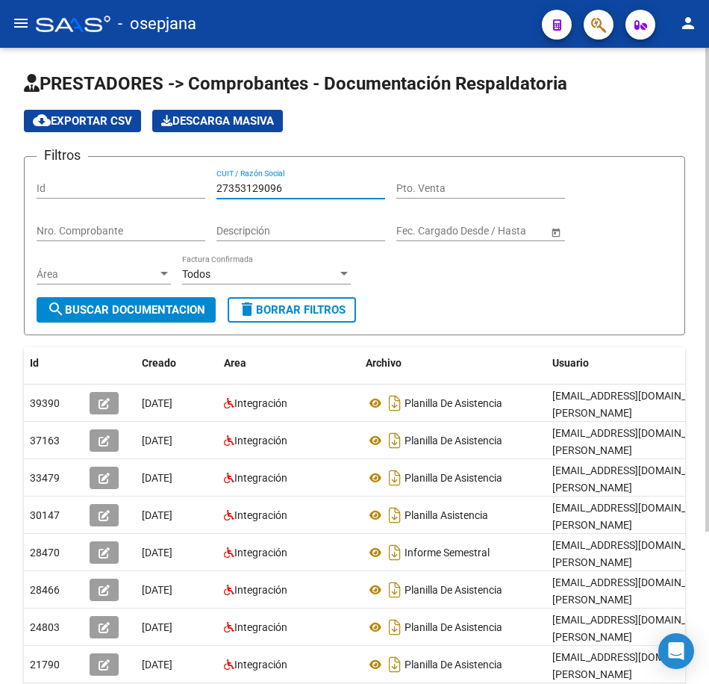
drag, startPoint x: 211, startPoint y: 181, endPoint x: 90, endPoint y: 170, distance: 121.5
click at [102, 170] on div "Filtros Id 27353129096 CUIT / Razón Social Pto. Venta Nro. Comprobante Descripc…" at bounding box center [355, 233] width 636 height 128
paste input "470251"
click at [184, 305] on span "search Buscar Documentacion" at bounding box center [126, 309] width 158 height 13
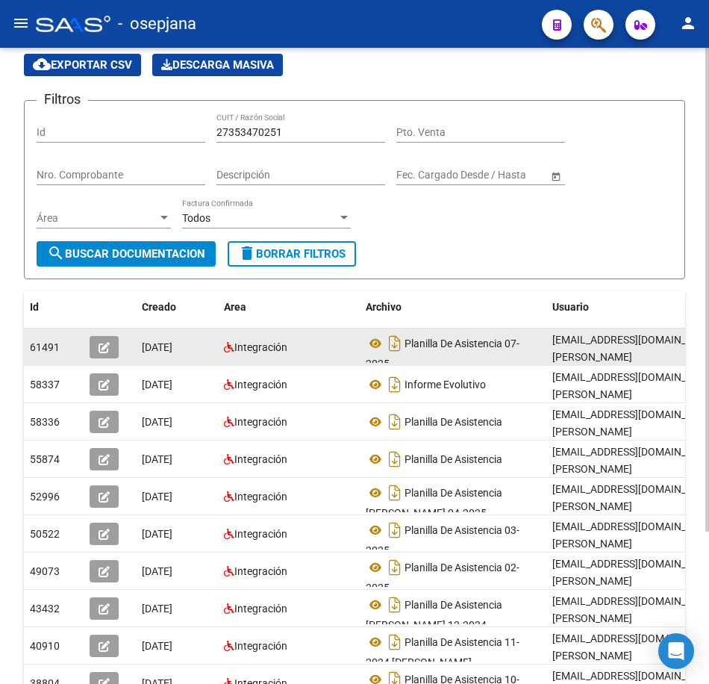
scroll to position [200, 0]
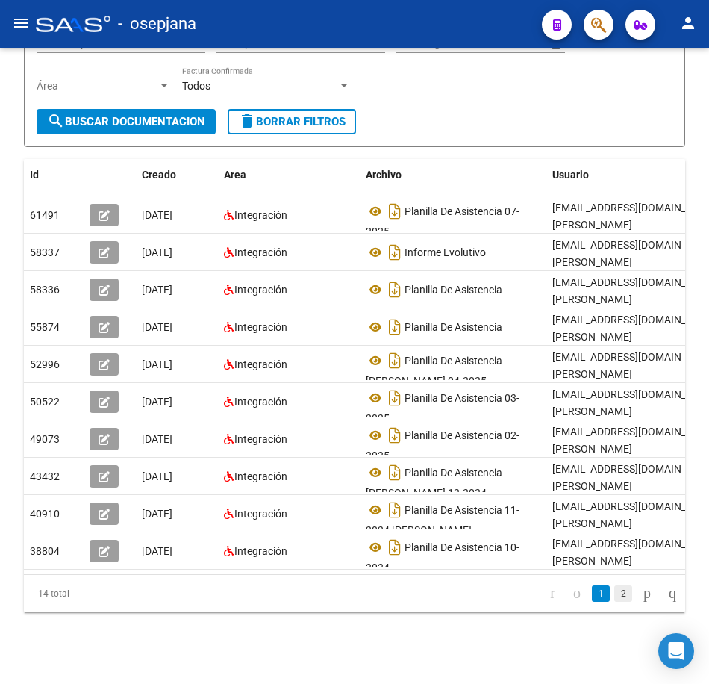
click at [615, 595] on link "2" at bounding box center [624, 594] width 18 height 16
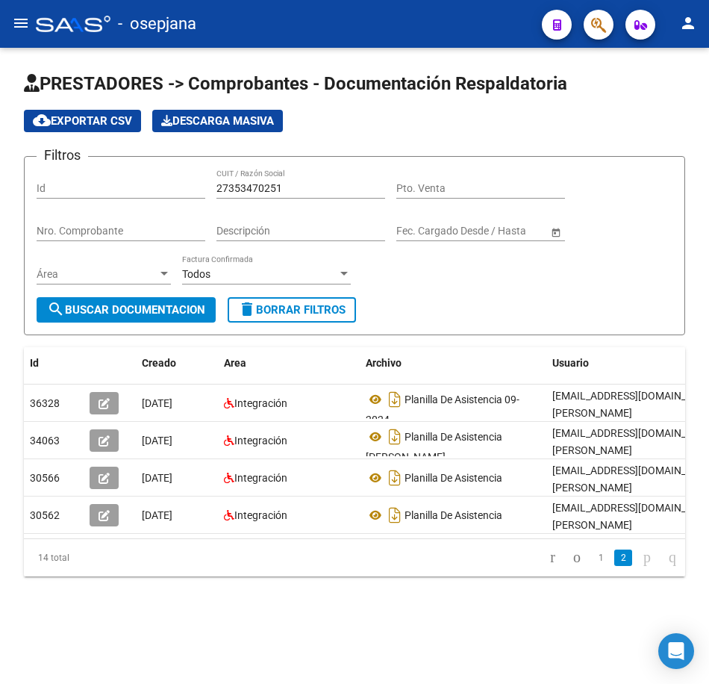
scroll to position [0, 0]
drag, startPoint x: 137, startPoint y: 171, endPoint x: 91, endPoint y: 167, distance: 45.8
click at [96, 167] on form "Filtros Id 27353470251 CUIT / Razón Social Pto. Venta Nro. Comprobante Descripc…" at bounding box center [355, 245] width 662 height 179
paste input "238057"
type input "27353238057"
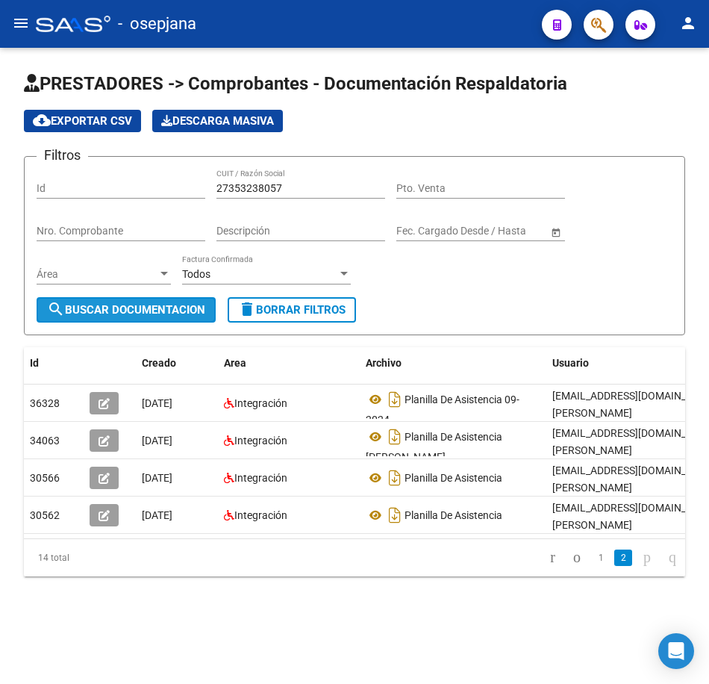
click at [163, 311] on span "search Buscar Documentacion" at bounding box center [126, 309] width 158 height 13
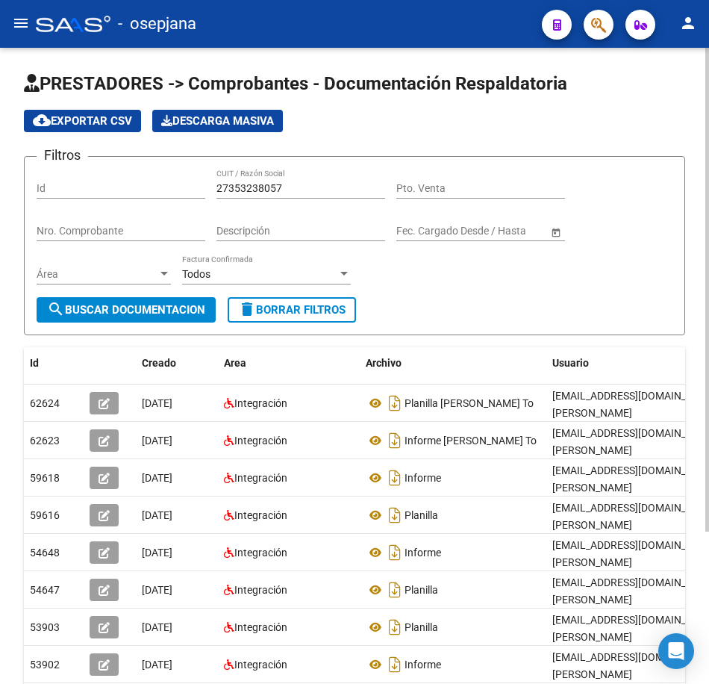
click at [624, 305] on form "Filtros Id 27353238057 CUIT / Razón Social Pto. Venta Nro. Comprobante Descripc…" at bounding box center [355, 245] width 662 height 179
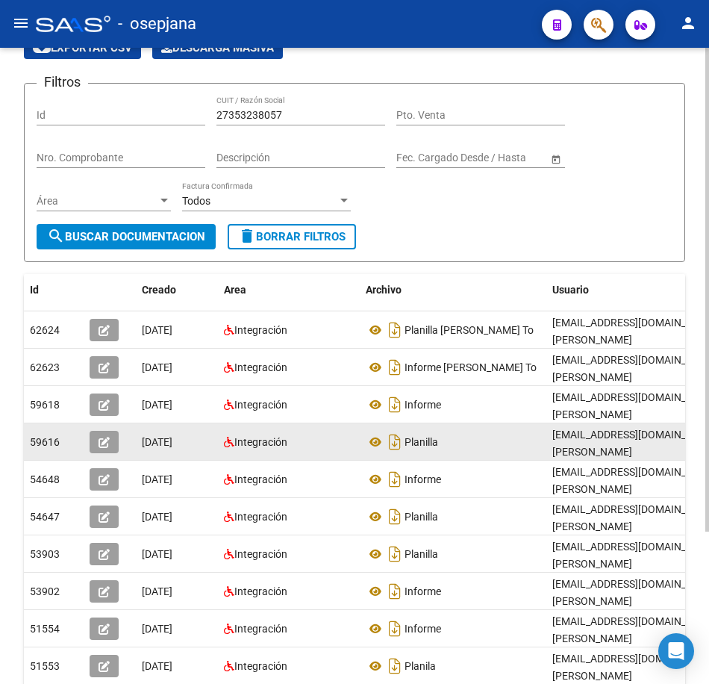
scroll to position [200, 0]
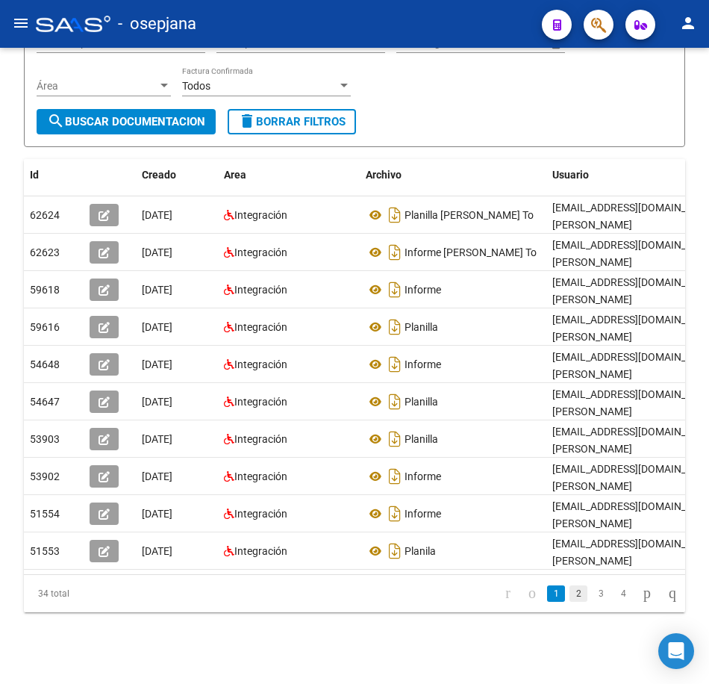
click at [570, 597] on link "2" at bounding box center [579, 594] width 18 height 16
